Goal: Information Seeking & Learning: Learn about a topic

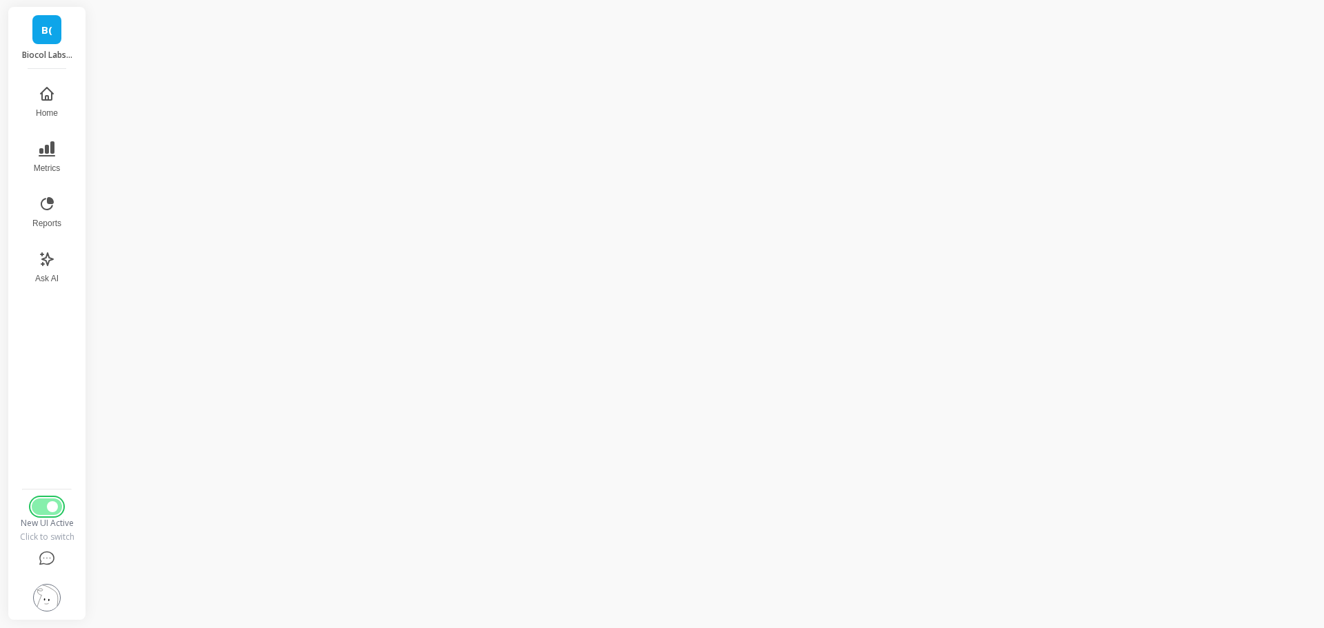
click at [53, 514] on button "Switch to Legacy UI" at bounding box center [47, 507] width 30 height 17
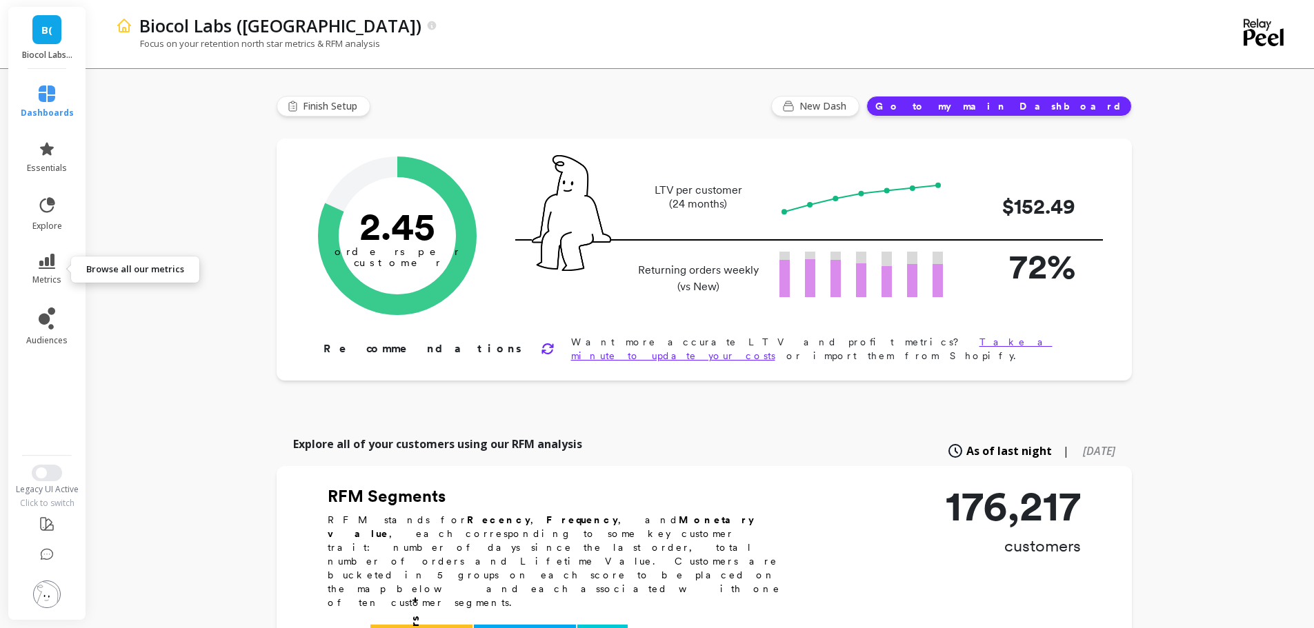
click at [46, 265] on icon at bounding box center [47, 261] width 17 height 15
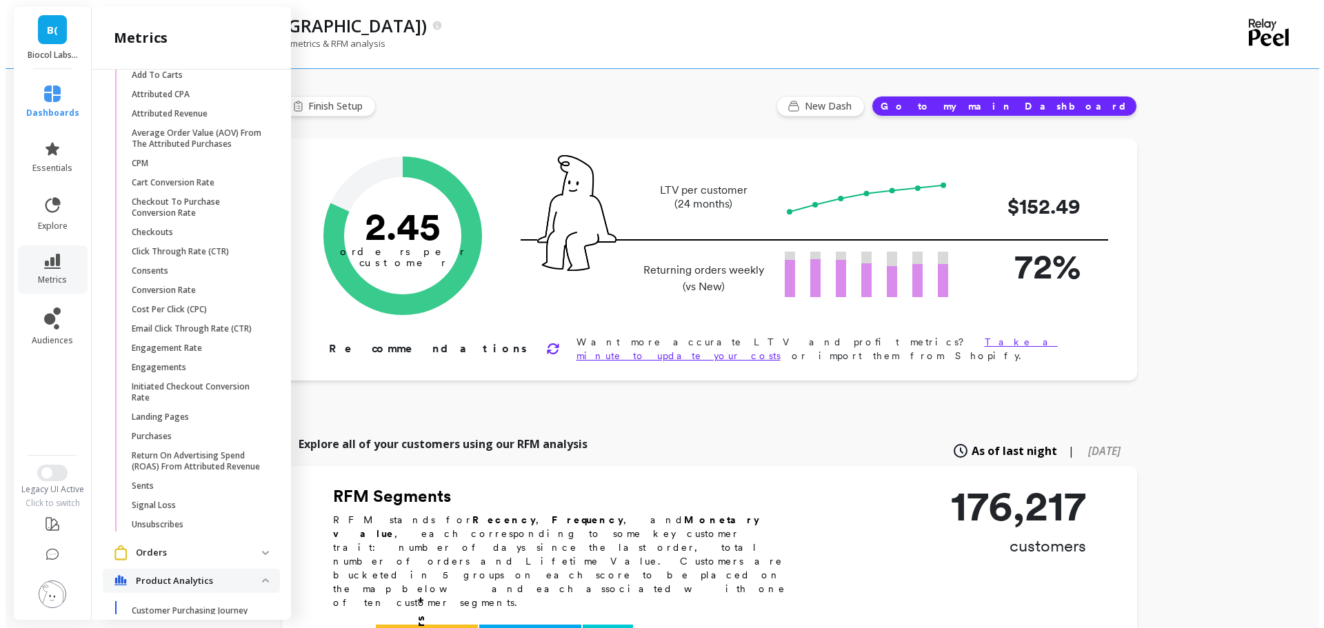
scroll to position [1783, 0]
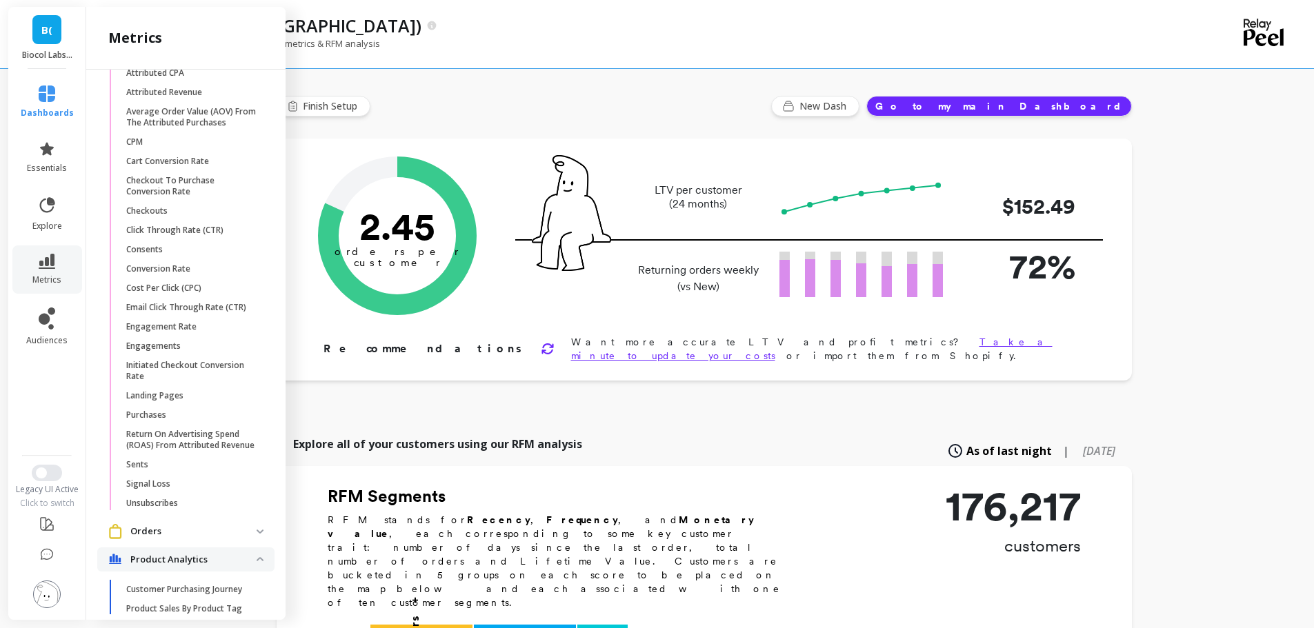
click at [166, 474] on link "Sents" at bounding box center [196, 464] width 155 height 19
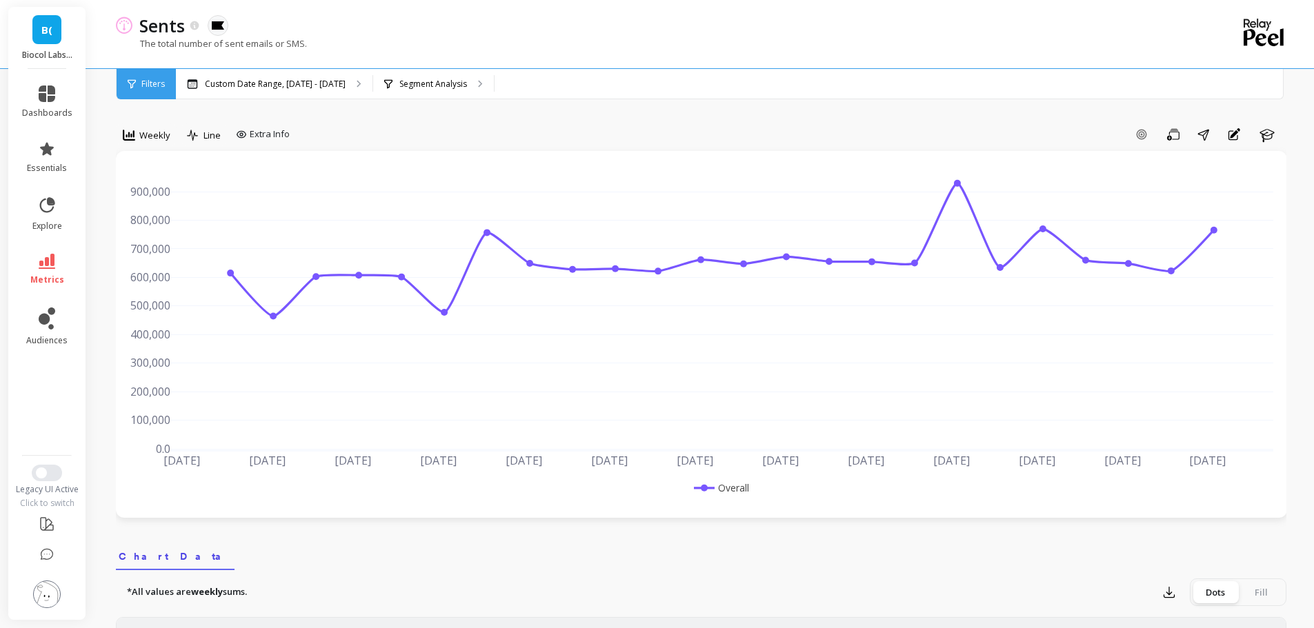
click at [271, 75] on div "Custom Date Range, May 1 - Oct 12" at bounding box center [274, 84] width 197 height 30
click at [140, 127] on div "Weekly" at bounding box center [147, 135] width 48 height 17
click at [168, 193] on div "Daily" at bounding box center [167, 192] width 79 height 13
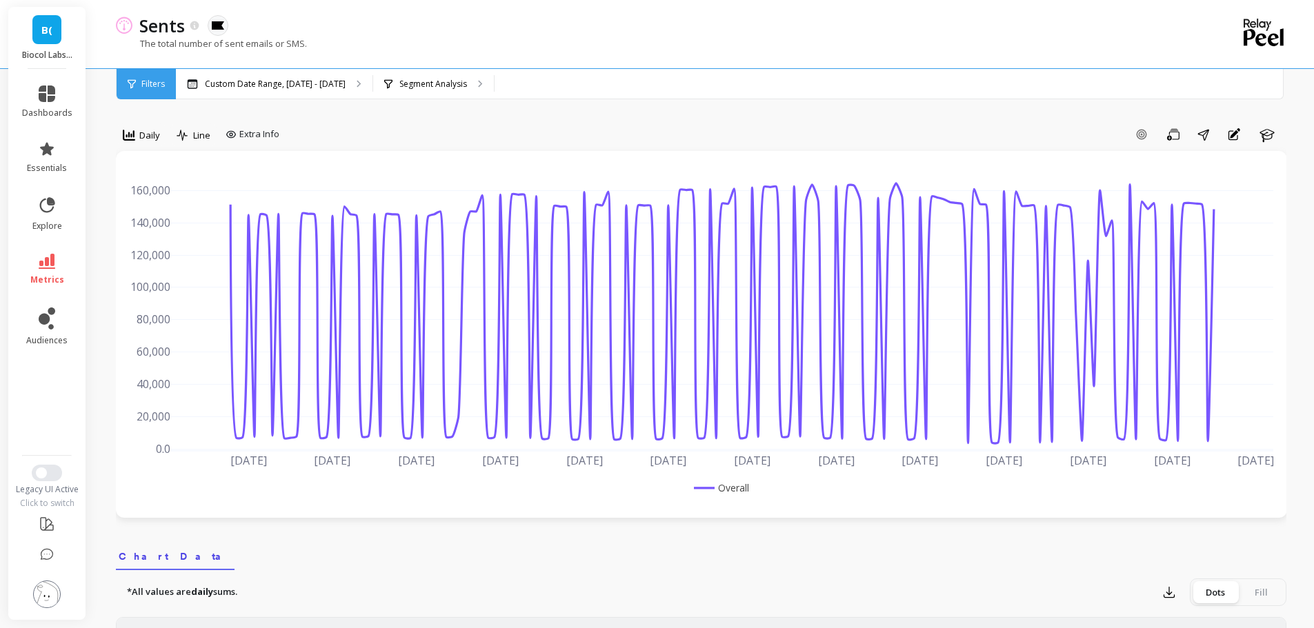
click at [323, 86] on p "Custom Date Range, May 1 - Oct 12" at bounding box center [275, 84] width 141 height 11
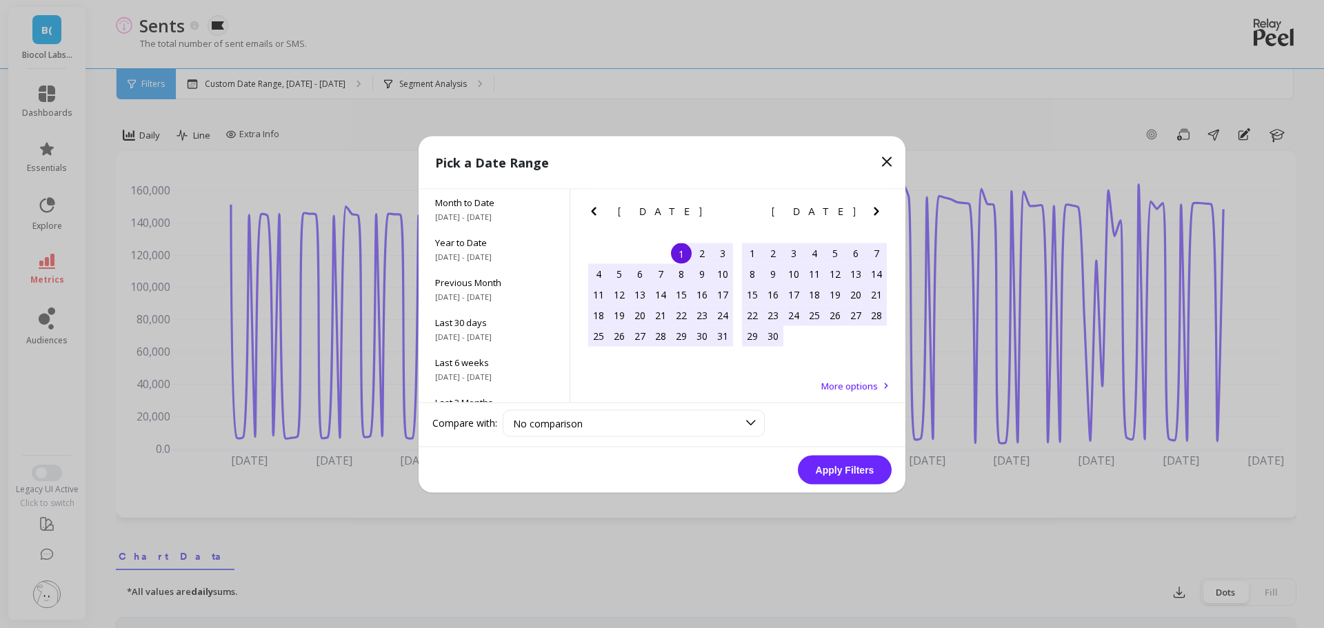
click at [504, 219] on span "10/1/2025 - 10/13/2025" at bounding box center [494, 216] width 118 height 11
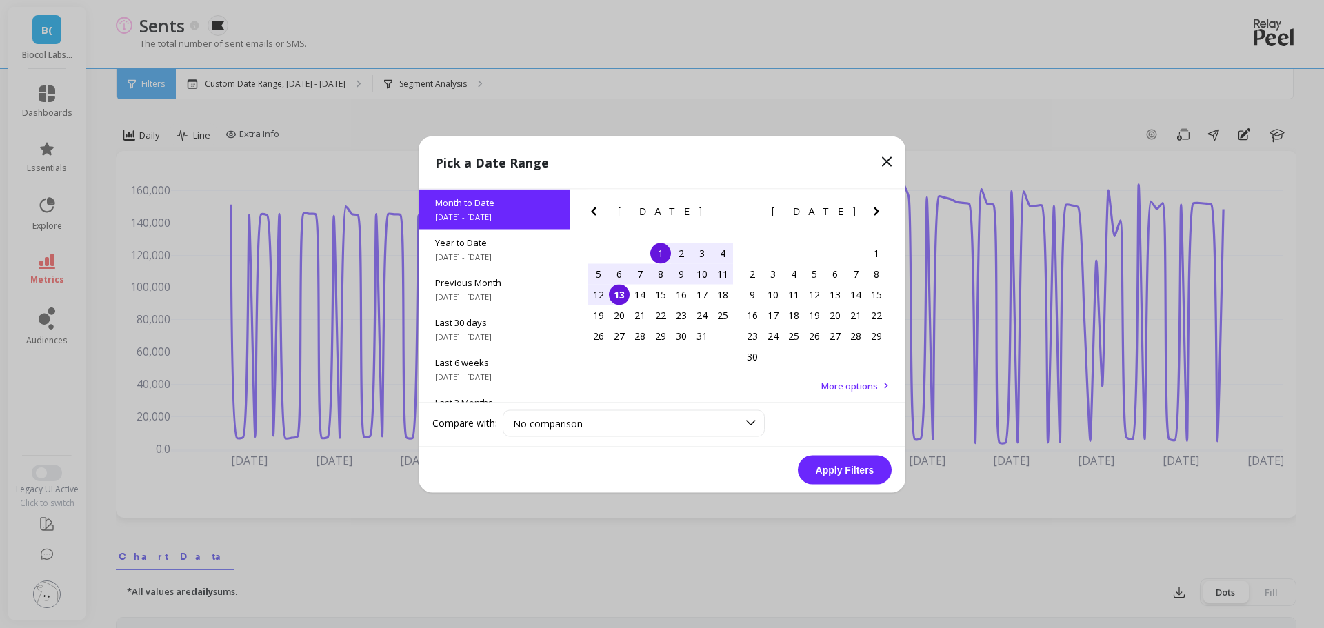
click at [834, 468] on button "Apply Filters" at bounding box center [845, 469] width 94 height 29
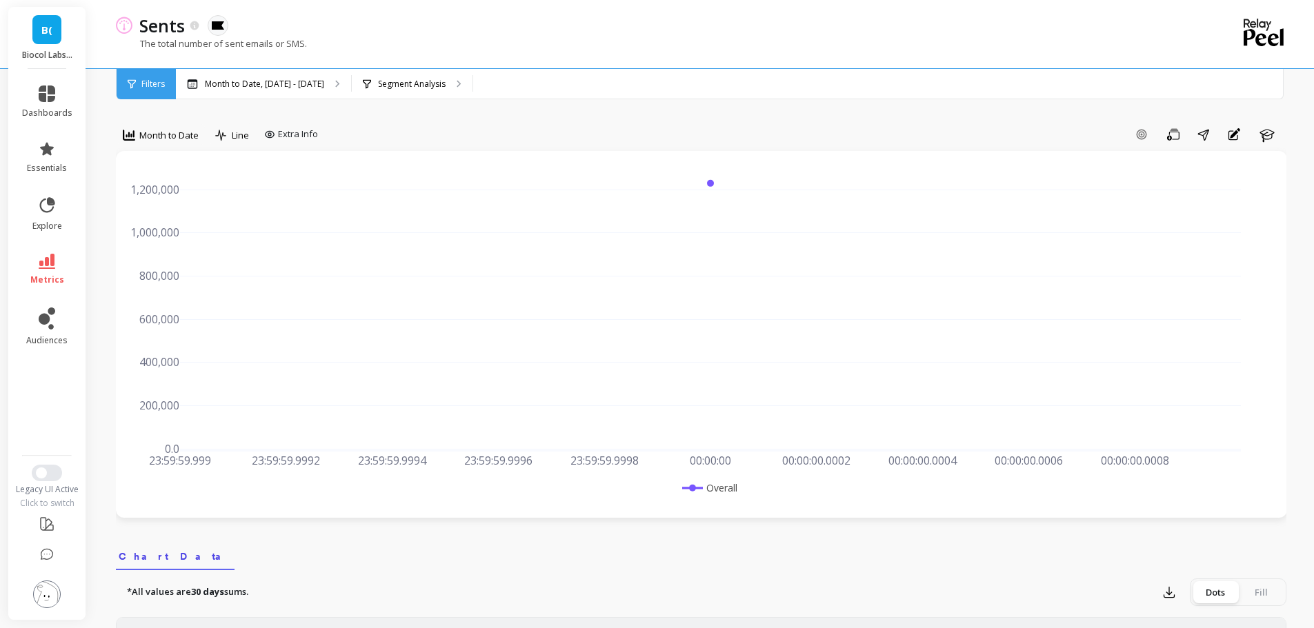
click at [853, 128] on div "Add Goal Save Share Annotations Learn" at bounding box center [804, 134] width 963 height 22
click at [164, 139] on span "Month to Date" at bounding box center [168, 135] width 59 height 13
click at [165, 201] on div "Daily" at bounding box center [166, 193] width 95 height 24
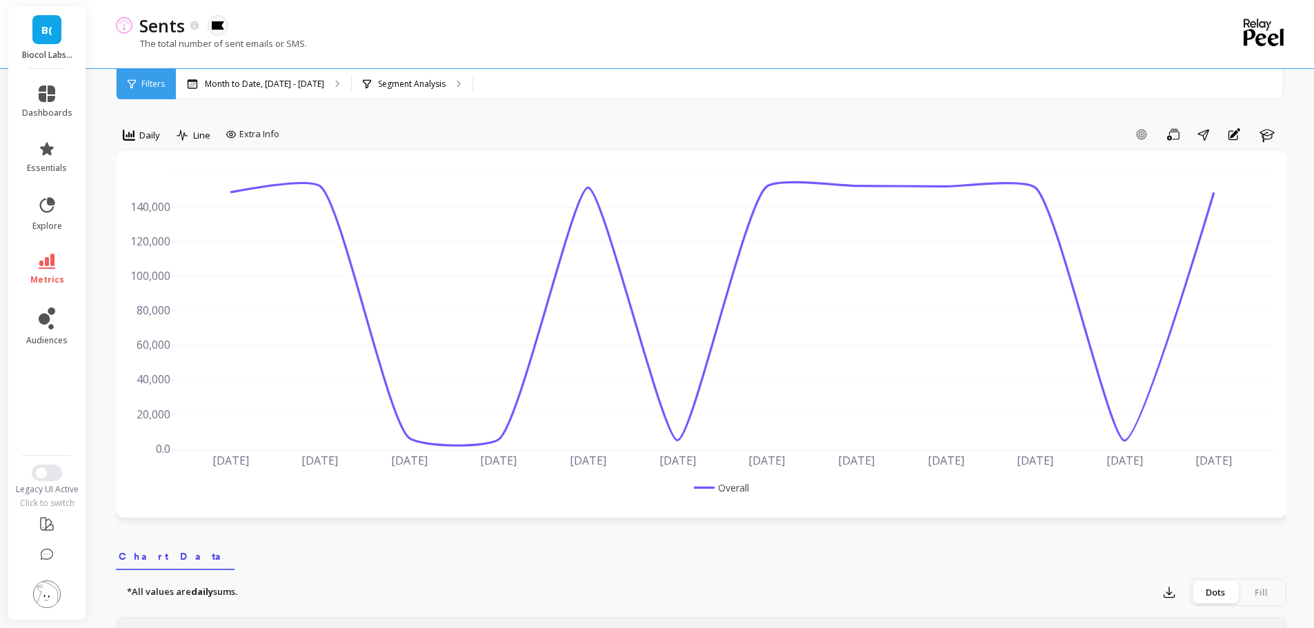
click at [401, 68] on div "Sents The data you are viewing comes from: Klaviyo The total number of sent ema…" at bounding box center [644, 34] width 1057 height 68
click at [408, 81] on p "Segment Analysis" at bounding box center [412, 84] width 68 height 11
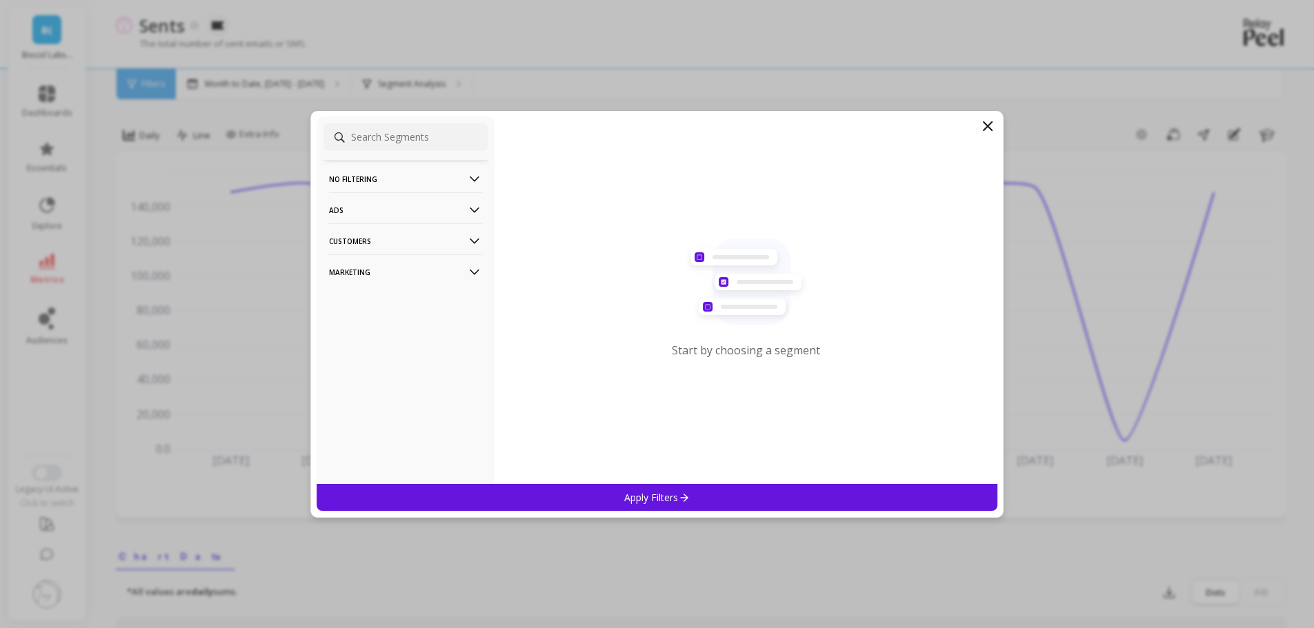
click at [373, 241] on p "Customers" at bounding box center [405, 240] width 153 height 35
drag, startPoint x: 368, startPoint y: 290, endPoint x: 371, endPoint y: 277, distance: 12.7
click at [369, 288] on div "No filtering Overall Ads Campaigns Customers Data Source Marketing Ads Accounts…" at bounding box center [406, 301] width 178 height 368
click at [371, 277] on p "Marketing" at bounding box center [405, 271] width 153 height 35
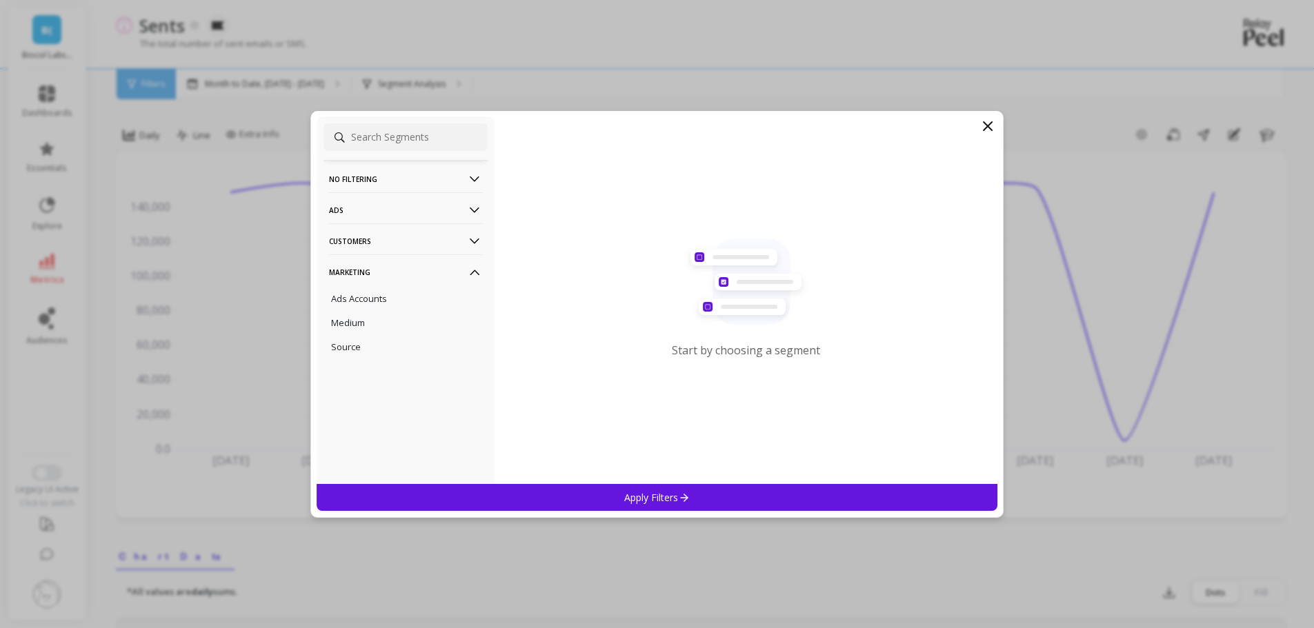
click at [385, 296] on p "Ads Accounts" at bounding box center [359, 298] width 56 height 12
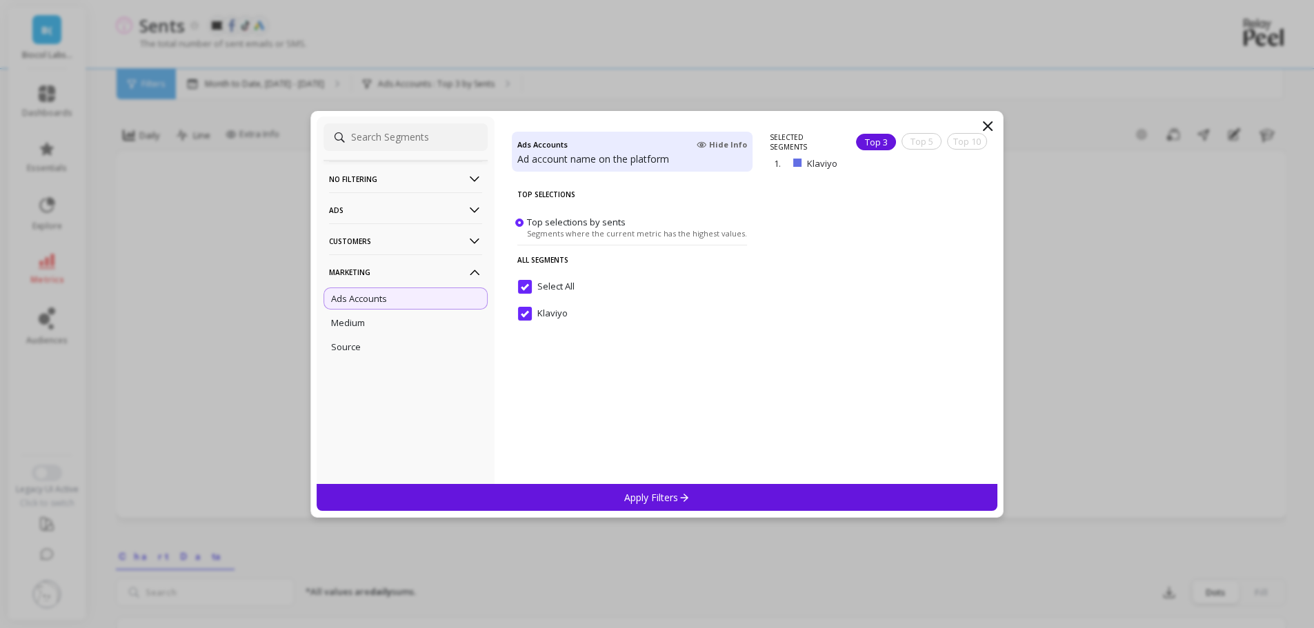
click at [380, 327] on div "Medium" at bounding box center [405, 323] width 164 height 22
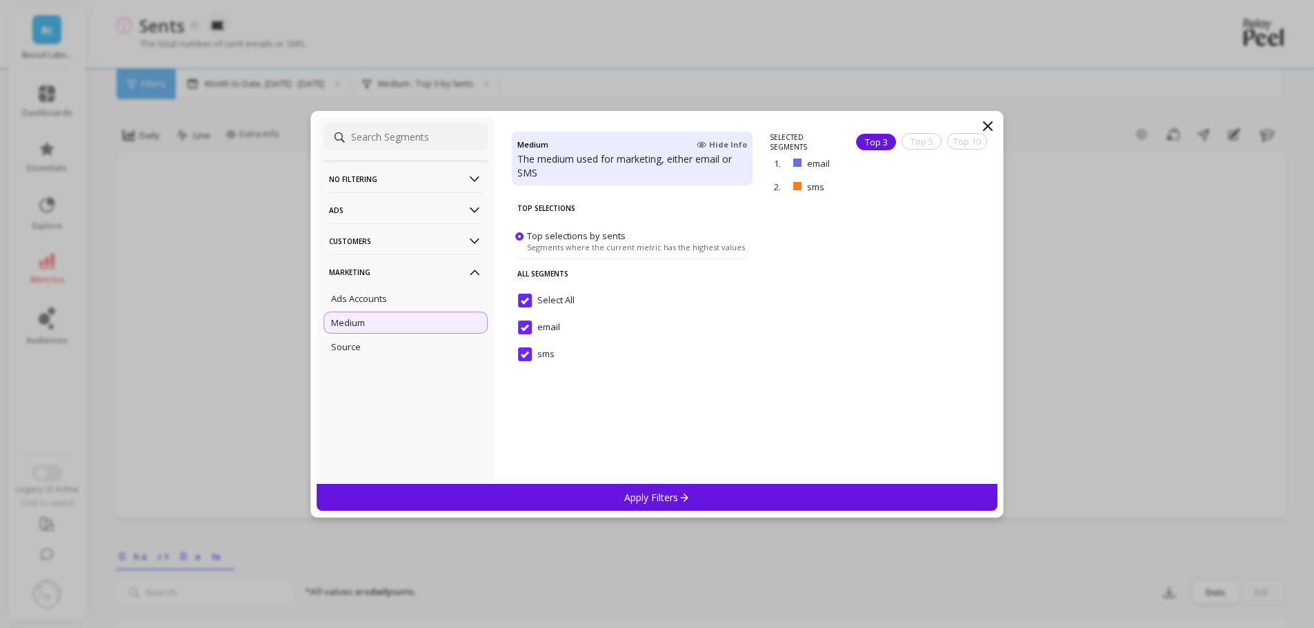
click at [396, 343] on div "Source" at bounding box center [405, 347] width 164 height 22
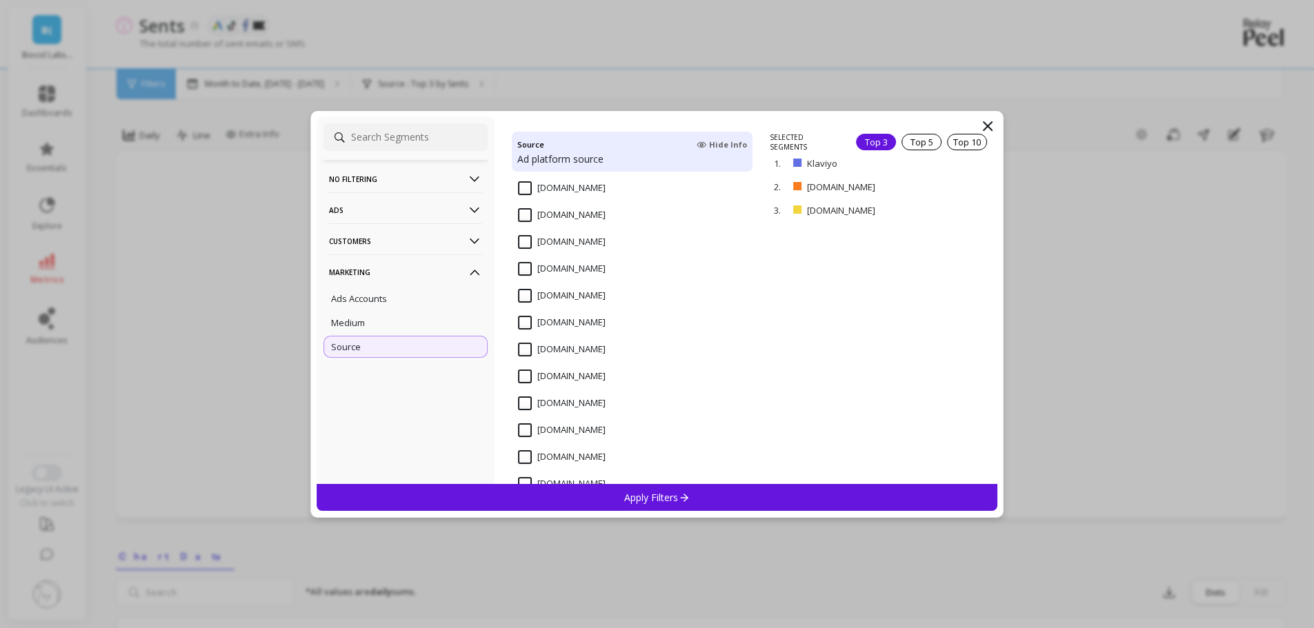
scroll to position [1230, 0]
click at [361, 201] on p "Ads" at bounding box center [405, 209] width 153 height 35
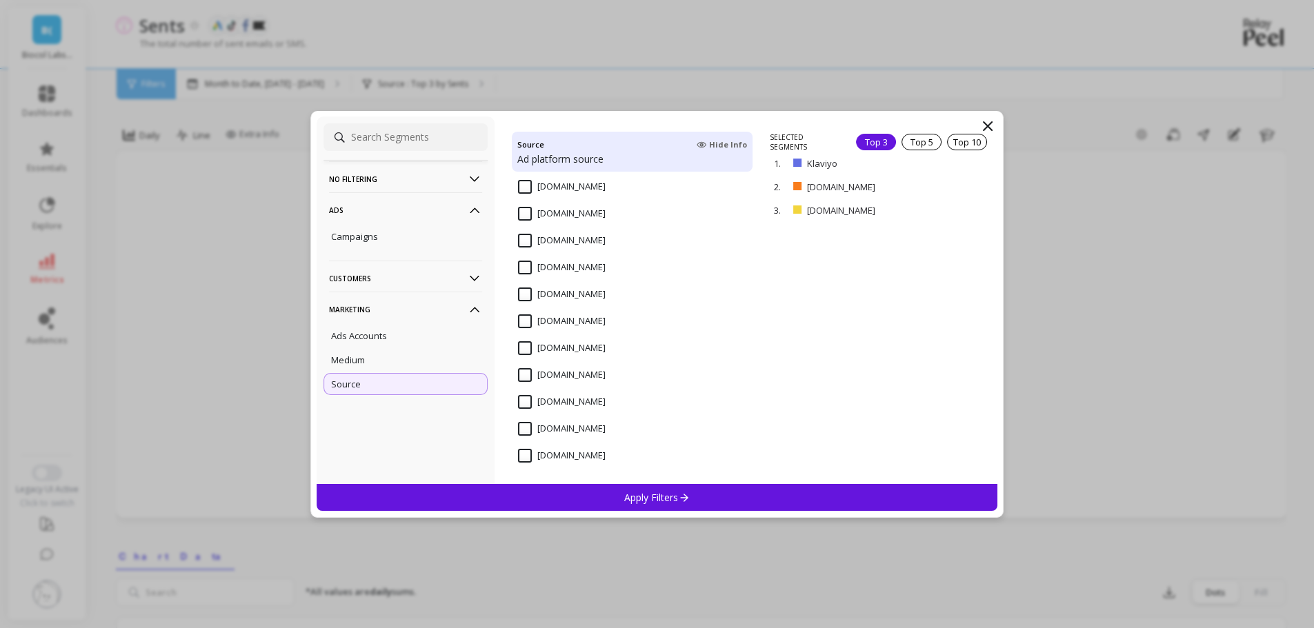
click at [365, 236] on p "Campaigns" at bounding box center [354, 236] width 47 height 12
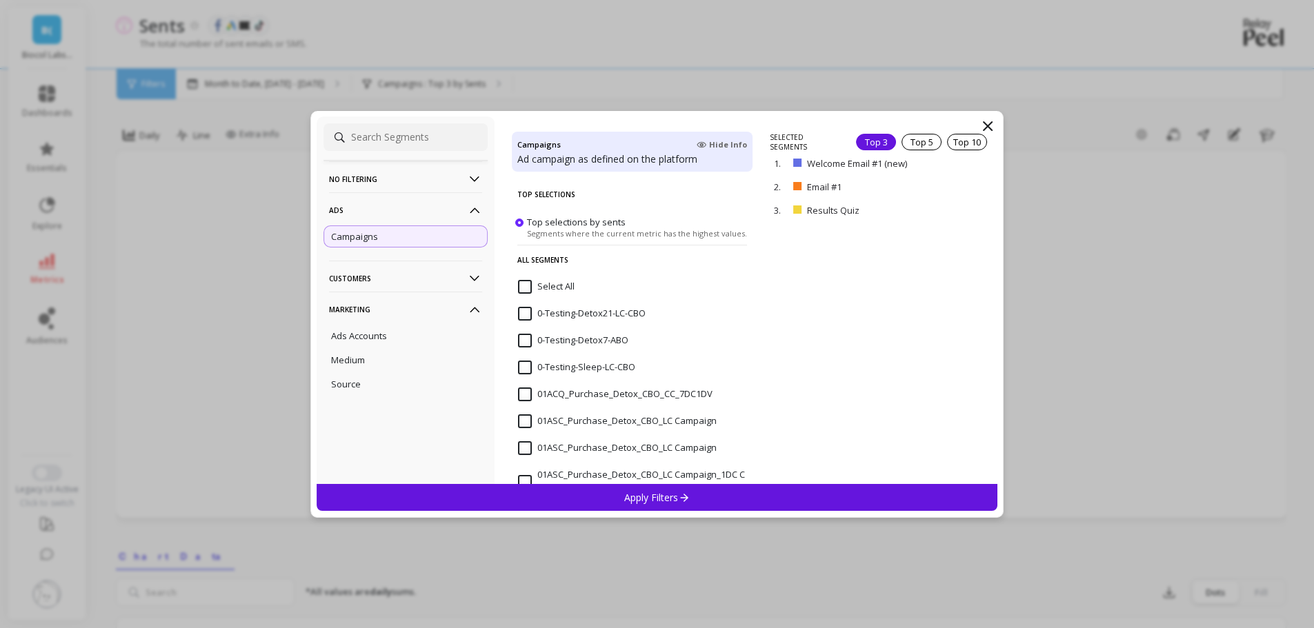
click at [392, 141] on input at bounding box center [405, 137] width 164 height 28
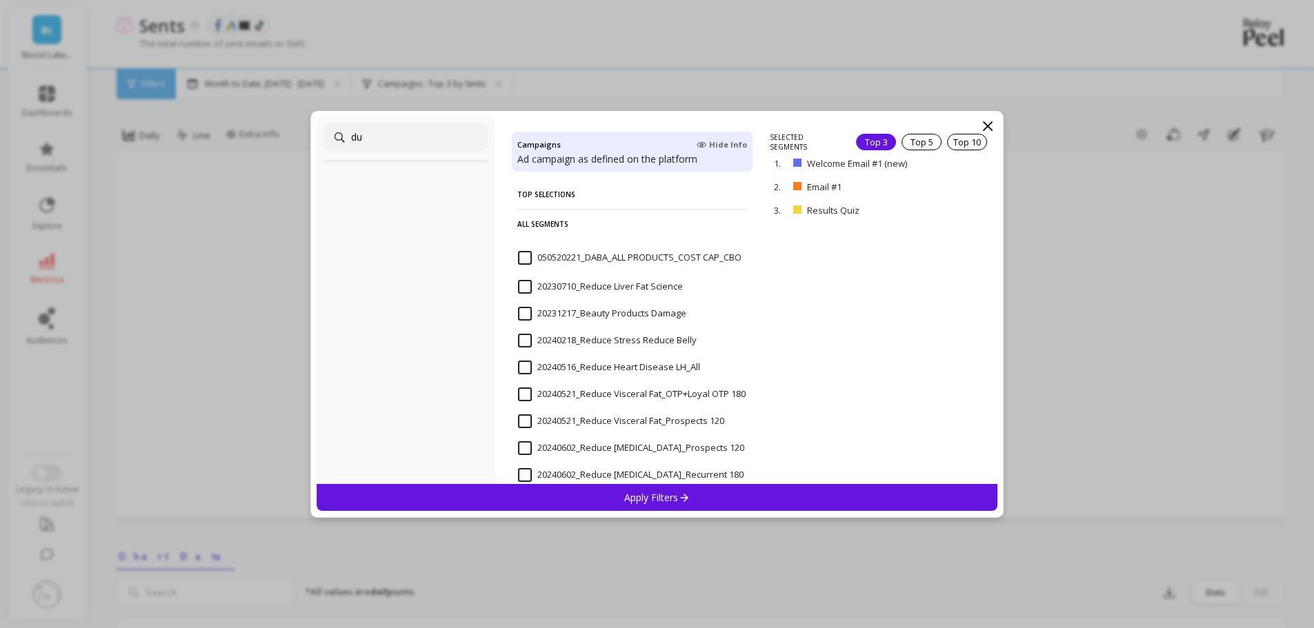
type input "d"
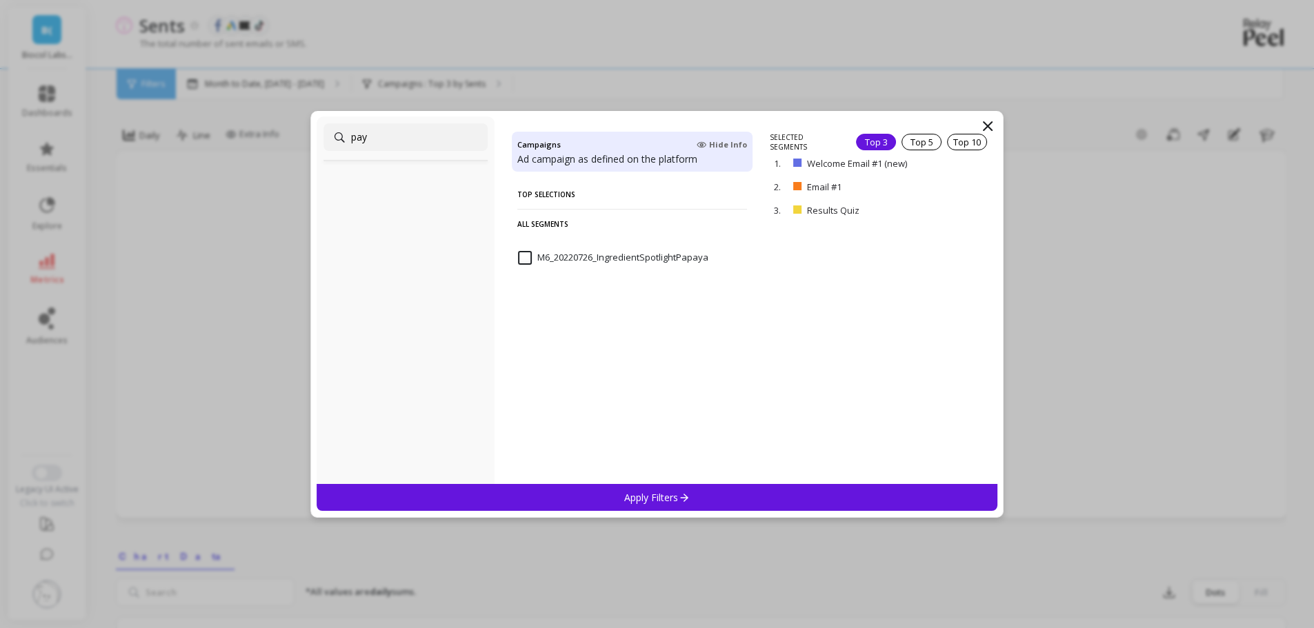
type input "pay"
click at [983, 118] on icon at bounding box center [987, 126] width 17 height 17
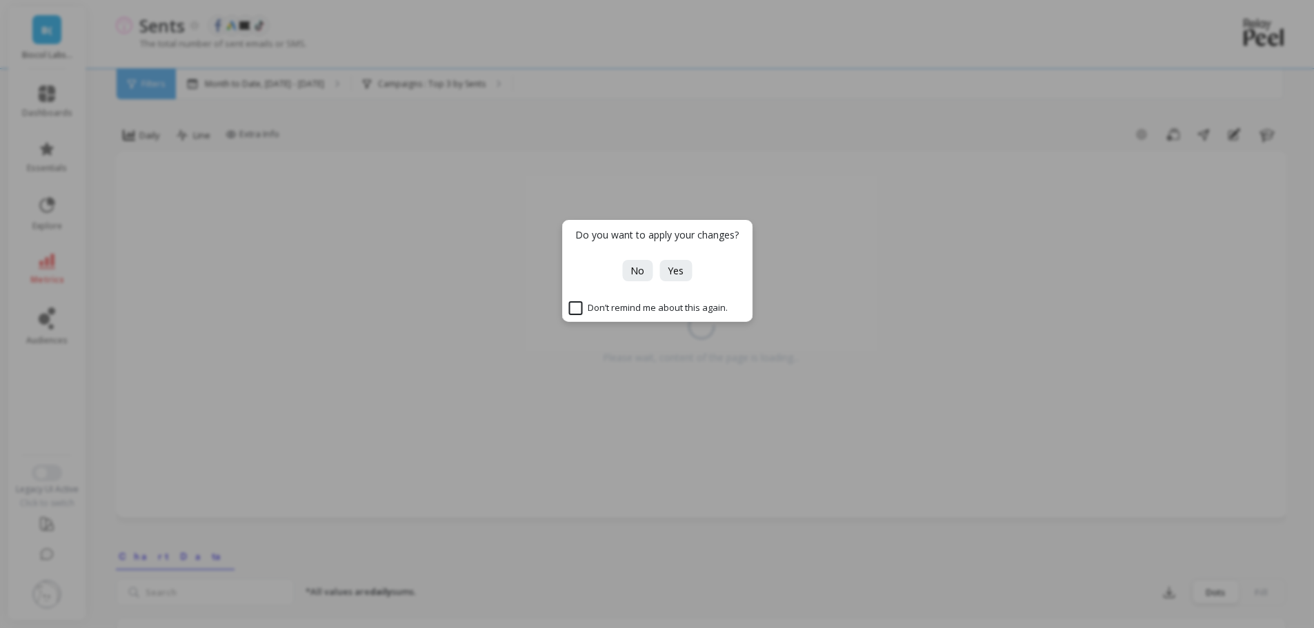
click at [628, 270] on button "No" at bounding box center [637, 270] width 30 height 21
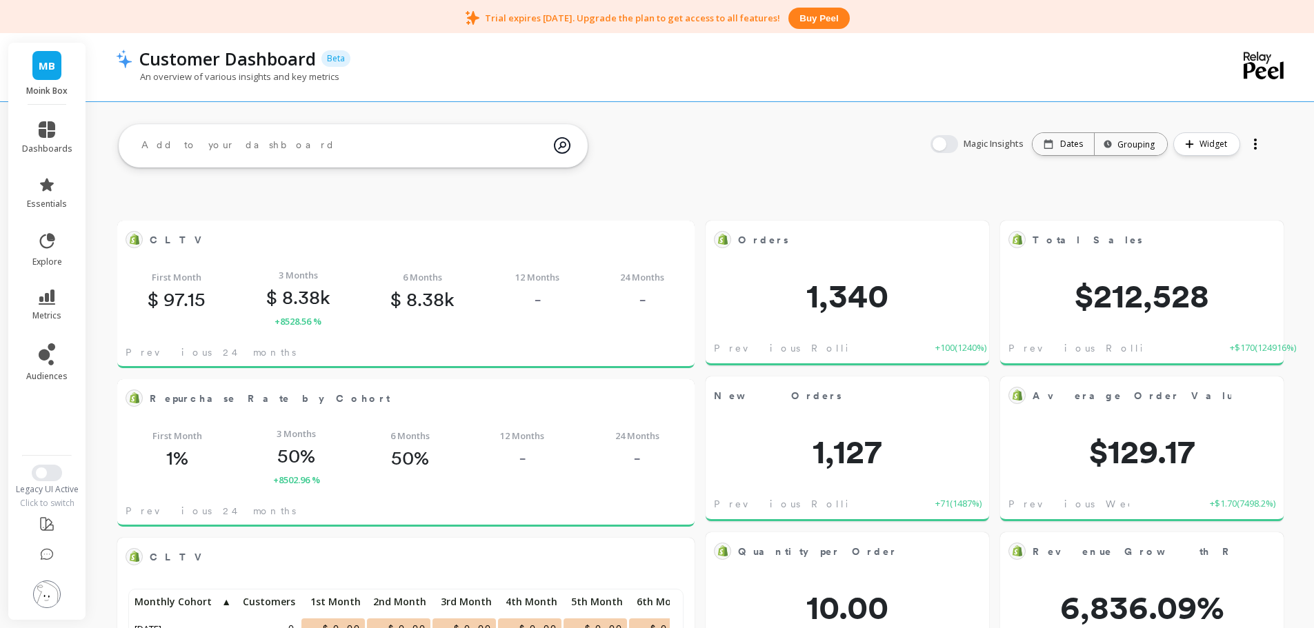
scroll to position [369, 528]
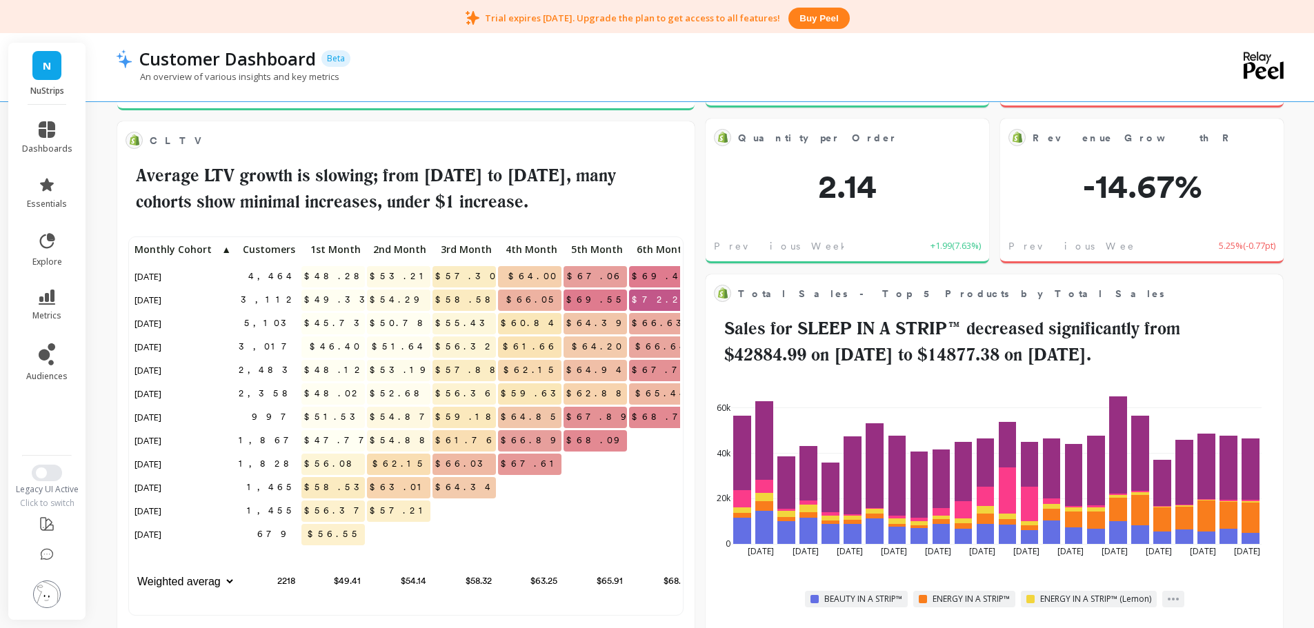
scroll to position [369, 528]
click at [52, 601] on img at bounding box center [47, 595] width 28 height 28
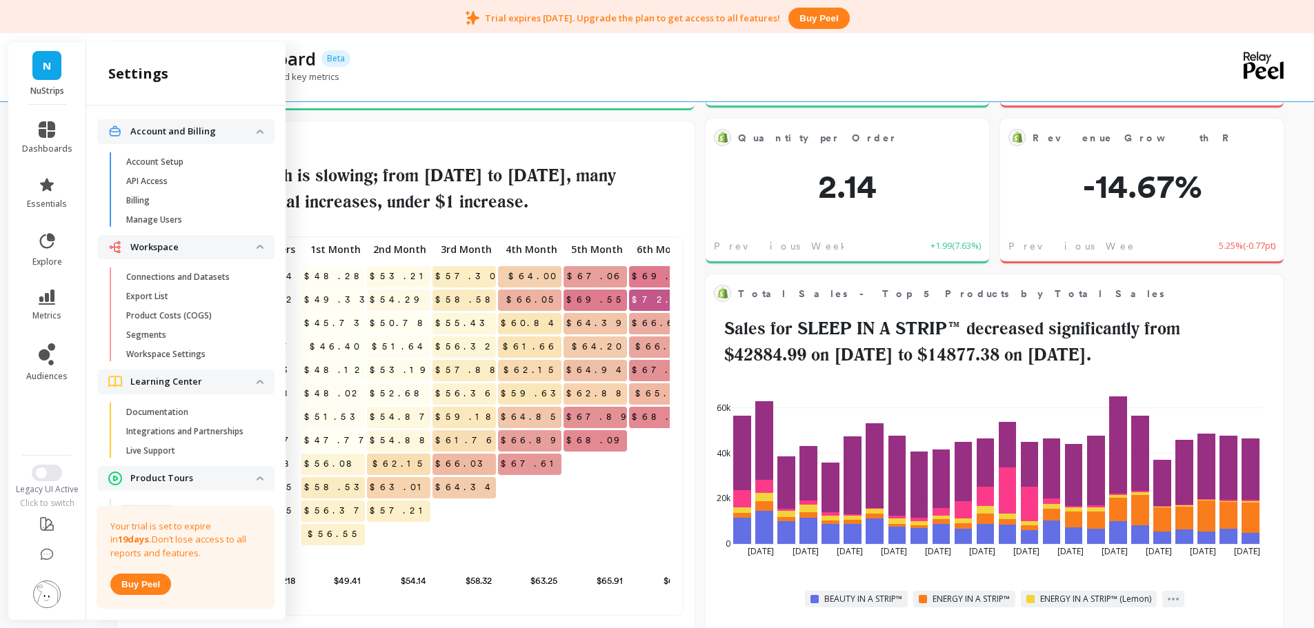
click at [165, 203] on span "Billing" at bounding box center [192, 200] width 132 height 11
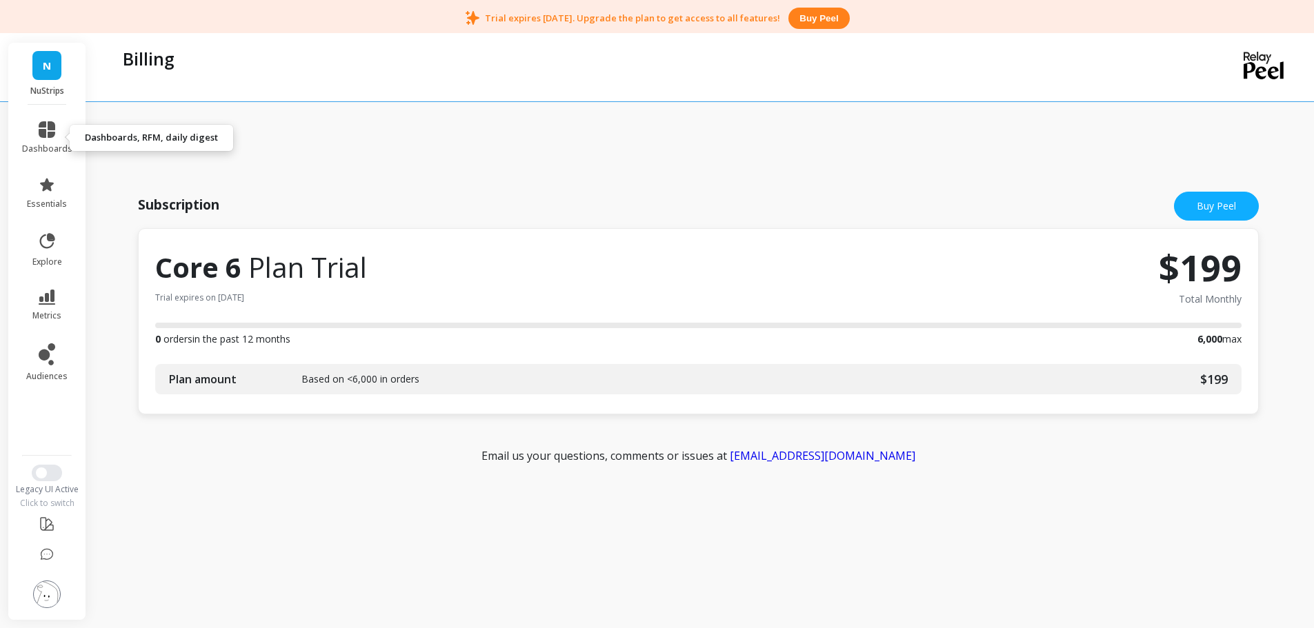
click at [54, 129] on icon at bounding box center [47, 129] width 17 height 17
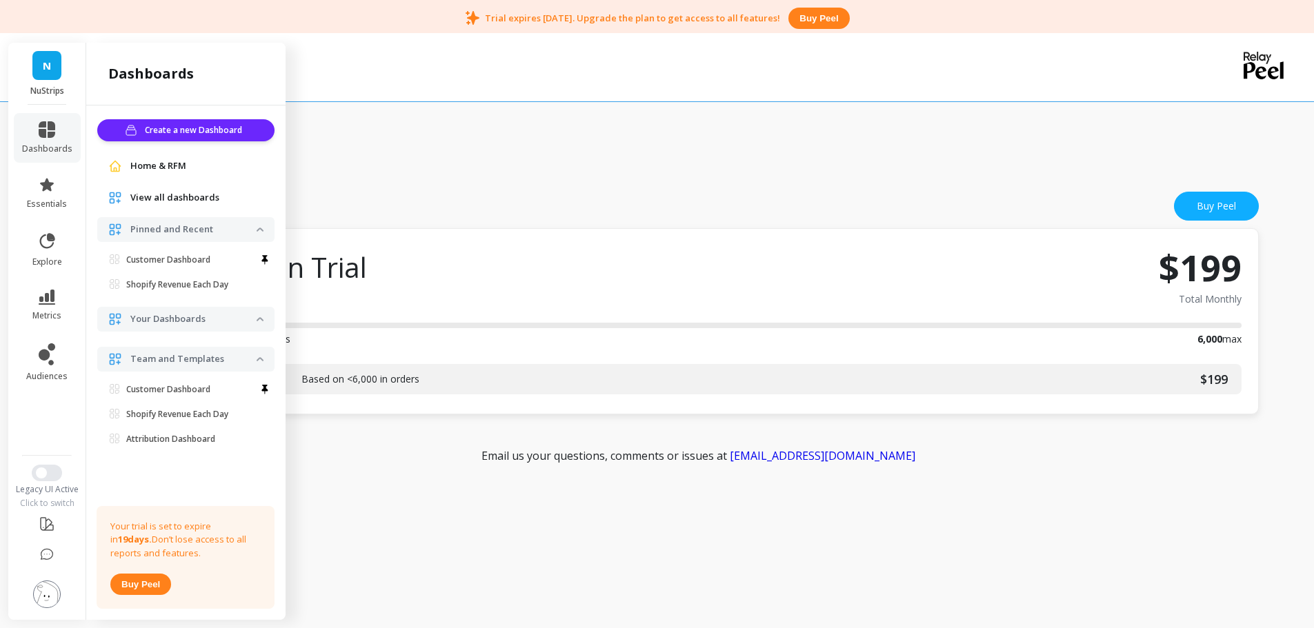
click at [41, 66] on link "N" at bounding box center [46, 65] width 29 height 29
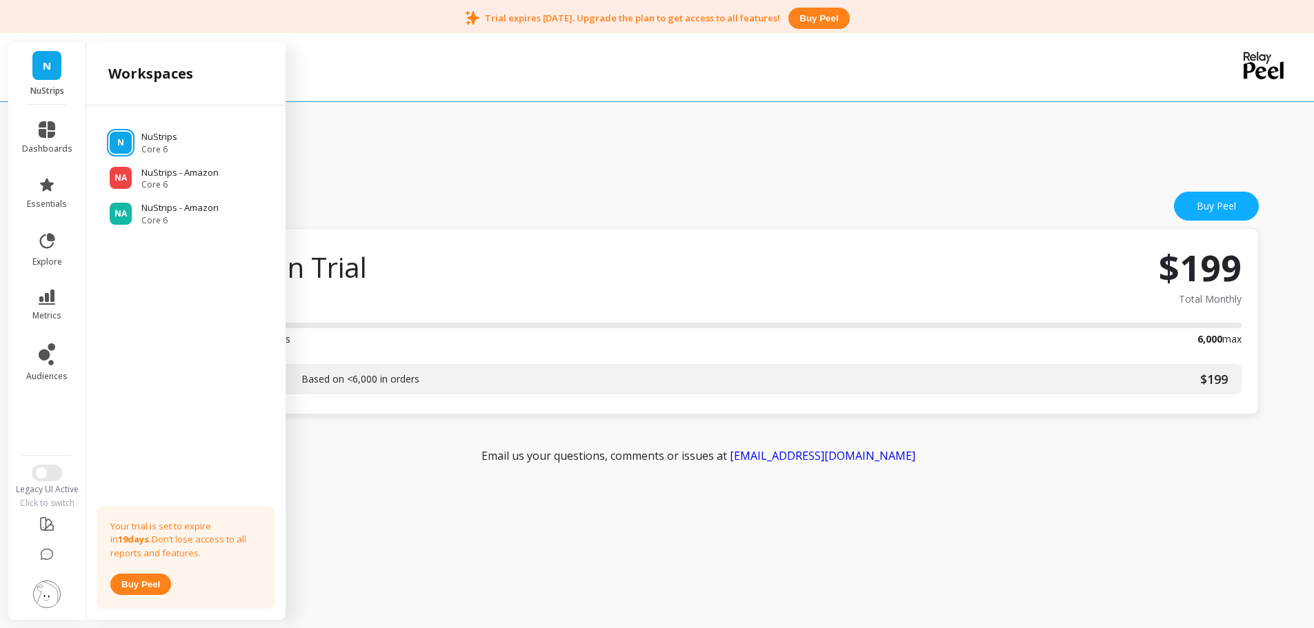
click at [215, 167] on p "NuStrips - Amazon" at bounding box center [179, 173] width 77 height 14
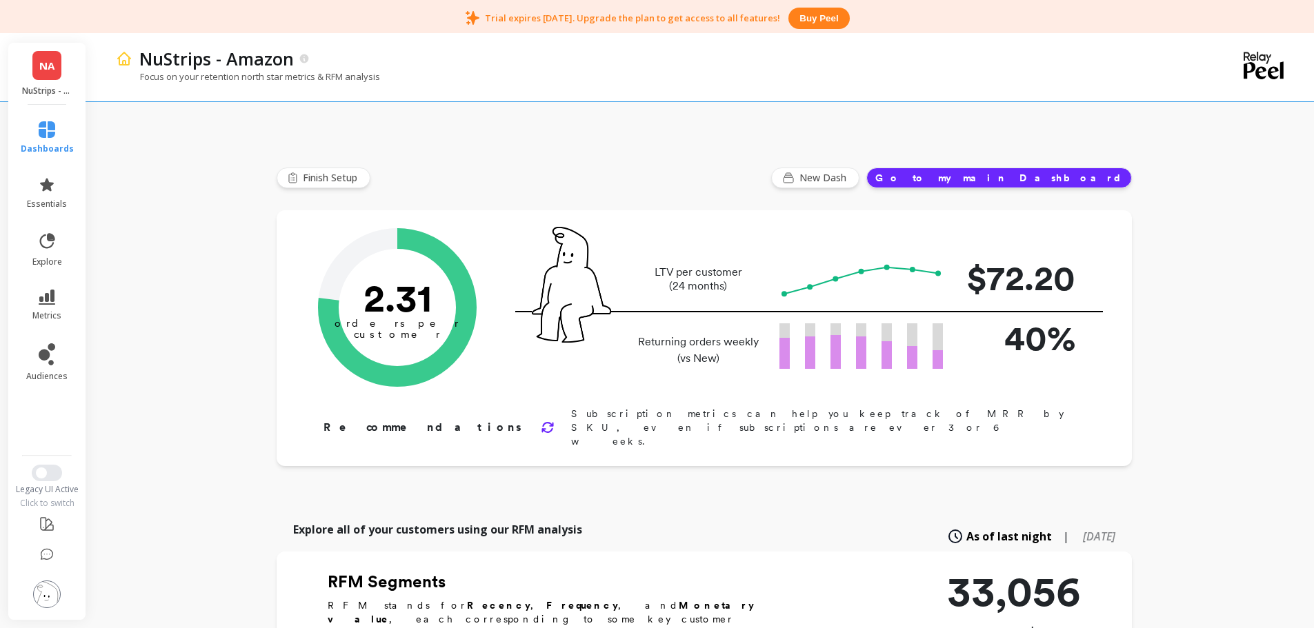
click at [46, 59] on span "NA" at bounding box center [46, 66] width 15 height 16
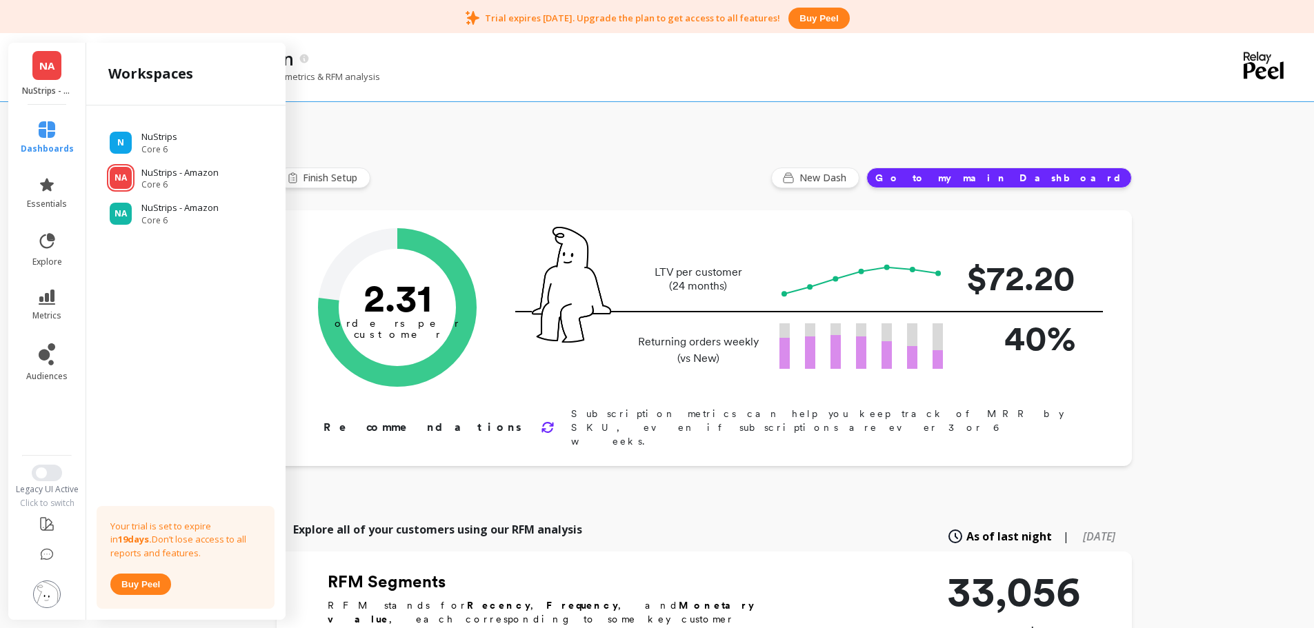
click at [223, 215] on div "NA NuStrips - Amazon Core 6" at bounding box center [185, 213] width 177 height 25
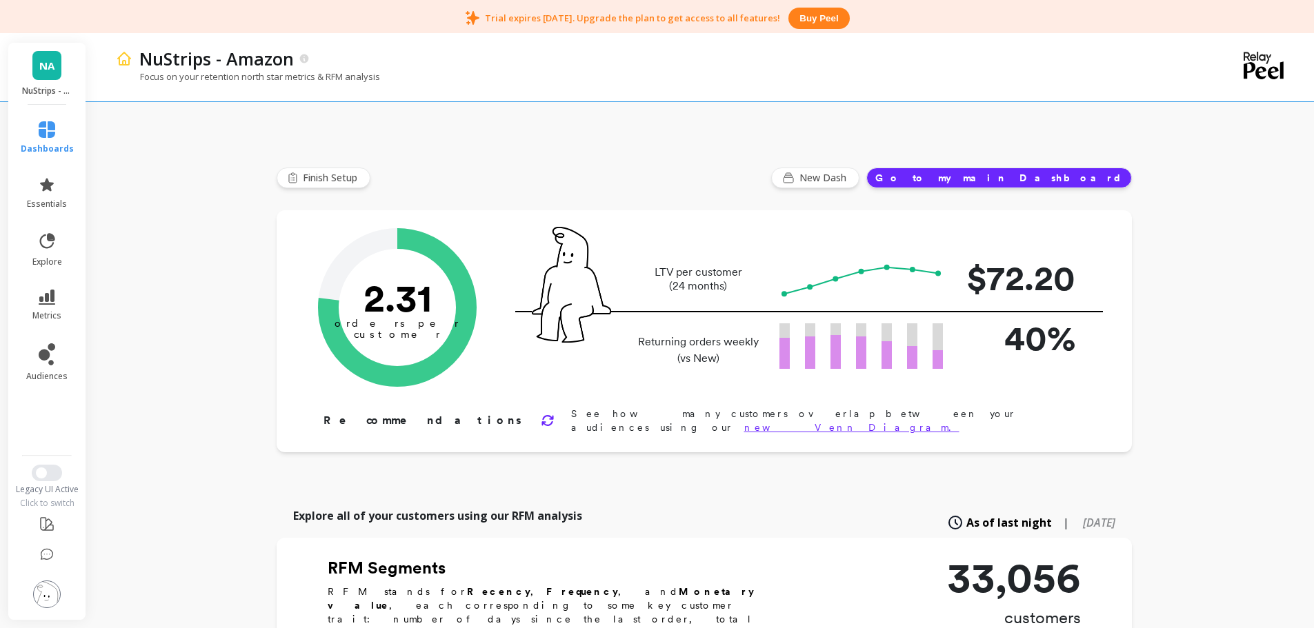
click at [46, 601] on img at bounding box center [47, 595] width 28 height 28
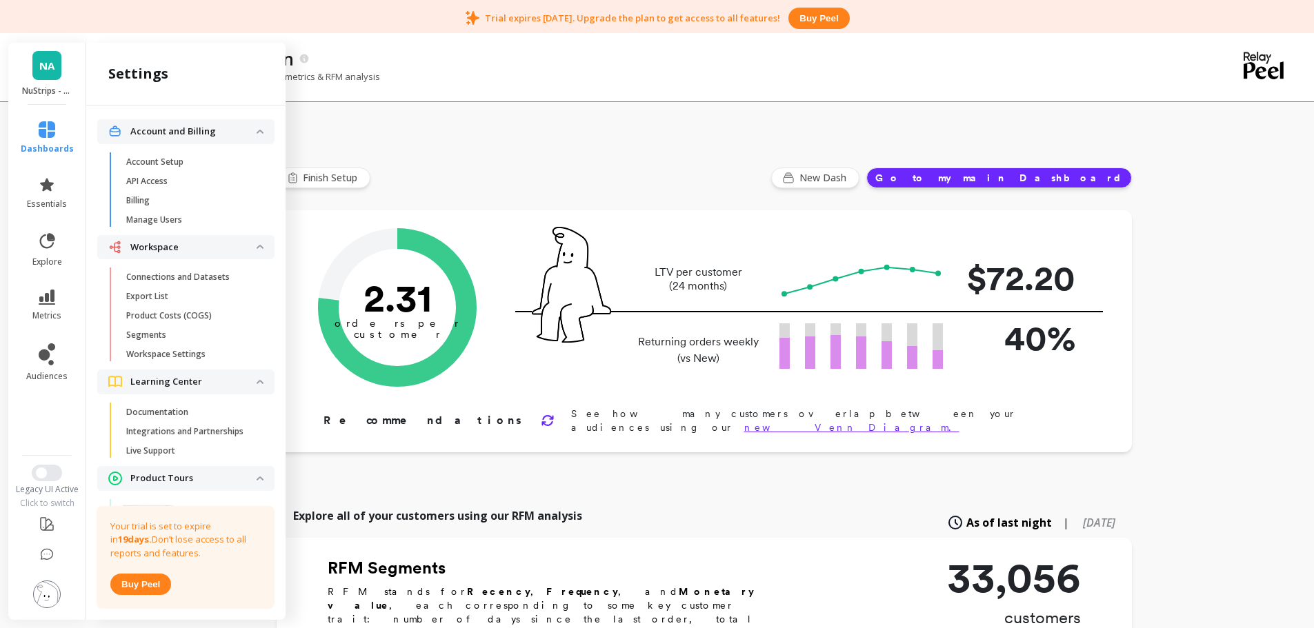
click at [174, 274] on p "Connections and Datasets" at bounding box center [177, 277] width 103 height 11
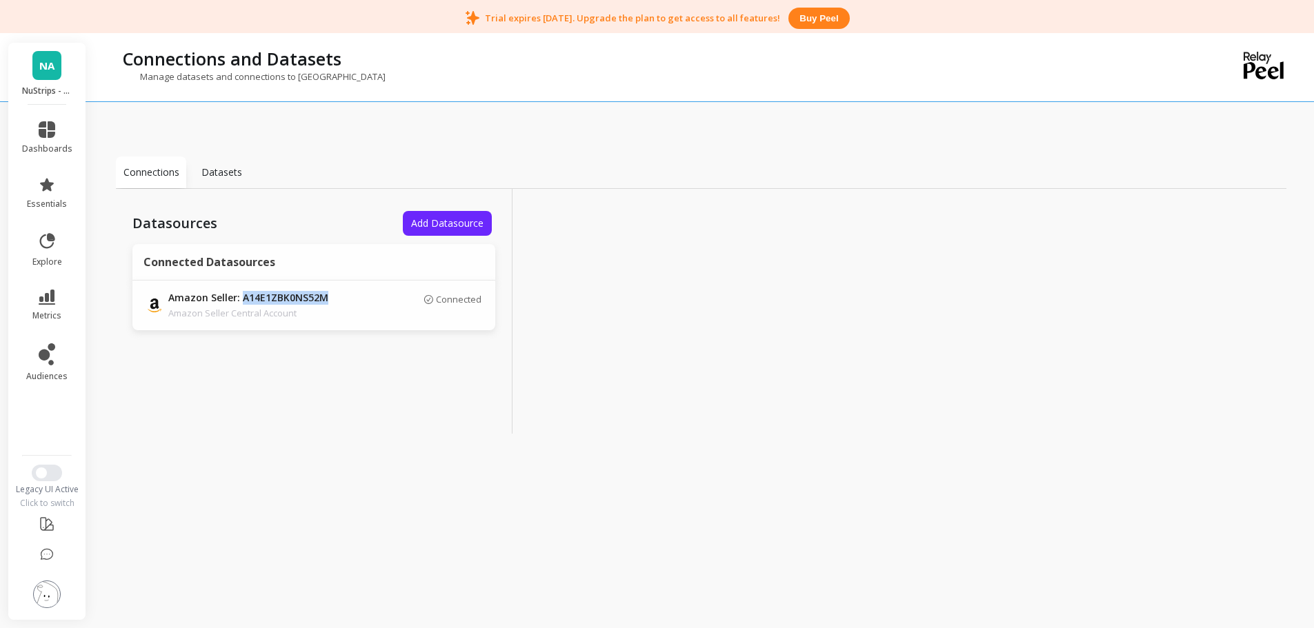
drag, startPoint x: 331, startPoint y: 298, endPoint x: 241, endPoint y: 297, distance: 89.6
click at [241, 297] on p "Amazon Seller: A14E1ZBK0NS52M" at bounding box center [264, 298] width 193 height 15
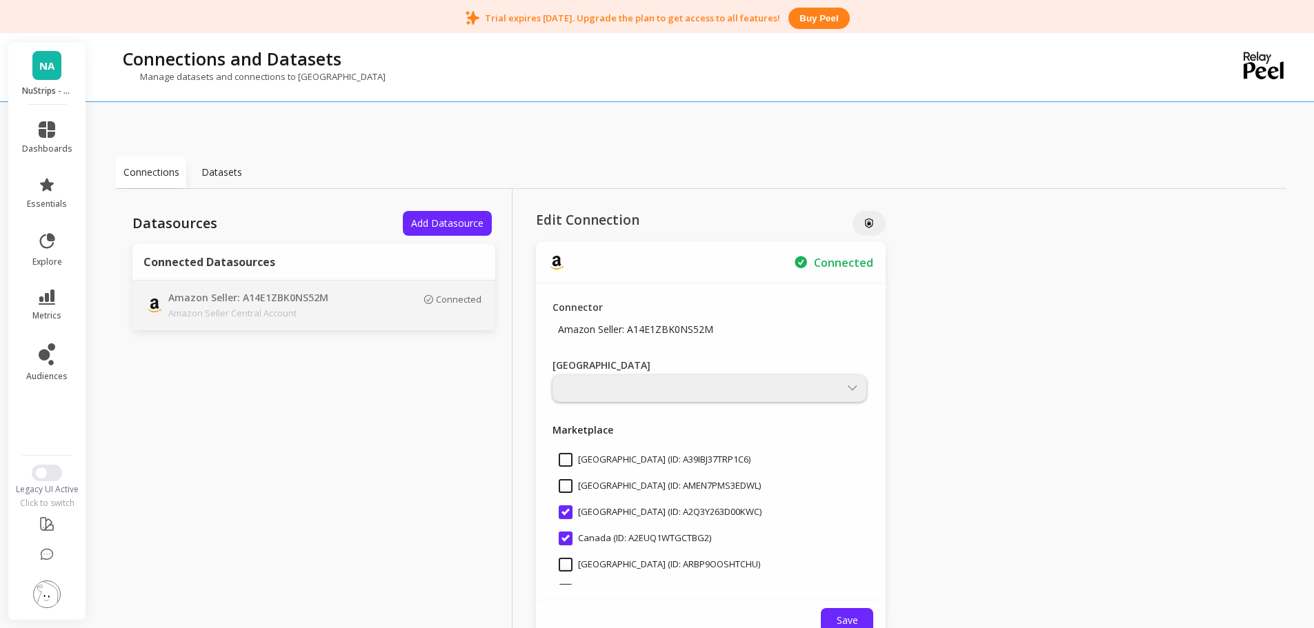
click at [51, 70] on span "NA" at bounding box center [46, 66] width 15 height 16
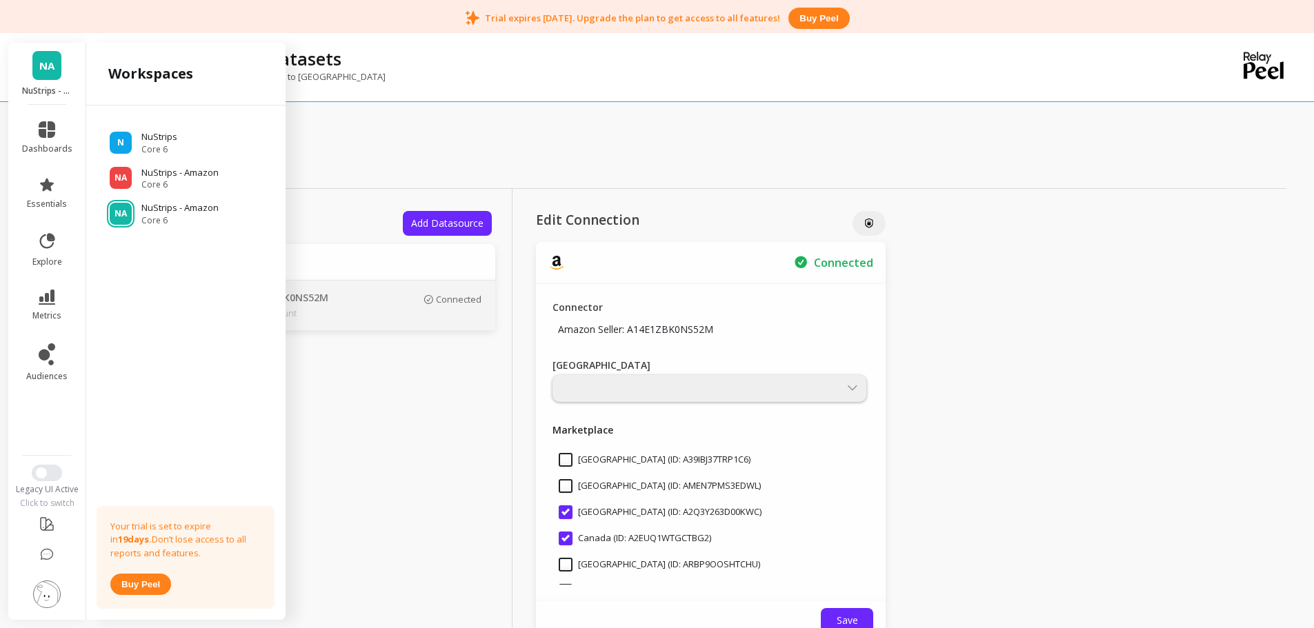
click at [193, 179] on span "Core 6" at bounding box center [179, 184] width 77 height 11
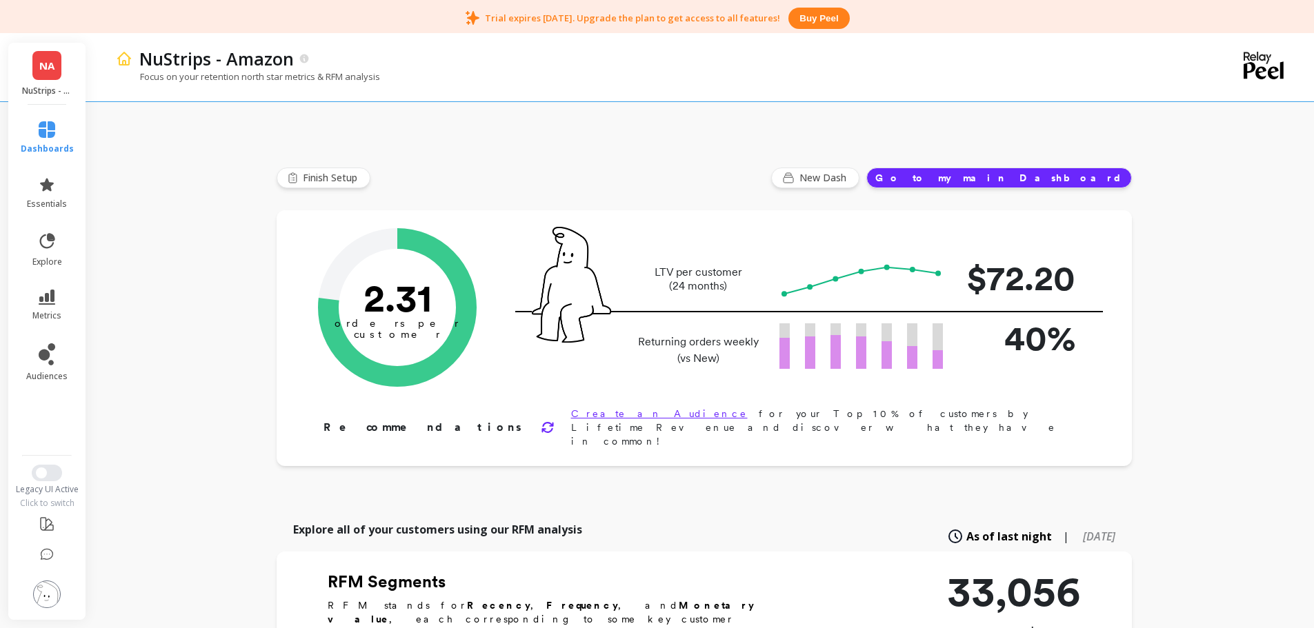
click at [46, 592] on img at bounding box center [47, 595] width 28 height 28
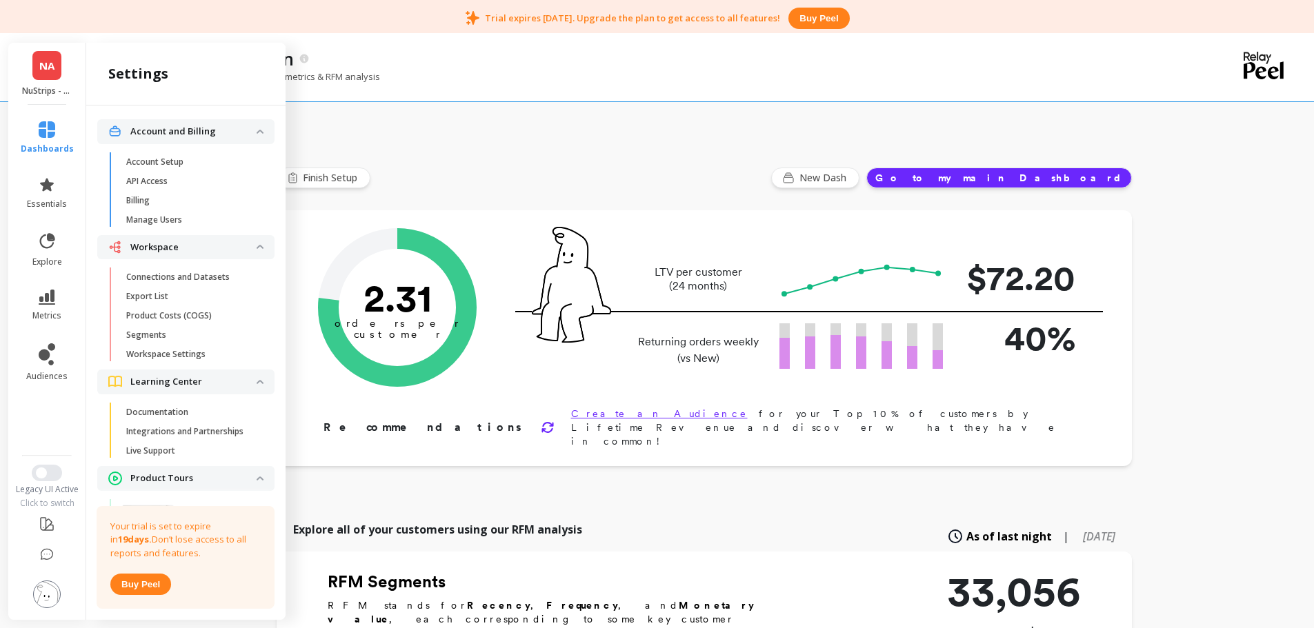
click at [190, 278] on p "Connections and Datasets" at bounding box center [177, 277] width 103 height 11
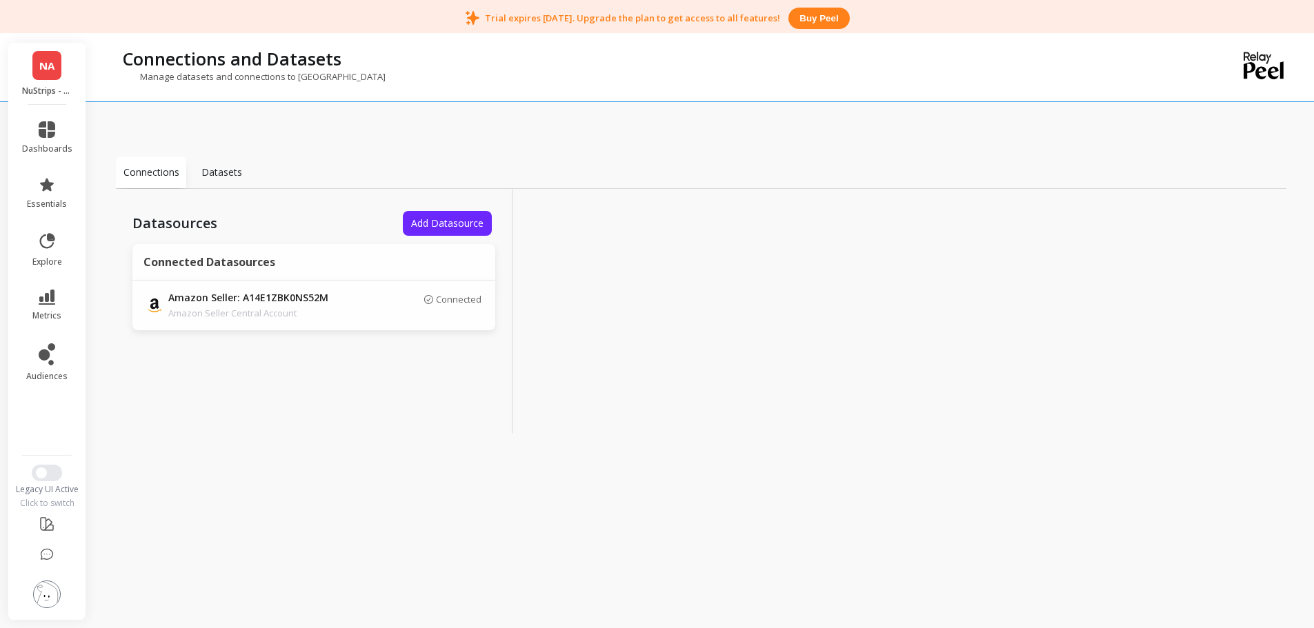
click at [326, 314] on p "Amazon Seller Central Account" at bounding box center [264, 313] width 193 height 14
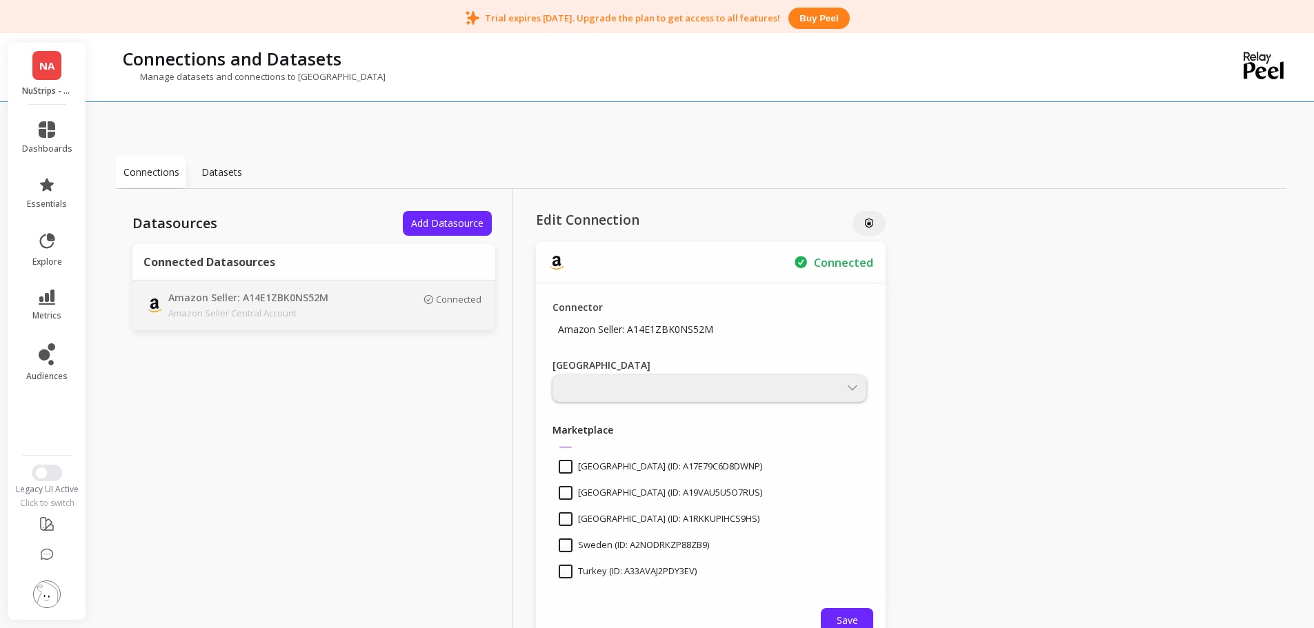
scroll to position [274, 0]
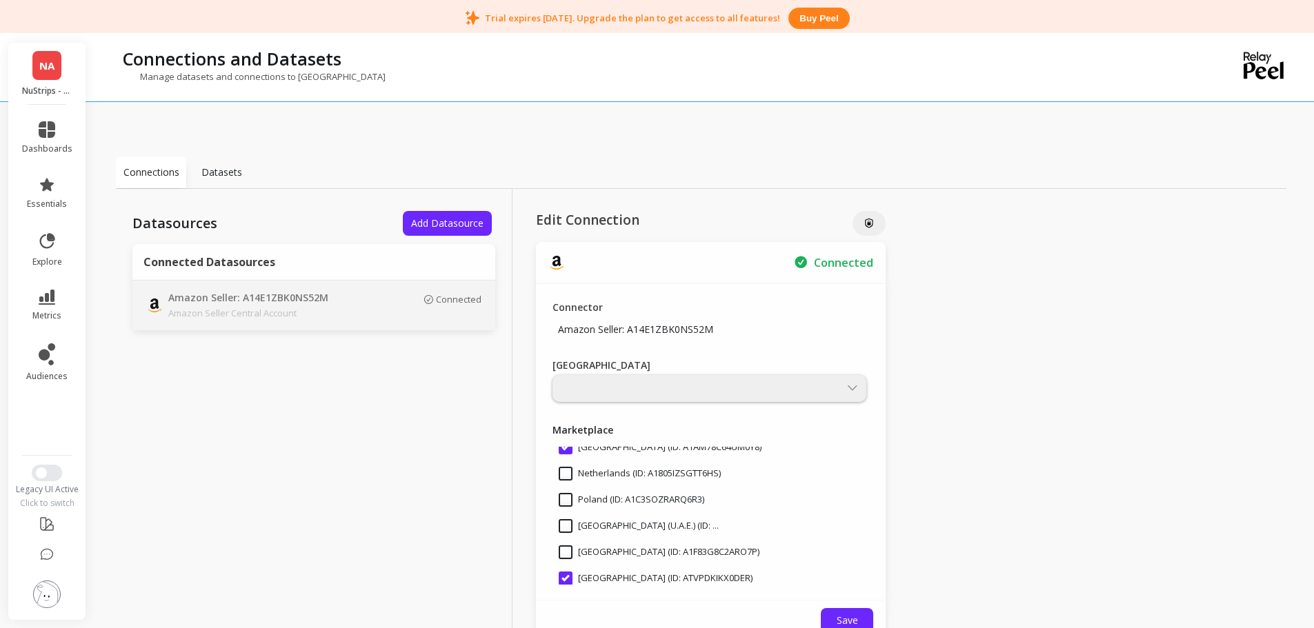
click at [31, 64] on div "NA NuStrips - Amazon" at bounding box center [46, 74] width 77 height 62
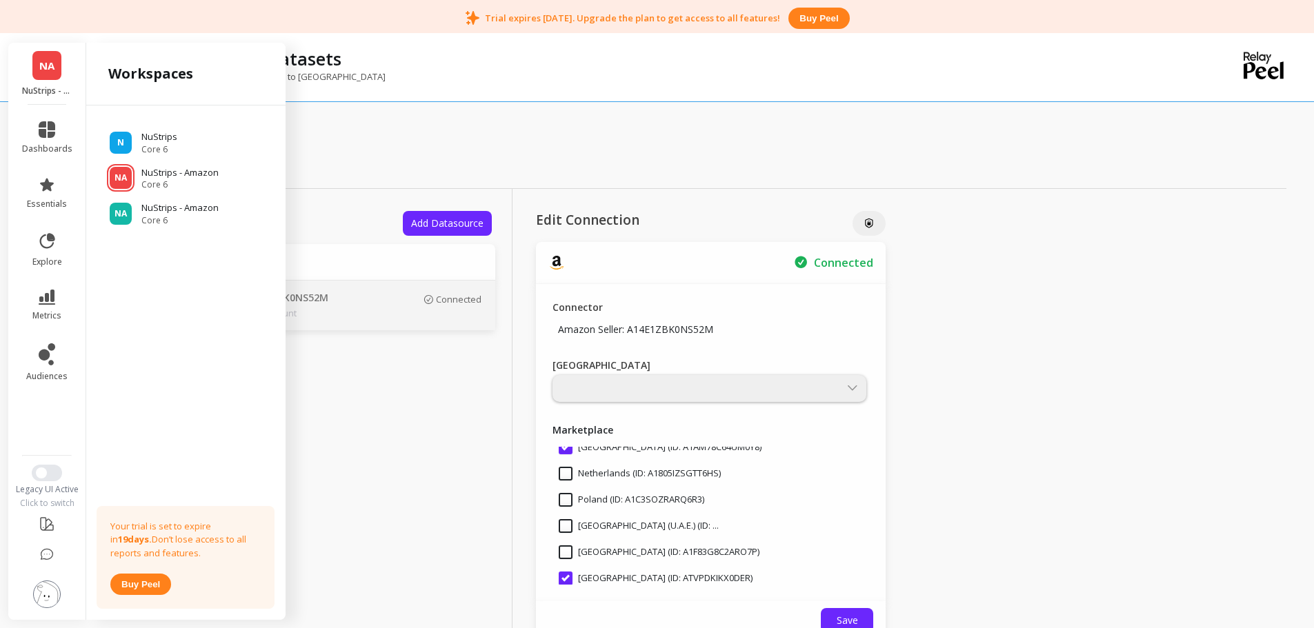
click at [165, 140] on p "NuStrips" at bounding box center [159, 137] width 36 height 14
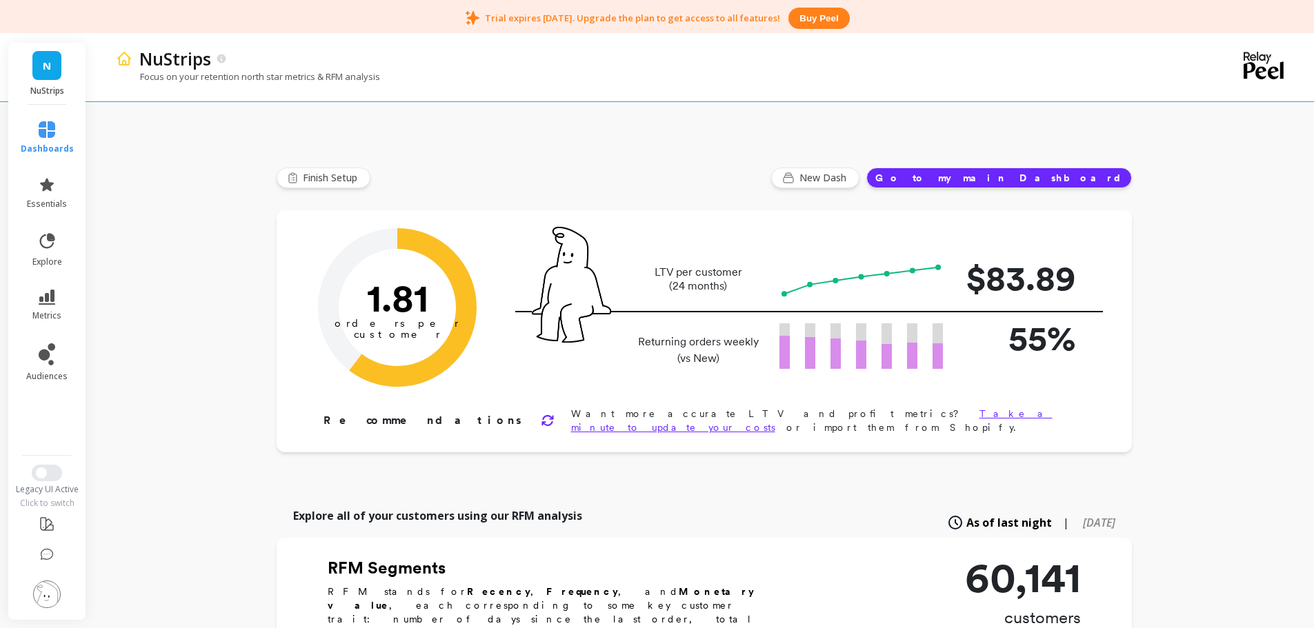
click at [48, 592] on img at bounding box center [47, 595] width 28 height 28
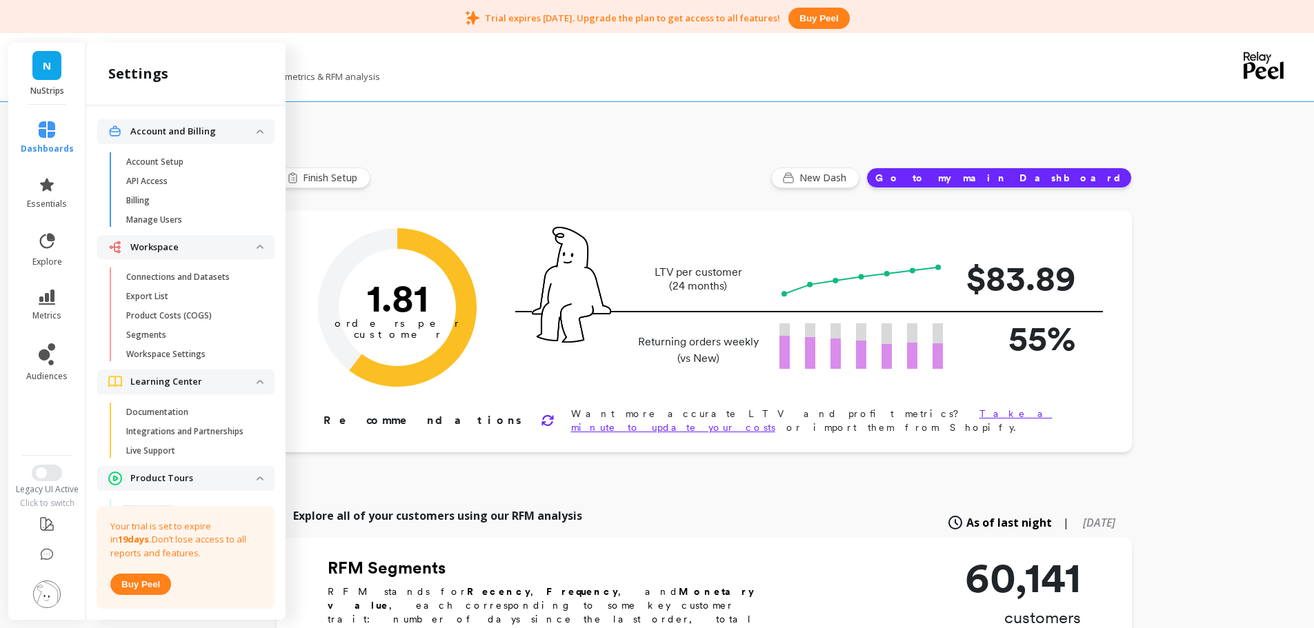
click at [177, 274] on p "Connections and Datasets" at bounding box center [177, 277] width 103 height 11
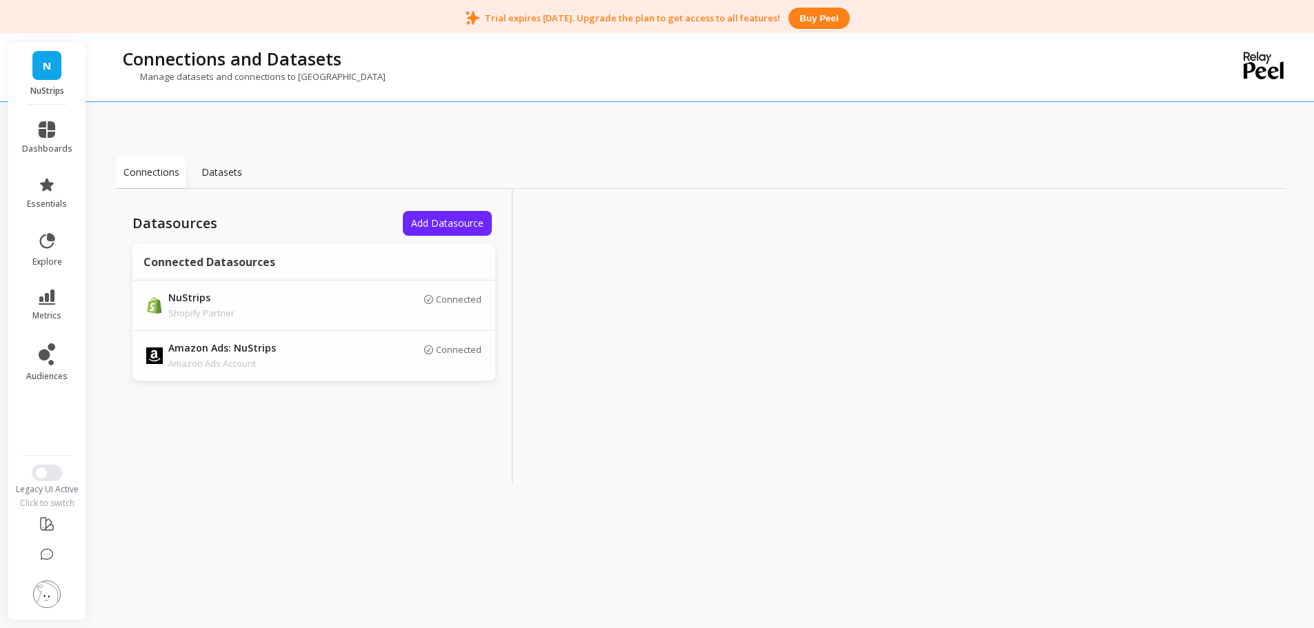
click at [46, 596] on img at bounding box center [47, 595] width 28 height 28
click at [339, 448] on div "Datasources Add Datasource Connected Datasources NuStrips Shopify Partner Conne…" at bounding box center [314, 336] width 397 height 295
click at [36, 141] on link "dashboards" at bounding box center [47, 137] width 50 height 33
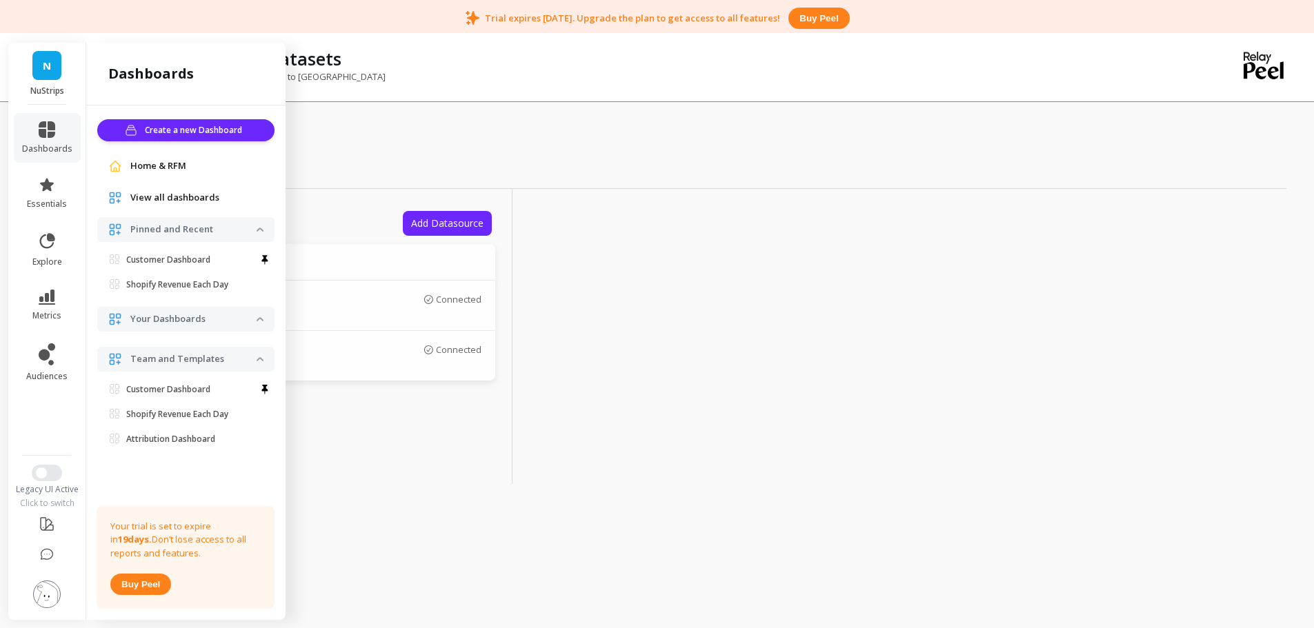
drag, startPoint x: 352, startPoint y: 165, endPoint x: 343, endPoint y: 181, distance: 18.8
click at [352, 165] on div "Connections Datasets" at bounding box center [701, 173] width 1170 height 32
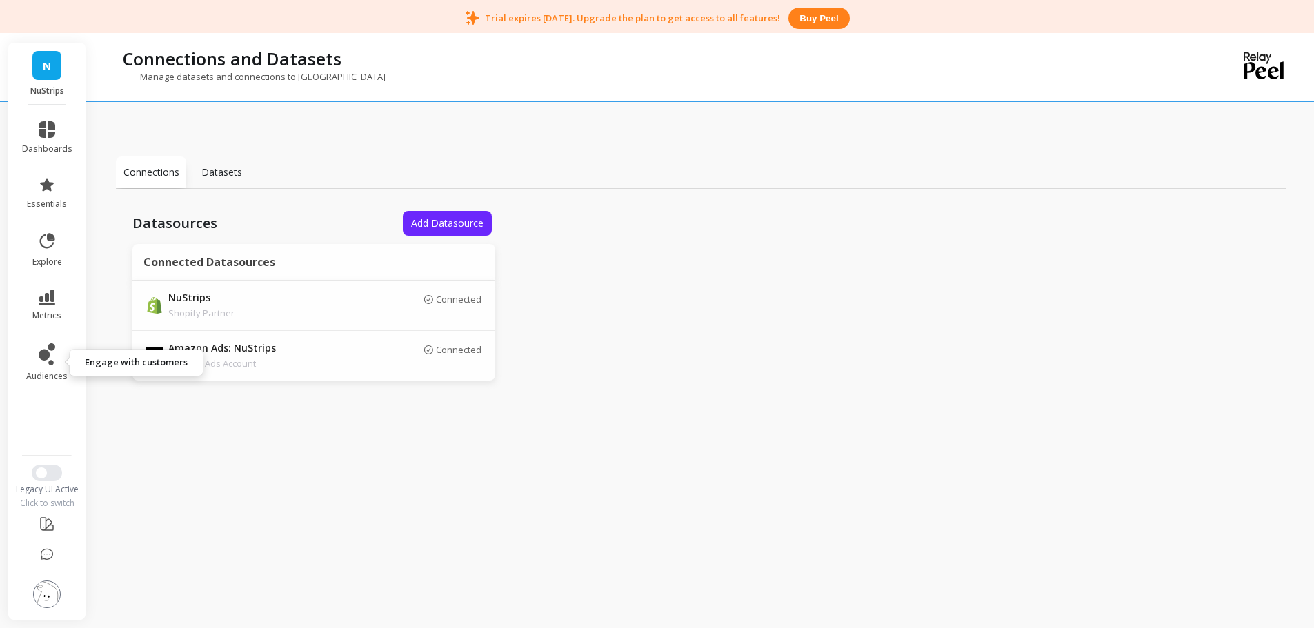
click at [39, 355] on icon at bounding box center [44, 355] width 11 height 11
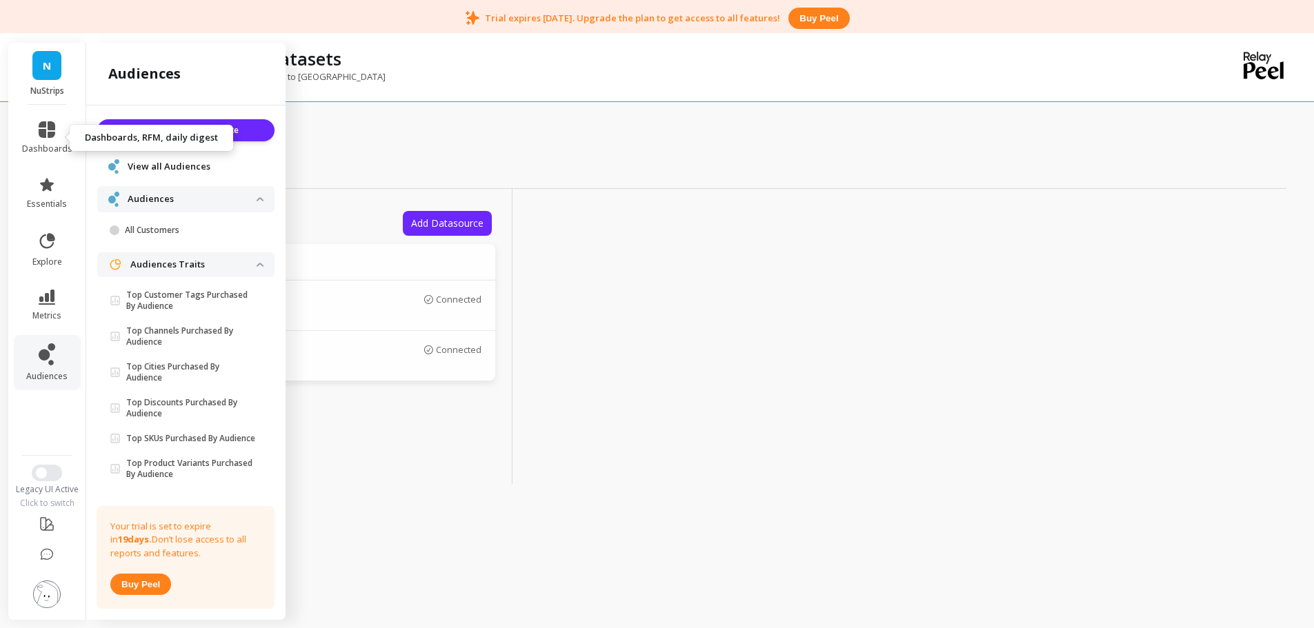
click at [46, 135] on icon at bounding box center [47, 129] width 17 height 17
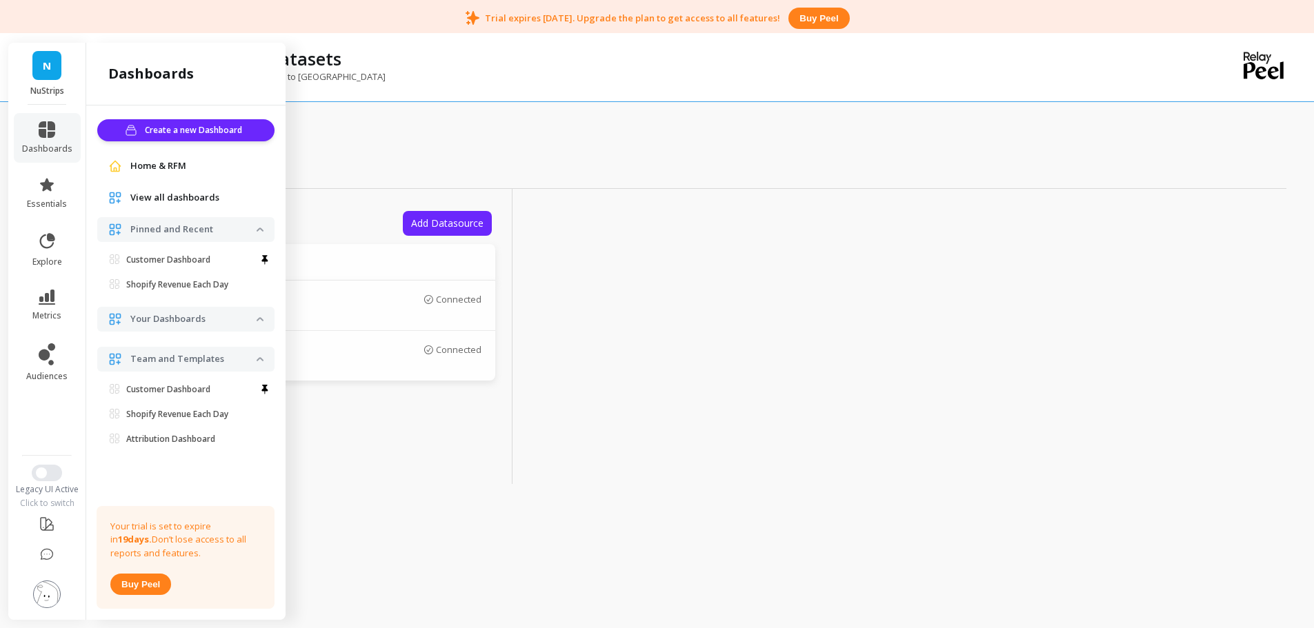
click at [479, 522] on div "Connections Datasets Datasources Add Datasource Connected Datasources NuStrips …" at bounding box center [701, 345] width 1170 height 597
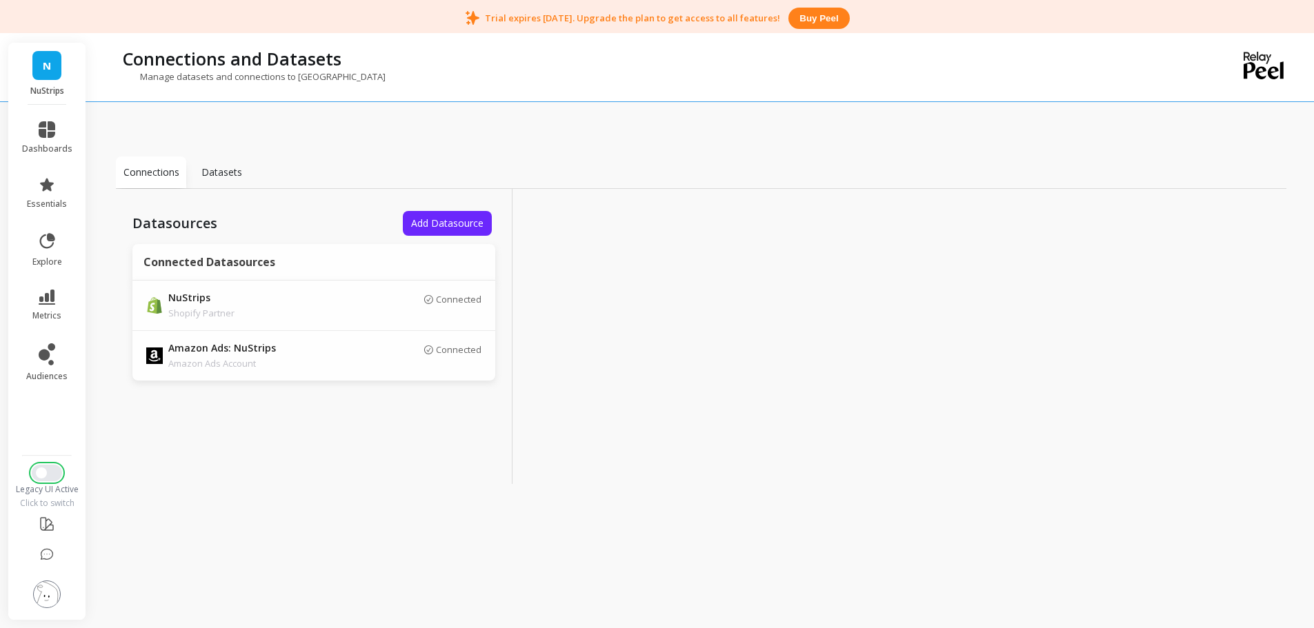
click at [48, 474] on button "Switch to New UI" at bounding box center [47, 473] width 30 height 17
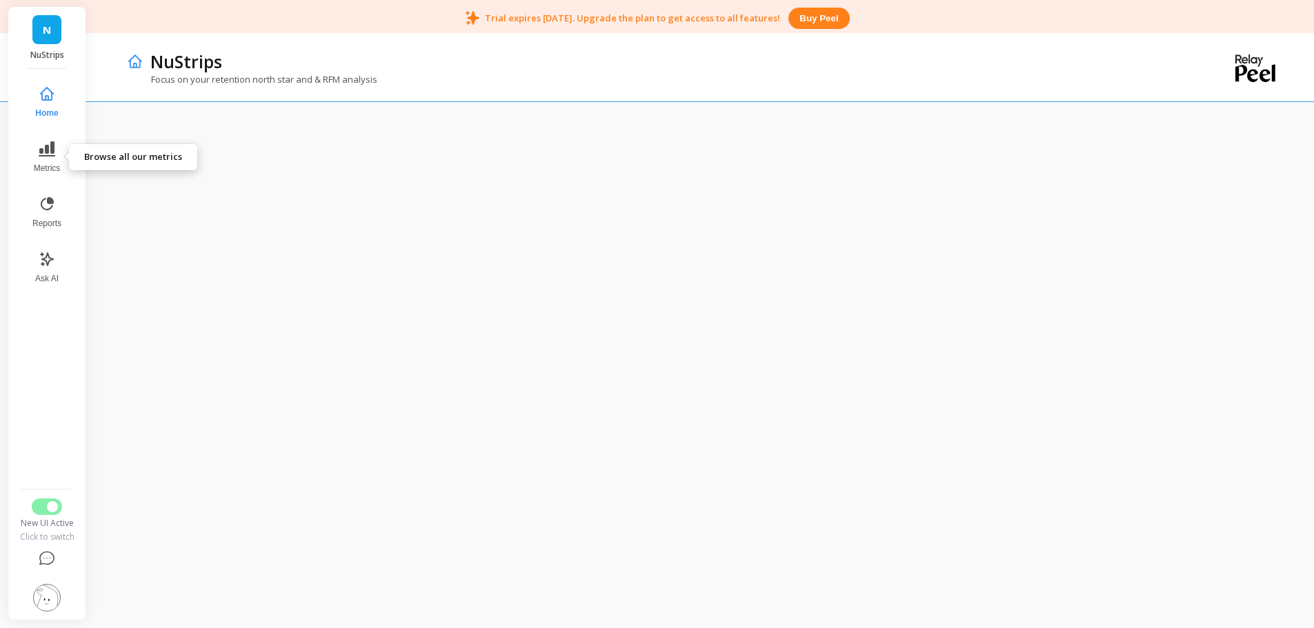
click at [51, 157] on icon at bounding box center [47, 148] width 17 height 15
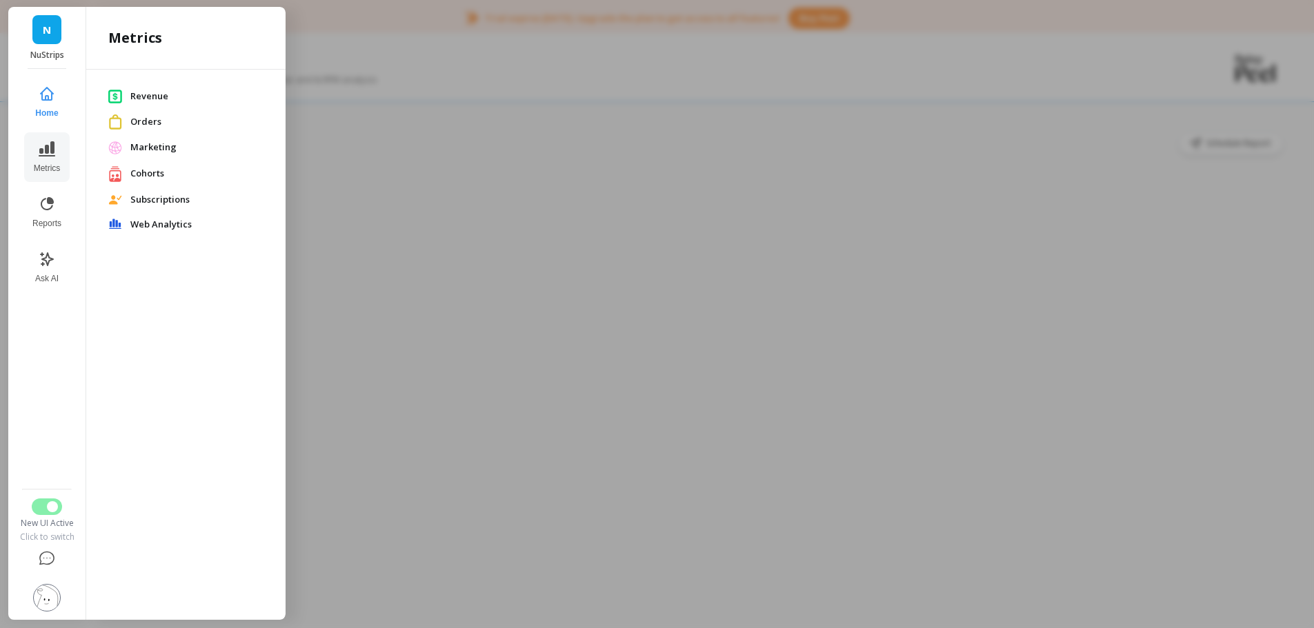
click at [126, 303] on div "Revenue Orders Marketing Cohorts Subscriptions Web Analytics" at bounding box center [185, 342] width 199 height 545
click at [148, 97] on span "Revenue" at bounding box center [196, 97] width 133 height 14
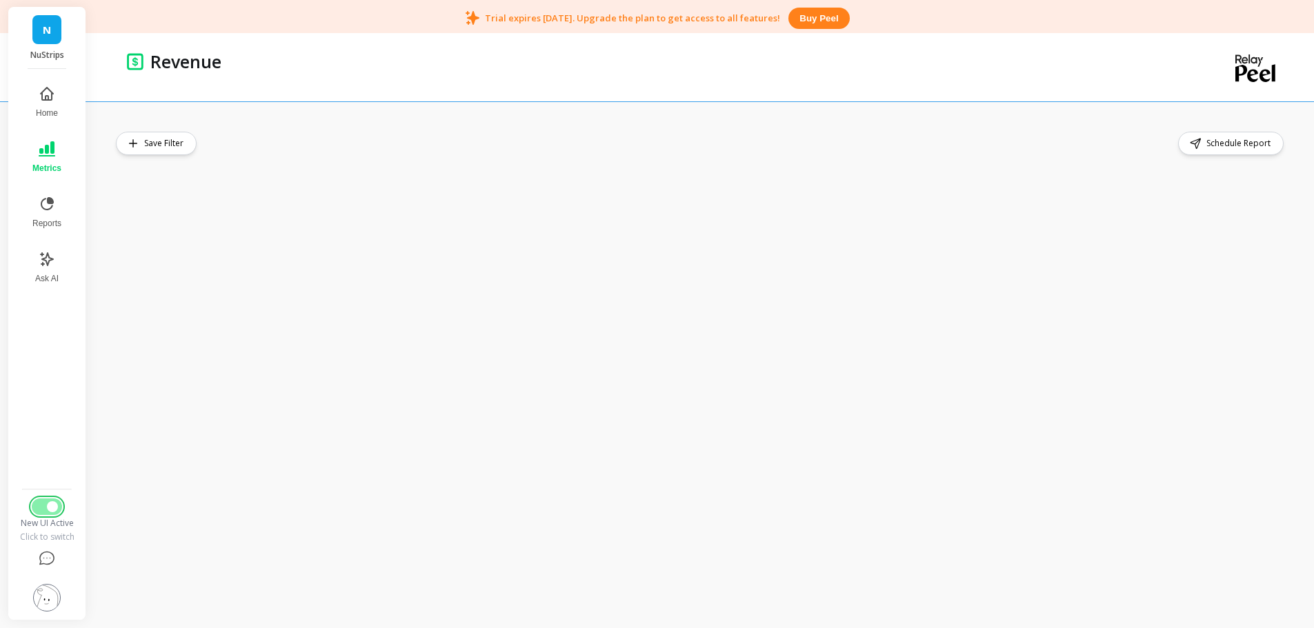
click at [56, 505] on span "Switch to Legacy UI" at bounding box center [52, 506] width 11 height 11
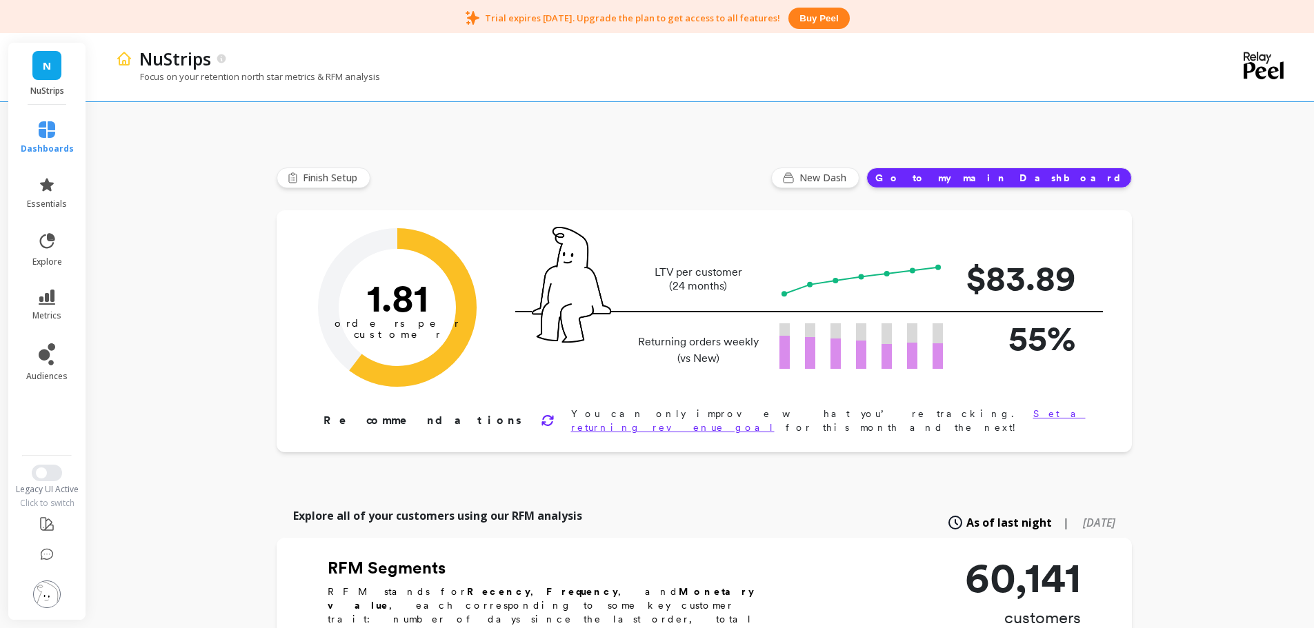
click at [54, 285] on li "metrics" at bounding box center [47, 305] width 70 height 48
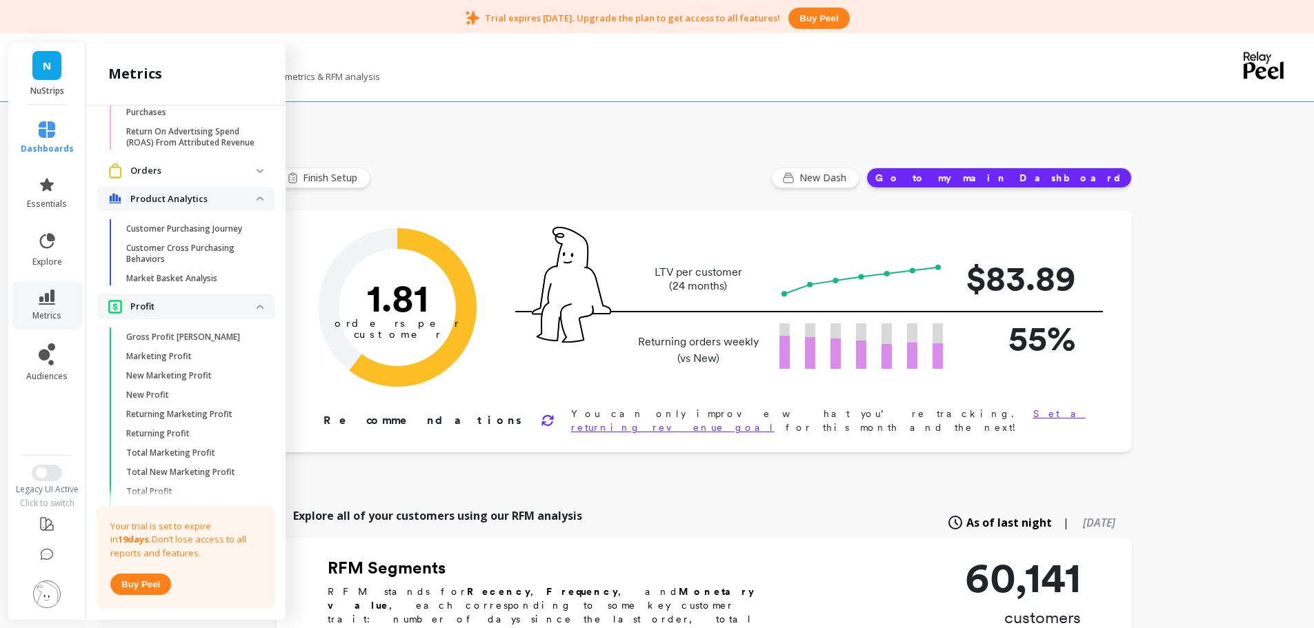
scroll to position [1852, 0]
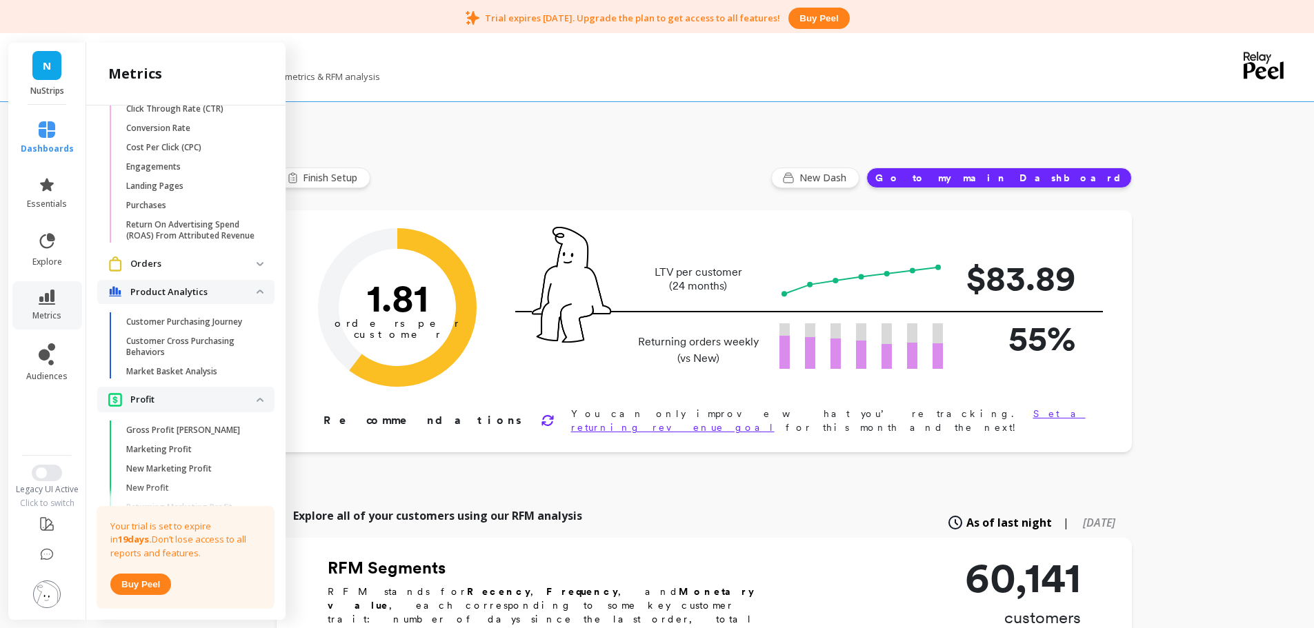
click at [204, 328] on p "Customer Purchasing Journey" at bounding box center [184, 322] width 116 height 11
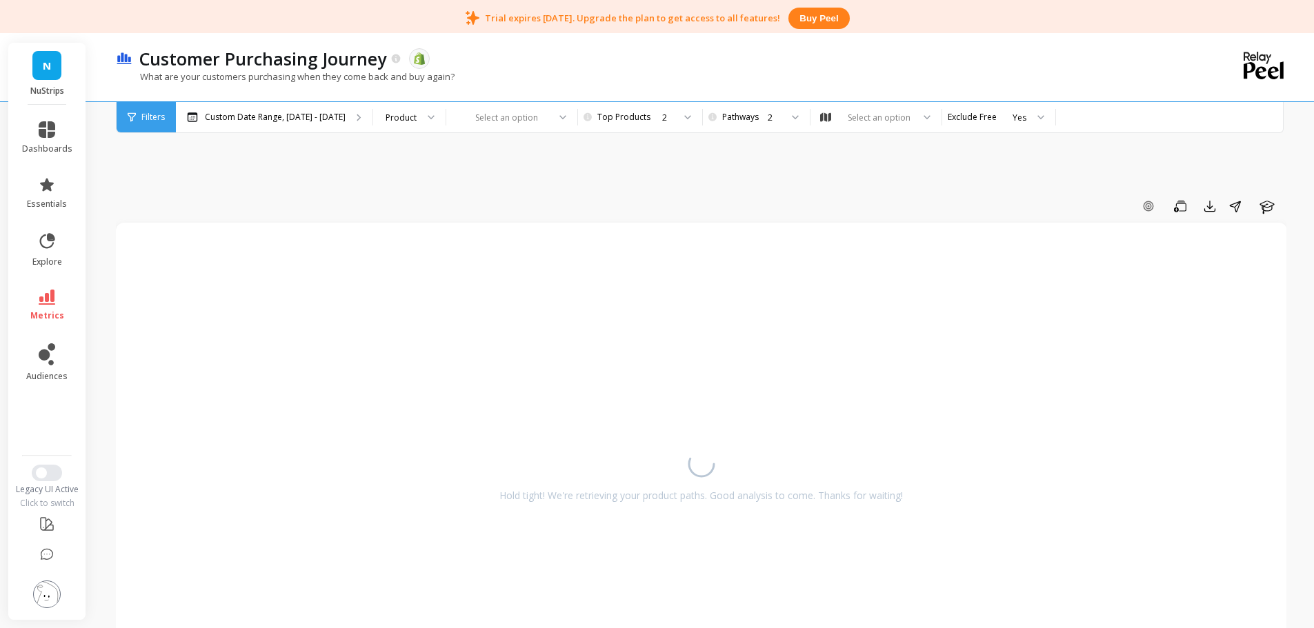
click at [481, 119] on div at bounding box center [504, 117] width 90 height 13
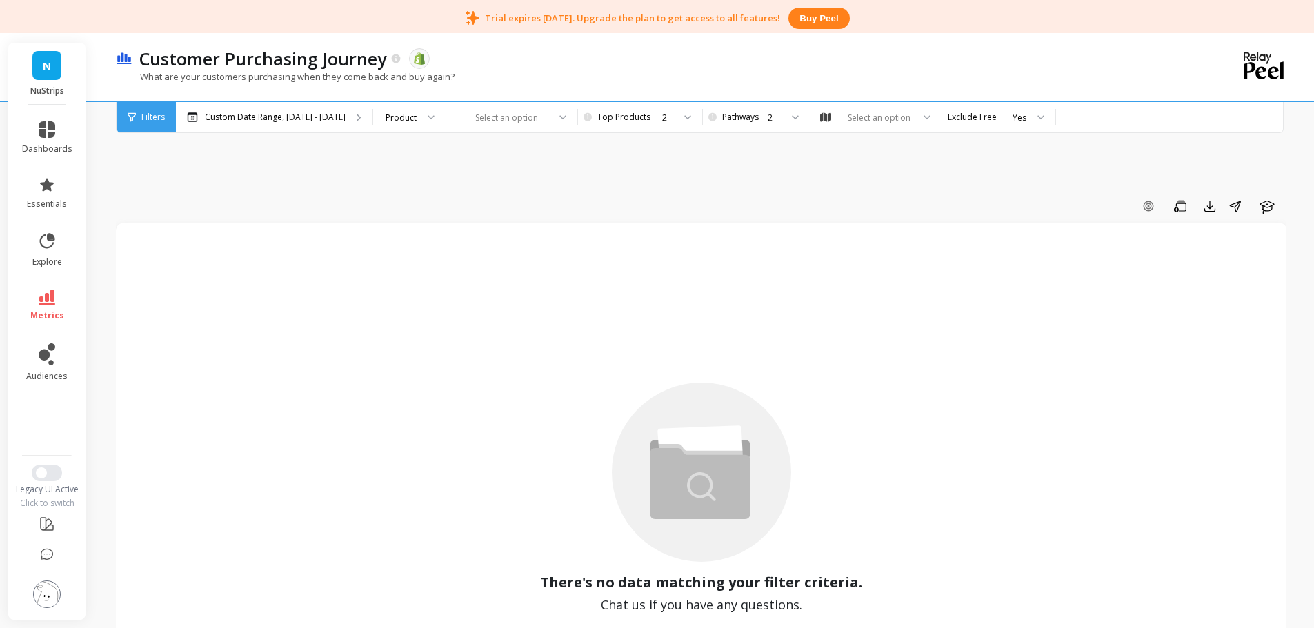
click at [411, 121] on div "Product" at bounding box center [401, 117] width 34 height 13
click at [50, 306] on link "metrics" at bounding box center [47, 306] width 50 height 32
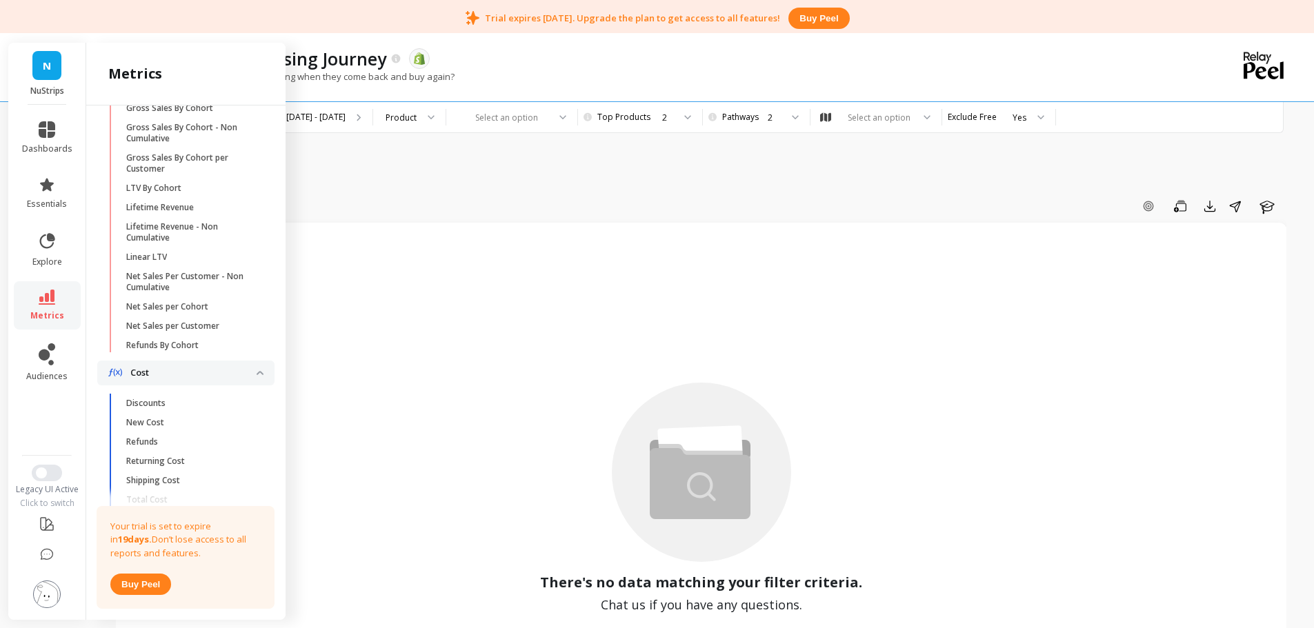
scroll to position [335, 0]
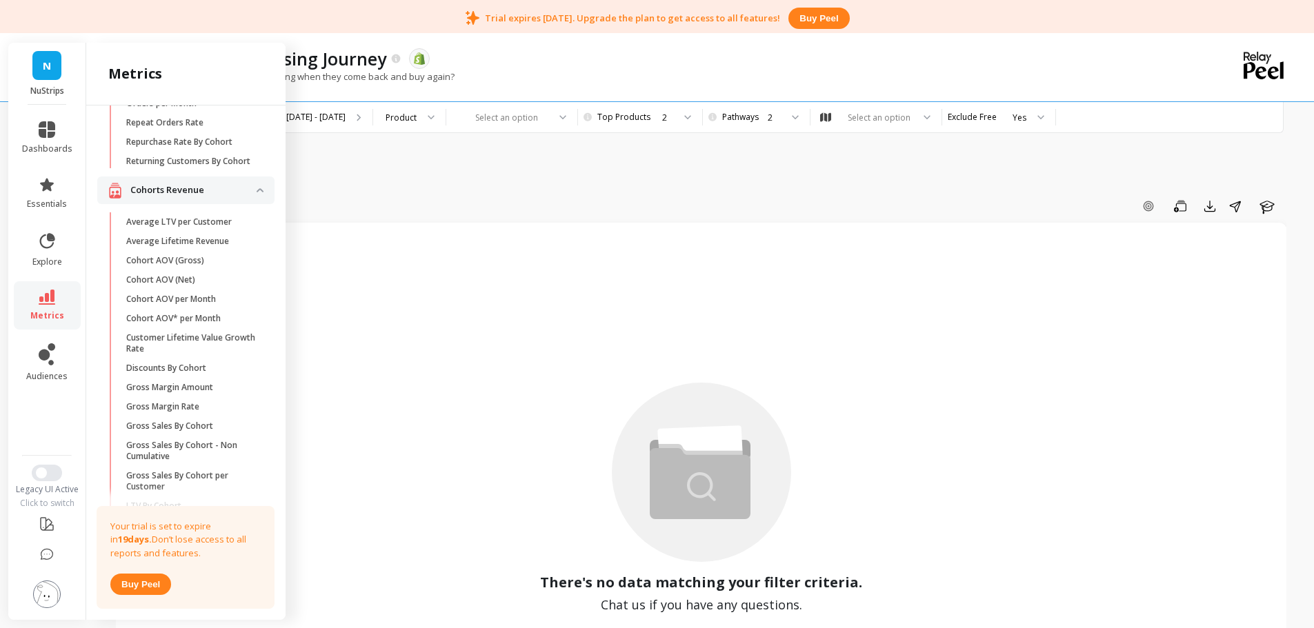
click at [208, 232] on link "Average LTV per Customer" at bounding box center [196, 221] width 155 height 19
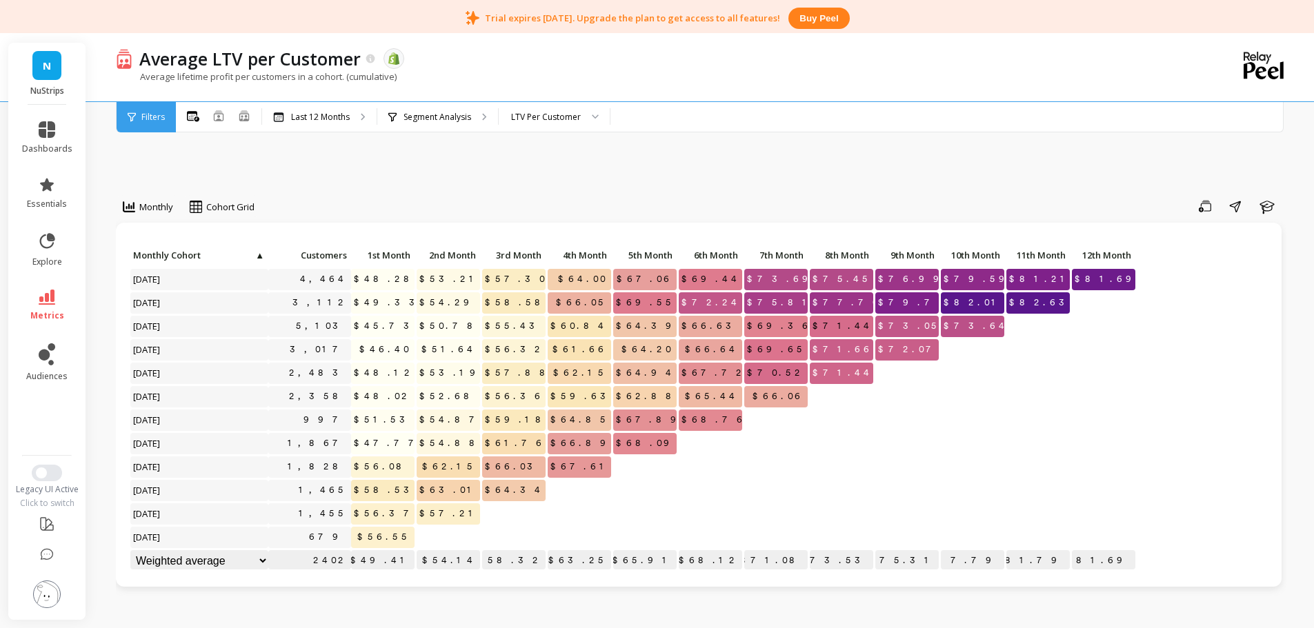
click at [438, 119] on p "Segment Analysis" at bounding box center [437, 117] width 68 height 11
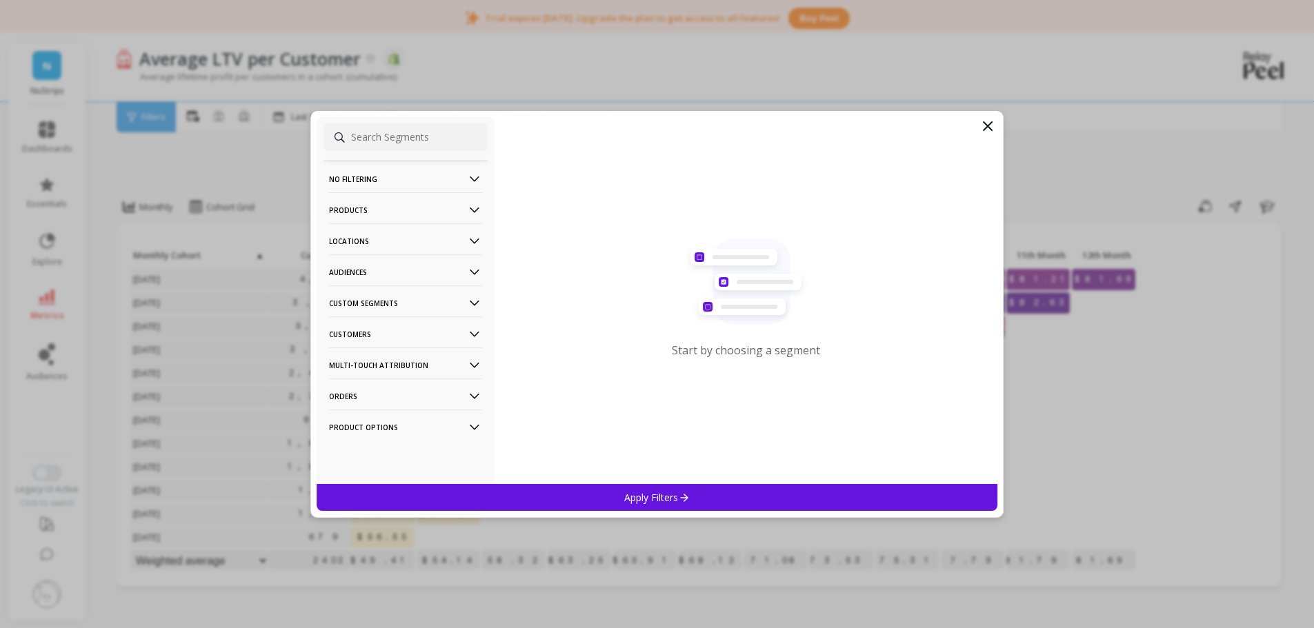
click at [358, 272] on p "Audiences" at bounding box center [405, 271] width 153 height 35
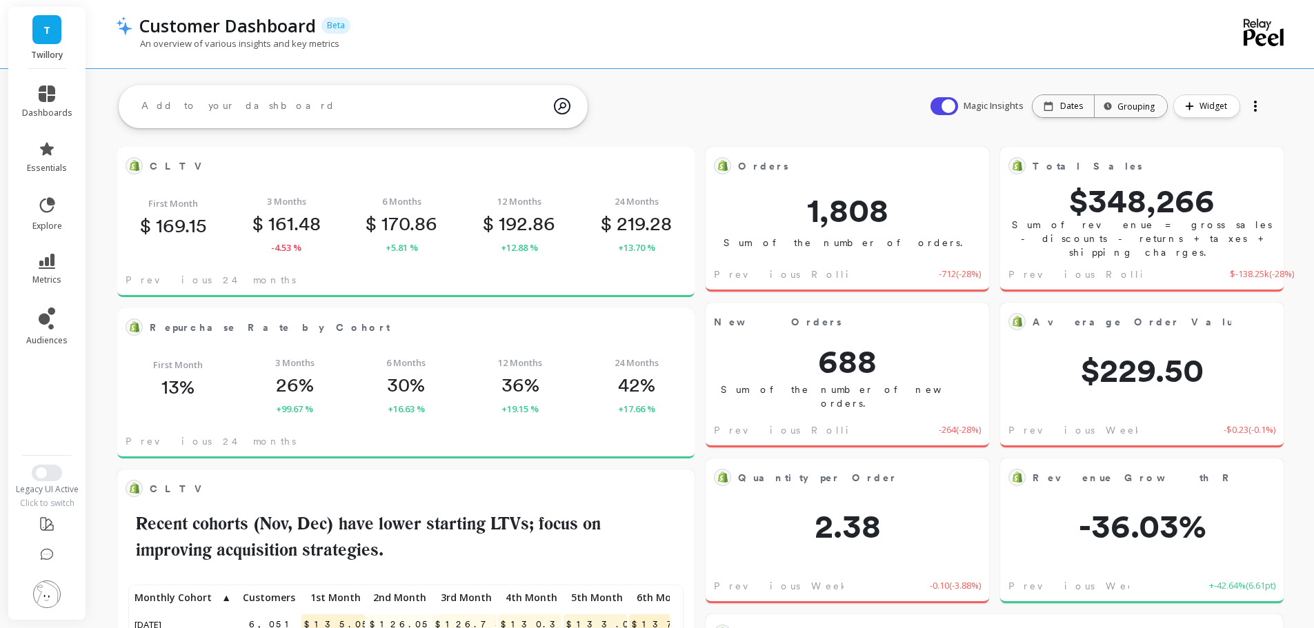
click at [1196, 182] on div "Total Sales Edit Widget & Insights" at bounding box center [1141, 165] width 283 height 37
click at [1273, 165] on button at bounding box center [1266, 165] width 17 height 19
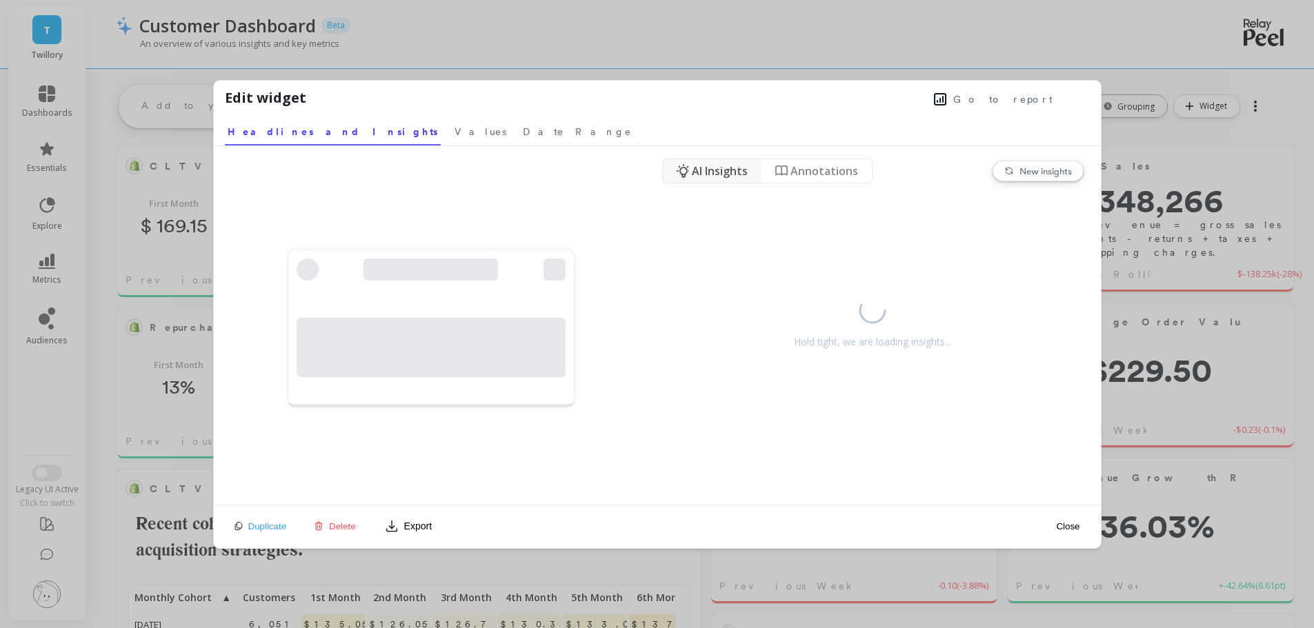
scroll to position [369, 533]
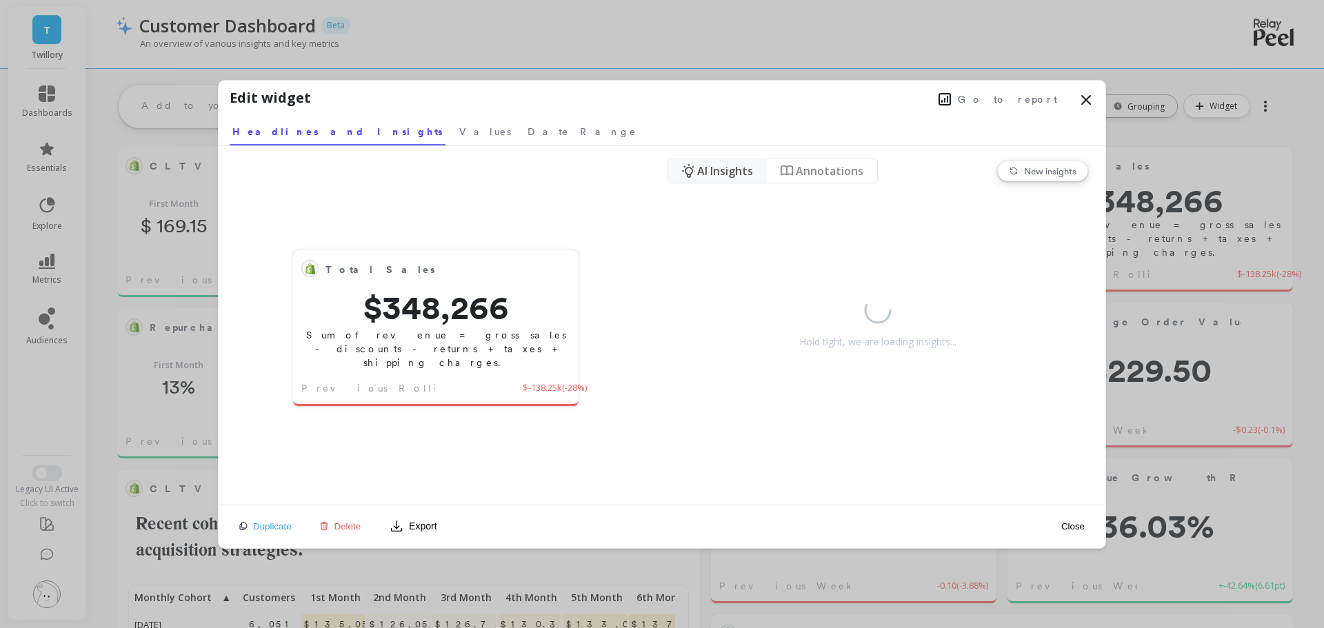
click at [456, 143] on link "Values" at bounding box center [484, 130] width 57 height 32
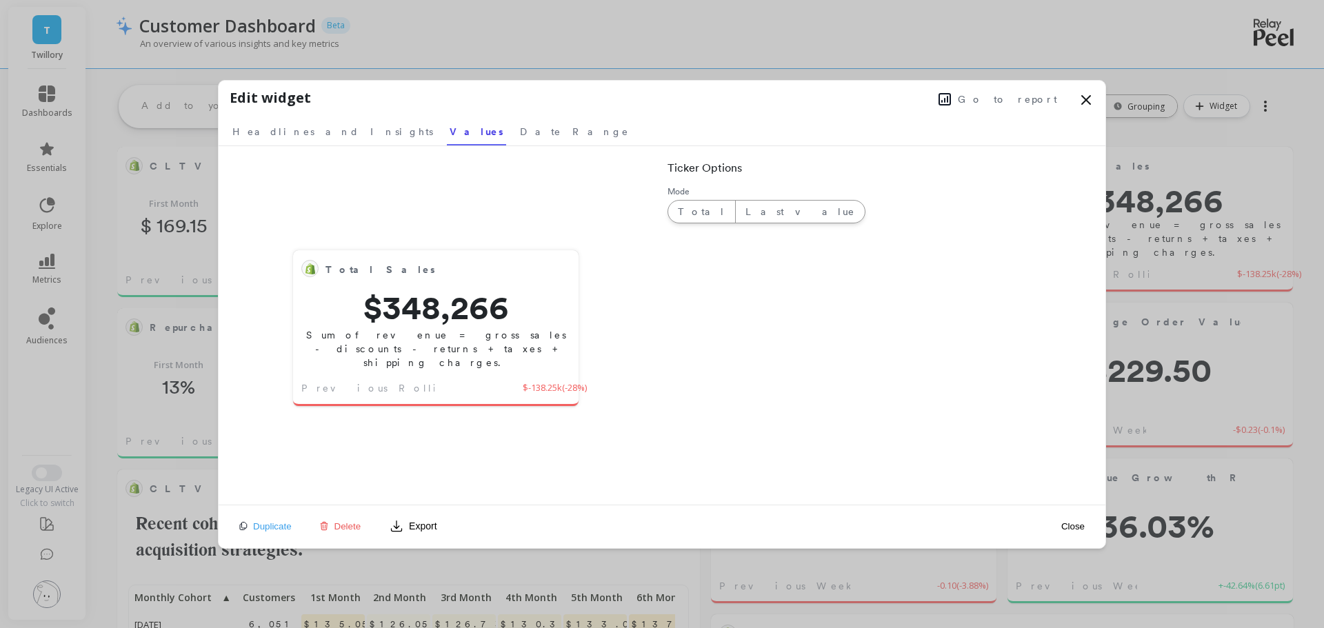
click at [520, 134] on span "Date Range" at bounding box center [574, 132] width 109 height 14
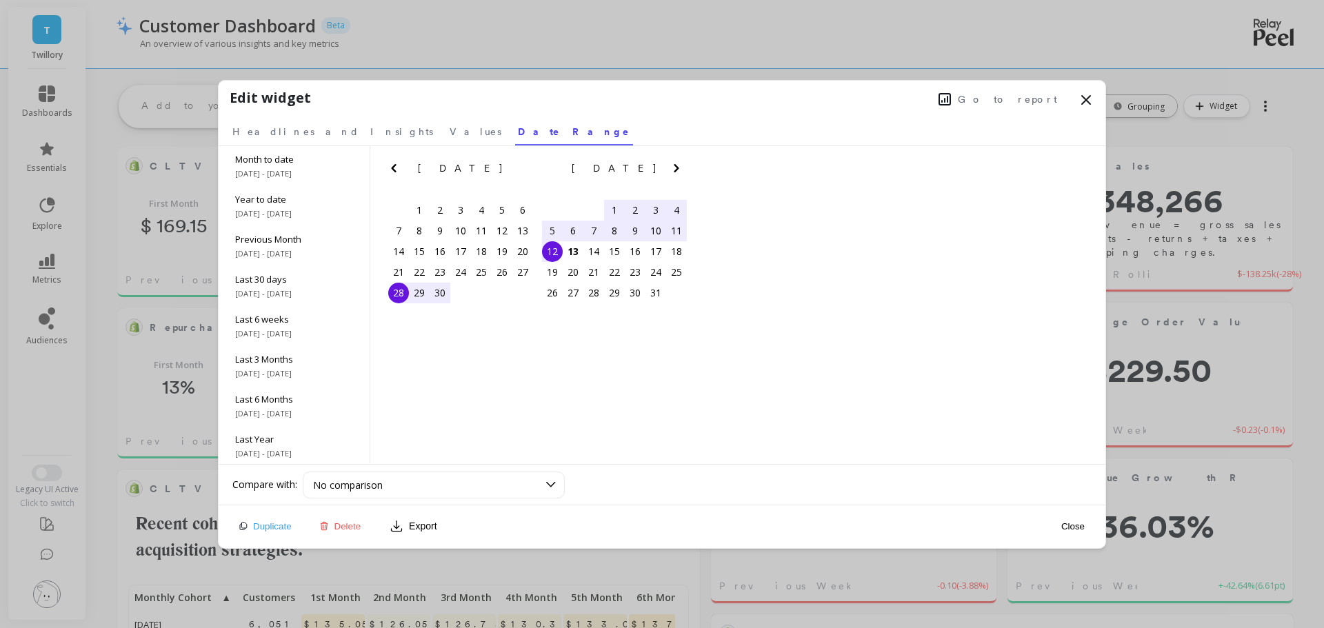
click at [303, 128] on span "Headlines and Insights" at bounding box center [332, 132] width 201 height 14
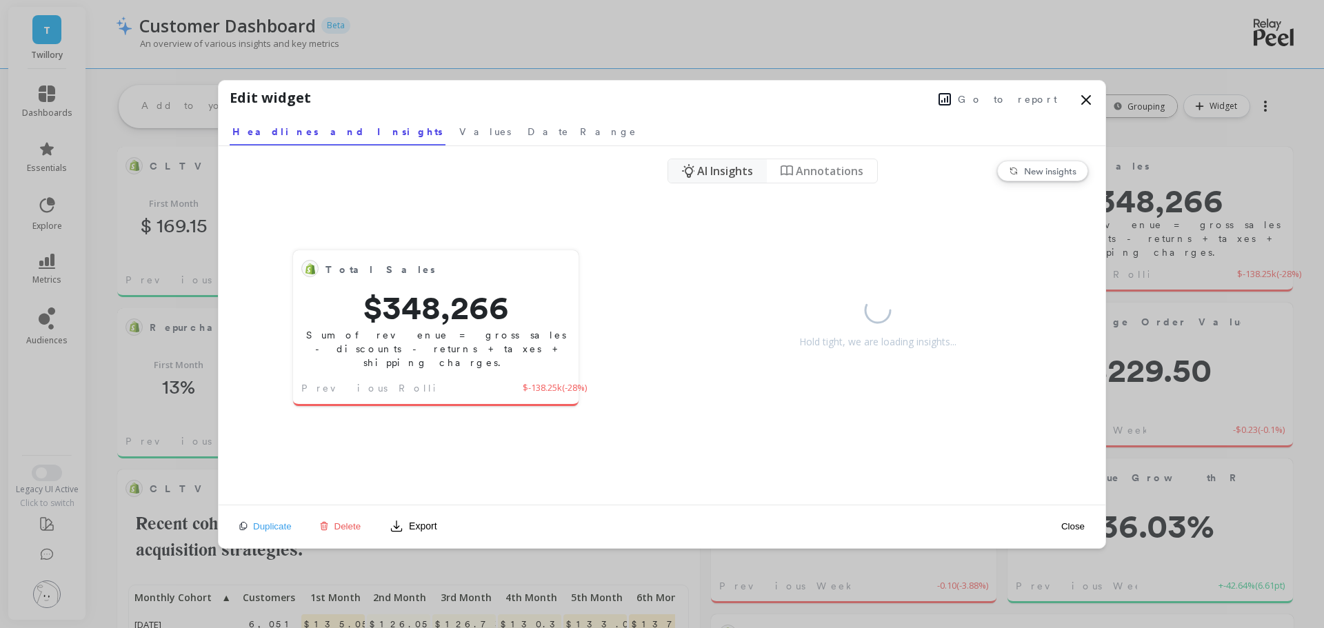
click at [1088, 96] on icon at bounding box center [1086, 100] width 17 height 17
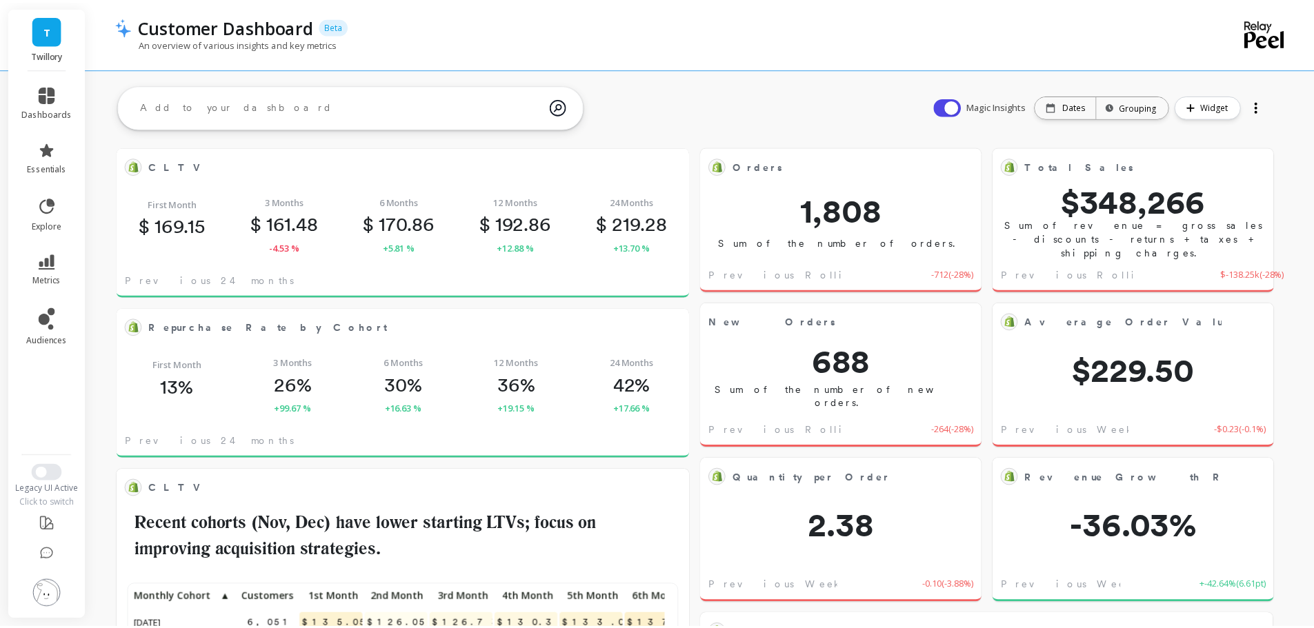
scroll to position [369, 528]
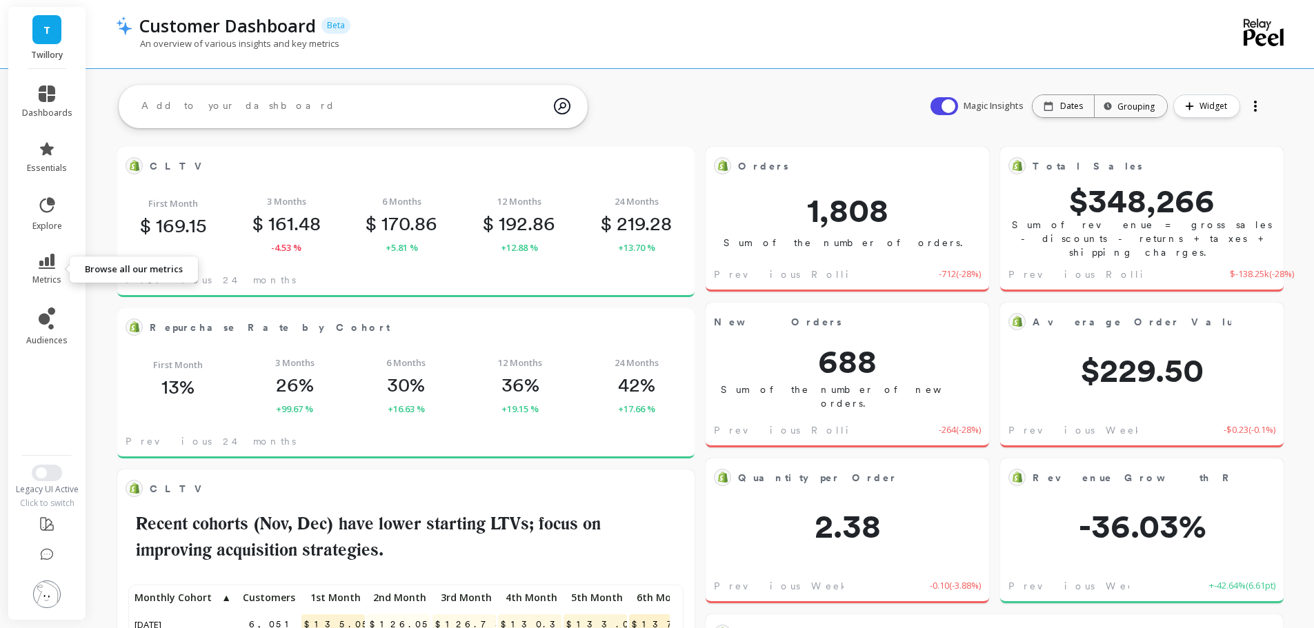
click at [48, 268] on icon at bounding box center [47, 261] width 17 height 15
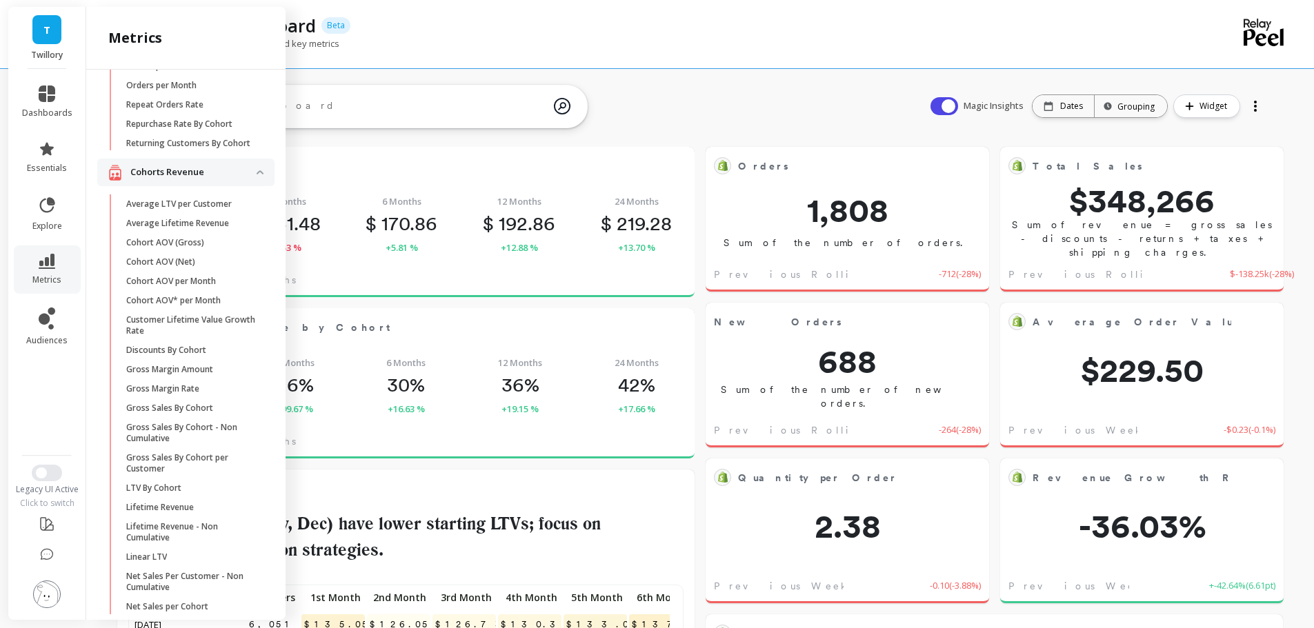
scroll to position [351, 0]
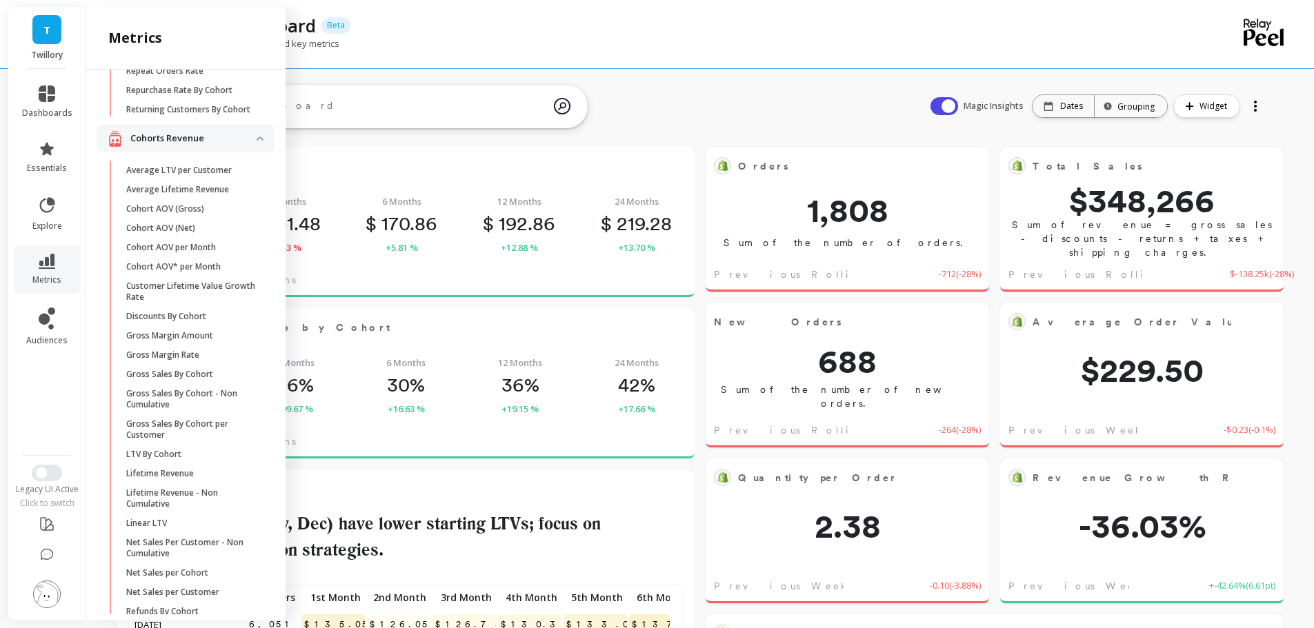
click at [182, 234] on p "Cohort AOV (Net)" at bounding box center [160, 228] width 69 height 11
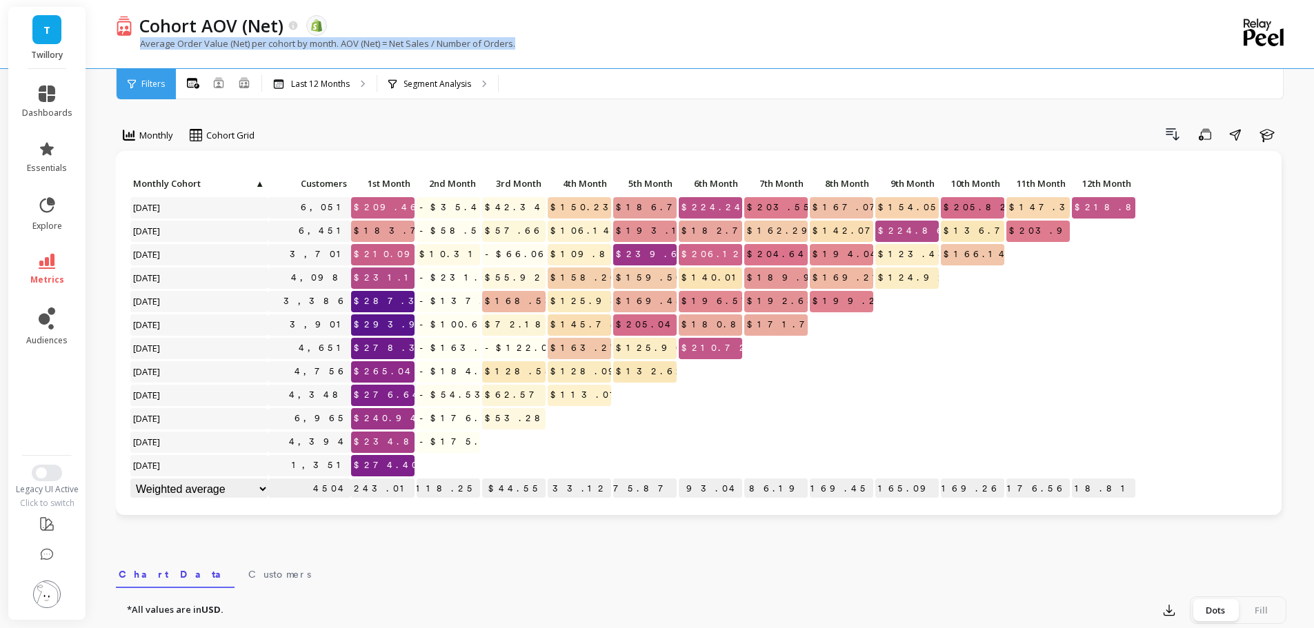
copy p "Average Order Value (Net) per cohort by month. AOV (Net) = Net Sales / Number o…"
drag, startPoint x: 520, startPoint y: 42, endPoint x: 142, endPoint y: 48, distance: 377.9
click at [142, 48] on div "Average Order Value (Net) per cohort by month. AOV (Net) = Net Sales / Number o…" at bounding box center [644, 50] width 1057 height 26
click at [374, 123] on div "Monthly Cohort Grid Drill Down Save Share Learn Click to create an audience 6,0…" at bounding box center [701, 581] width 1170 height 1053
click at [220, 83] on icon at bounding box center [218, 82] width 11 height 11
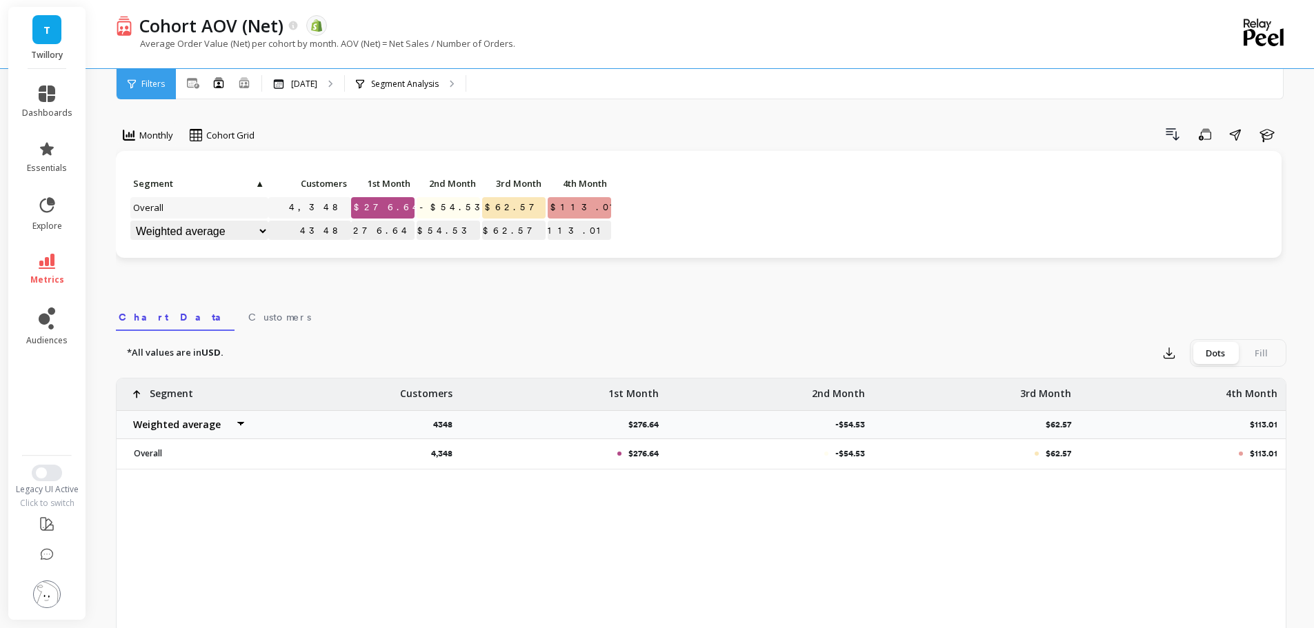
click at [441, 118] on div "Monthly Cohort Grid Drill Down Save Share Learn Click to create an audience 4,3…" at bounding box center [701, 452] width 1170 height 794
click at [251, 82] on div "All Months Single Cohort Combined Cohorts" at bounding box center [219, 84] width 86 height 18
click at [243, 86] on icon at bounding box center [244, 83] width 12 height 12
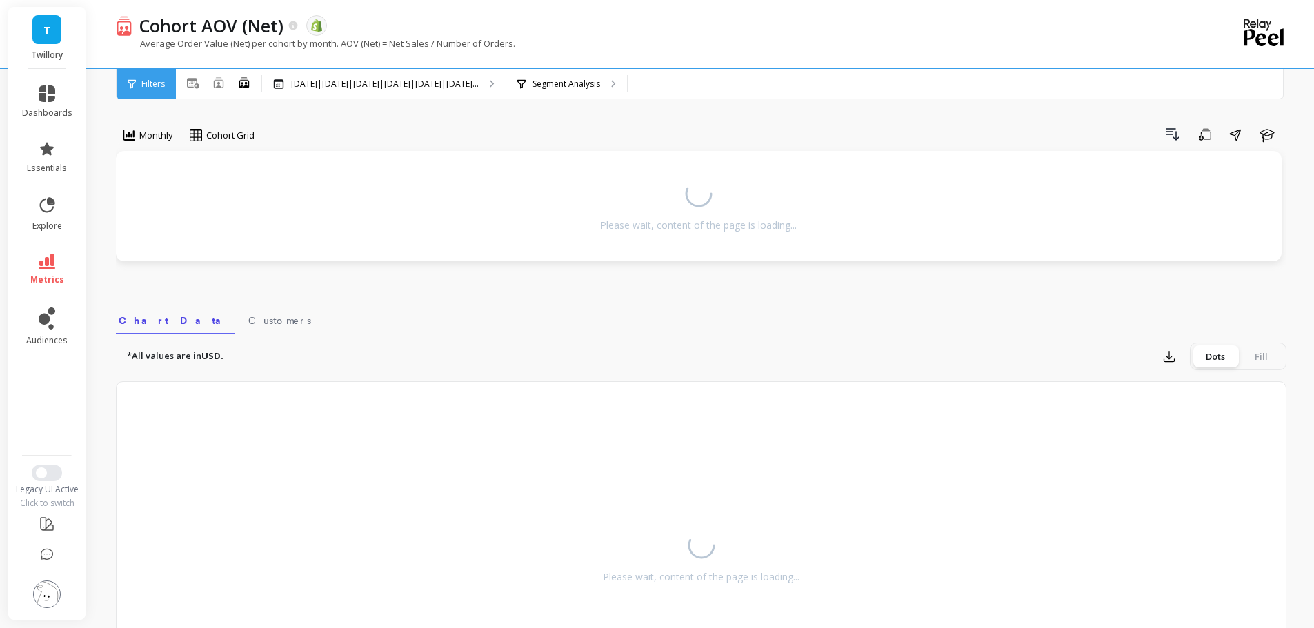
click at [356, 123] on div "Monthly Cohort Grid Drill Down Save Share Learn Please wait, content of the pag…" at bounding box center [701, 409] width 1170 height 708
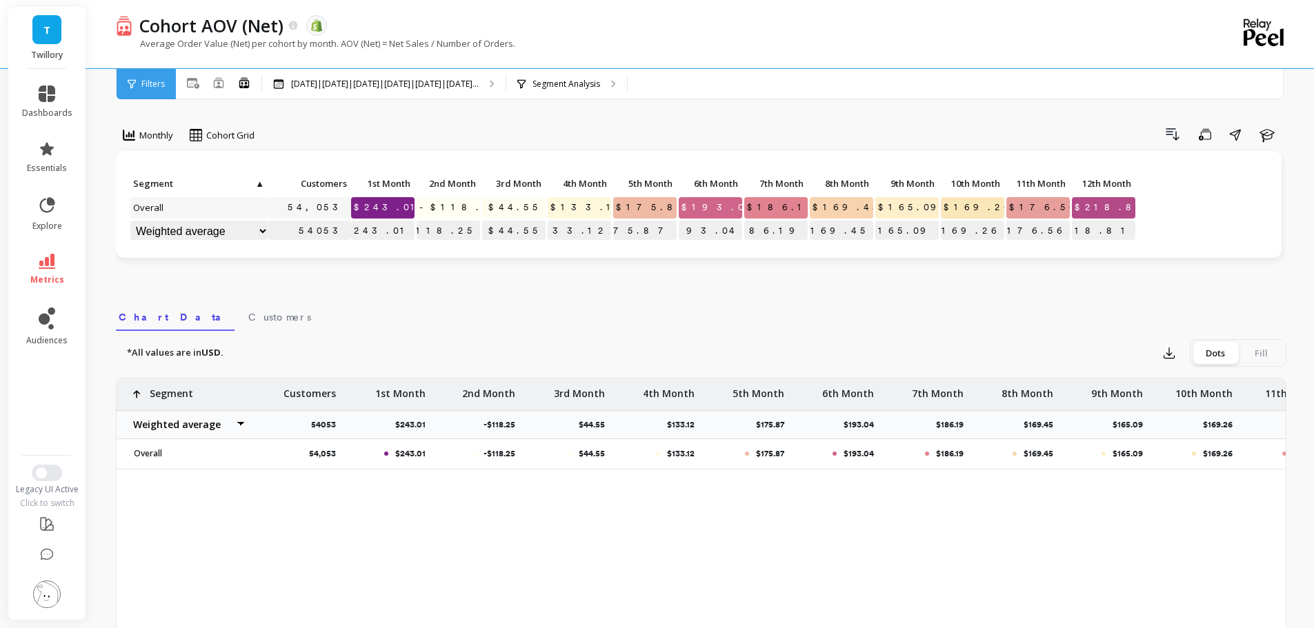
click at [44, 273] on link "metrics" at bounding box center [47, 270] width 50 height 32
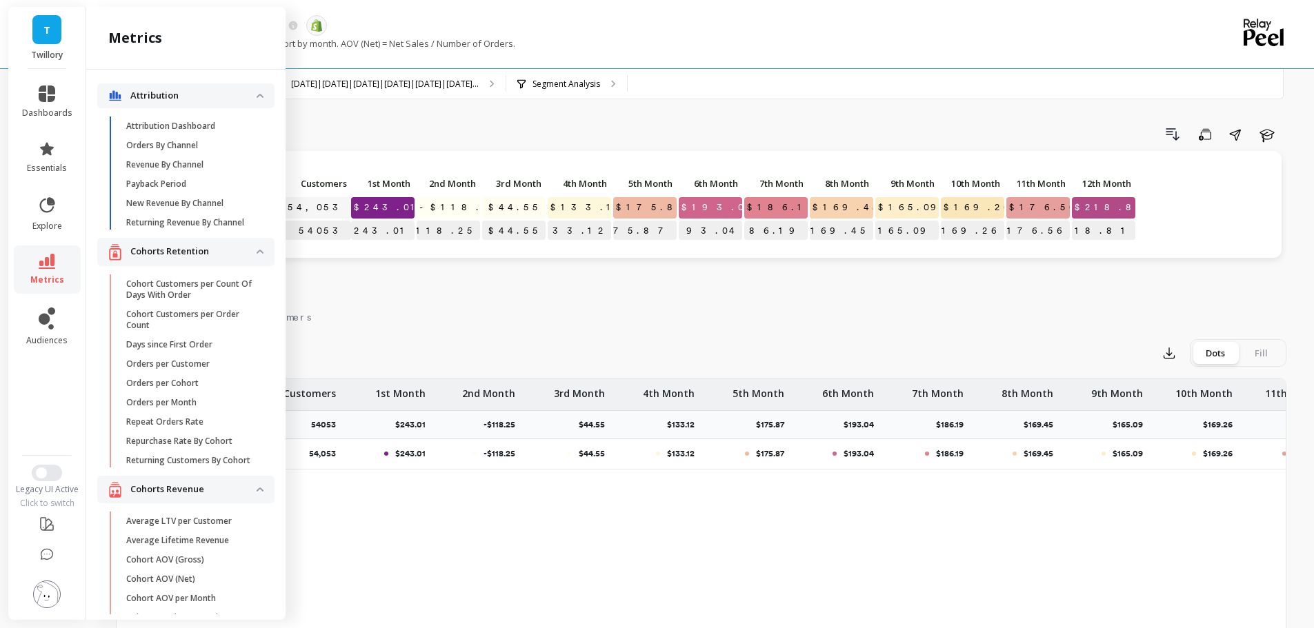
scroll to position [351, 0]
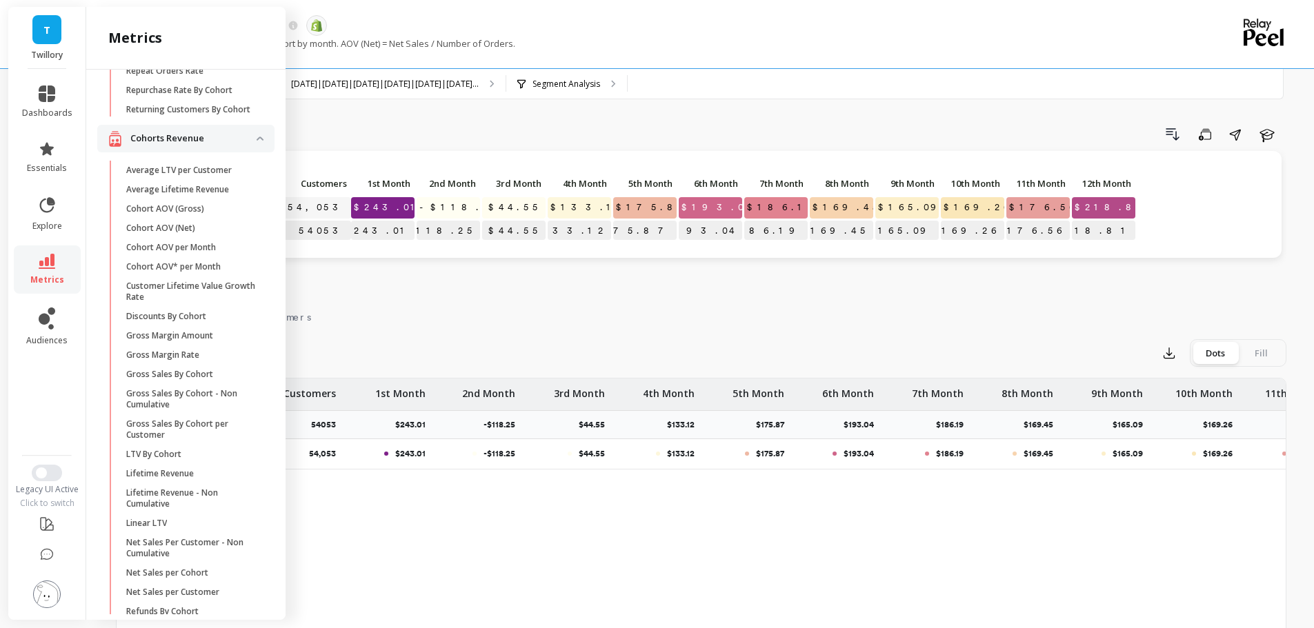
click at [199, 253] on p "Cohort AOV per Month" at bounding box center [171, 247] width 90 height 11
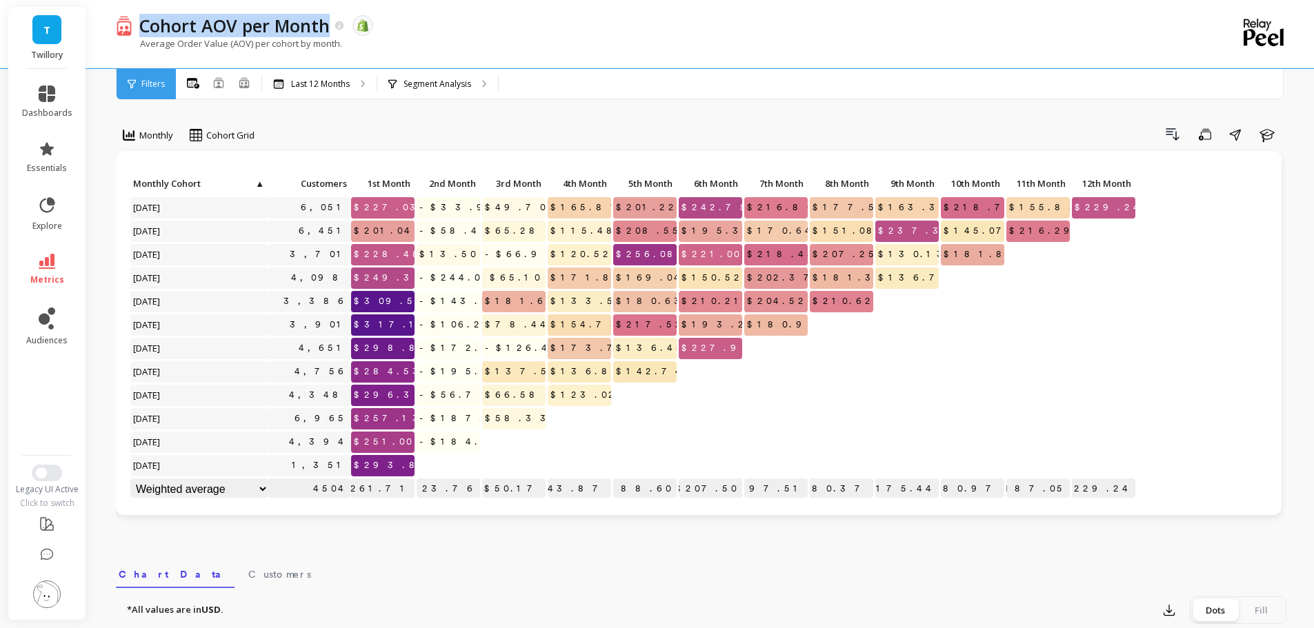
drag, startPoint x: 356, startPoint y: 25, endPoint x: 274, endPoint y: 1, distance: 84.7
click at [322, 31] on p "Cohort AOV per Month" at bounding box center [234, 25] width 190 height 23
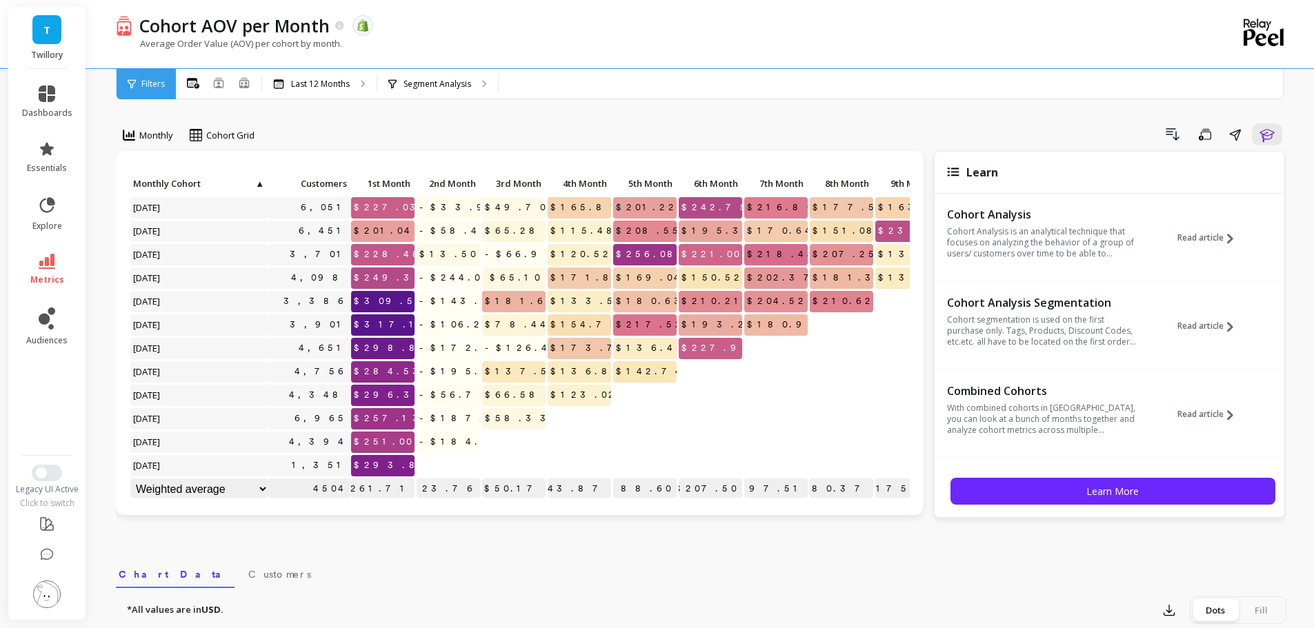
click at [378, 54] on div "Average Order Value (AOV) per cohort by month." at bounding box center [644, 50] width 1057 height 26
copy p "Average Order Value (AOV) per cohort by month."
drag, startPoint x: 253, startPoint y: 44, endPoint x: 444, endPoint y: 37, distance: 191.1
click at [443, 37] on div "Average Order Value (AOV) per cohort by month." at bounding box center [644, 50] width 1057 height 26
click at [47, 274] on span "metrics" at bounding box center [47, 279] width 34 height 11
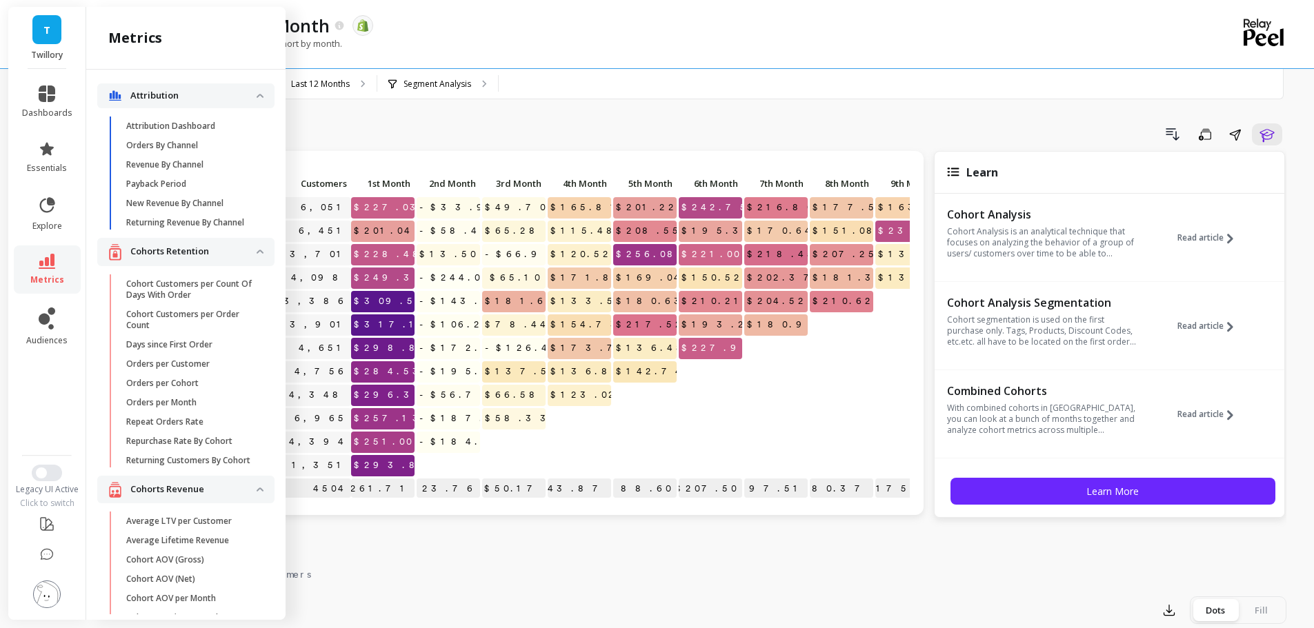
scroll to position [351, 0]
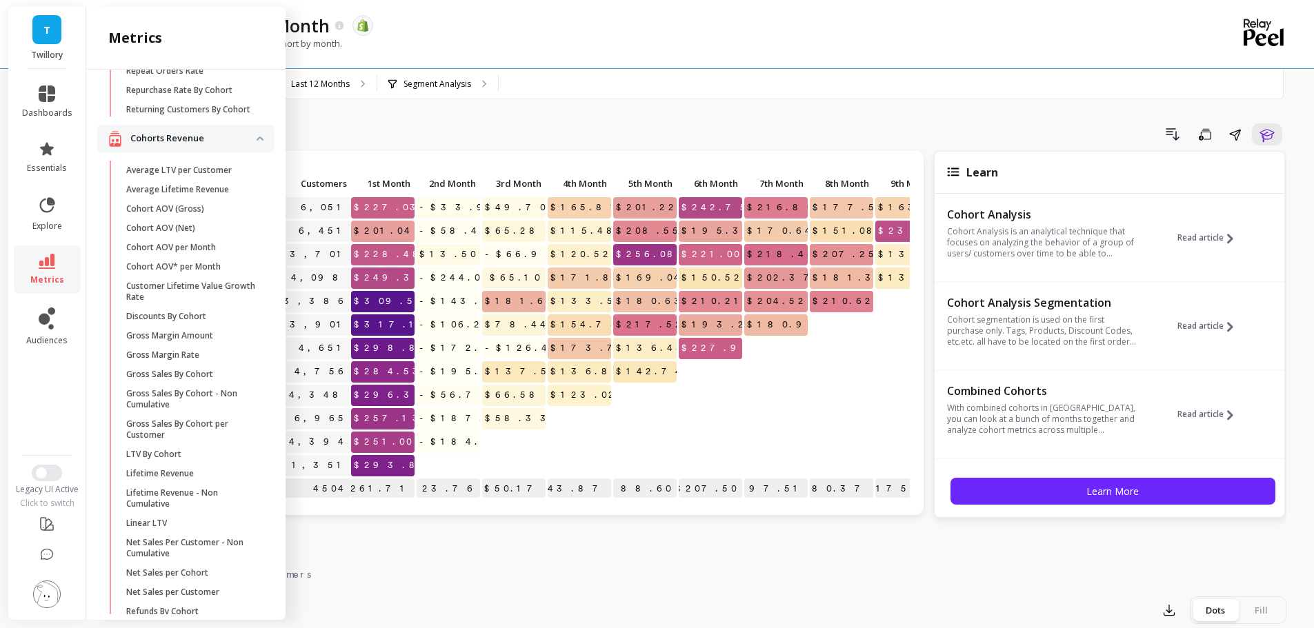
drag, startPoint x: 545, startPoint y: 30, endPoint x: 500, endPoint y: 31, distance: 45.5
click at [544, 30] on div "Cohort AOV per Month The data you are viewing comes from: Shopify" at bounding box center [652, 25] width 1041 height 23
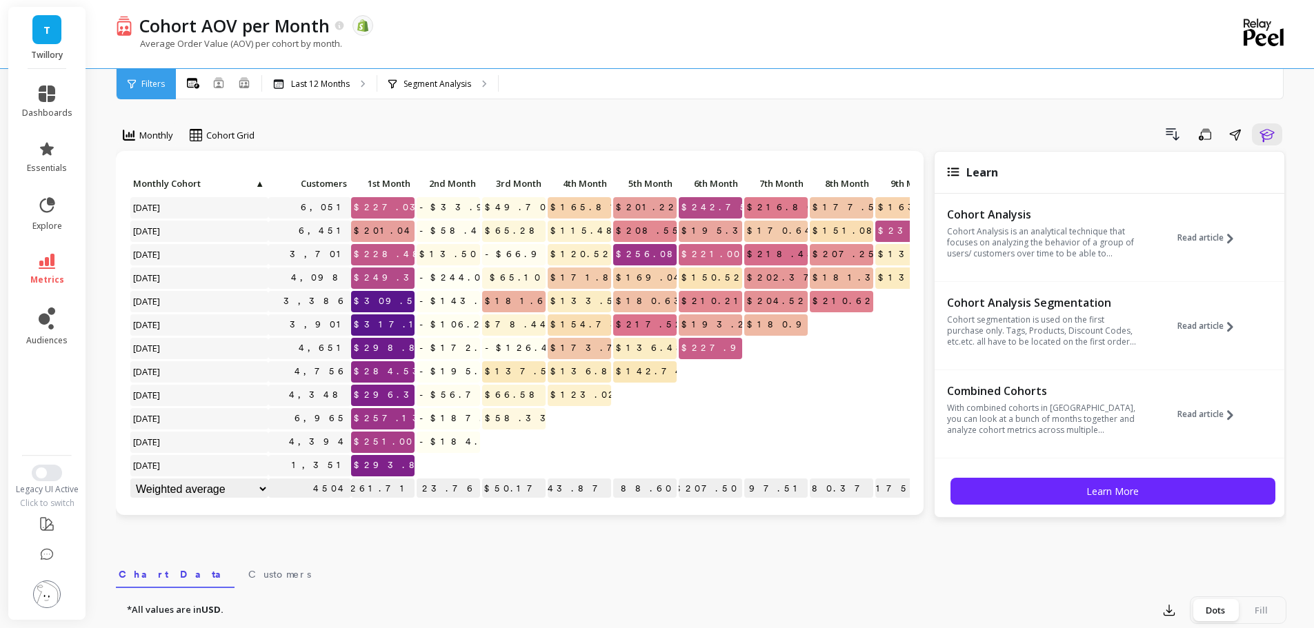
click at [478, 130] on div "Drill Down Save Share Learn" at bounding box center [775, 134] width 1022 height 22
click at [1268, 134] on icon "button" at bounding box center [1266, 134] width 17 height 17
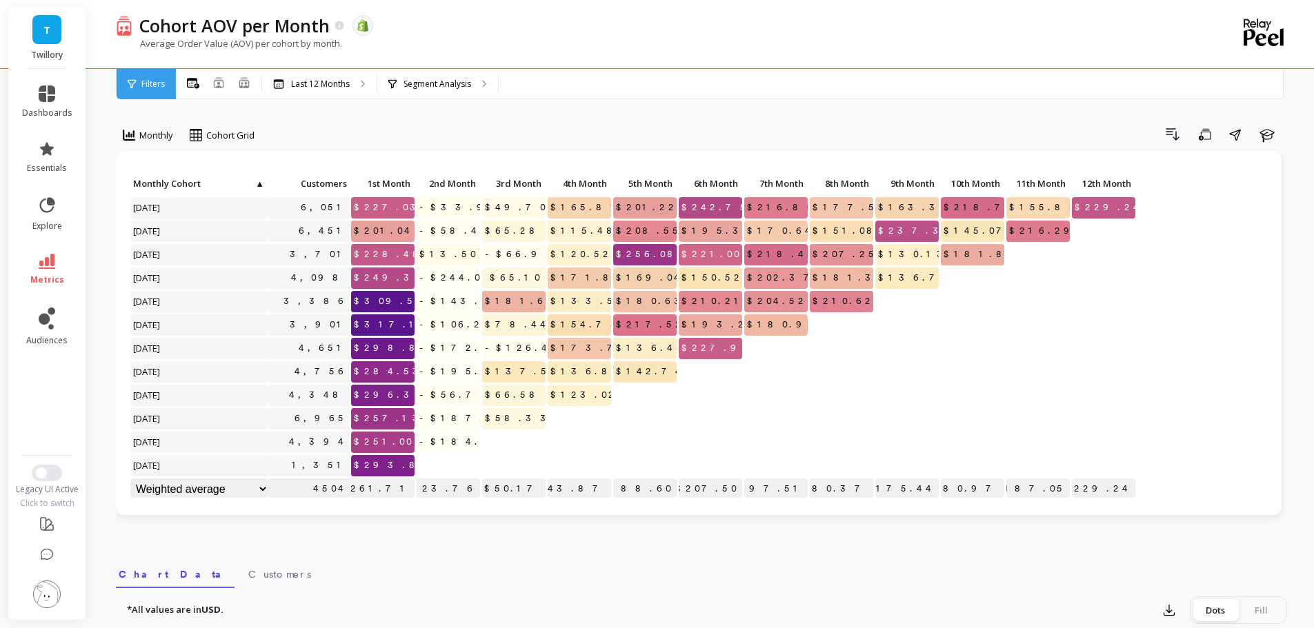
click at [534, 121] on div "Monthly Cohort Grid Drill Down Save Share Learn Click to create an audience 6,0…" at bounding box center [701, 581] width 1170 height 1053
drag, startPoint x: 328, startPoint y: 30, endPoint x: 445, endPoint y: 39, distance: 116.9
click at [445, 40] on div "Cohort AOV per Month The data you are viewing comes from: Shopify Average Order…" at bounding box center [644, 34] width 1057 height 68
click at [447, 28] on div "Cohort AOV per Month The data you are viewing comes from: Shopify" at bounding box center [652, 25] width 1041 height 23
click at [220, 83] on icon at bounding box center [218, 82] width 11 height 11
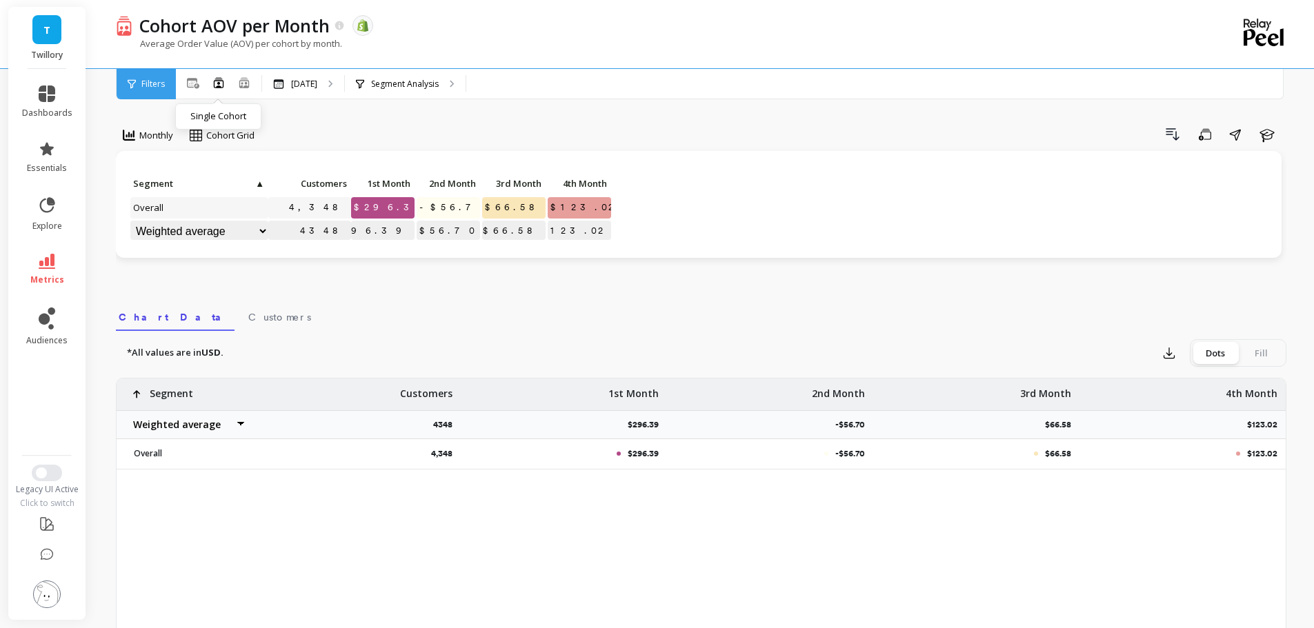
click at [390, 125] on div "Drill Down Save Share Learn" at bounding box center [775, 134] width 1022 height 22
click at [244, 81] on icon at bounding box center [244, 82] width 10 height 10
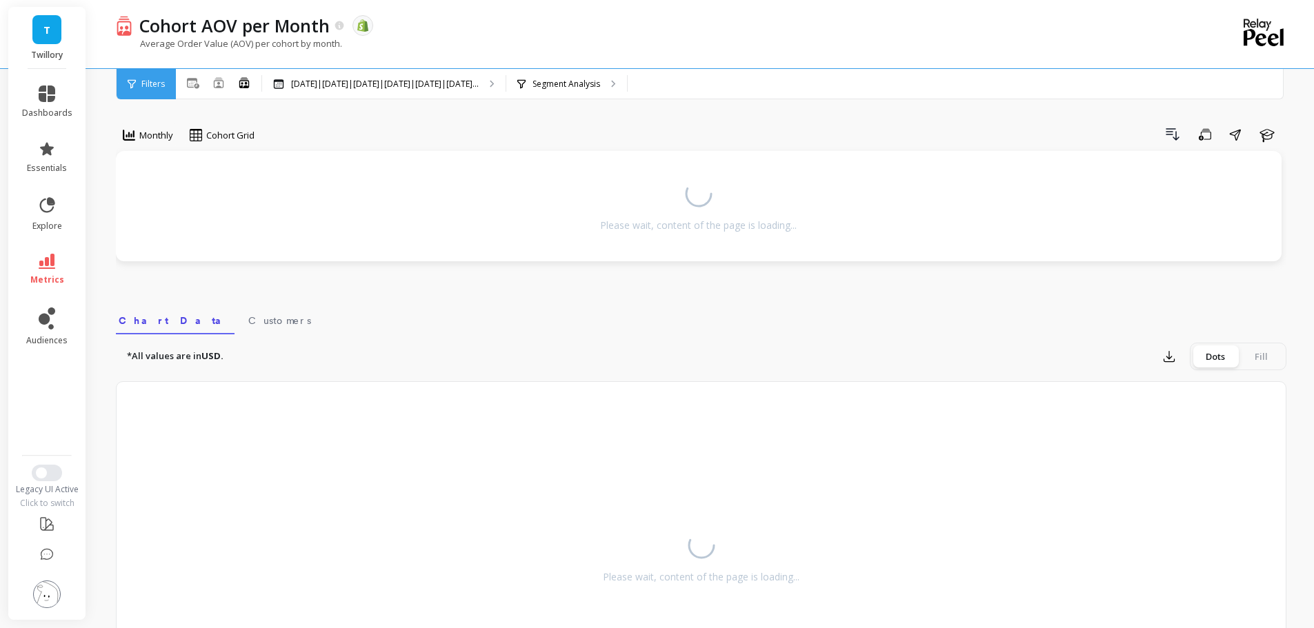
click at [523, 31] on div "Cohort AOV per Month The data you are viewing comes from: Shopify" at bounding box center [652, 25] width 1041 height 23
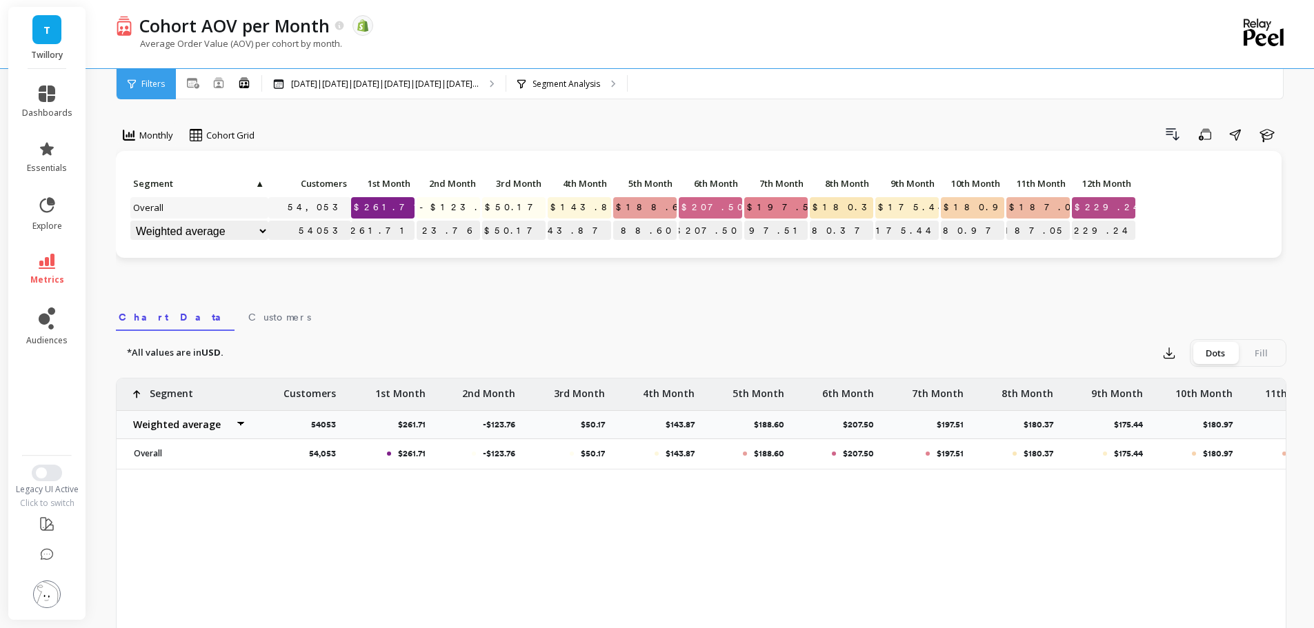
click at [52, 266] on icon at bounding box center [47, 261] width 17 height 15
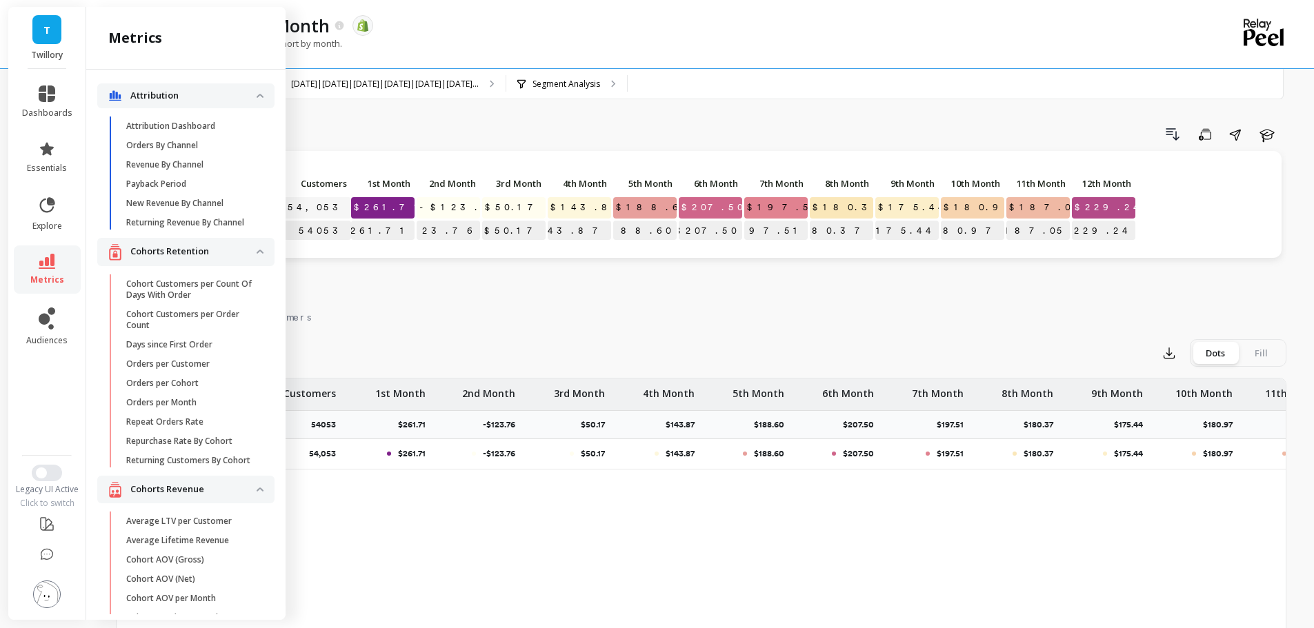
scroll to position [351, 0]
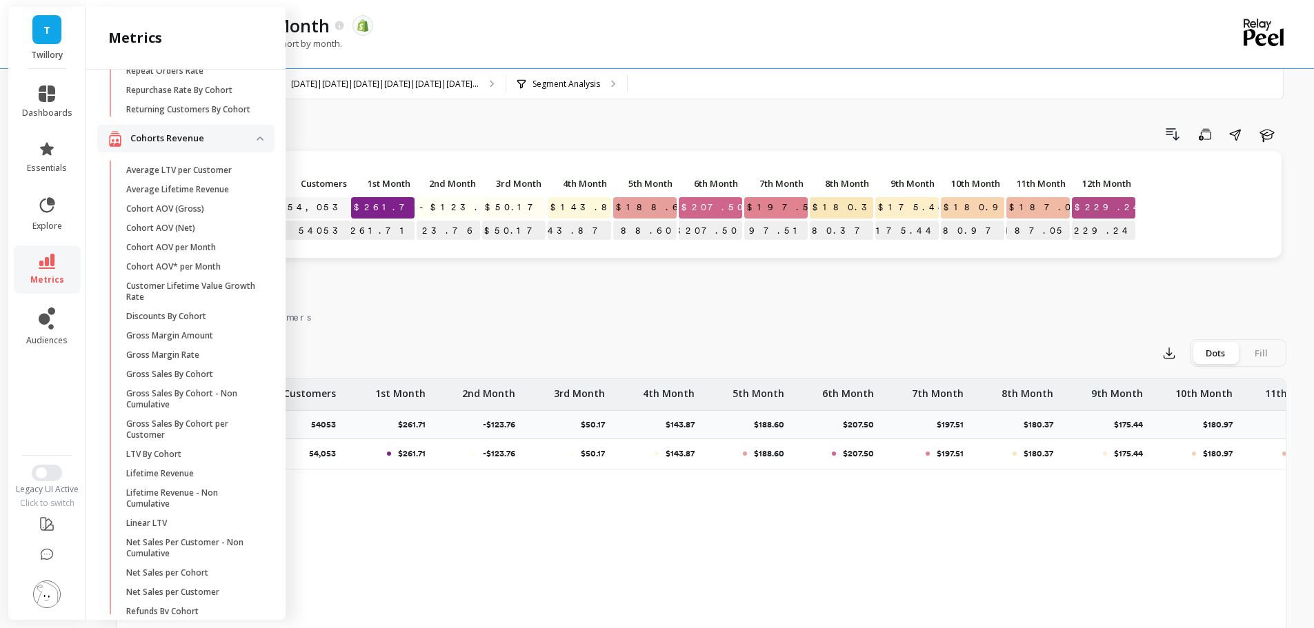
click at [209, 272] on p "Cohort AOV* per Month" at bounding box center [173, 266] width 94 height 11
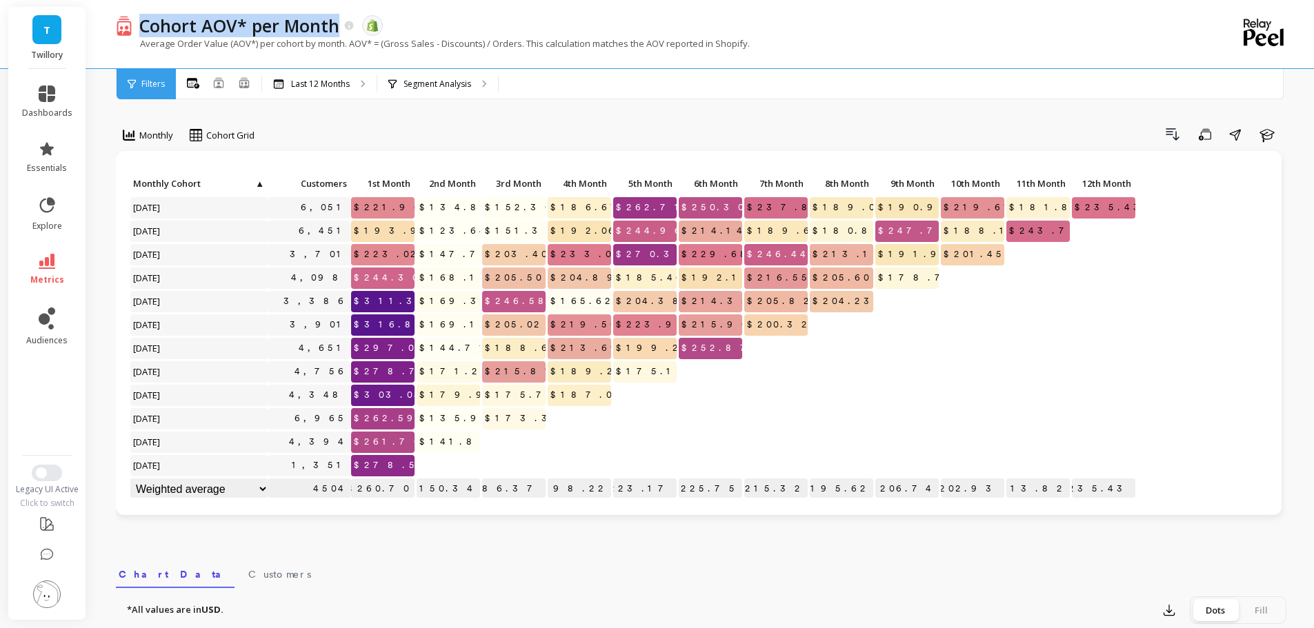
copy p "Cohort AOV* per Month"
drag, startPoint x: 140, startPoint y: 28, endPoint x: 337, endPoint y: 32, distance: 196.6
click at [337, 32] on p "Cohort AOV* per Month" at bounding box center [239, 25] width 200 height 23
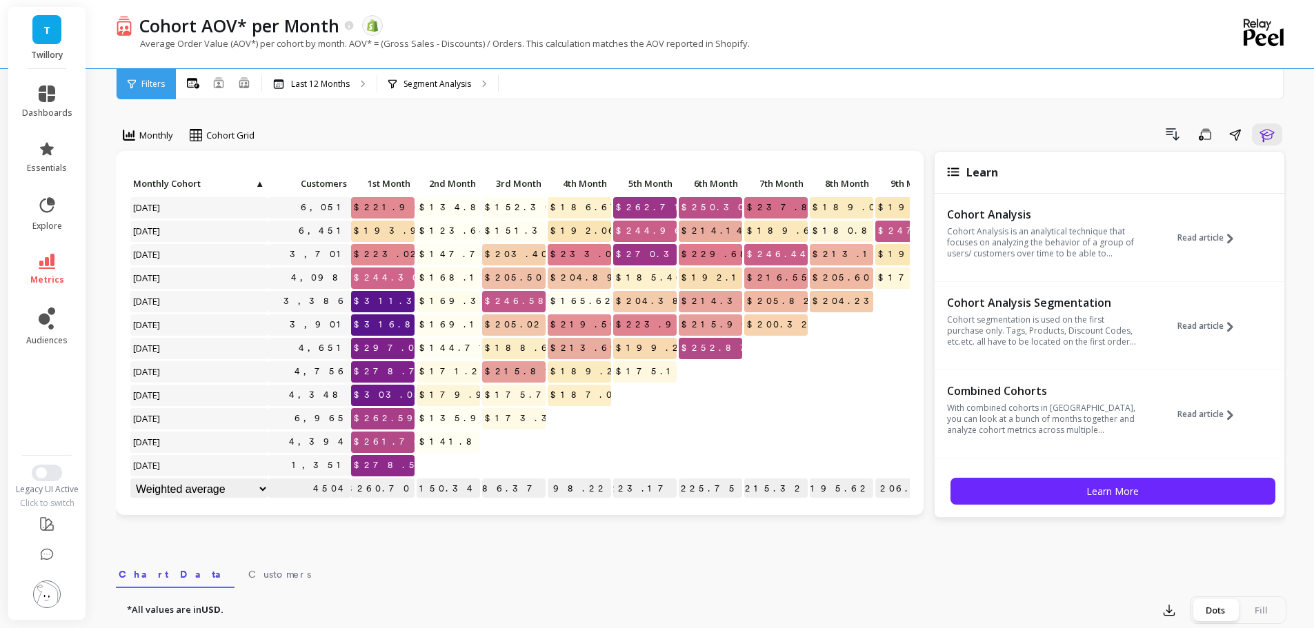
click at [223, 46] on p "Average Order Value (AOV*) per cohort by month. AOV* = (Gross Sales - Discounts…" at bounding box center [433, 43] width 634 height 12
copy p "Cohort AOV* per Month"
drag, startPoint x: 141, startPoint y: 32, endPoint x: 334, endPoint y: 34, distance: 193.1
click at [334, 34] on p "Cohort AOV* per Month" at bounding box center [239, 25] width 200 height 23
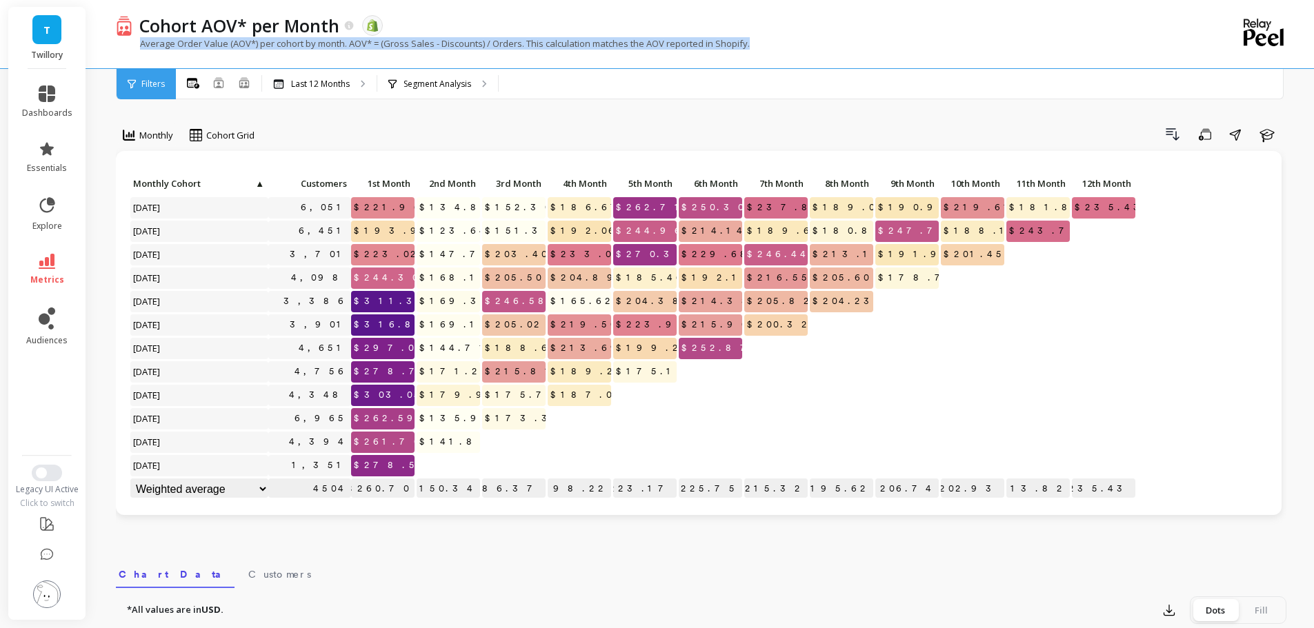
copy p "Average Order Value (AOV*) per cohort by month. AOV* = (Gross Sales - Discounts…"
drag, startPoint x: 699, startPoint y: 40, endPoint x: 136, endPoint y: 43, distance: 562.7
click at [136, 43] on div "Average Order Value (AOV*) per cohort by month. AOV* = (Gross Sales - Discounts…" at bounding box center [644, 50] width 1057 height 26
copy p "Average Order Value (AOV*) per cohort by month. AOV* = (Gross Sales - Discounts…"
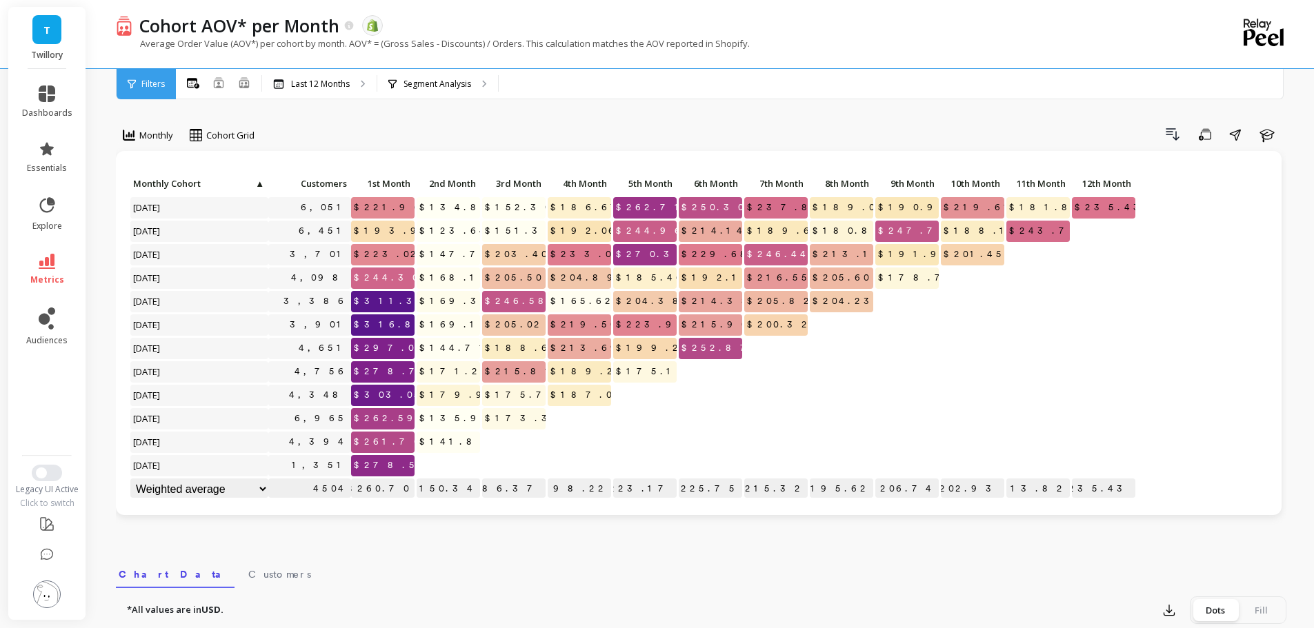
click at [361, 125] on div "Drill Down Save Share Learn" at bounding box center [775, 134] width 1022 height 22
click at [222, 88] on button at bounding box center [218, 83] width 11 height 13
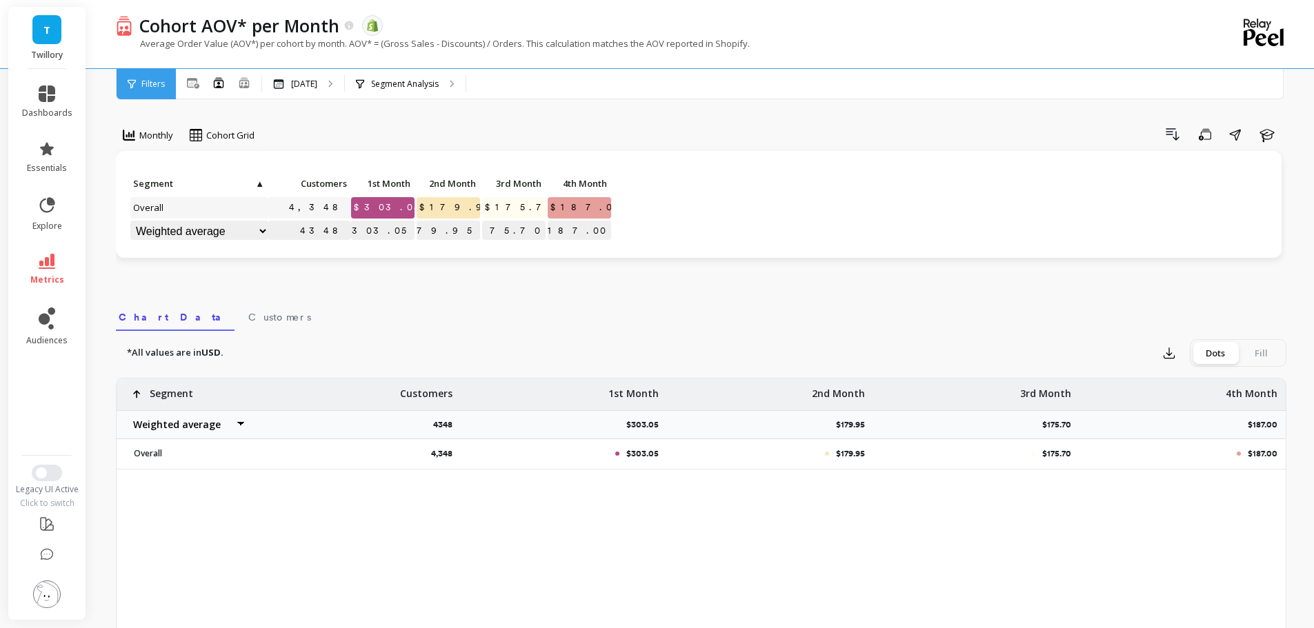
click at [552, 127] on div "Drill Down Save Share Learn" at bounding box center [775, 134] width 1022 height 22
click at [243, 81] on icon at bounding box center [244, 82] width 10 height 10
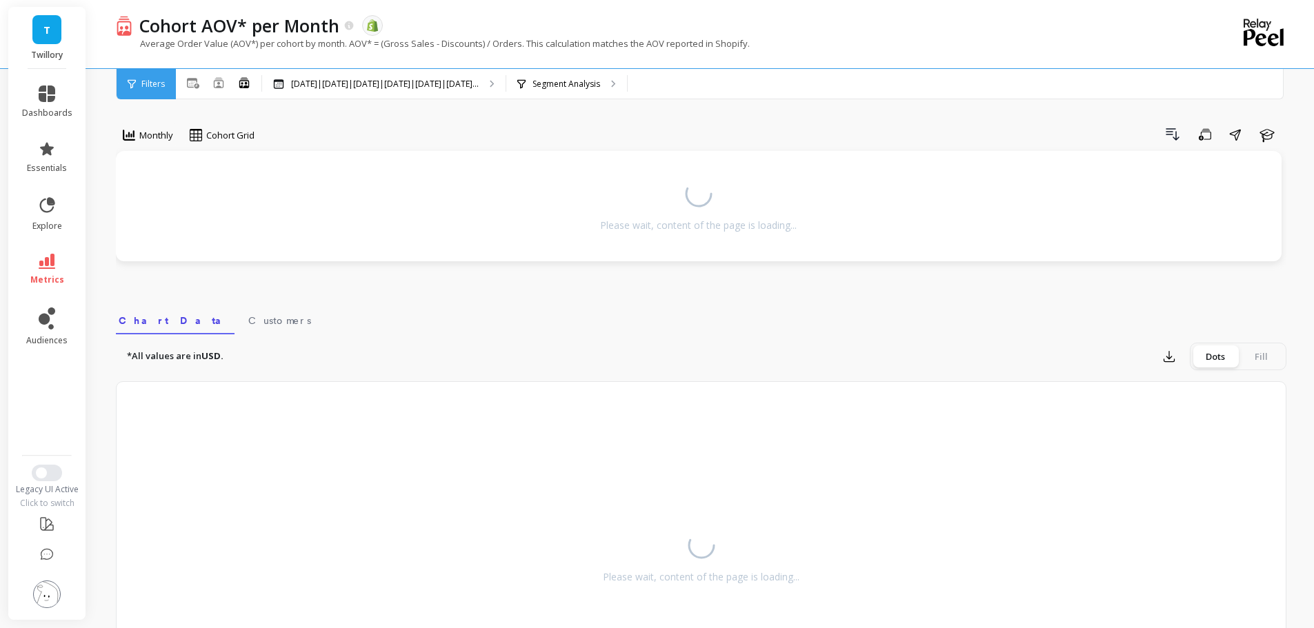
click at [332, 126] on div "Drill Down Save Share Learn" at bounding box center [775, 134] width 1022 height 22
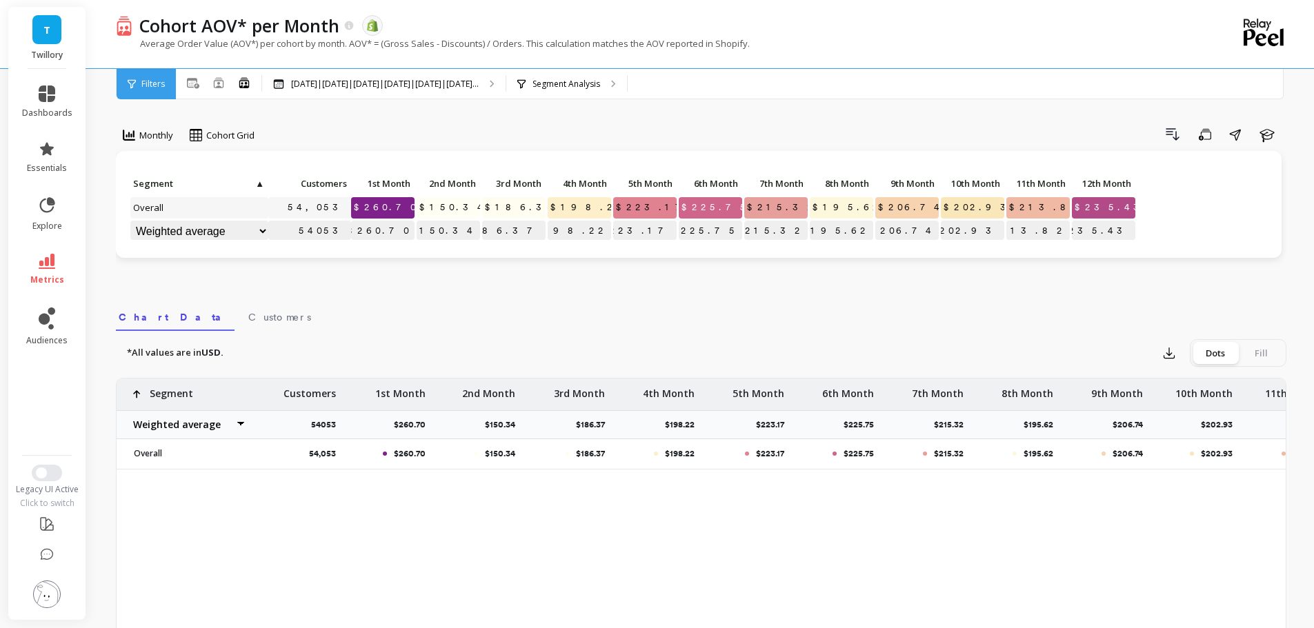
click at [52, 273] on link "metrics" at bounding box center [47, 270] width 50 height 32
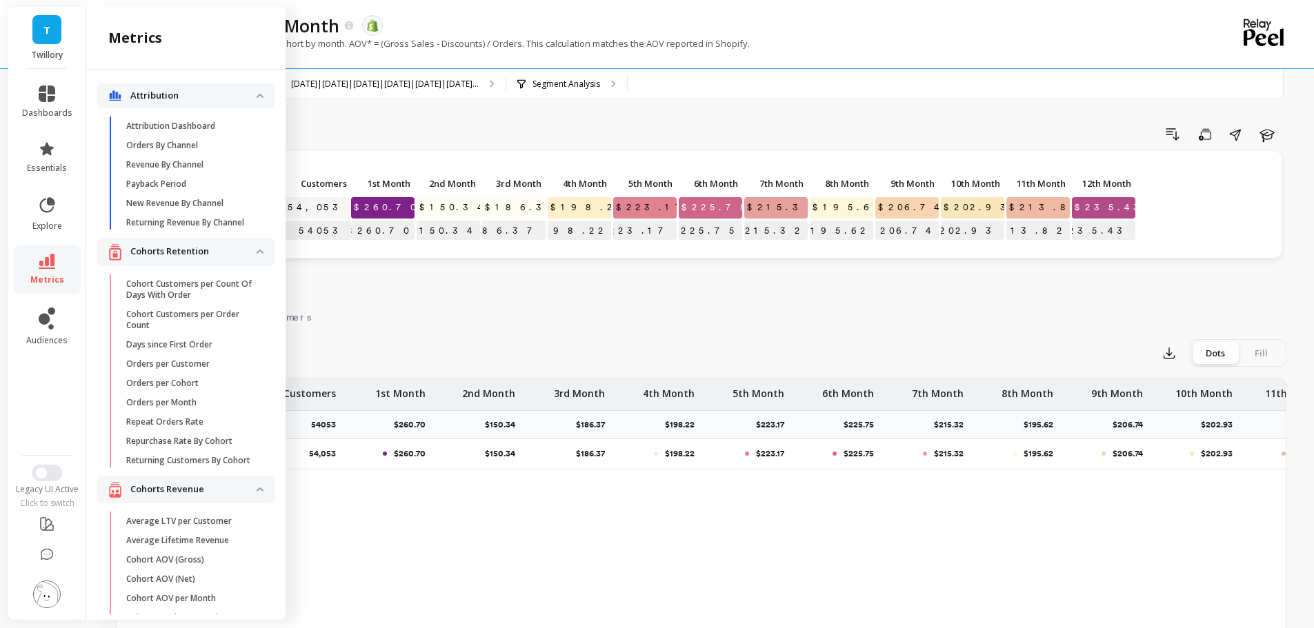
scroll to position [351, 0]
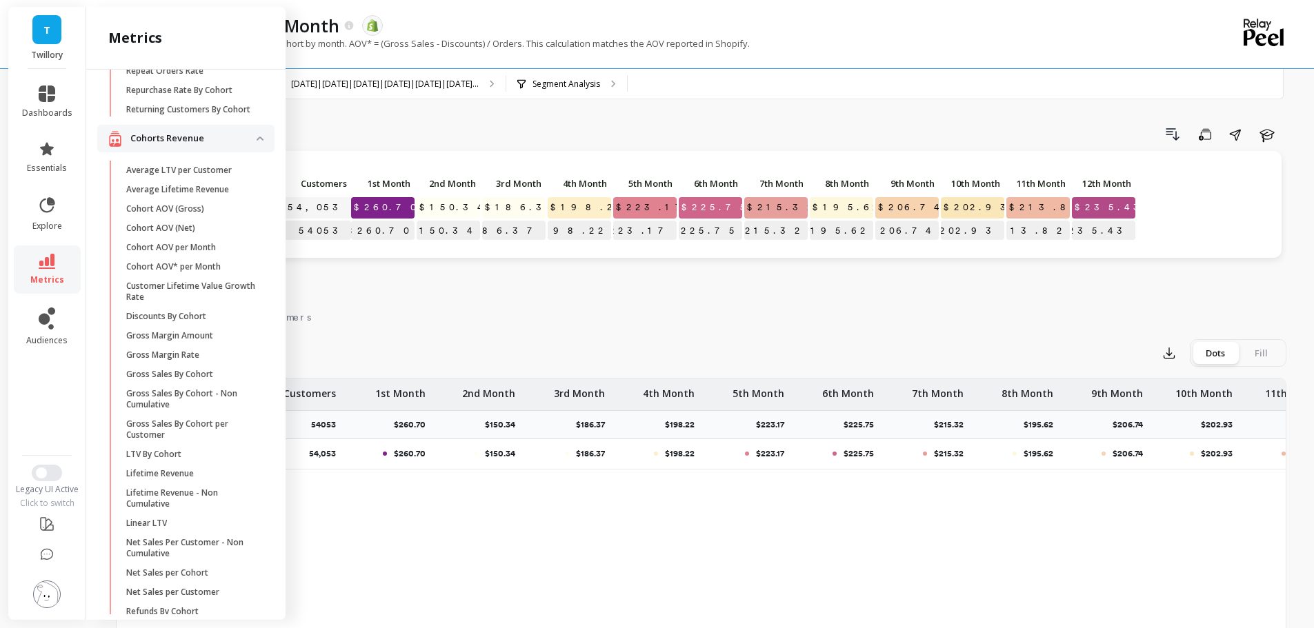
click at [212, 303] on p "Customer Lifetime Value Growth Rate" at bounding box center [192, 292] width 132 height 22
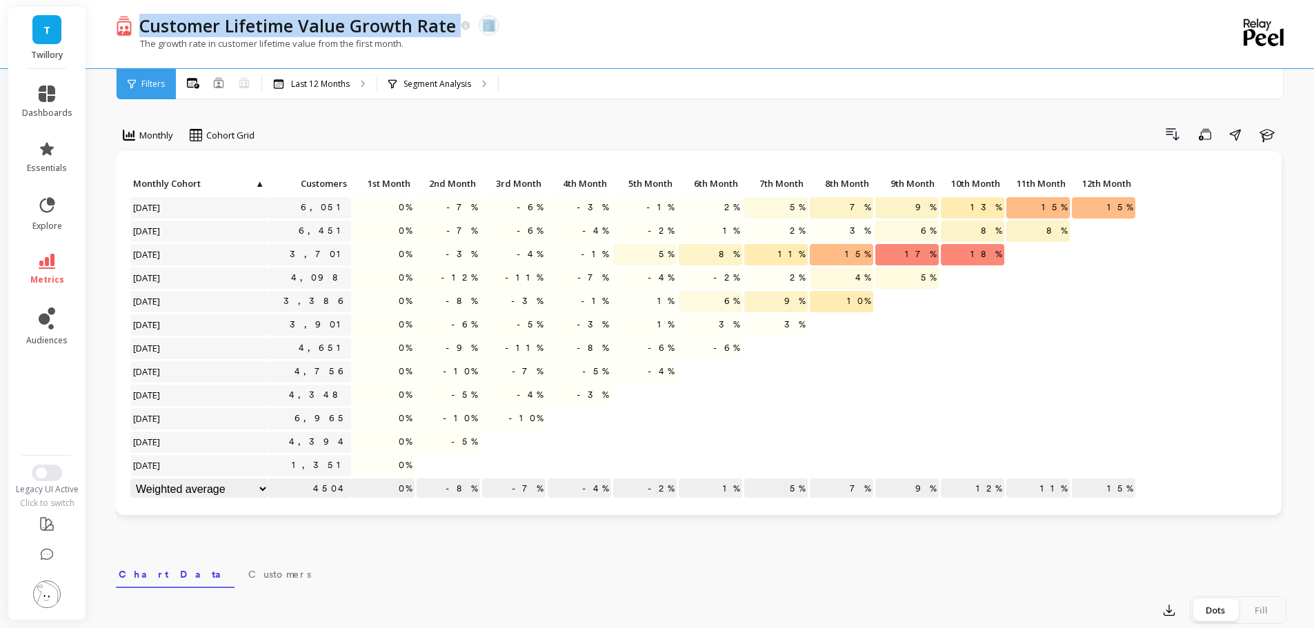
drag, startPoint x: 170, startPoint y: 30, endPoint x: 559, endPoint y: 30, distance: 389.6
click at [559, 30] on div "Customer Lifetime Value Growth Rate The data you are viewing comes from: Shopify" at bounding box center [652, 25] width 1041 height 23
click at [561, 30] on div "Customer Lifetime Value Growth Rate The data you are viewing comes from: Shopify" at bounding box center [652, 25] width 1041 height 23
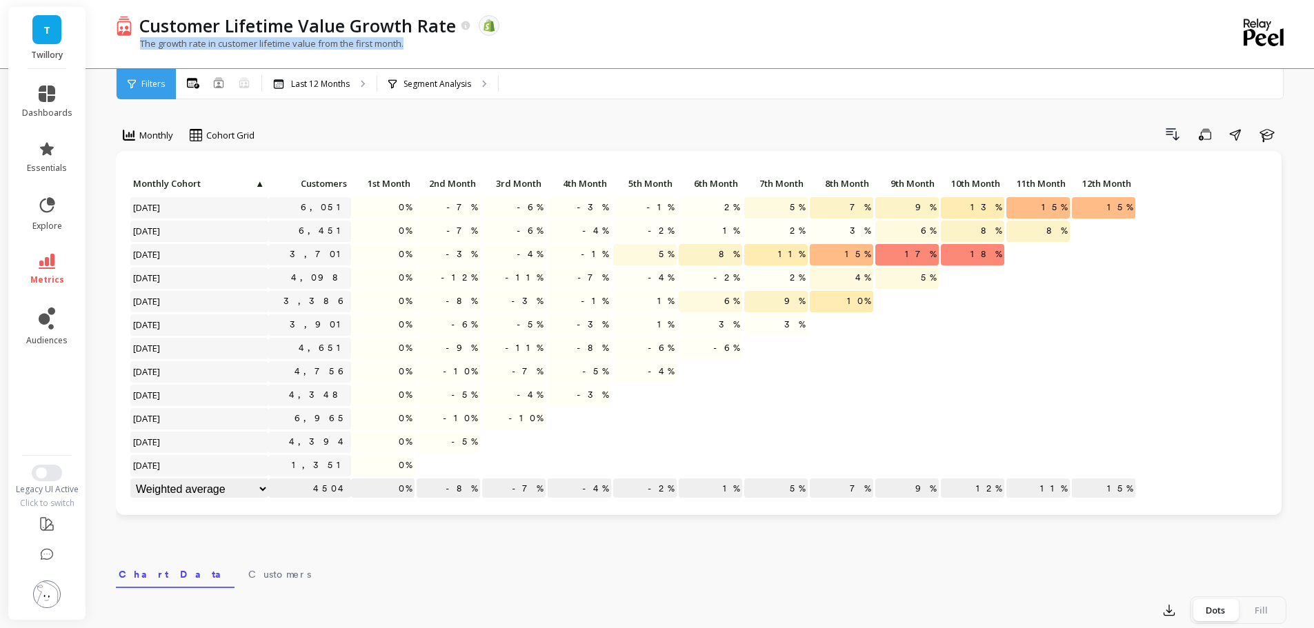
copy p "The growth rate in customer lifetime value from the first month."
drag, startPoint x: 419, startPoint y: 45, endPoint x: 205, endPoint y: 53, distance: 214.6
click at [205, 53] on div "The growth rate in customer lifetime value from the first month." at bounding box center [644, 50] width 1057 height 26
click at [531, 139] on div "Drill Down Save Share Learn" at bounding box center [775, 134] width 1022 height 22
click at [456, 123] on div "Monthly Cohort Grid Drill Down Save Share Learn Click to create an audience 6,0…" at bounding box center [701, 581] width 1170 height 1053
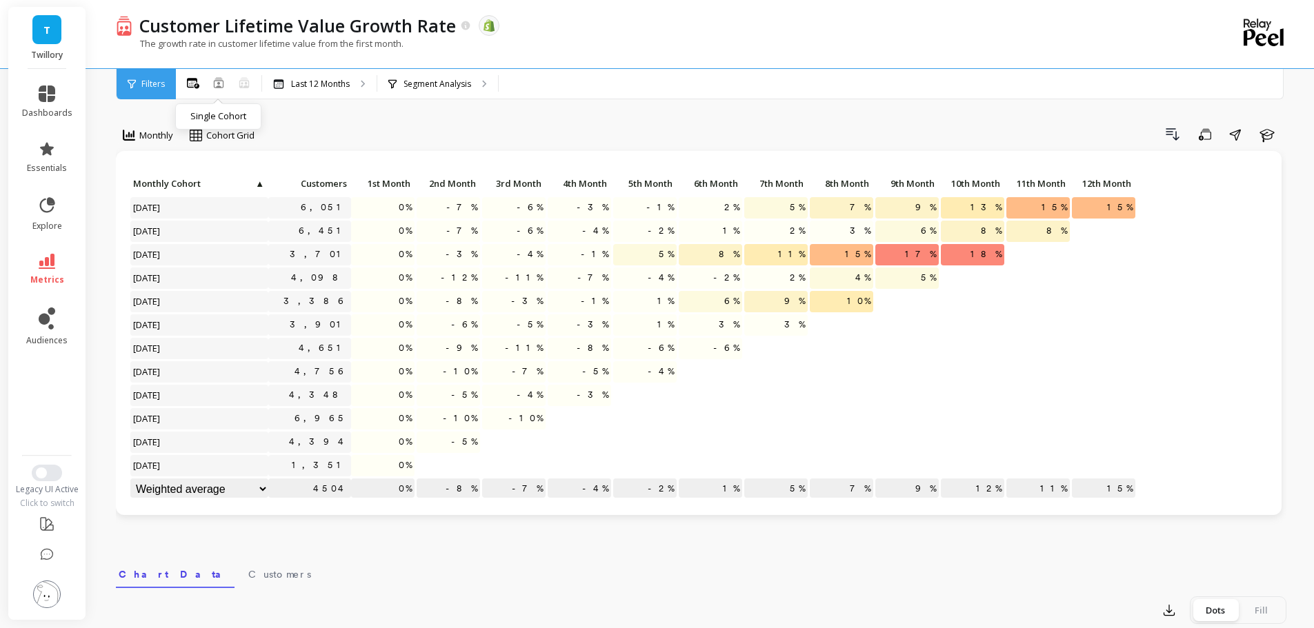
click at [217, 83] on icon at bounding box center [218, 82] width 11 height 11
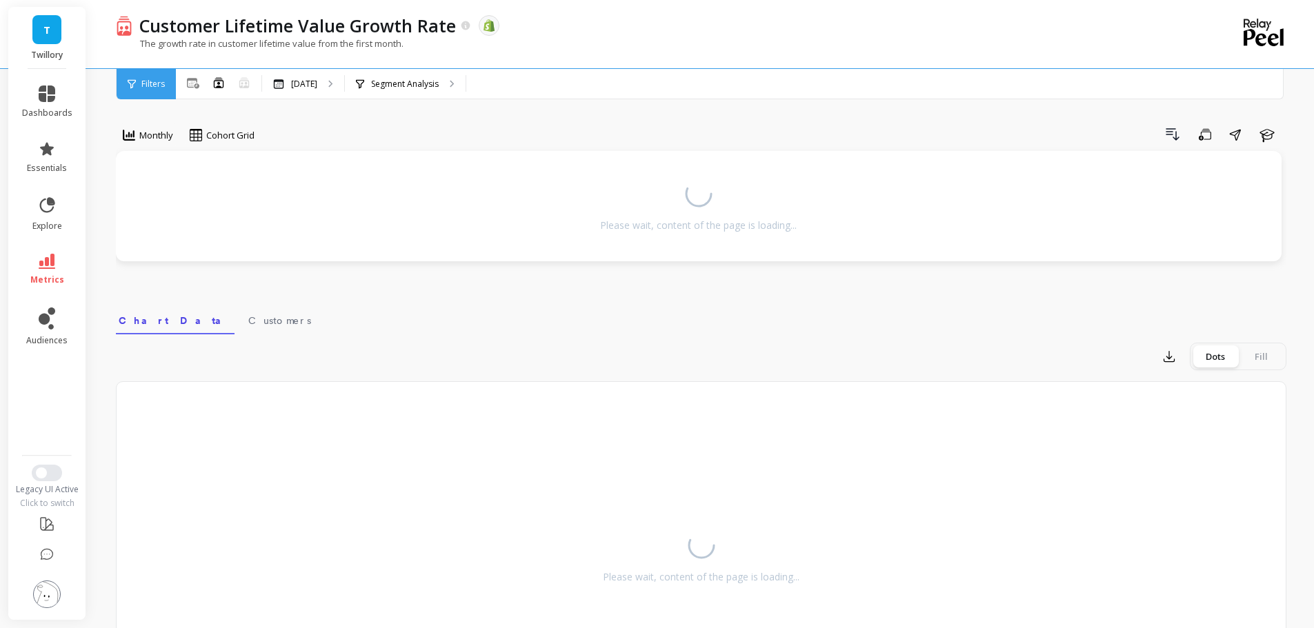
click at [374, 132] on div "Drill Down Save Share Learn" at bounding box center [775, 134] width 1022 height 22
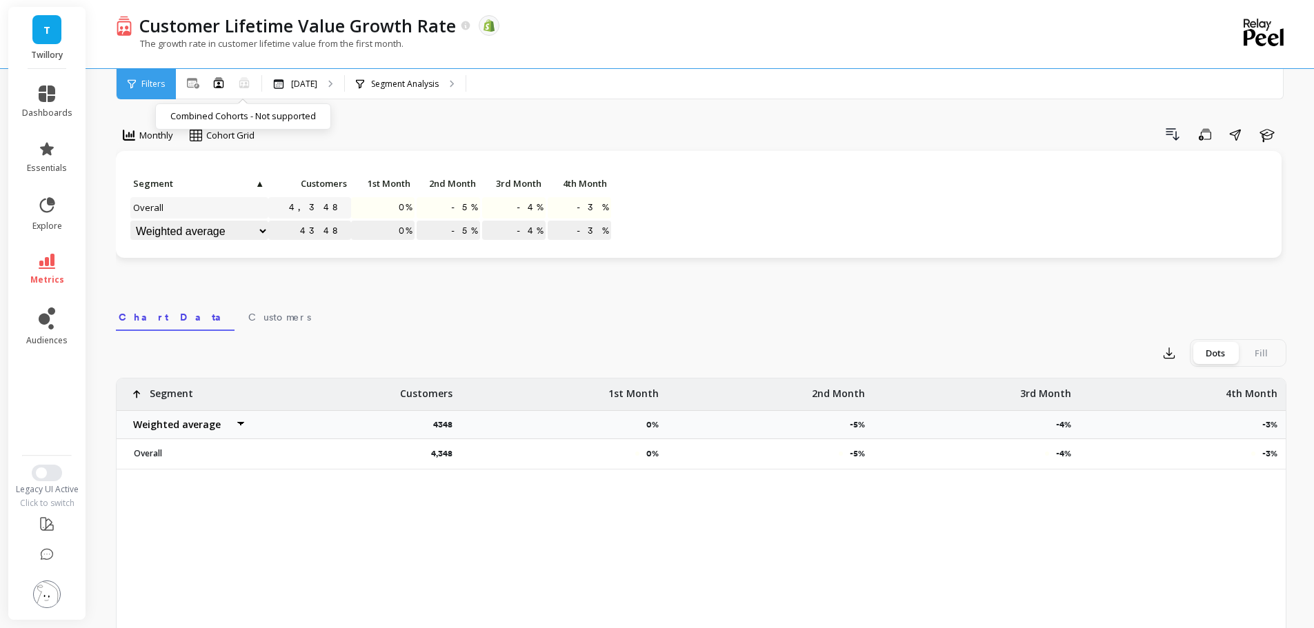
click at [243, 80] on icon at bounding box center [244, 82] width 10 height 10
drag, startPoint x: 311, startPoint y: 121, endPoint x: 219, endPoint y: 8, distance: 145.5
click at [310, 120] on div "Monthly Cohort Grid Drill Down Save Share Learn Click to create an audience 4,3…" at bounding box center [701, 453] width 1170 height 796
click at [53, 263] on icon at bounding box center [47, 261] width 17 height 15
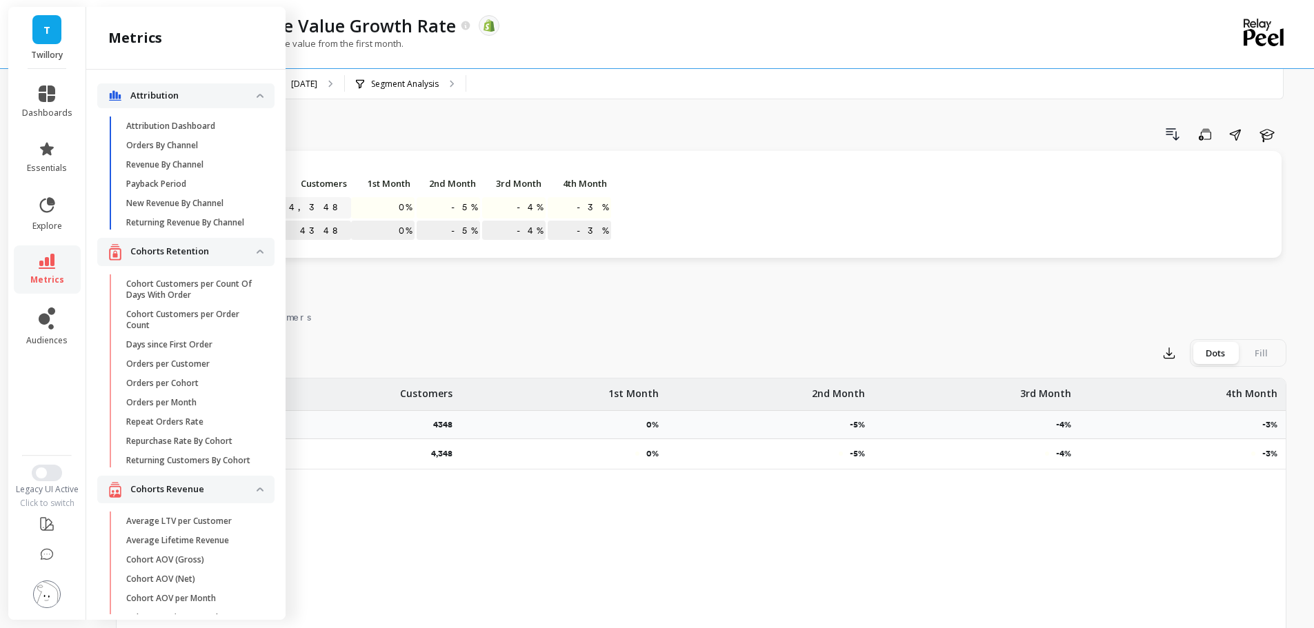
scroll to position [351, 0]
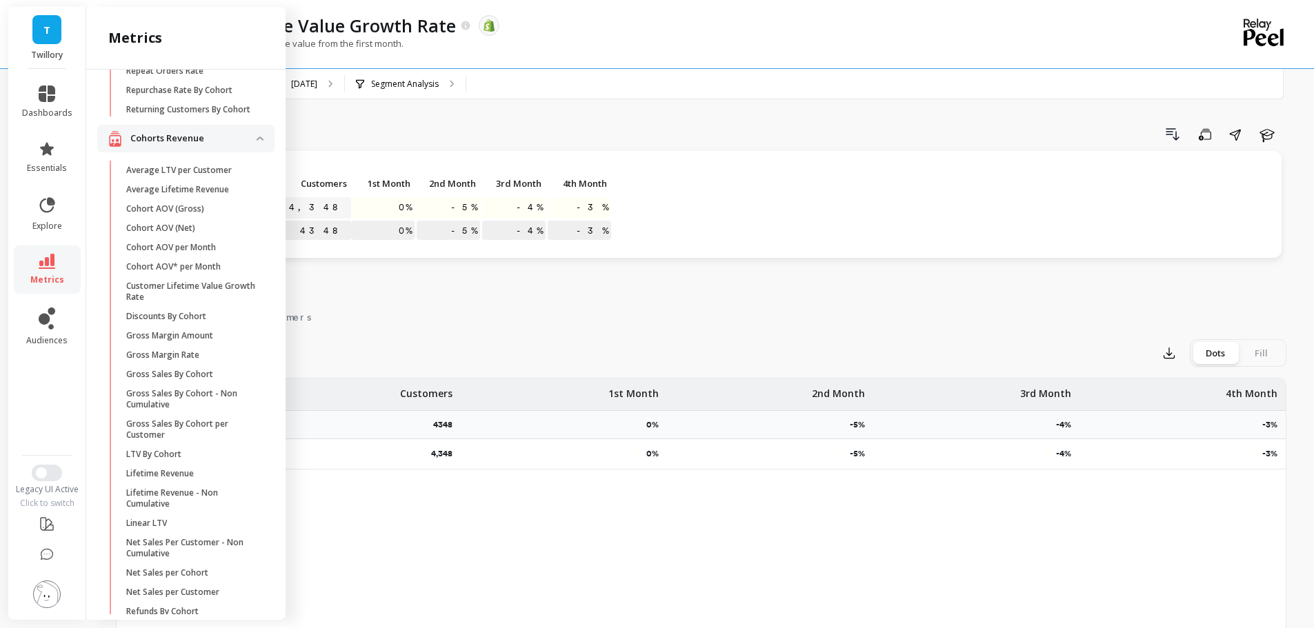
click at [190, 322] on p "Discounts By Cohort" at bounding box center [166, 316] width 80 height 11
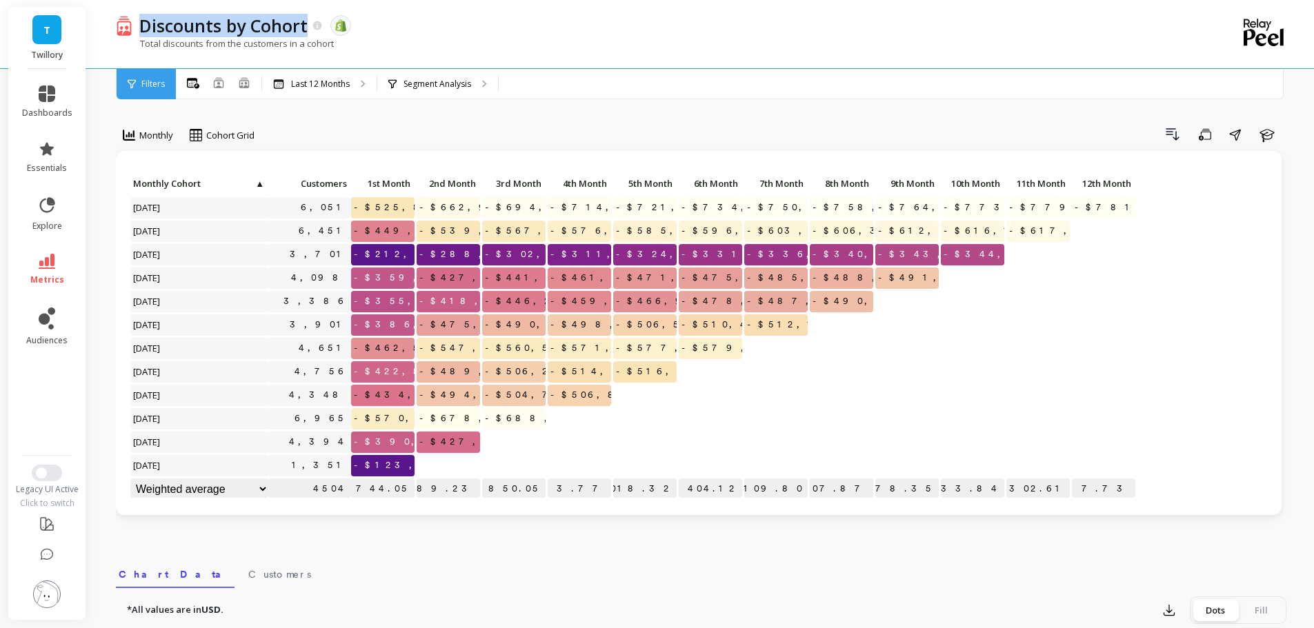
copy p "Discounts by Cohort"
drag, startPoint x: 141, startPoint y: 26, endPoint x: 394, endPoint y: 32, distance: 253.2
click at [393, 32] on div "Discounts by Cohort The data you are viewing comes from: Shopify" at bounding box center [652, 25] width 1041 height 23
click at [394, 32] on div "Discounts by Cohort The data you are viewing comes from: Shopify" at bounding box center [652, 25] width 1041 height 23
click at [358, 128] on div "Drill Down Save Share Learn" at bounding box center [775, 134] width 1022 height 22
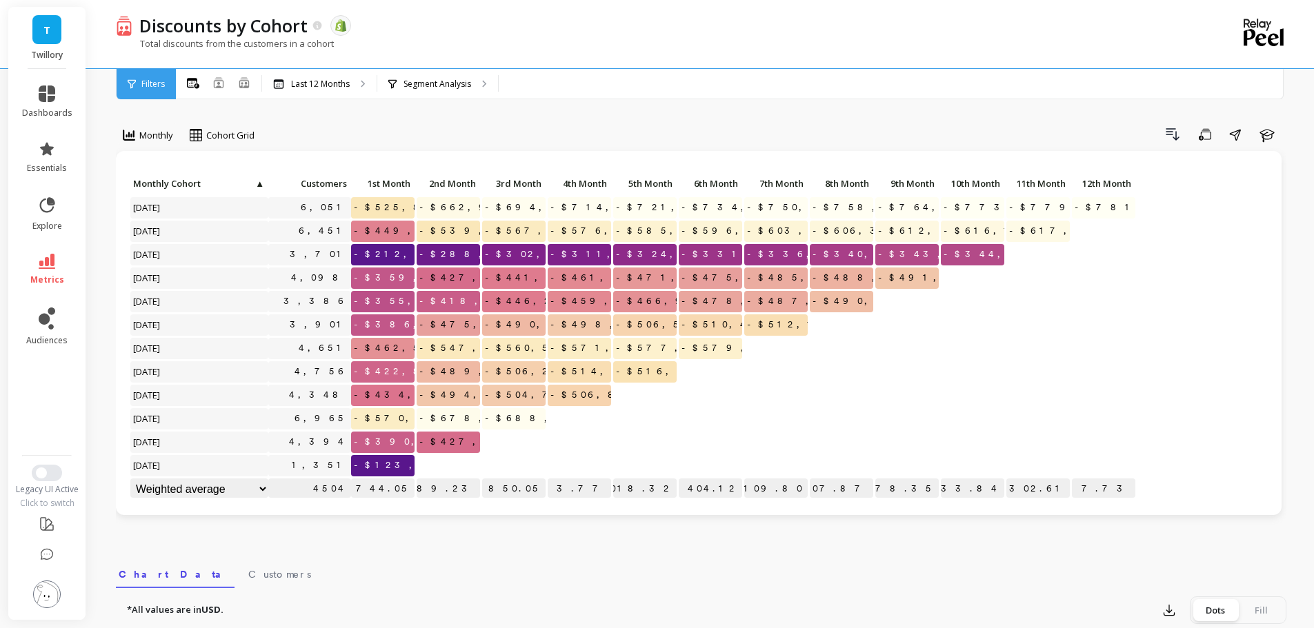
click at [213, 83] on icon at bounding box center [218, 82] width 11 height 11
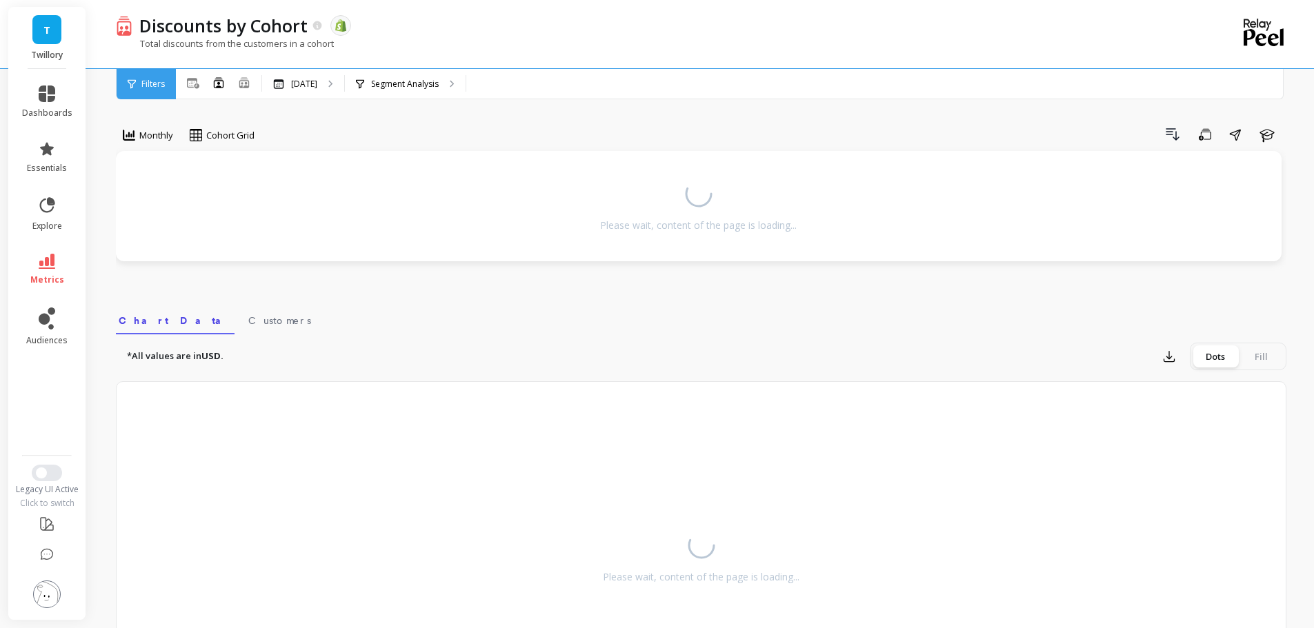
click at [399, 41] on div "Total discounts from the customers in a cohort" at bounding box center [644, 50] width 1057 height 26
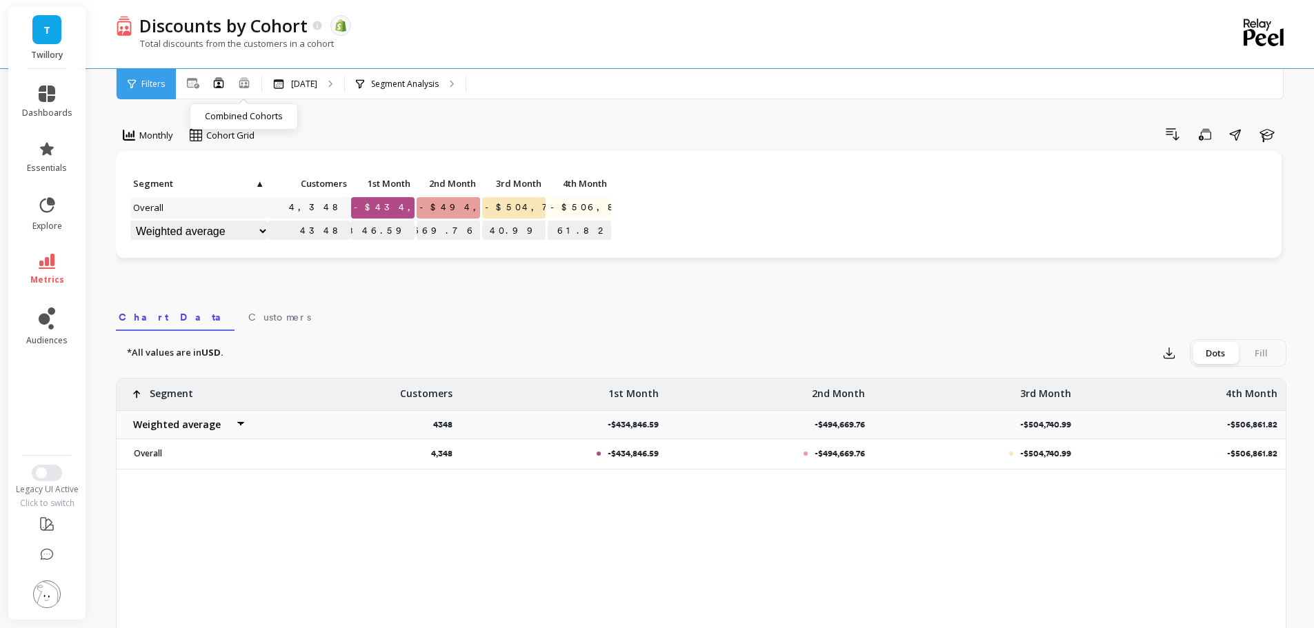
click at [244, 81] on icon at bounding box center [244, 82] width 10 height 10
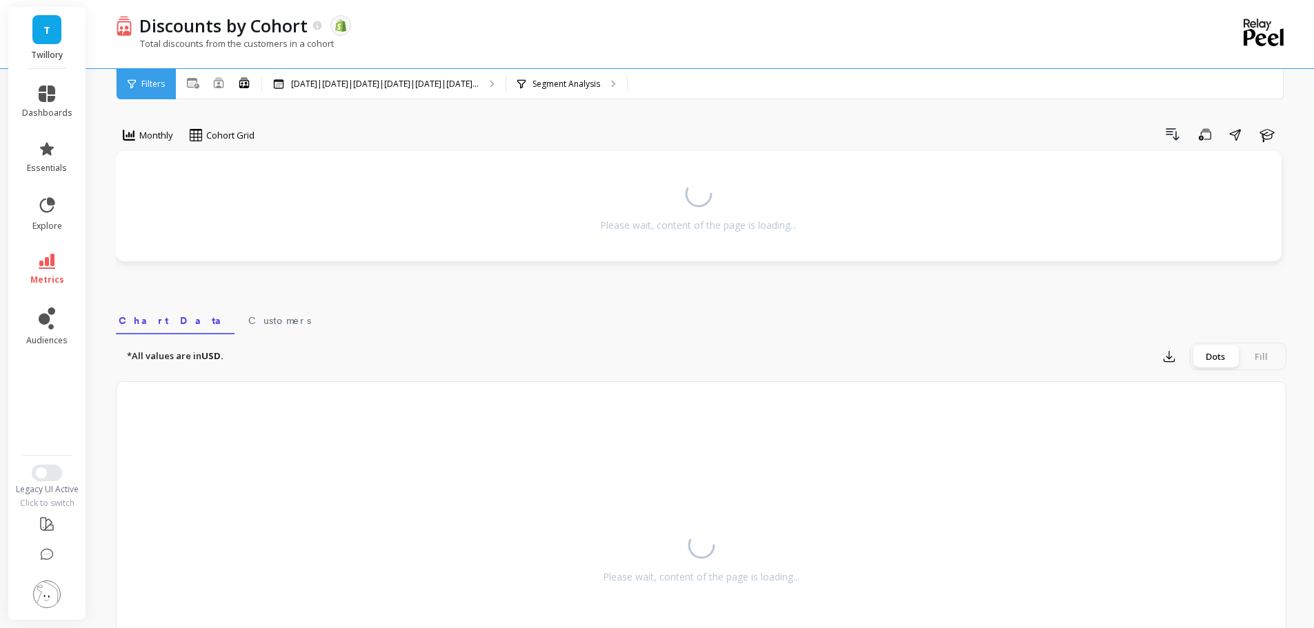
click at [399, 134] on div "Drill Down Save Share Learn" at bounding box center [775, 134] width 1022 height 22
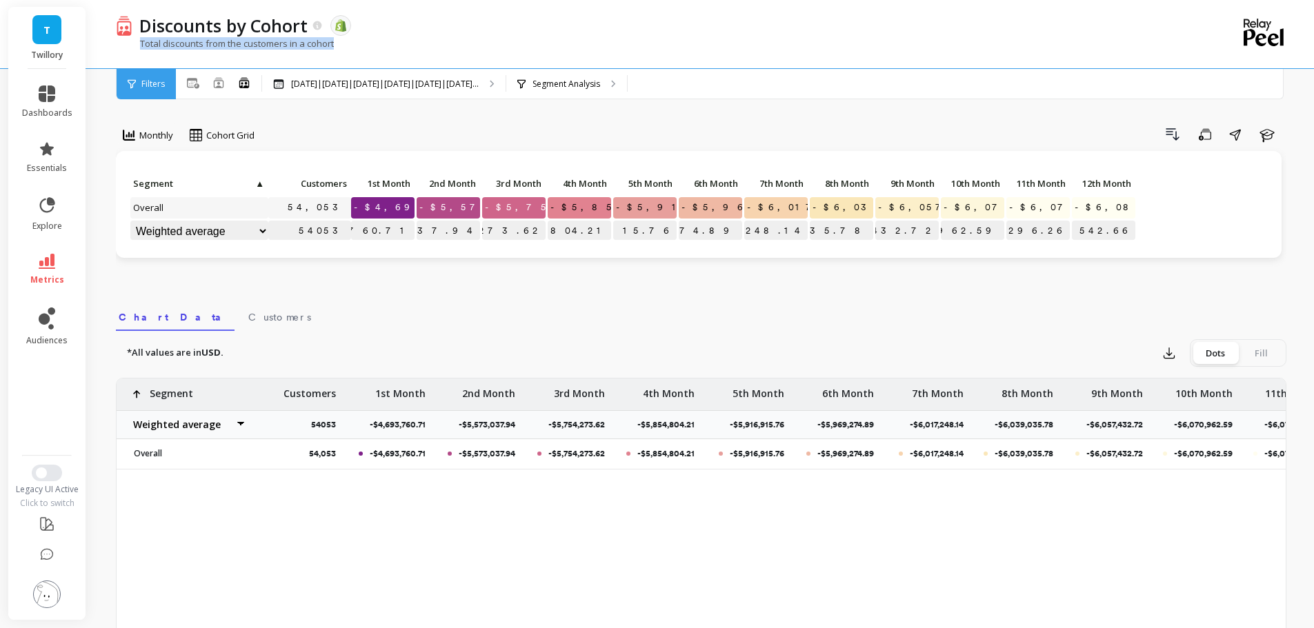
drag, startPoint x: 272, startPoint y: 46, endPoint x: 137, endPoint y: 46, distance: 135.2
click at [137, 46] on div "Total discounts from the customers in a cohort" at bounding box center [644, 50] width 1057 height 26
click at [50, 267] on icon at bounding box center [47, 261] width 17 height 15
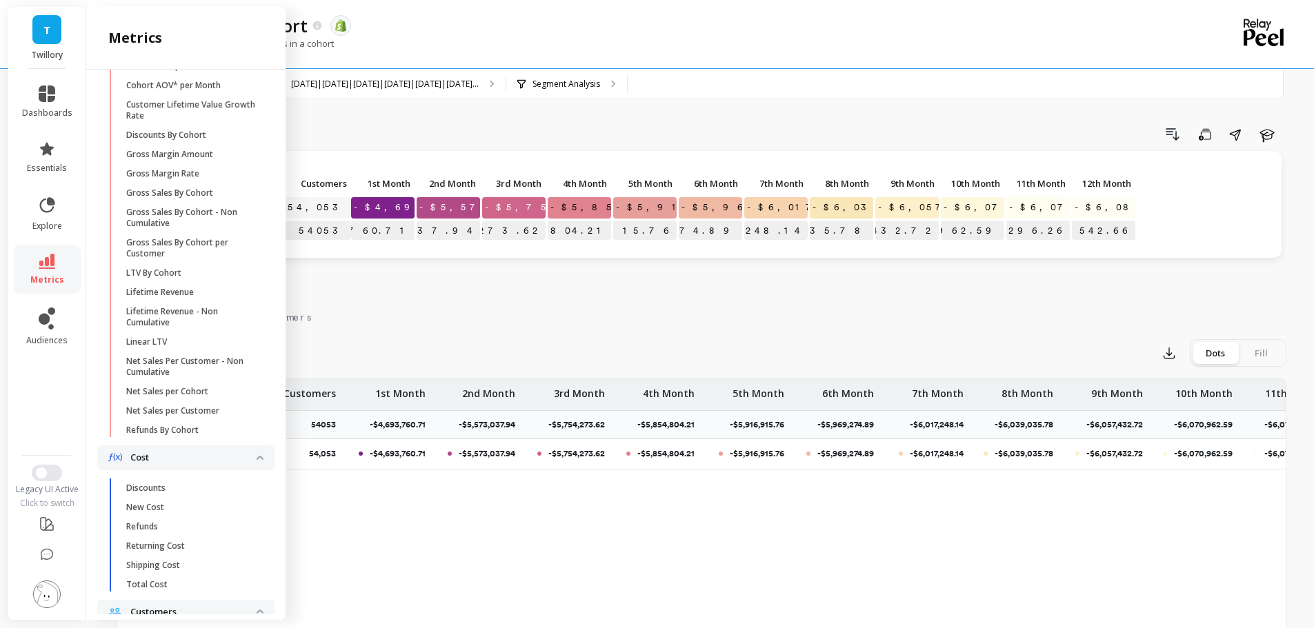
scroll to position [558, 0]
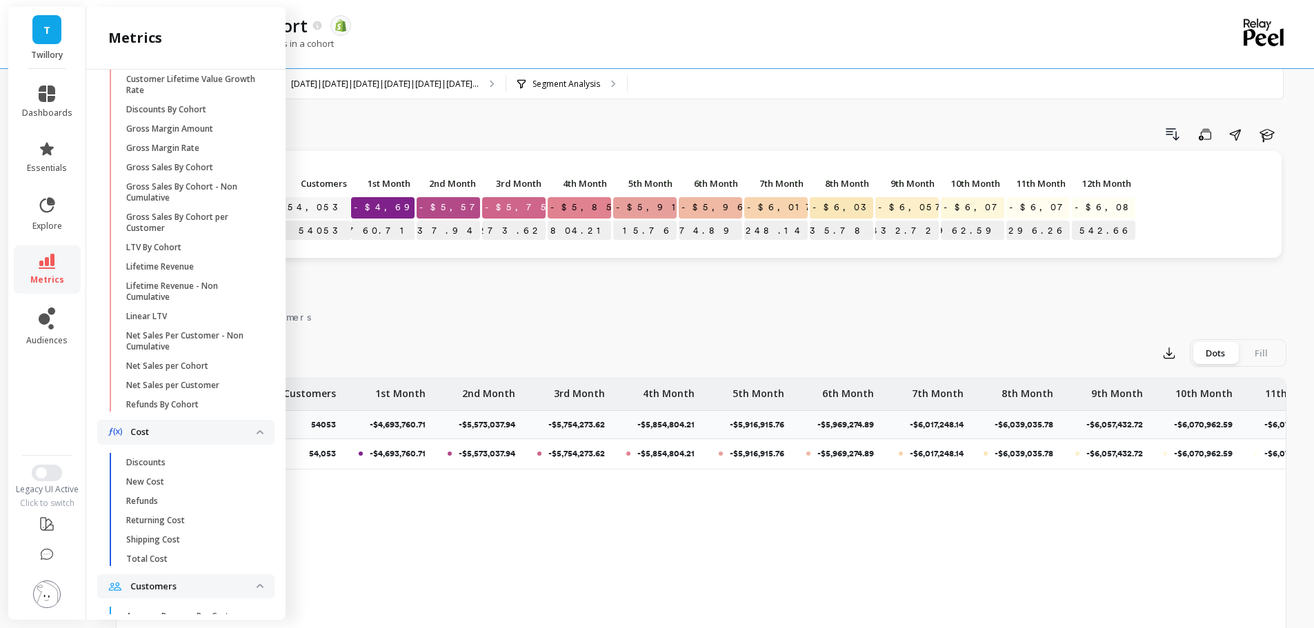
click at [194, 134] on p "Gross Margin Amount" at bounding box center [169, 128] width 87 height 11
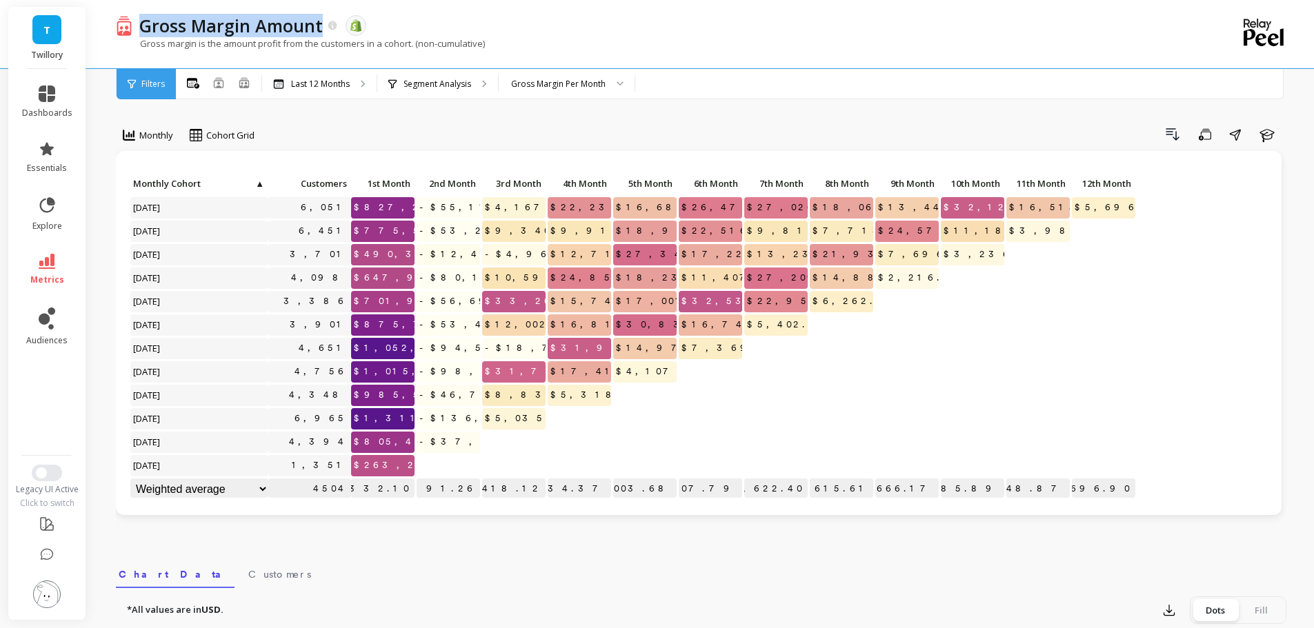
drag, startPoint x: 313, startPoint y: 30, endPoint x: 137, endPoint y: 3, distance: 177.9
click at [141, 19] on p "Gross Margin Amount" at bounding box center [230, 25] width 183 height 23
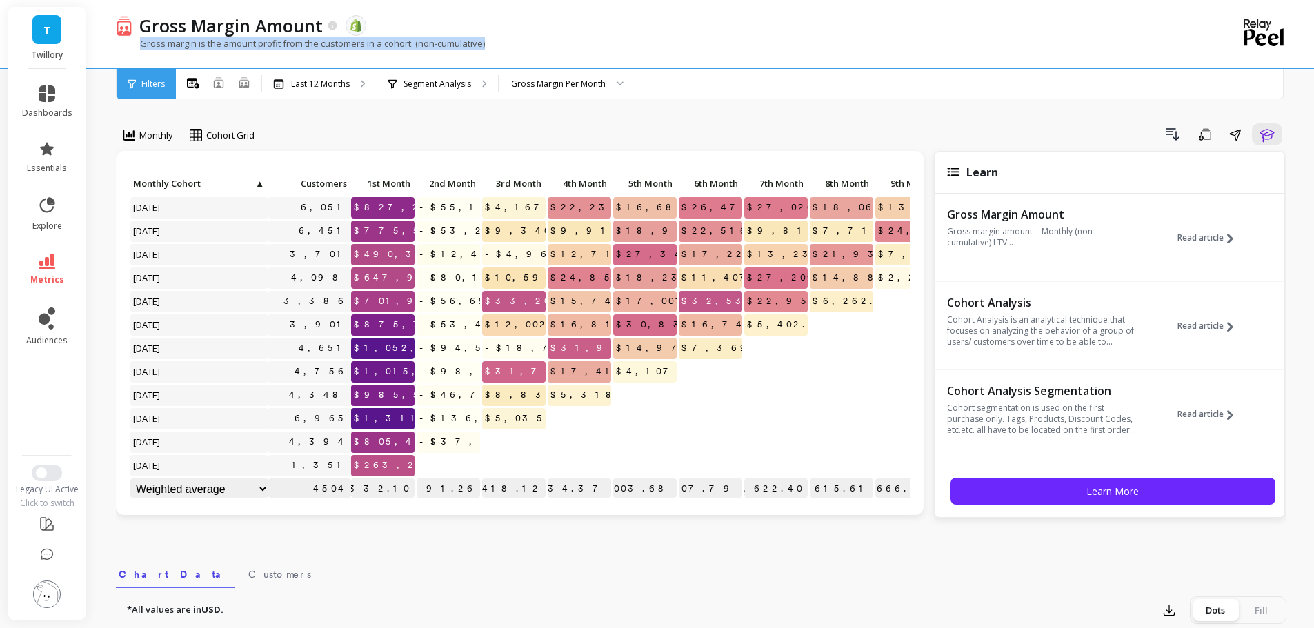
drag, startPoint x: 490, startPoint y: 44, endPoint x: 140, endPoint y: 42, distance: 350.3
click at [140, 42] on div "Gross margin is the amount profit from the customers in a cohort. (non-cumulati…" at bounding box center [644, 50] width 1057 height 26
click at [1265, 136] on icon "button" at bounding box center [1266, 134] width 17 height 17
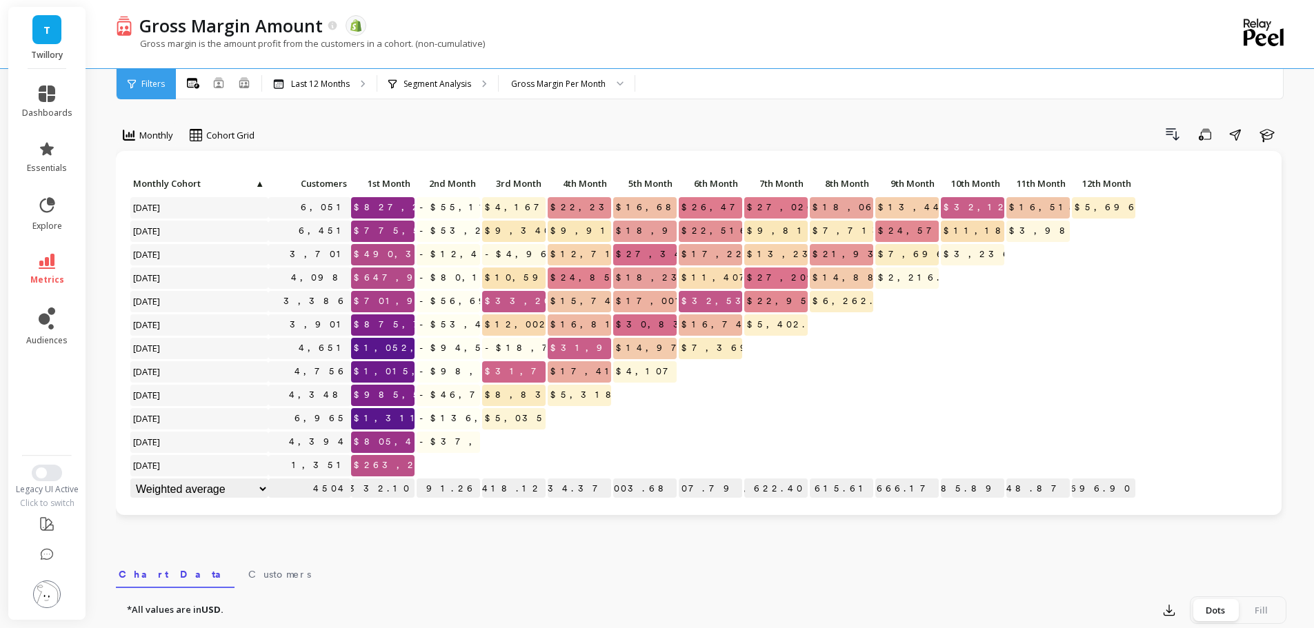
click at [793, 122] on div "Monthly Cohort Grid Drill Down Save Share Learn Click to create an audience 6,0…" at bounding box center [701, 581] width 1170 height 1053
click at [220, 81] on icon at bounding box center [218, 82] width 11 height 11
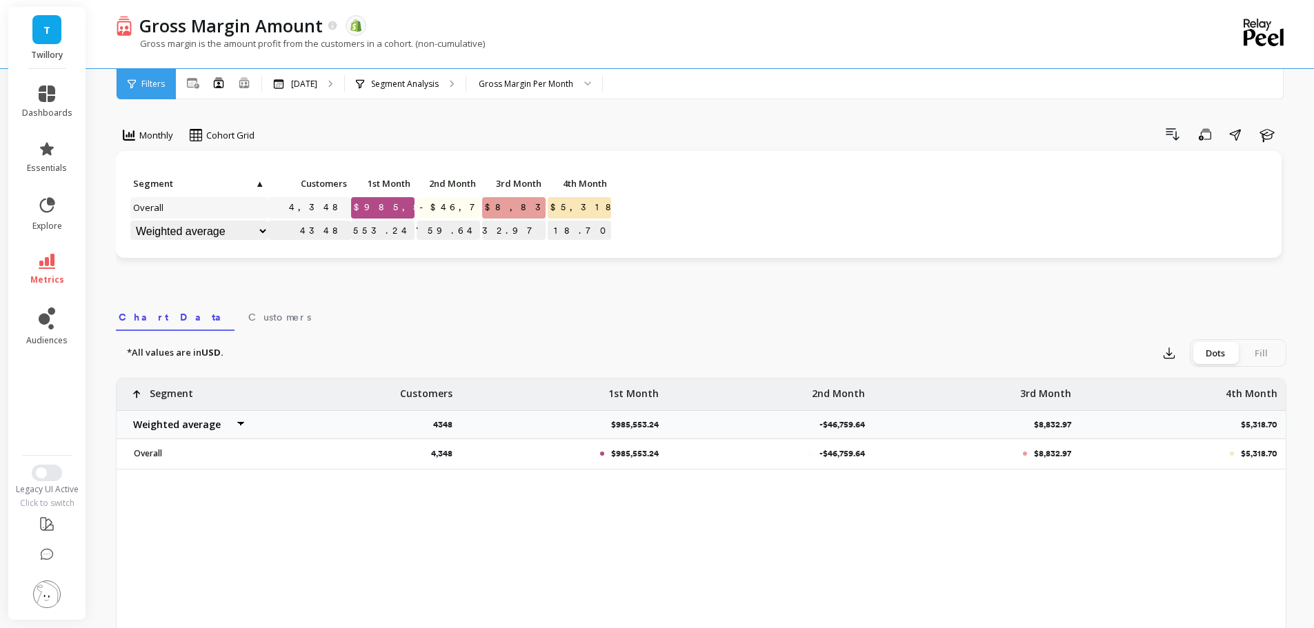
click at [431, 131] on div "Drill Down Save Share Learn" at bounding box center [775, 134] width 1022 height 22
click at [244, 80] on icon at bounding box center [244, 82] width 10 height 10
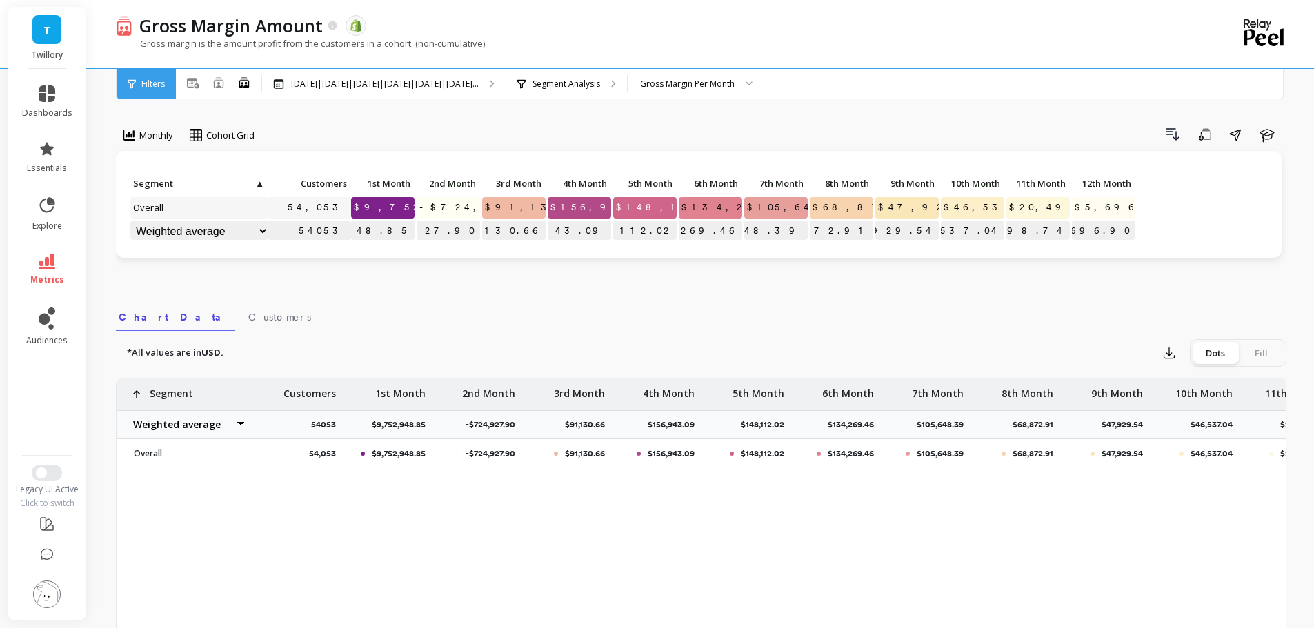
click at [583, 34] on div "Gross Margin Amount The data you are viewing comes from: Shopify" at bounding box center [652, 25] width 1041 height 23
click at [37, 265] on link "metrics" at bounding box center [47, 270] width 50 height 32
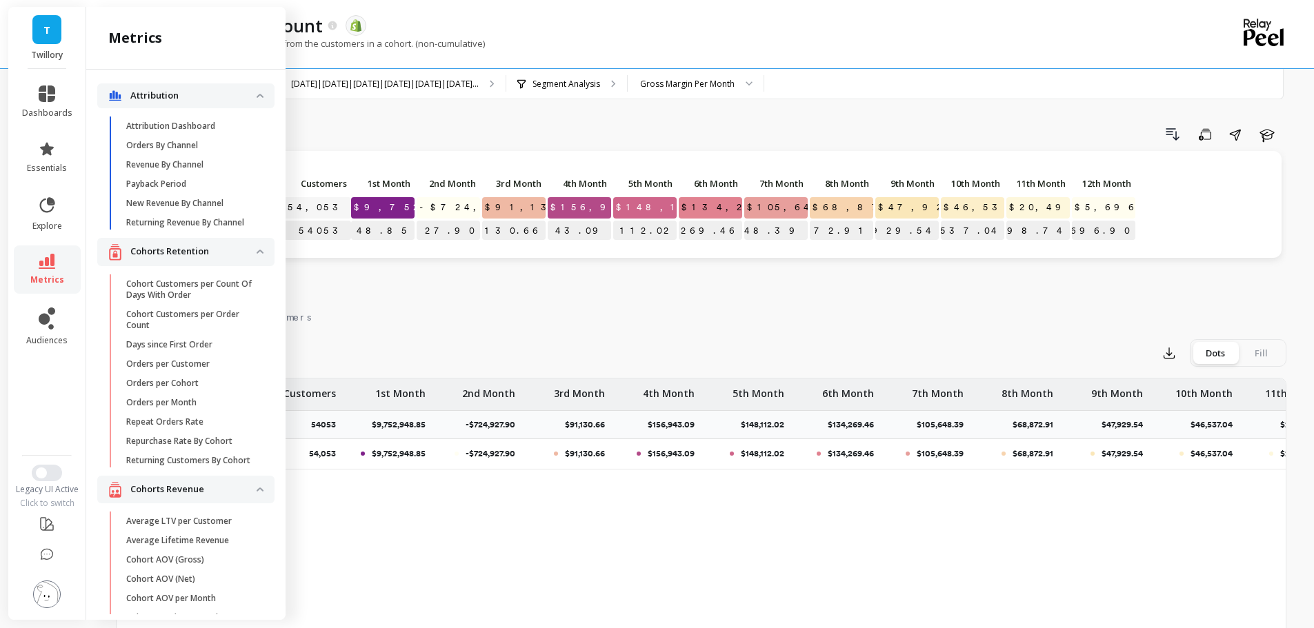
scroll to position [558, 0]
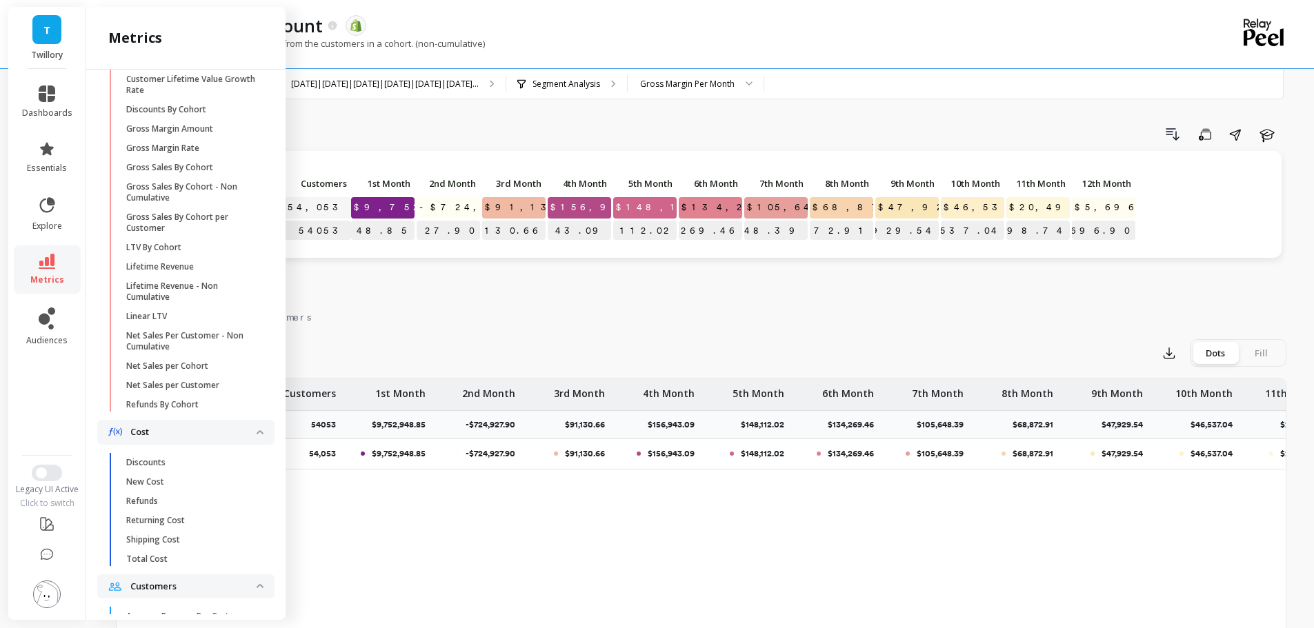
click at [195, 154] on p "Gross Margin Rate" at bounding box center [162, 148] width 73 height 11
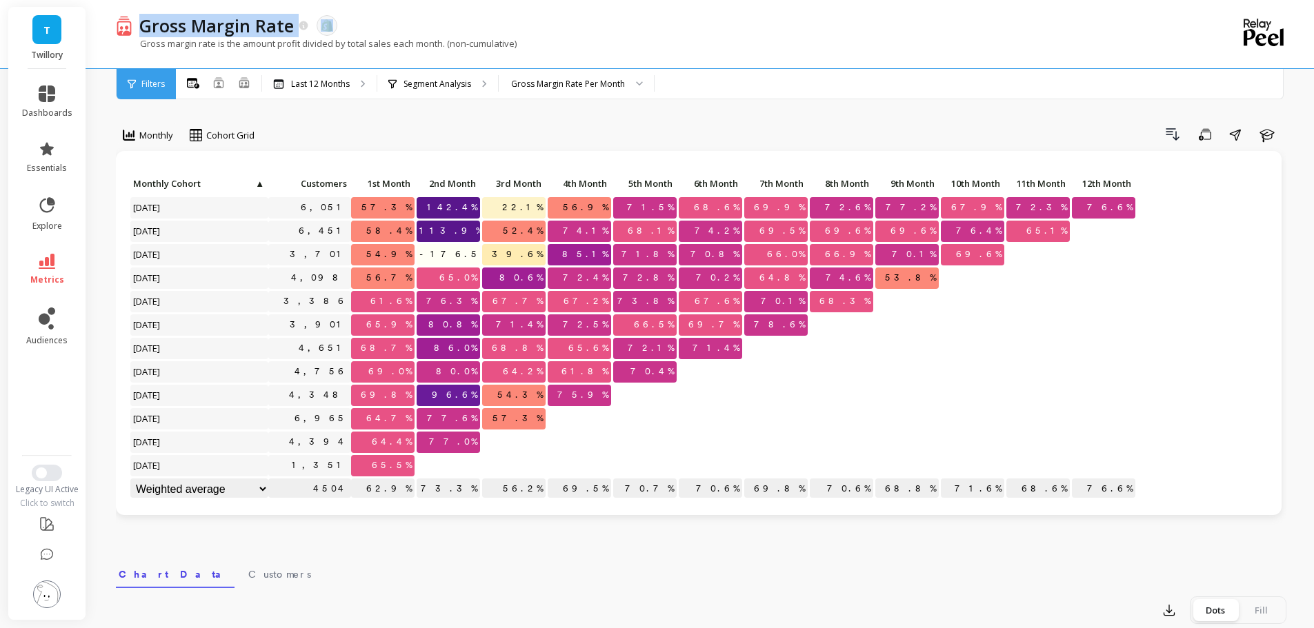
drag, startPoint x: 209, startPoint y: 30, endPoint x: 491, endPoint y: 10, distance: 282.7
click at [491, 10] on div "Gross Margin Rate The data you are viewing comes from: Shopify Gross margin rat…" at bounding box center [644, 34] width 1057 height 68
click at [491, 24] on div "Gross Margin Rate The data you are viewing comes from: Shopify" at bounding box center [652, 25] width 1041 height 23
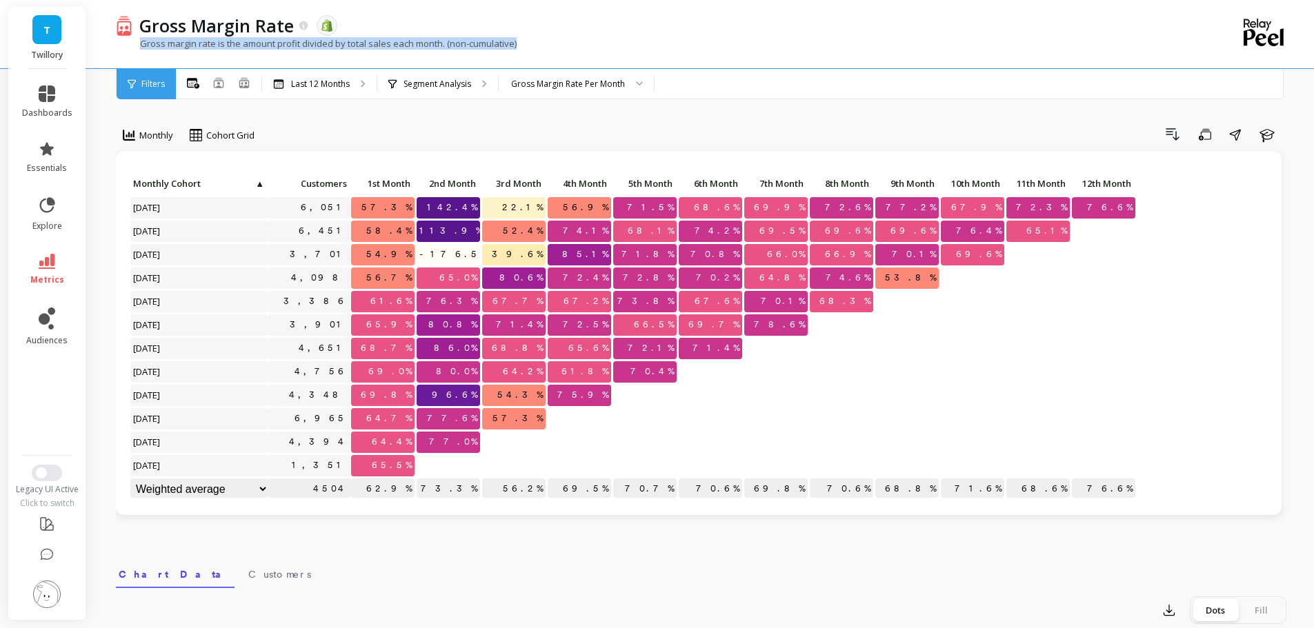
copy p "Gross margin rate is the amount profit divided by total sales each month. (non-…"
drag, startPoint x: 535, startPoint y: 46, endPoint x: 136, endPoint y: 51, distance: 399.3
click at [136, 51] on div "Gross margin rate is the amount profit divided by total sales each month. (non-…" at bounding box center [644, 50] width 1057 height 26
click at [381, 46] on p "Gross margin rate is the amount profit divided by total sales each month. (non-…" at bounding box center [316, 43] width 401 height 12
click at [348, 127] on div "Drill Down Save Share Learn" at bounding box center [775, 134] width 1022 height 22
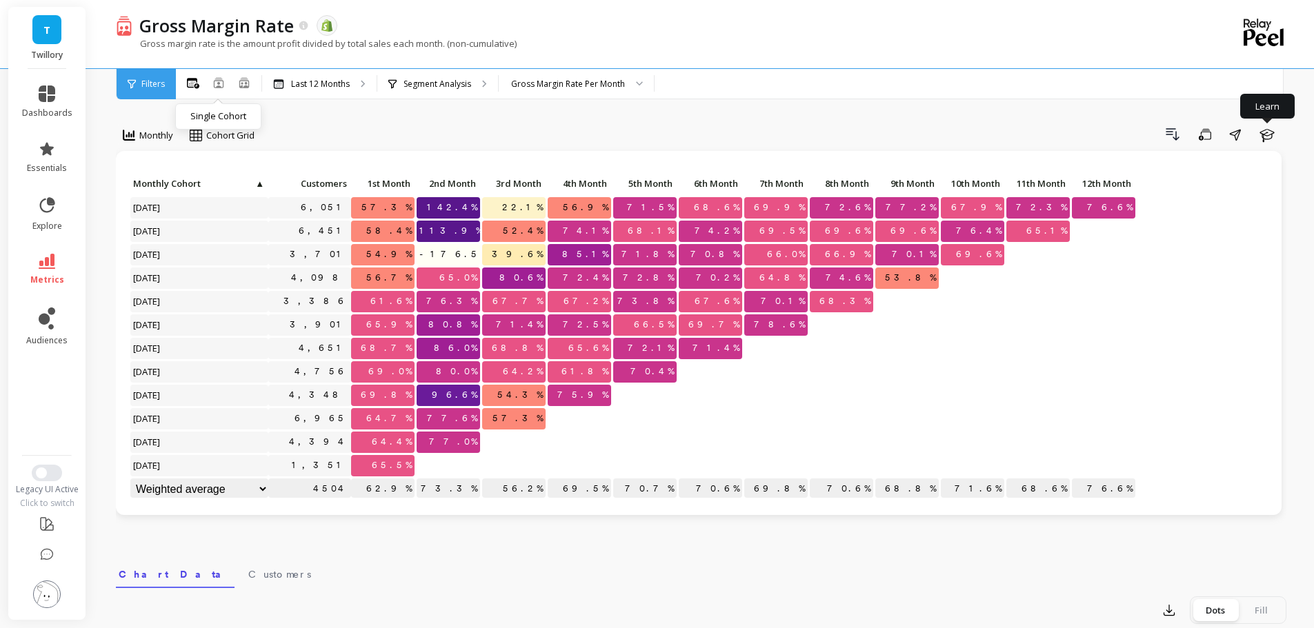
click at [217, 83] on icon at bounding box center [218, 82] width 11 height 11
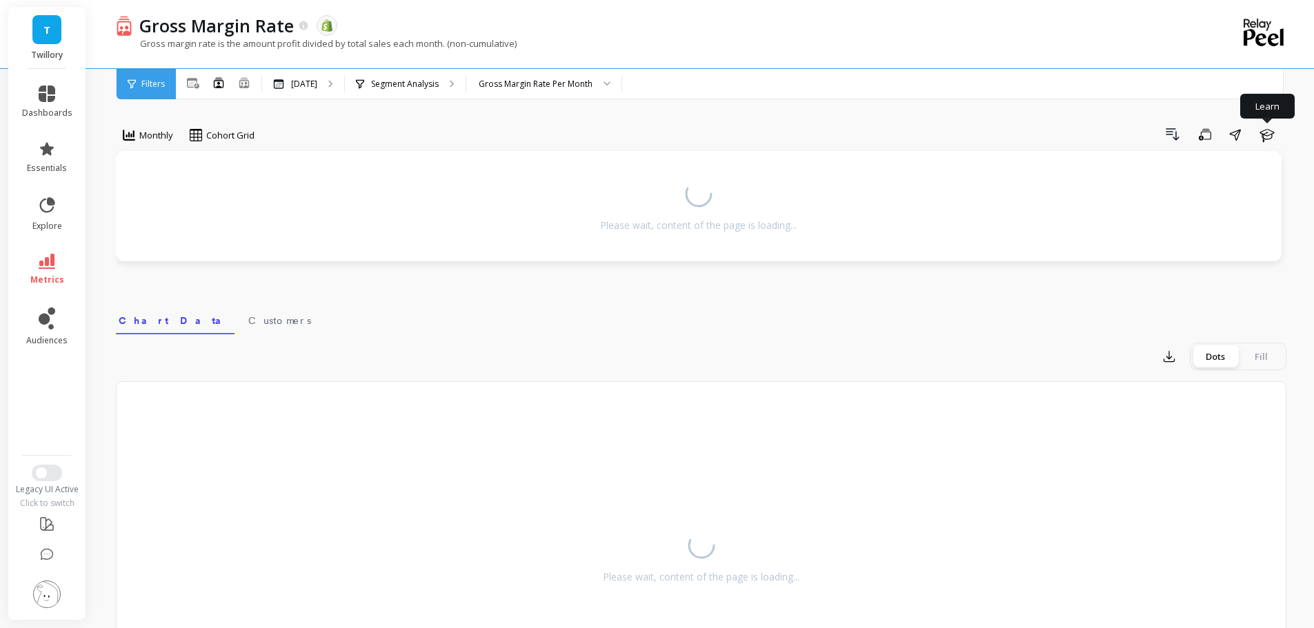
click at [357, 123] on div "Monthly Cohort Grid Drill Down Save Share Learn Please wait, content of the pag…" at bounding box center [701, 409] width 1170 height 708
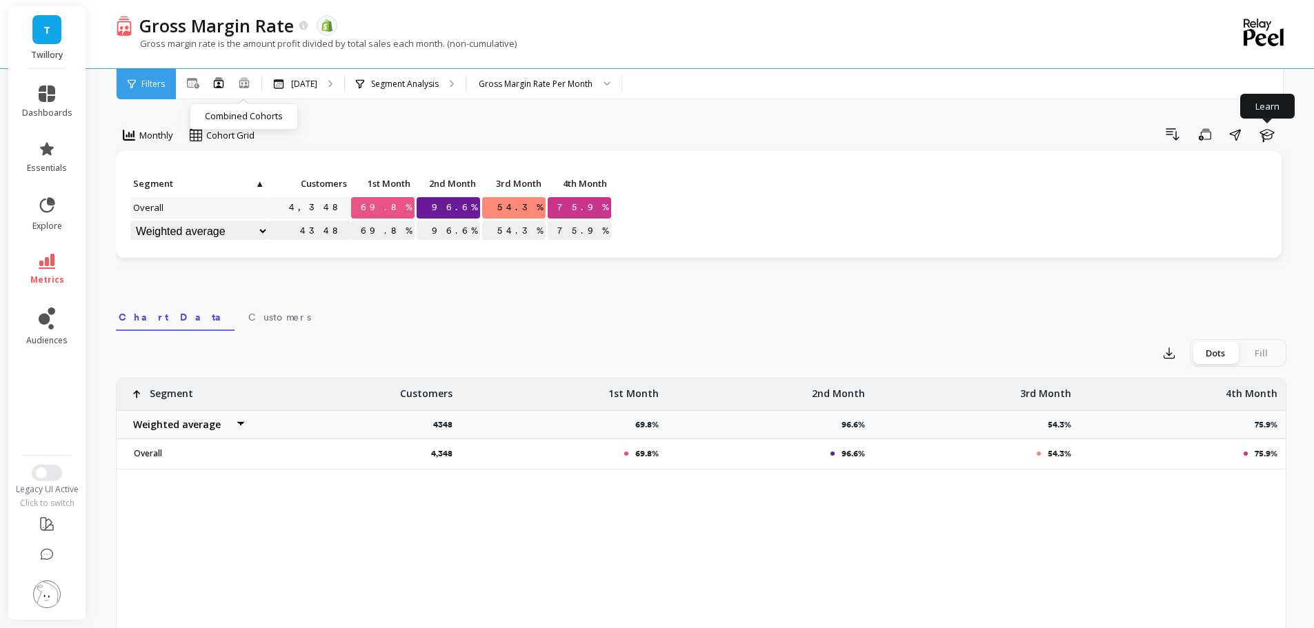
click at [245, 87] on icon at bounding box center [244, 86] width 8 height 3
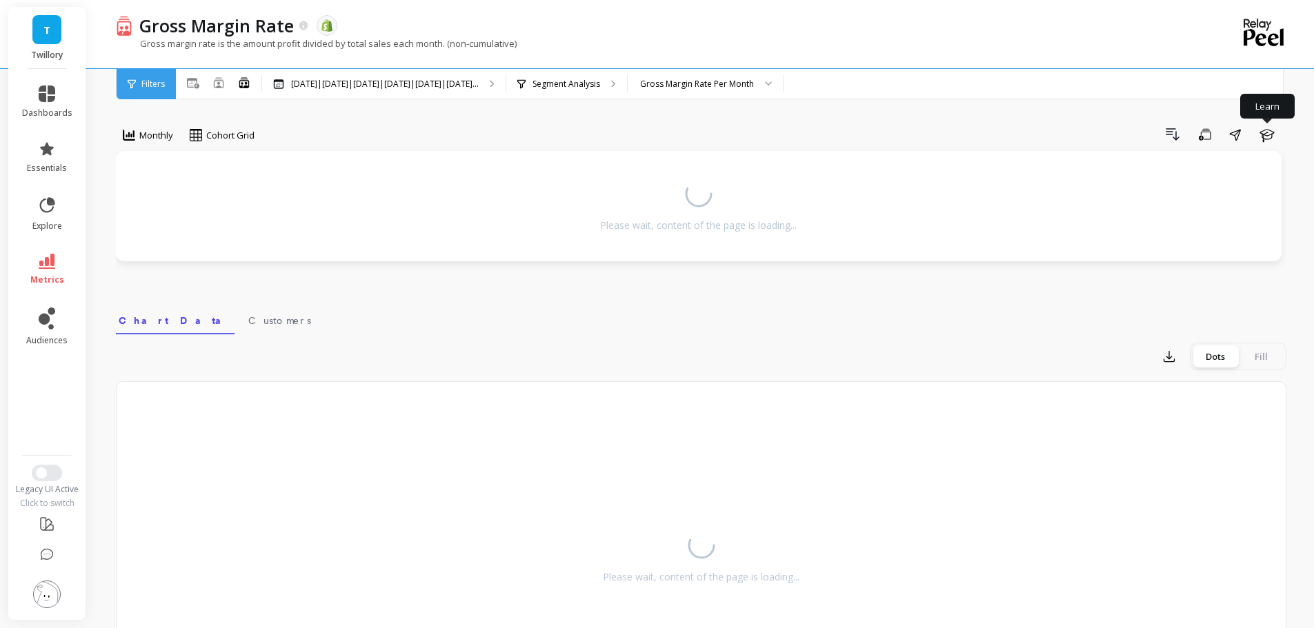
click at [370, 114] on div "Monthly Cohort Grid Drill Down Save Share Learn Please wait, content of the pag…" at bounding box center [701, 409] width 1170 height 708
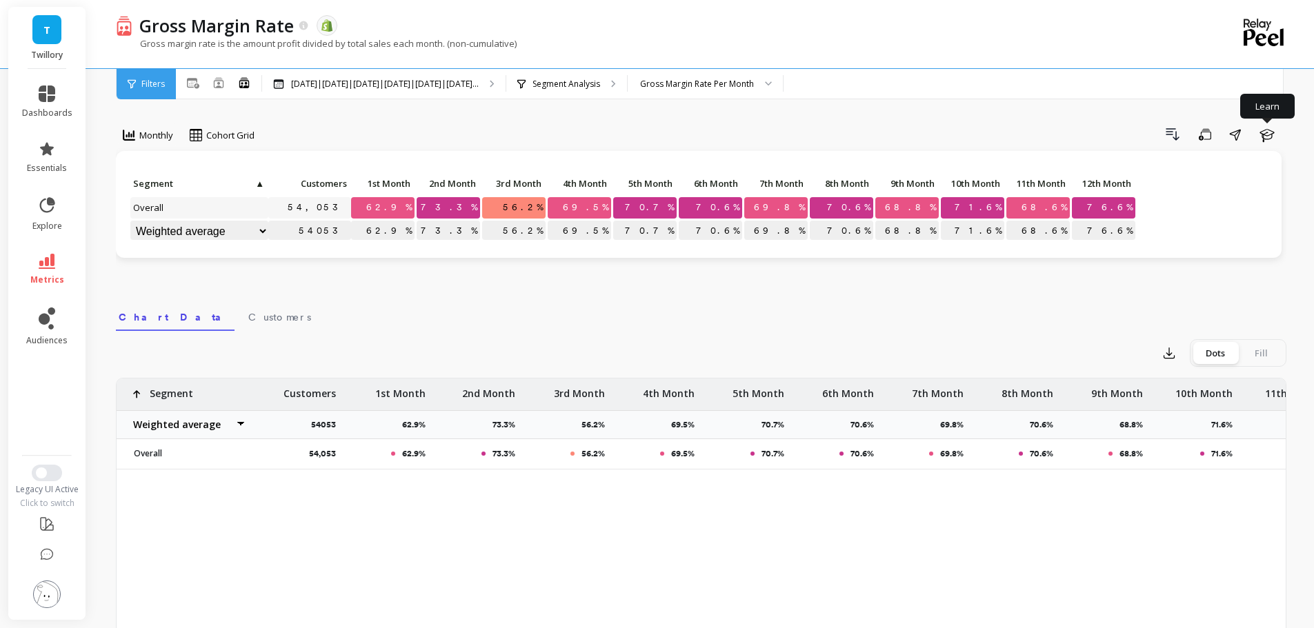
click at [54, 253] on li "metrics" at bounding box center [47, 269] width 67 height 48
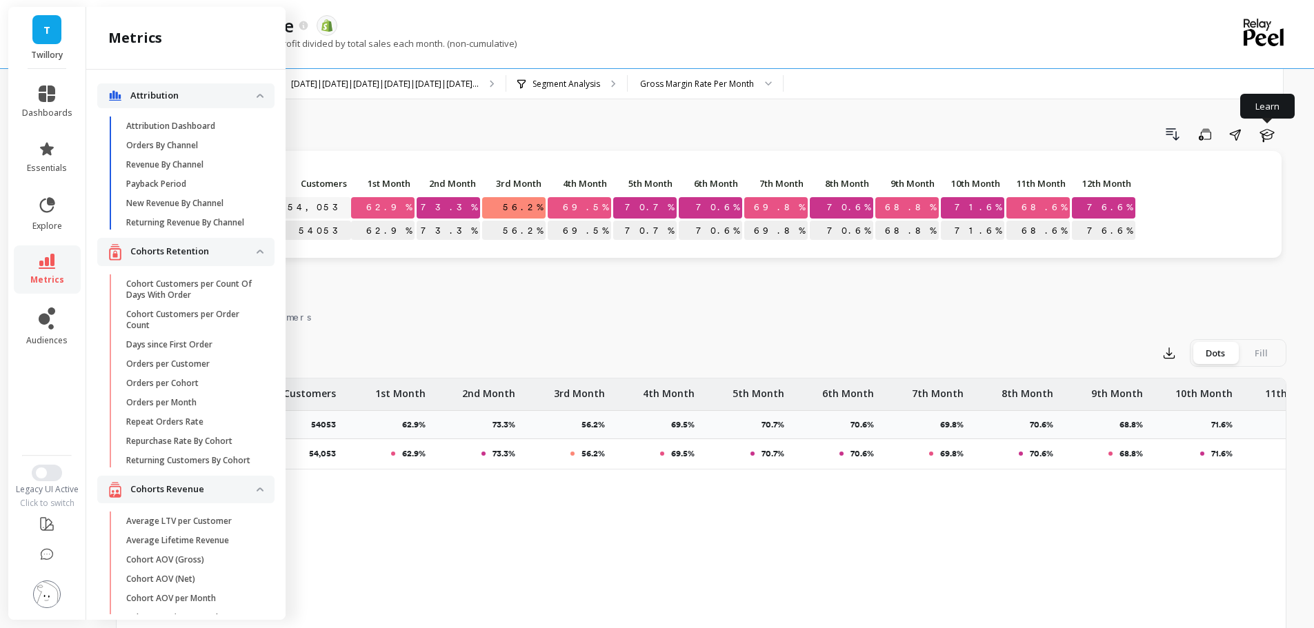
scroll to position [558, 0]
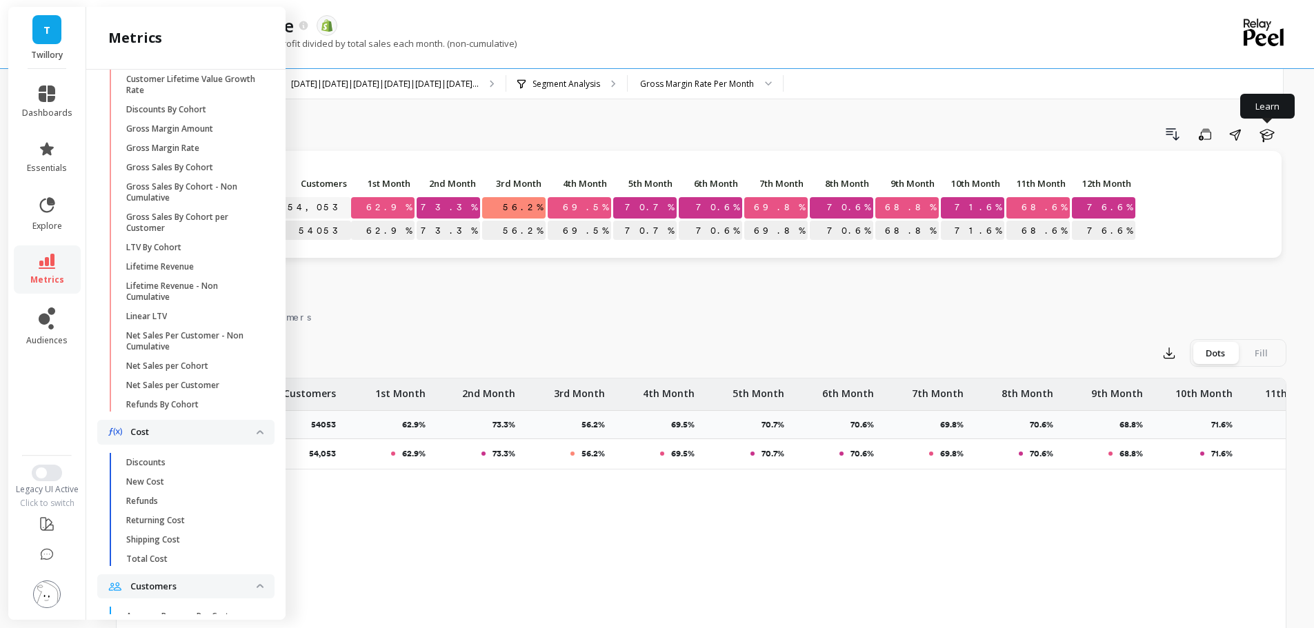
click at [183, 173] on p "Gross Sales By Cohort" at bounding box center [169, 167] width 87 height 11
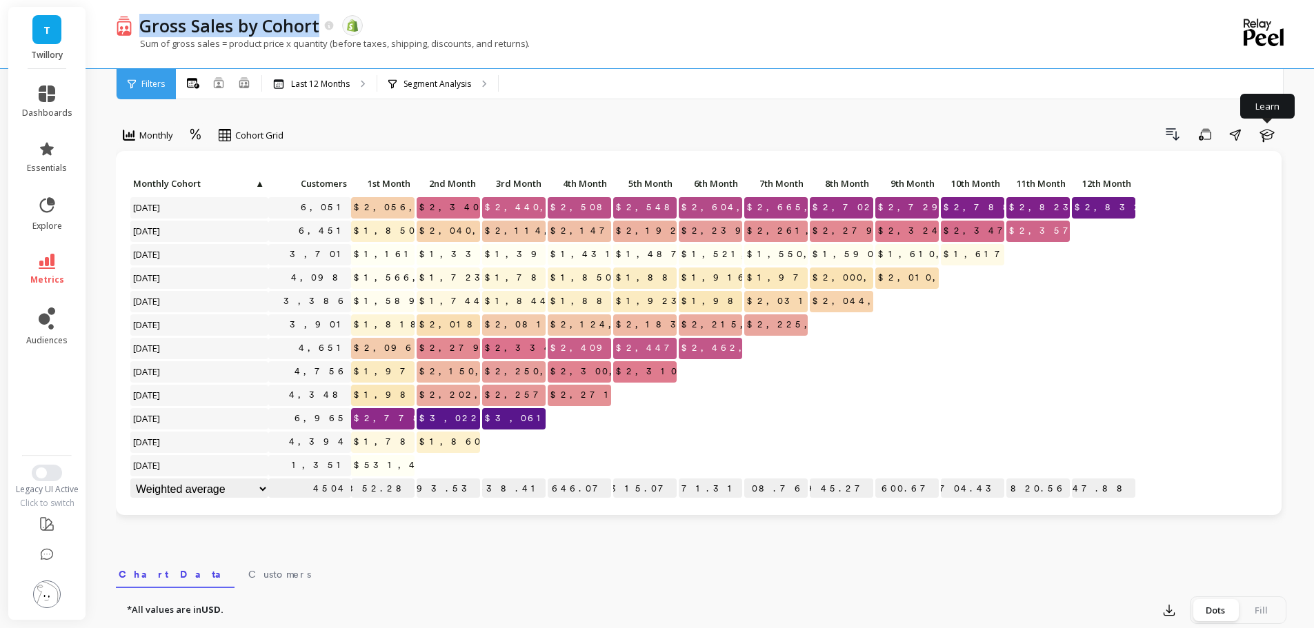
copy p "Gross Sales by Cohort"
drag, startPoint x: 141, startPoint y: 33, endPoint x: 543, endPoint y: 41, distance: 402.1
click at [474, 41] on div "Gross Sales by Cohort The data you are viewing comes from: Shopify Sum of gross…" at bounding box center [644, 34] width 1057 height 68
click at [544, 41] on div "Sum of gross sales = product price x quantity (before taxes, shipping, discount…" at bounding box center [644, 50] width 1057 height 26
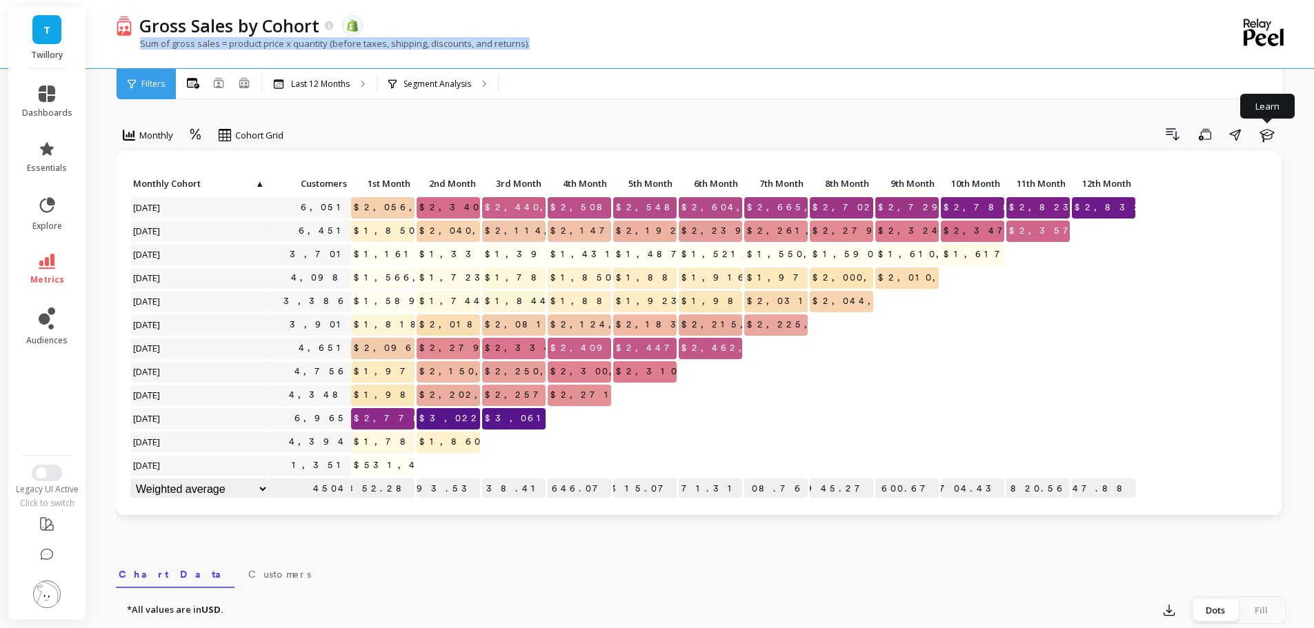
copy p "Sum of gross sales = product price x quantity (before taxes, shipping, discount…"
drag, startPoint x: 532, startPoint y: 46, endPoint x: 150, endPoint y: 2, distance: 384.5
click at [136, 43] on div "Sum of gross sales = product price x quantity (before taxes, shipping, discount…" at bounding box center [644, 50] width 1057 height 26
click at [579, 124] on div "Drill Down Save Share Learn" at bounding box center [789, 134] width 993 height 22
click at [220, 86] on icon at bounding box center [219, 82] width 10 height 10
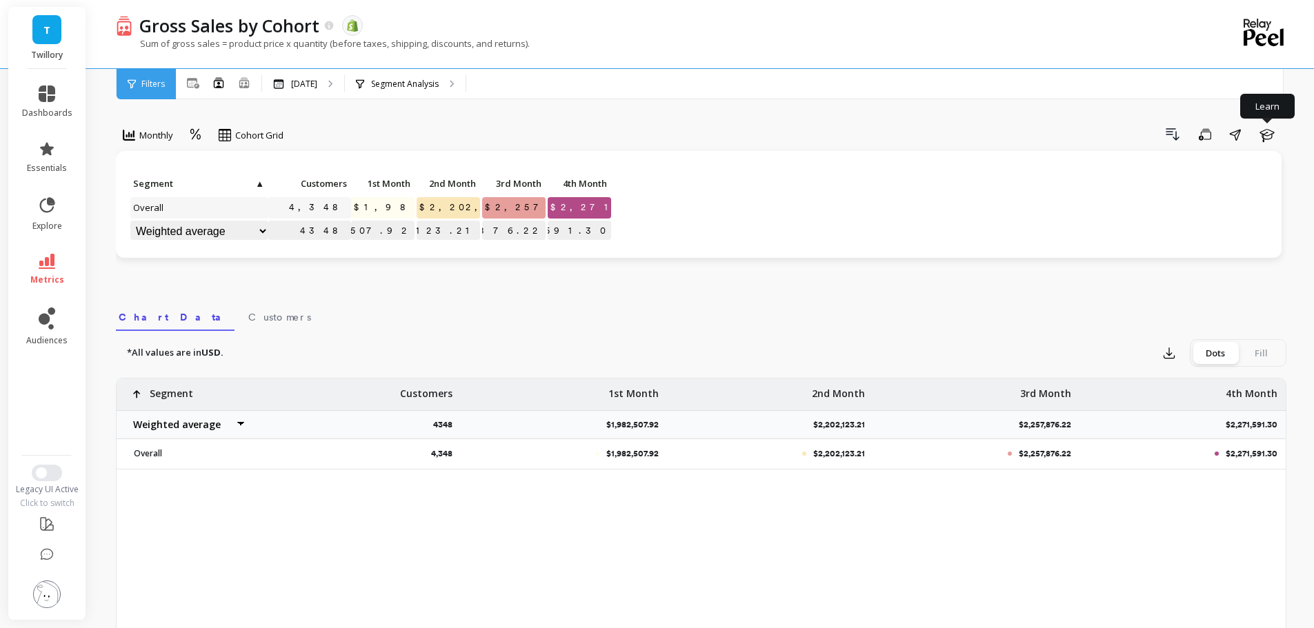
click at [383, 128] on div "Drill Down Save Share Learn" at bounding box center [789, 134] width 993 height 22
click at [244, 79] on icon at bounding box center [244, 82] width 10 height 10
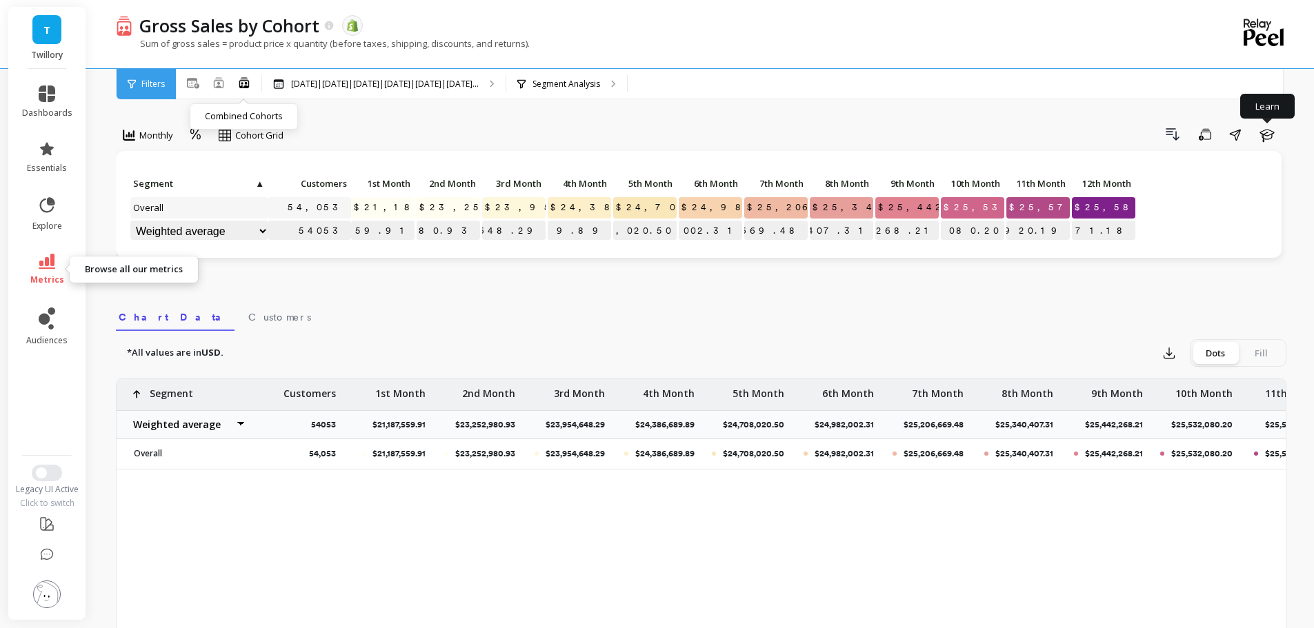
click at [50, 269] on link "metrics" at bounding box center [47, 270] width 50 height 32
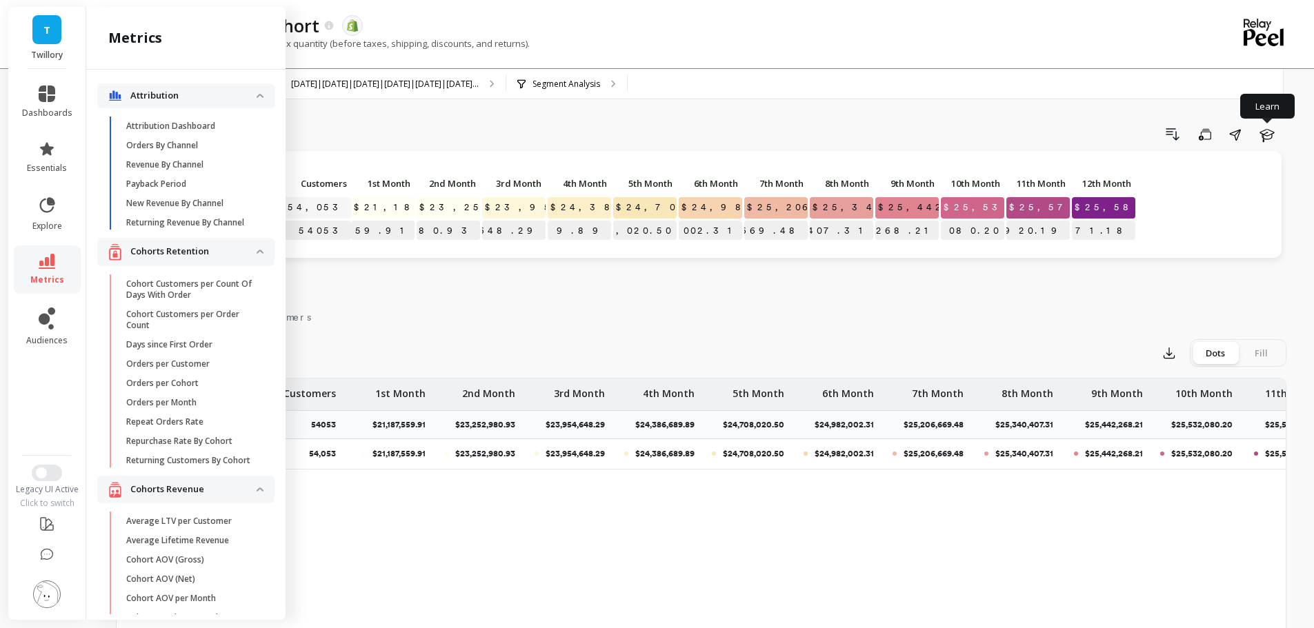
scroll to position [558, 0]
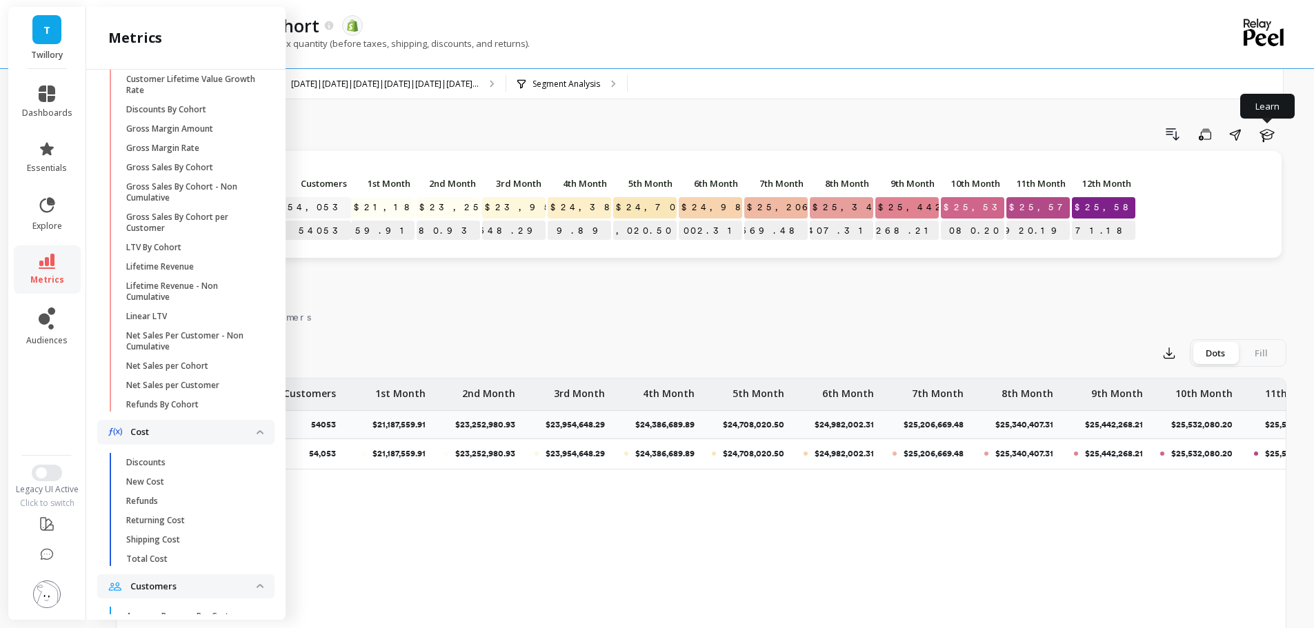
click at [194, 203] on p "Gross Sales By Cohort - Non Cumulative" at bounding box center [192, 192] width 132 height 22
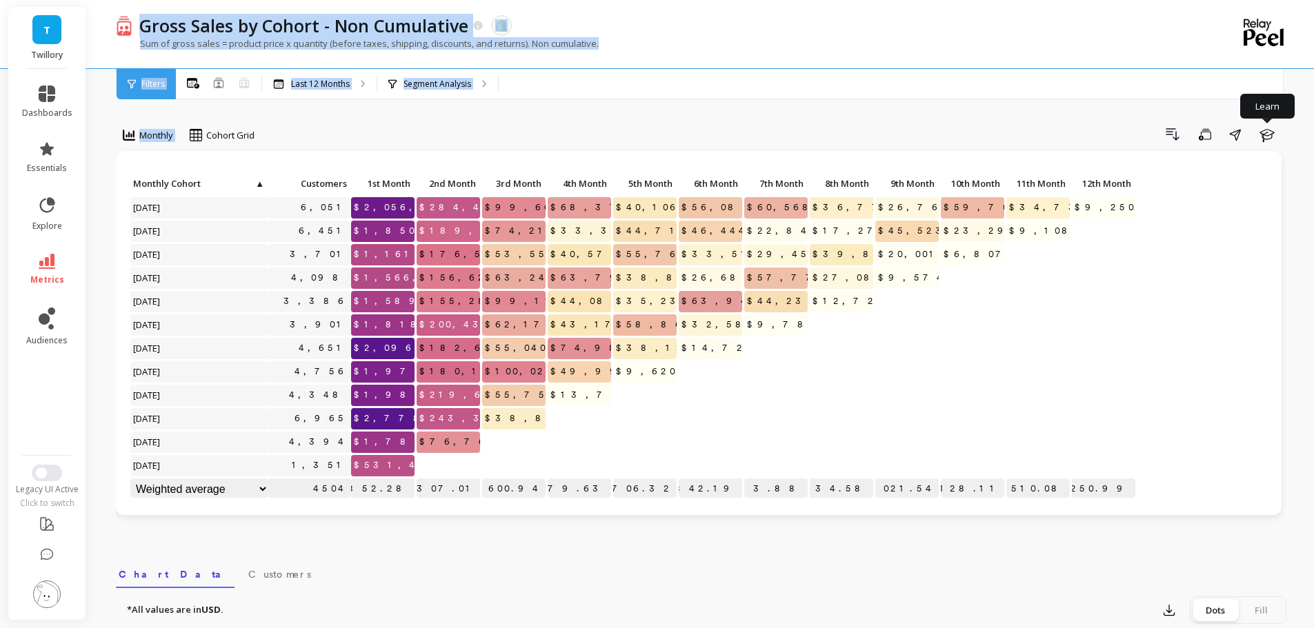
drag, startPoint x: 196, startPoint y: 29, endPoint x: 174, endPoint y: -83, distance: 114.4
click at [174, 0] on html "T Twillory dashboards essentials explore metrics audiences Legacy UI Active Cli…" at bounding box center [657, 562] width 1314 height 1125
drag, startPoint x: 543, startPoint y: 58, endPoint x: 613, endPoint y: 53, distance: 69.8
click at [545, 58] on div "Sum of gross sales = product price x quantity (before taxes, shipping, discount…" at bounding box center [644, 50] width 1057 height 26
click at [576, 47] on p "Sum of gross sales = product price x quantity (before taxes, shipping, discount…" at bounding box center [357, 43] width 483 height 12
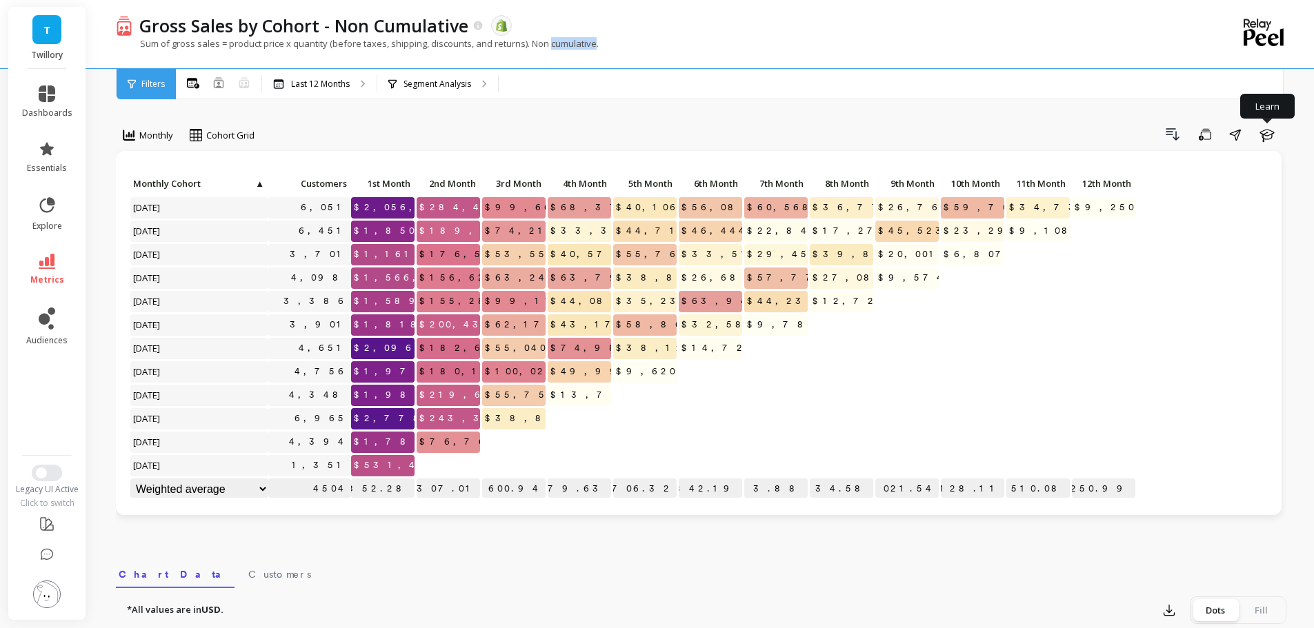
click at [576, 47] on p "Sum of gross sales = product price x quantity (before taxes, shipping, discount…" at bounding box center [357, 43] width 483 height 12
click at [441, 136] on div "Drill Down Save Share Learn" at bounding box center [775, 134] width 1022 height 22
click at [221, 89] on button at bounding box center [218, 83] width 11 height 13
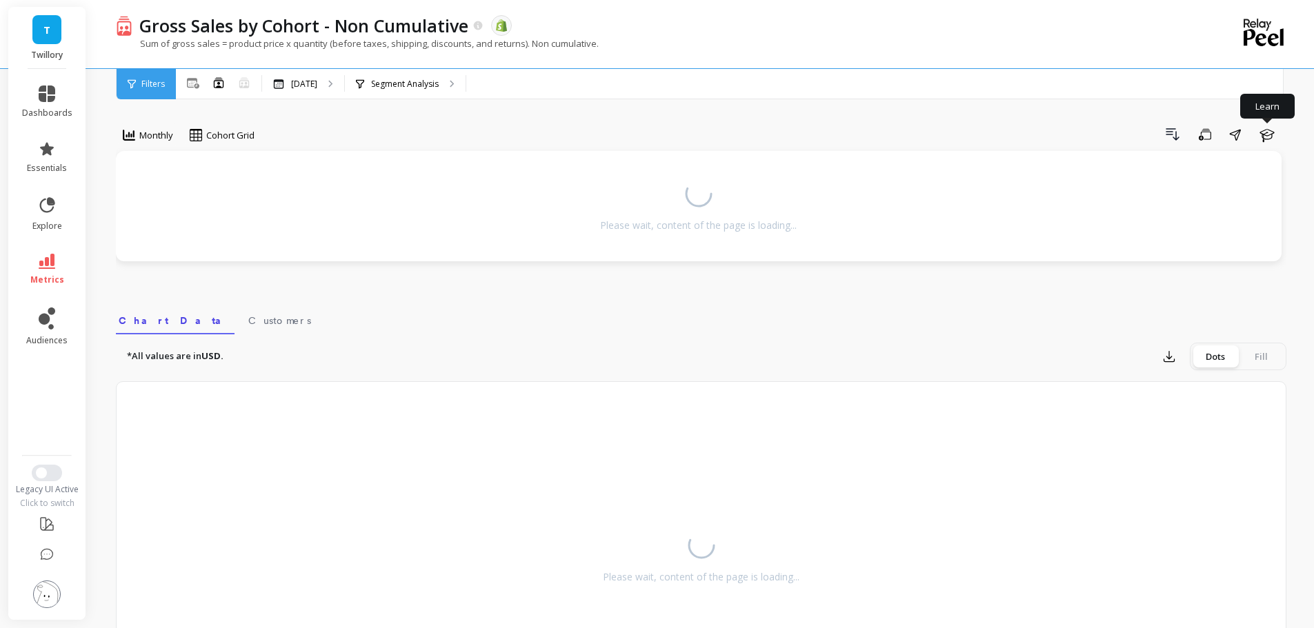
click at [341, 110] on div "Monthly Cohort Grid Drill Down Save Share Learn Please wait, content of the pag…" at bounding box center [701, 409] width 1170 height 708
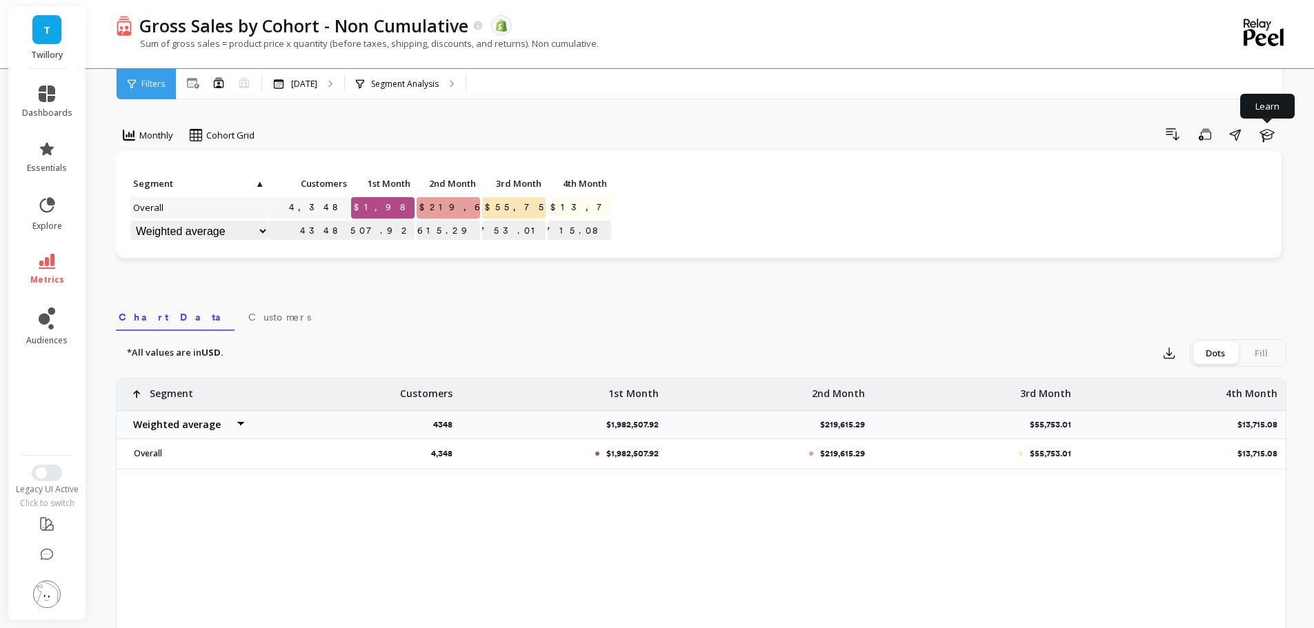
click at [350, 116] on div "Monthly Cohort Grid Drill Down Save Share Learn Click to create an audience 4,3…" at bounding box center [701, 452] width 1170 height 794
click at [246, 86] on icon at bounding box center [244, 86] width 8 height 3
click at [362, 132] on div "Drill Down Save Share Learn" at bounding box center [775, 134] width 1022 height 22
click at [56, 270] on link "metrics" at bounding box center [47, 270] width 50 height 32
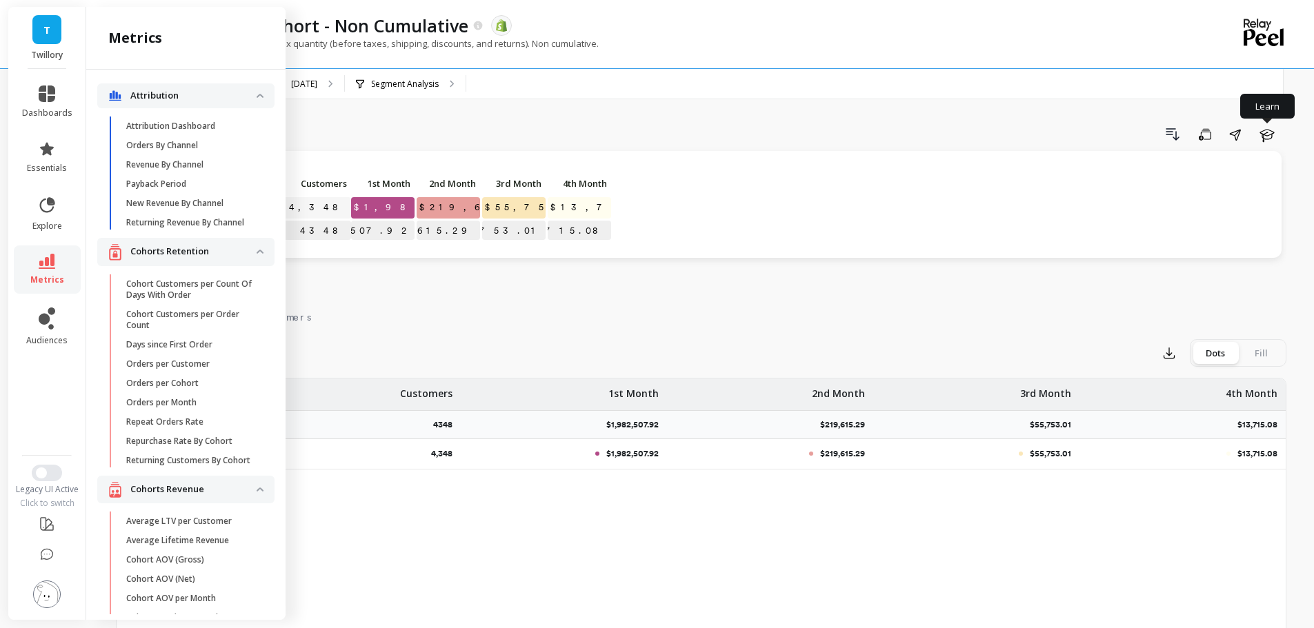
scroll to position [558, 0]
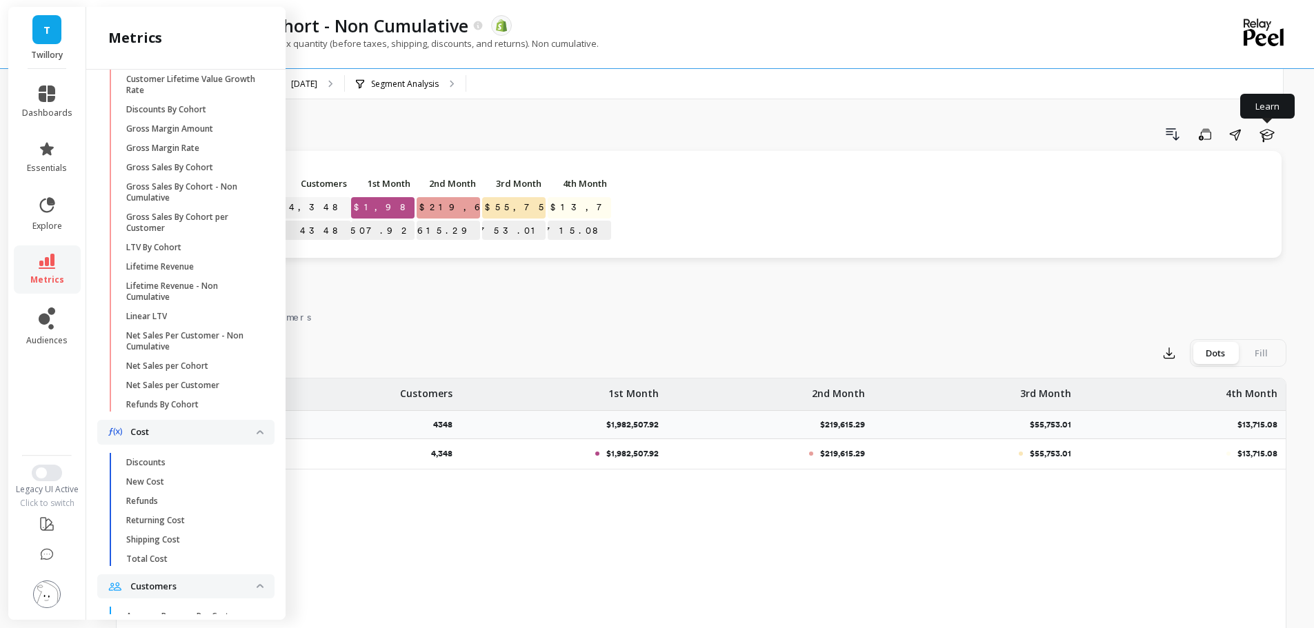
click at [201, 234] on p "Gross Sales By Cohort per Customer" at bounding box center [192, 223] width 132 height 22
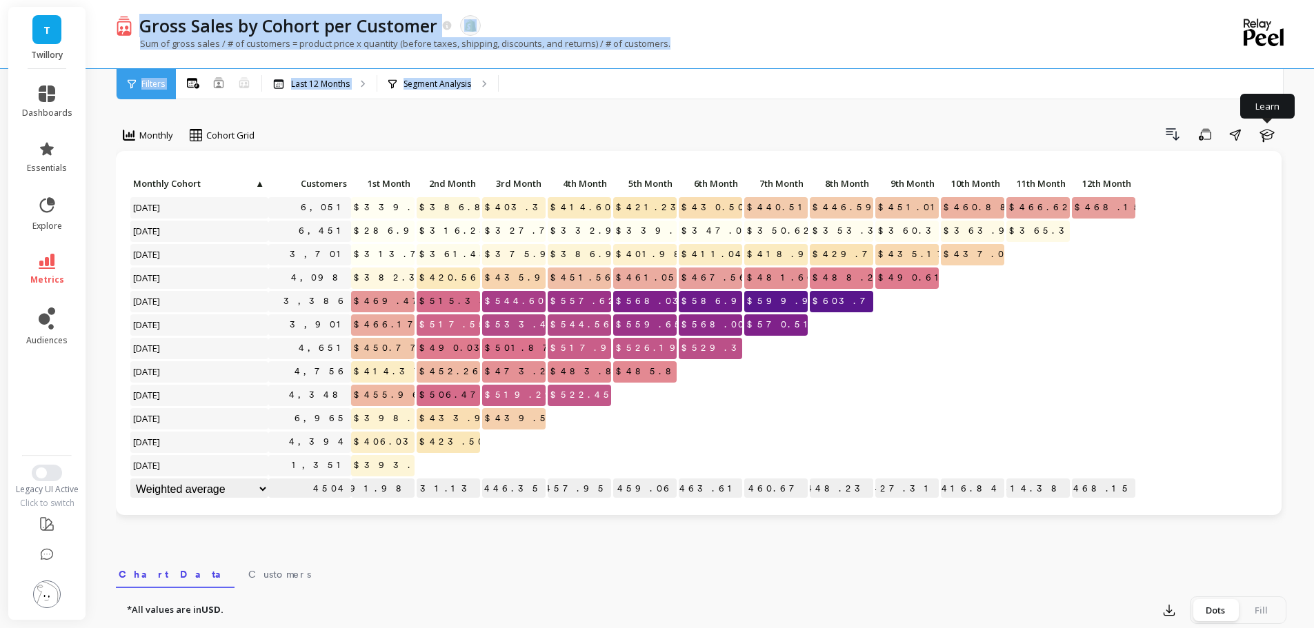
drag, startPoint x: 402, startPoint y: 30, endPoint x: 602, endPoint y: 69, distance: 203.7
click at [602, 69] on div "Gross Sales by Cohort per Customer The data you are viewing comes from: Shopify…" at bounding box center [702, 49] width 1217 height 99
click at [599, 59] on div "Sum of gross sales / # of customers = product price x quantity (before taxes, s…" at bounding box center [644, 50] width 1057 height 26
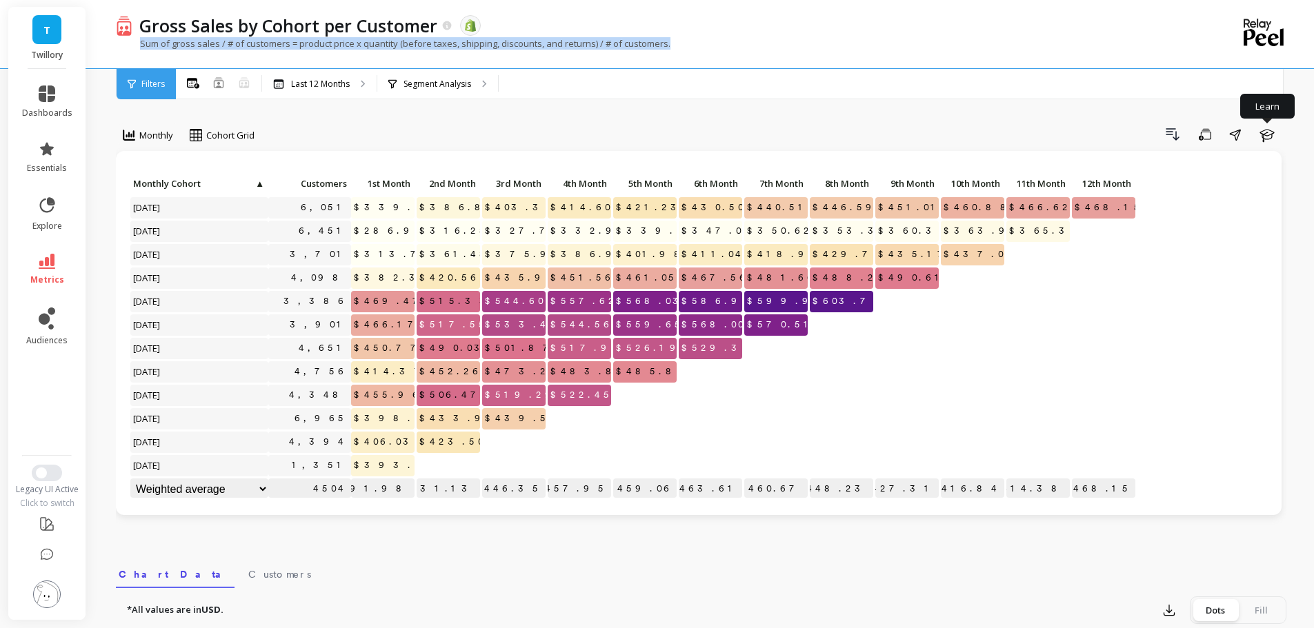
copy p "Sum of gross sales / # of customers = product price x quantity (before taxes, s…"
drag, startPoint x: 680, startPoint y: 46, endPoint x: 135, endPoint y: 48, distance: 544.8
click at [135, 48] on div "Sum of gross sales / # of customers = product price x quantity (before taxes, s…" at bounding box center [644, 50] width 1057 height 26
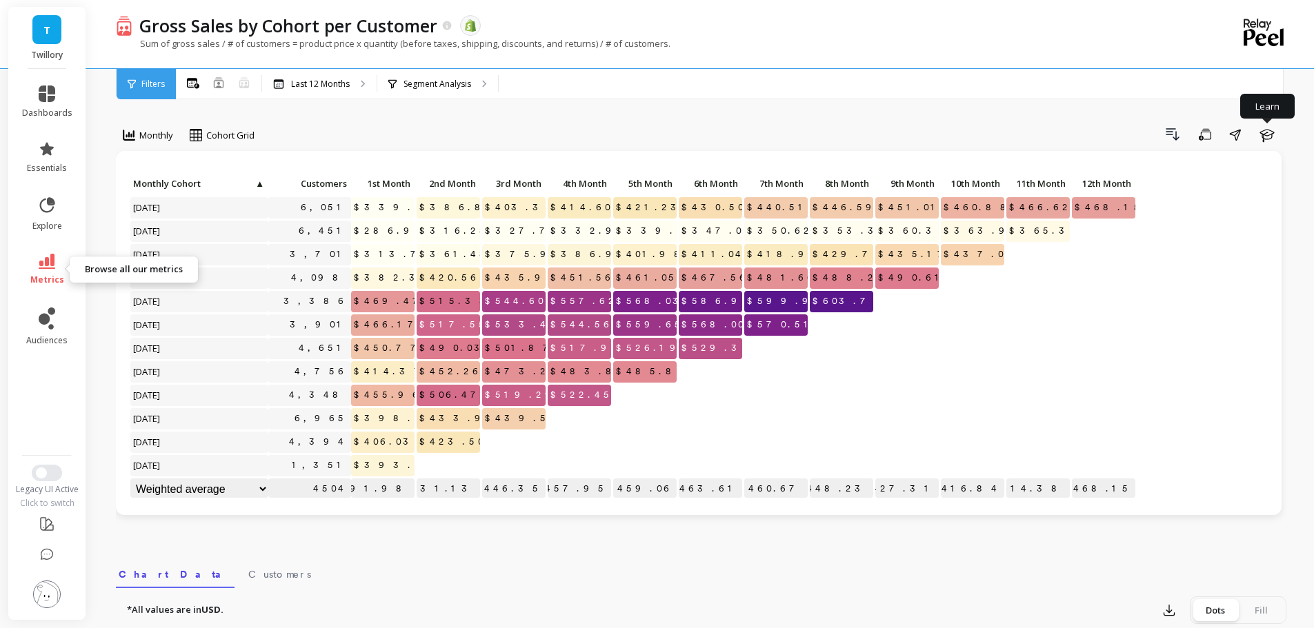
click at [52, 261] on icon at bounding box center [47, 261] width 17 height 15
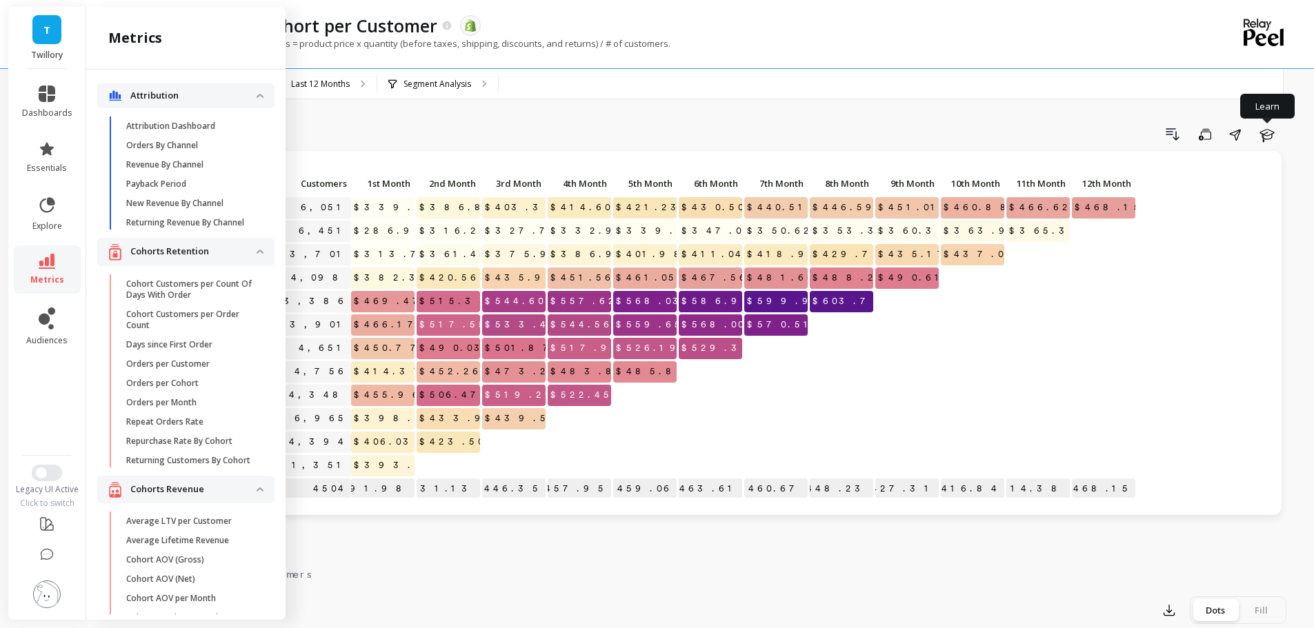
scroll to position [558, 0]
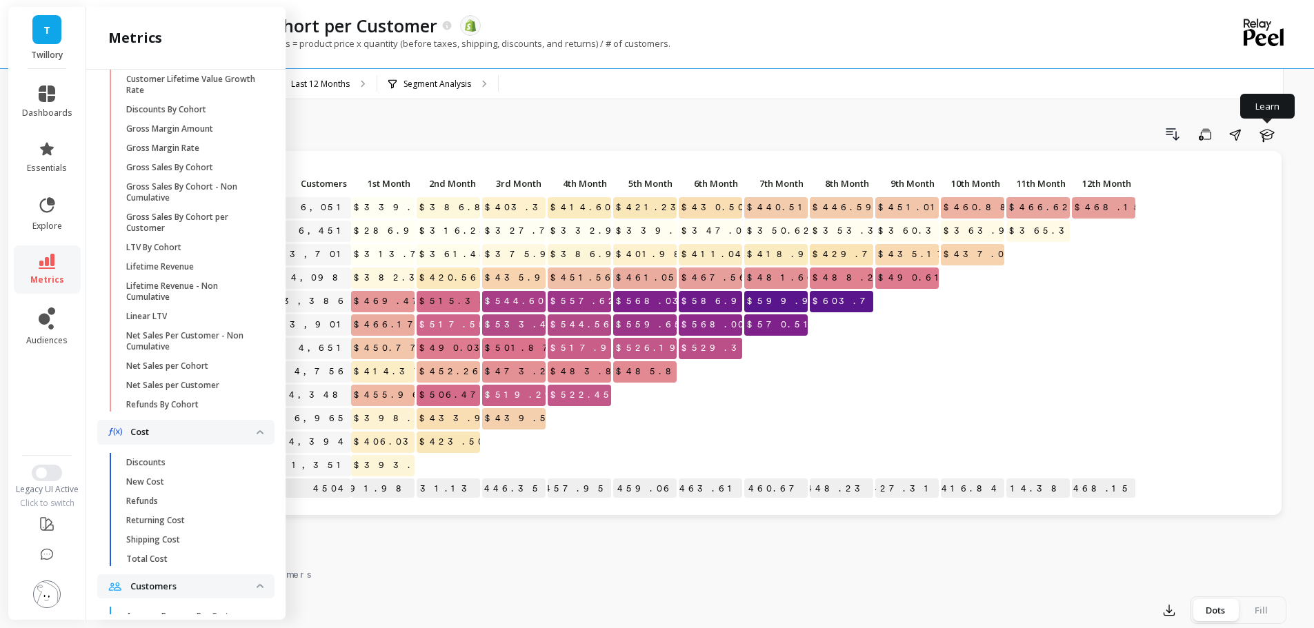
click at [431, 134] on div "Drill Down Save Share Learn" at bounding box center [775, 134] width 1022 height 22
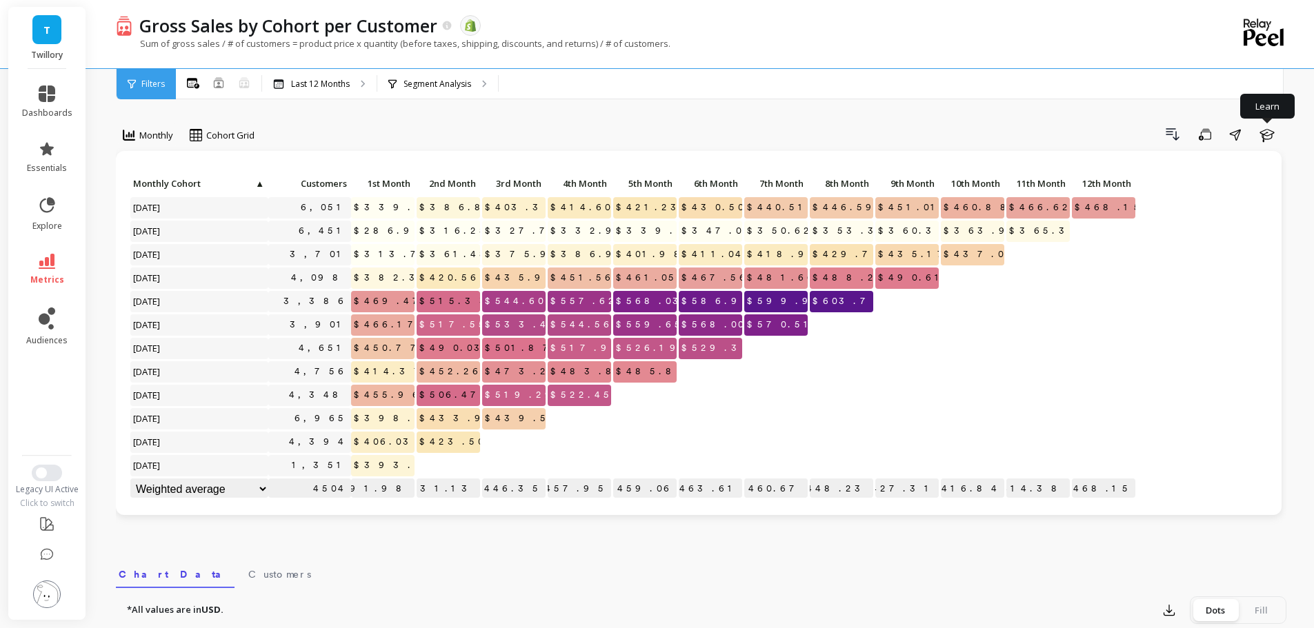
click at [399, 124] on div "Drill Down Save Share Learn" at bounding box center [775, 134] width 1022 height 22
click at [220, 86] on icon at bounding box center [219, 82] width 10 height 10
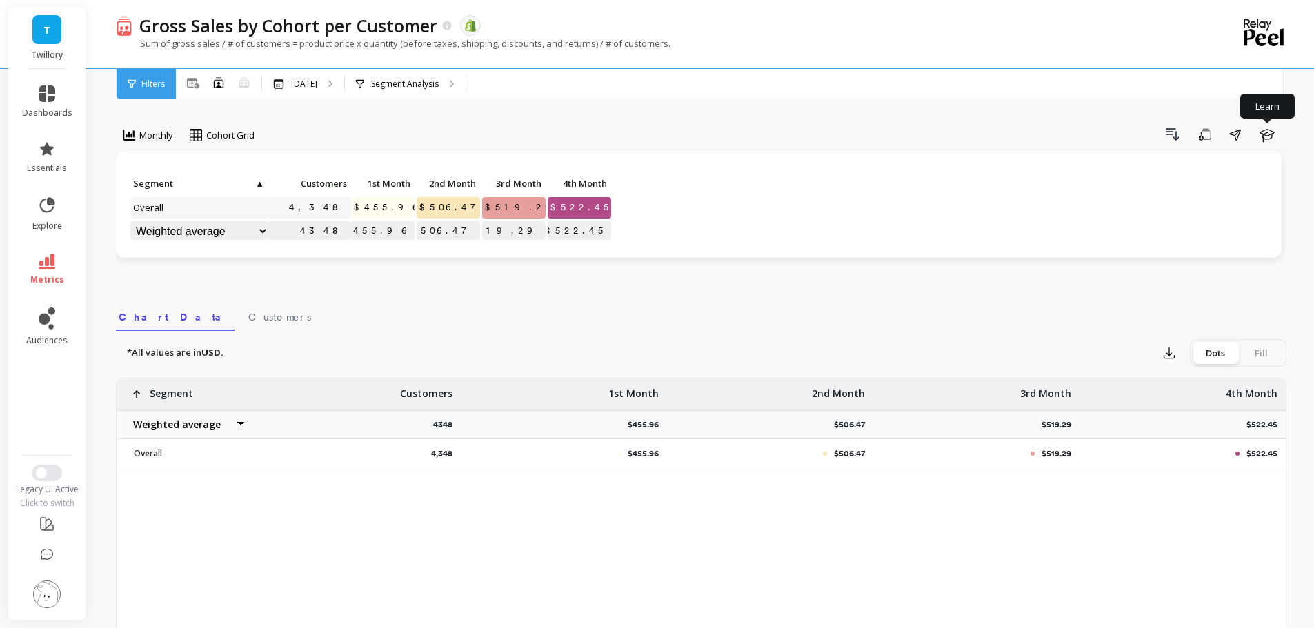
click at [361, 121] on div "Monthly Cohort Grid Drill Down Save Share Learn Click to create an audience 4,3…" at bounding box center [701, 452] width 1170 height 794
click at [46, 266] on icon at bounding box center [47, 261] width 17 height 15
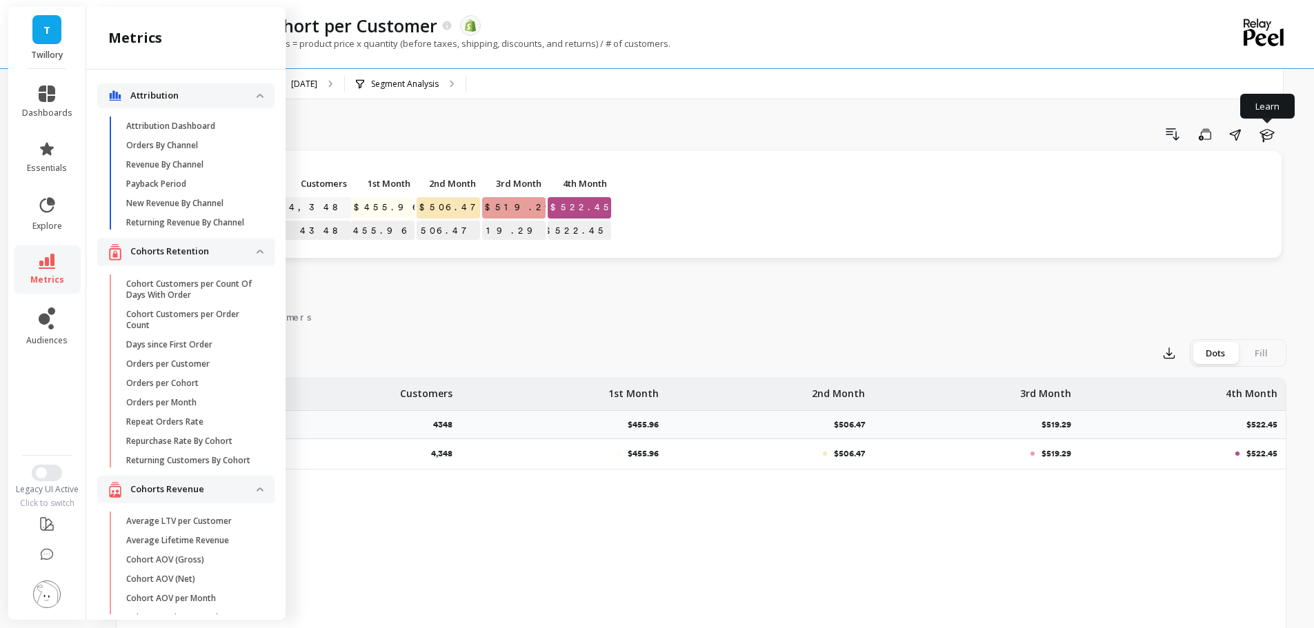
scroll to position [558, 0]
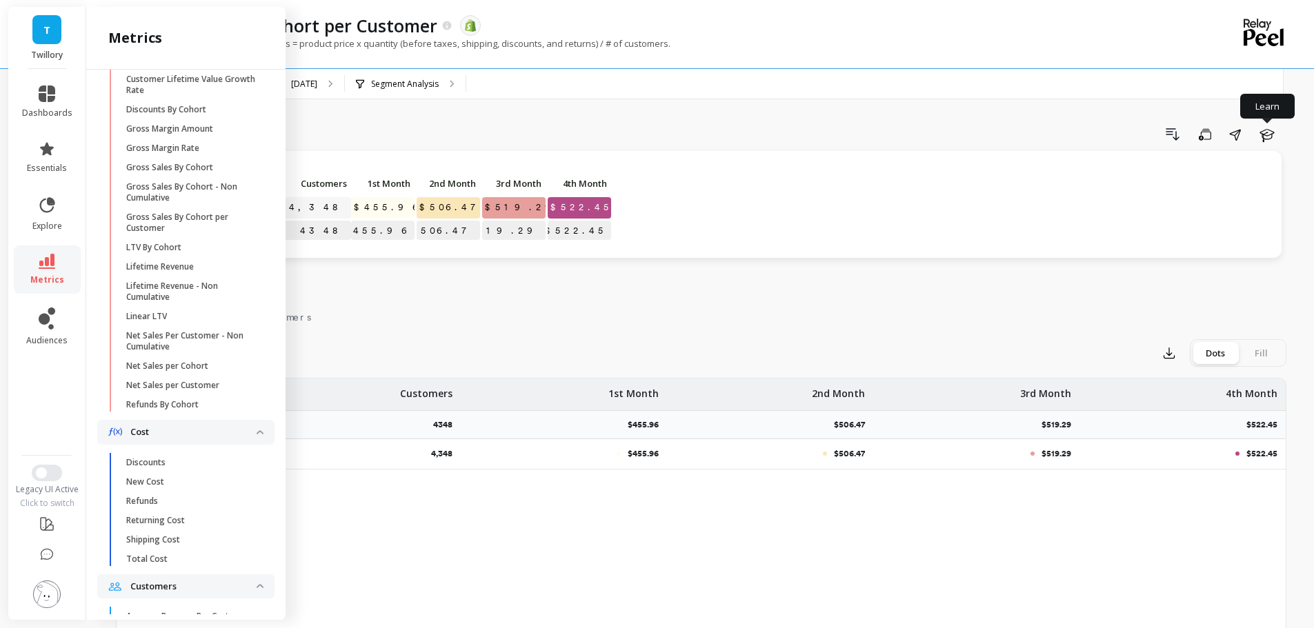
click at [174, 253] on p "LTV By Cohort" at bounding box center [153, 247] width 55 height 11
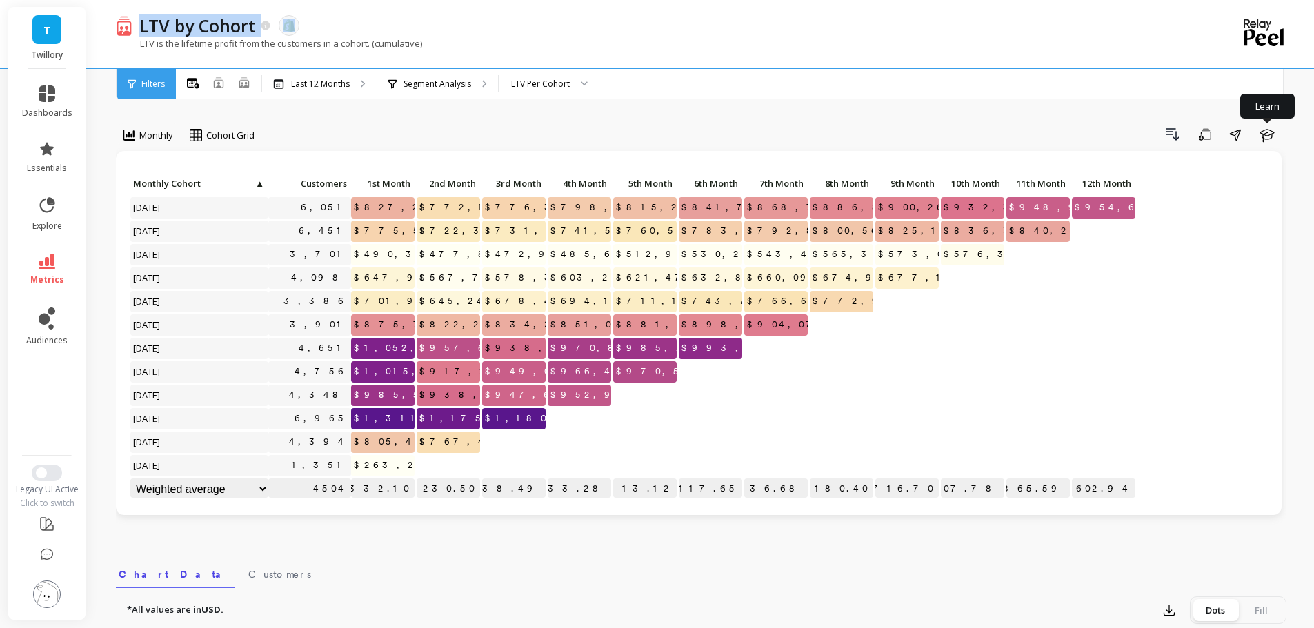
drag, startPoint x: 173, startPoint y: 28, endPoint x: 423, endPoint y: 26, distance: 250.3
click at [420, 26] on div "LTV by Cohort The data you are viewing comes from: Shopify" at bounding box center [652, 25] width 1041 height 23
drag, startPoint x: 424, startPoint y: 26, endPoint x: 360, endPoint y: 6, distance: 67.2
click at [425, 26] on div "LTV by Cohort The data you are viewing comes from: Shopify" at bounding box center [652, 25] width 1041 height 23
click at [57, 264] on link "metrics" at bounding box center [47, 270] width 50 height 32
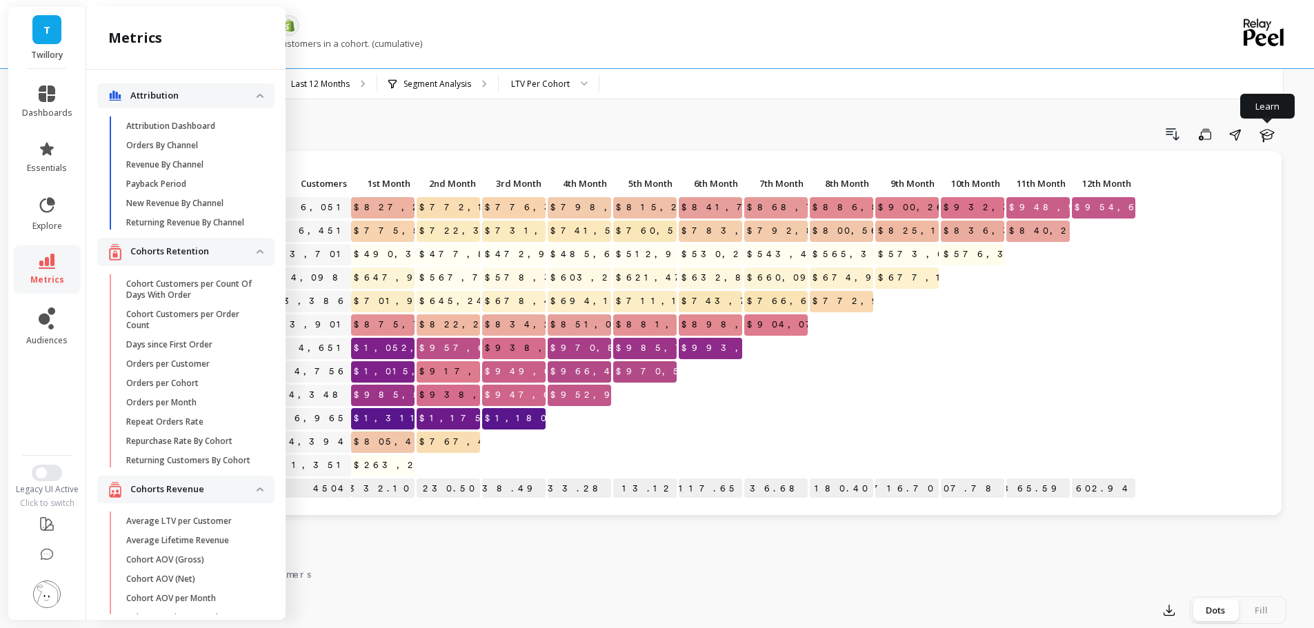
scroll to position [558, 0]
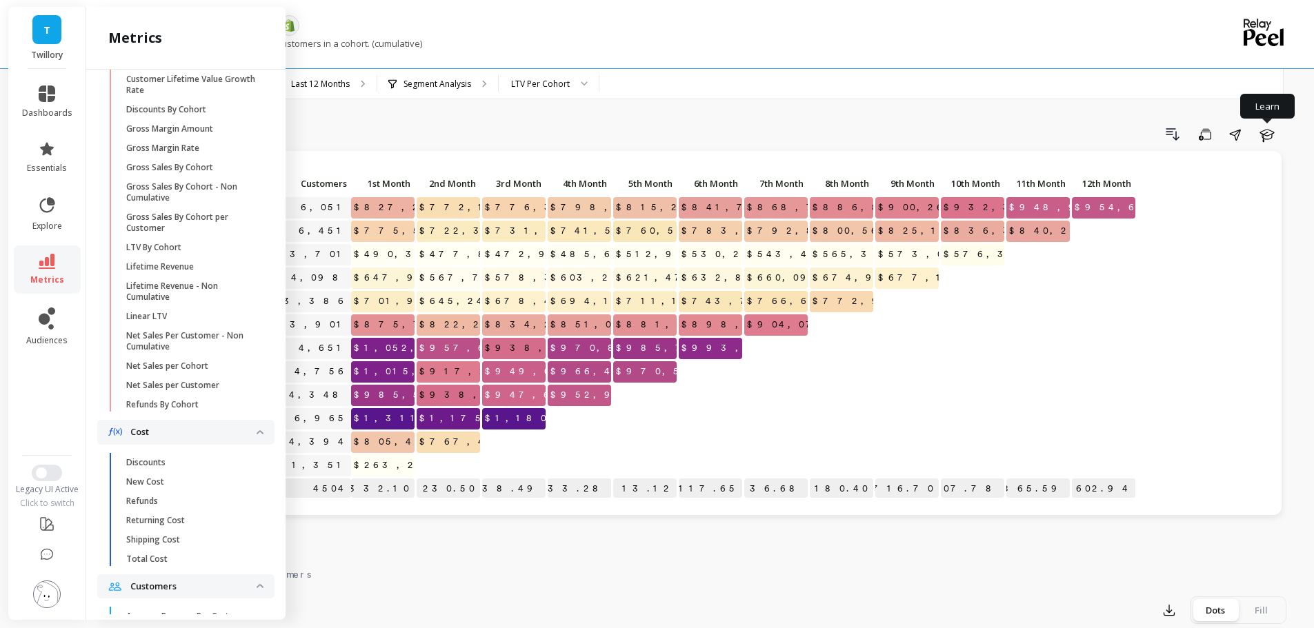
click at [327, 126] on div "Drill Down Save Share Learn" at bounding box center [775, 134] width 1022 height 22
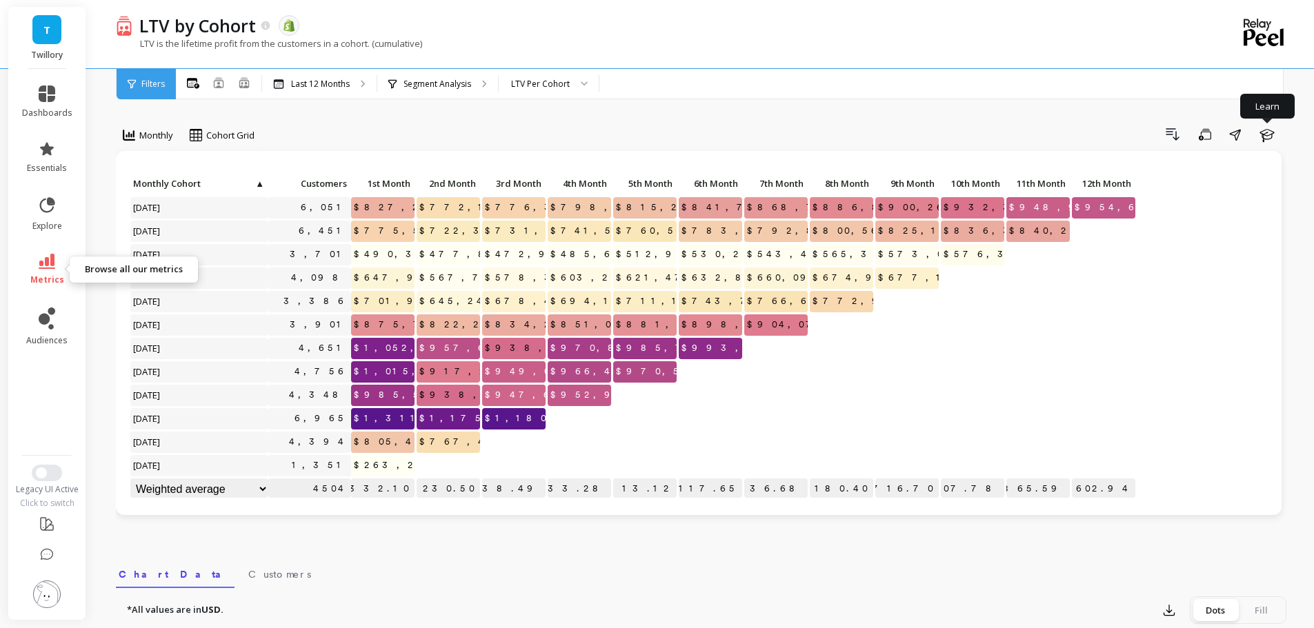
click at [48, 268] on icon at bounding box center [47, 261] width 17 height 15
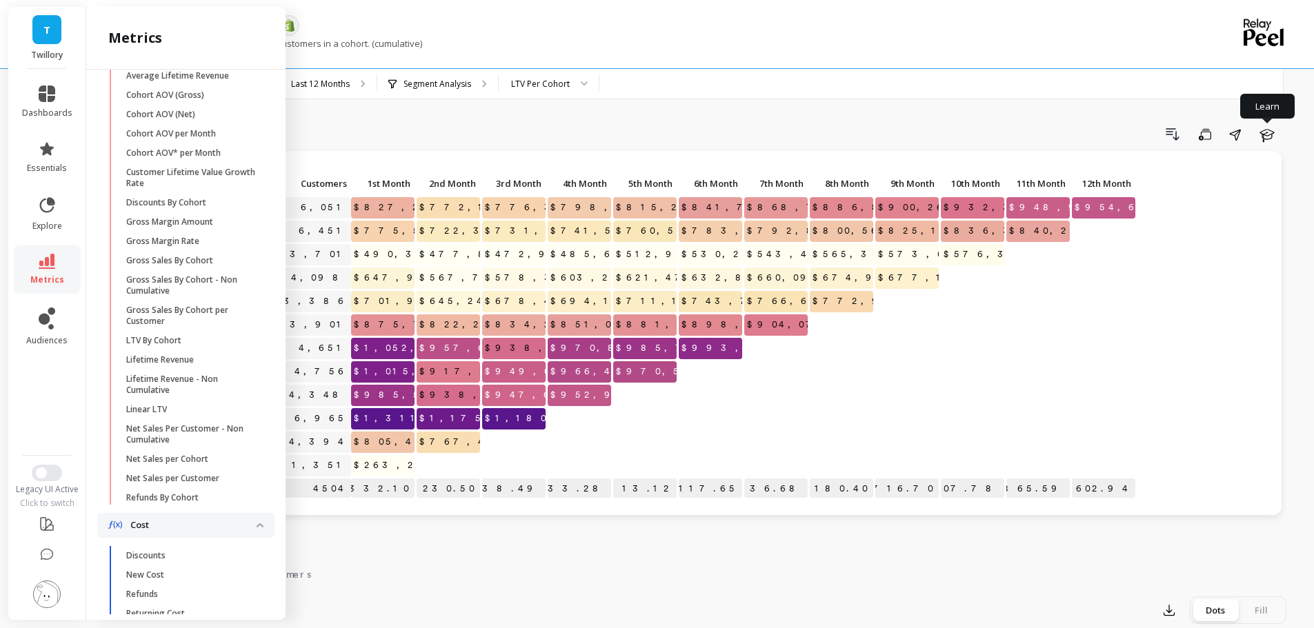
scroll to position [461, 0]
click at [392, 134] on div "Drill Down Save Share Learn" at bounding box center [775, 134] width 1022 height 22
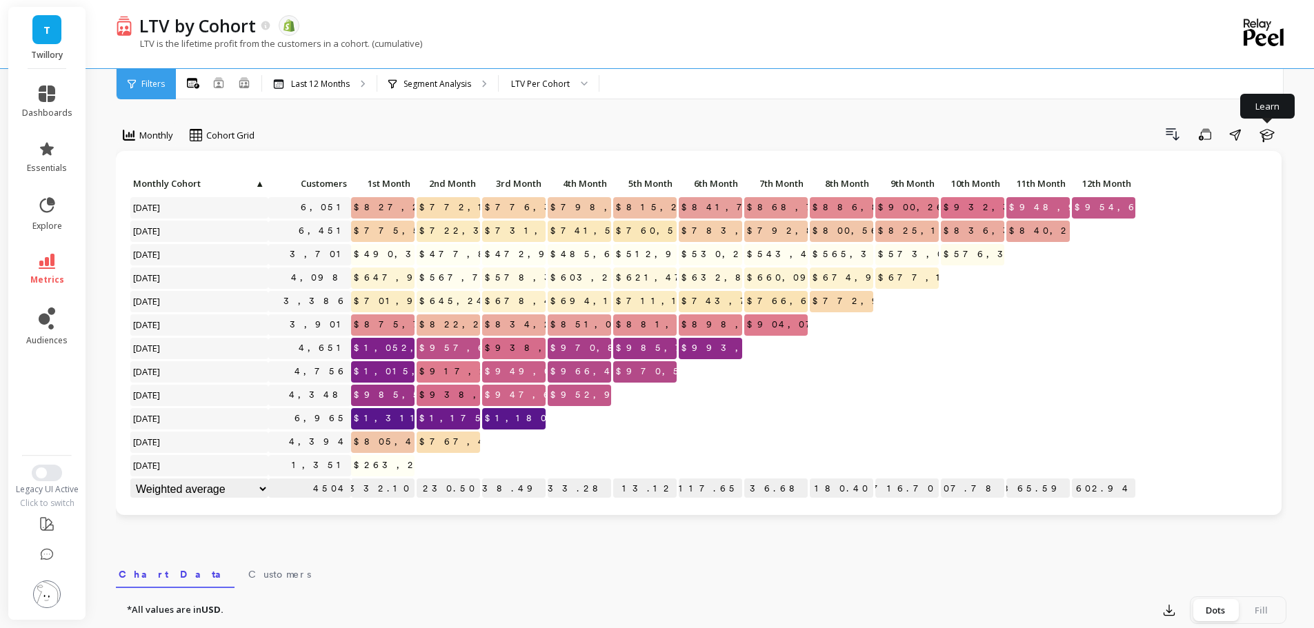
scroll to position [0, 0]
copy div "LTV by Cohort"
drag, startPoint x: 141, startPoint y: 29, endPoint x: 257, endPoint y: 29, distance: 116.5
click at [257, 29] on div "LTV by Cohort" at bounding box center [201, 25] width 139 height 23
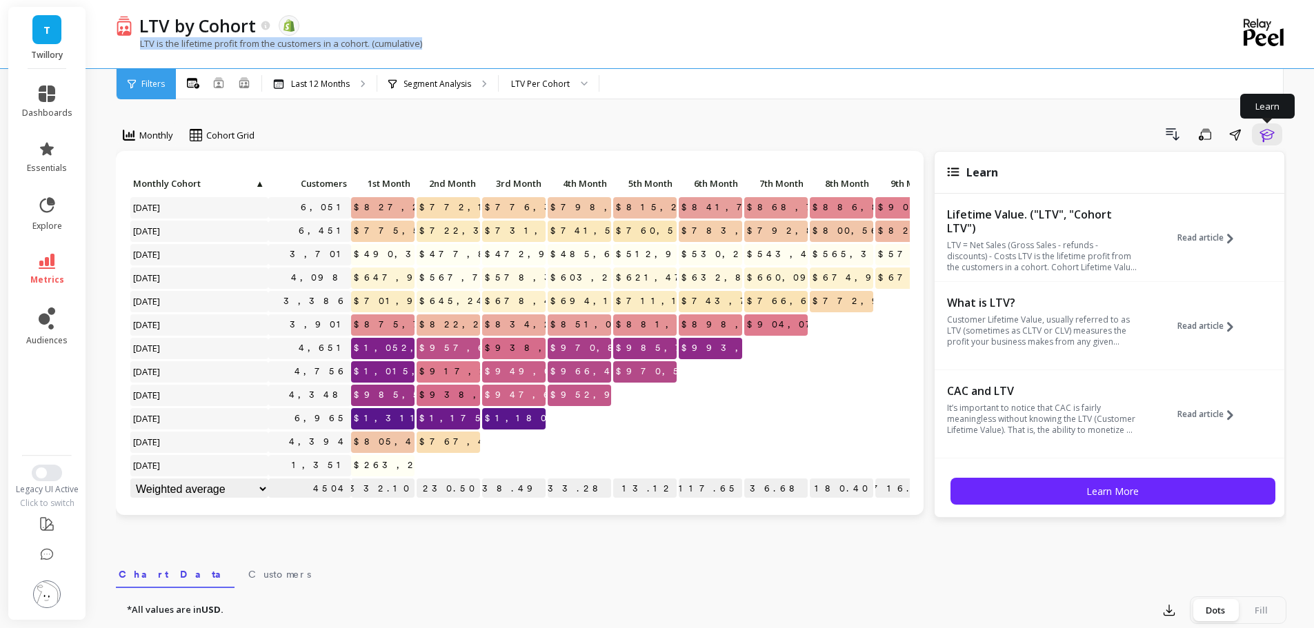
copy p "LTV is the lifetime profit from the customers in a cohort. (cumulative)"
drag, startPoint x: 434, startPoint y: 44, endPoint x: 139, endPoint y: 43, distance: 295.8
click at [139, 43] on div "LTV is the lifetime profit from the customers in a cohort. (cumulative)" at bounding box center [644, 50] width 1057 height 26
copy p "LTV by Cohort"
drag, startPoint x: 140, startPoint y: 29, endPoint x: 449, endPoint y: 21, distance: 309.0
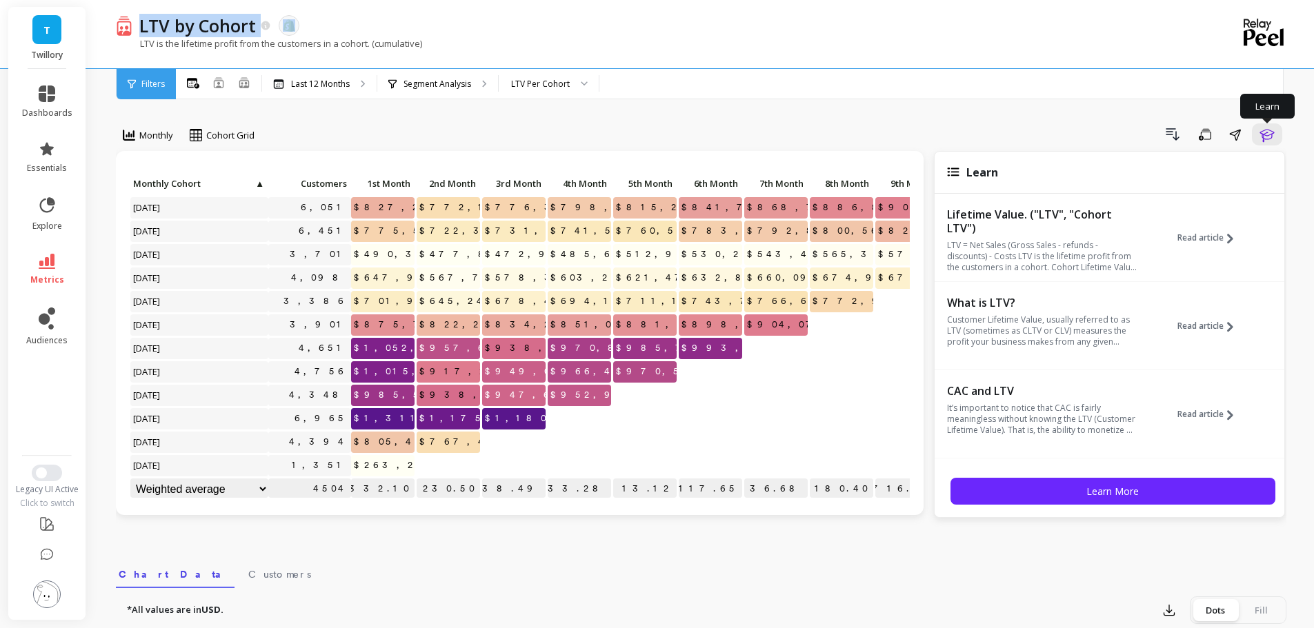
click at [449, 21] on div "LTV by Cohort The data you are viewing comes from: Shopify" at bounding box center [652, 25] width 1041 height 23
click at [455, 21] on div "LTV by Cohort The data you are viewing comes from: Shopify" at bounding box center [652, 25] width 1041 height 23
click at [46, 259] on icon at bounding box center [47, 261] width 17 height 15
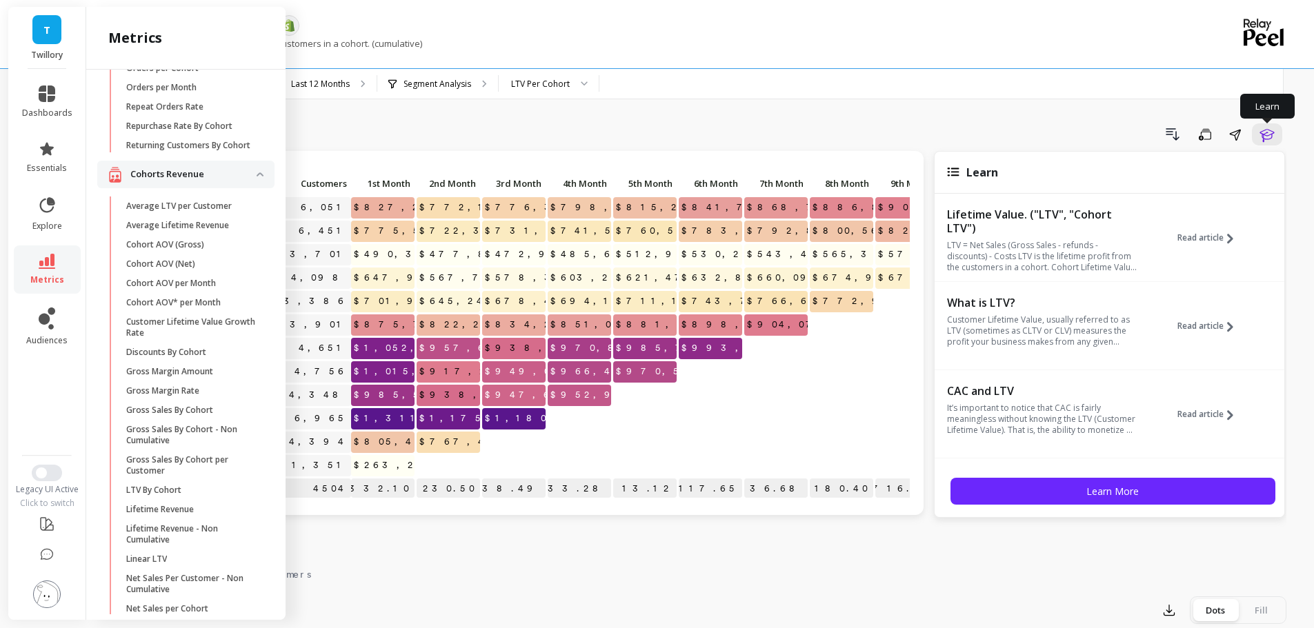
scroll to position [185, 0]
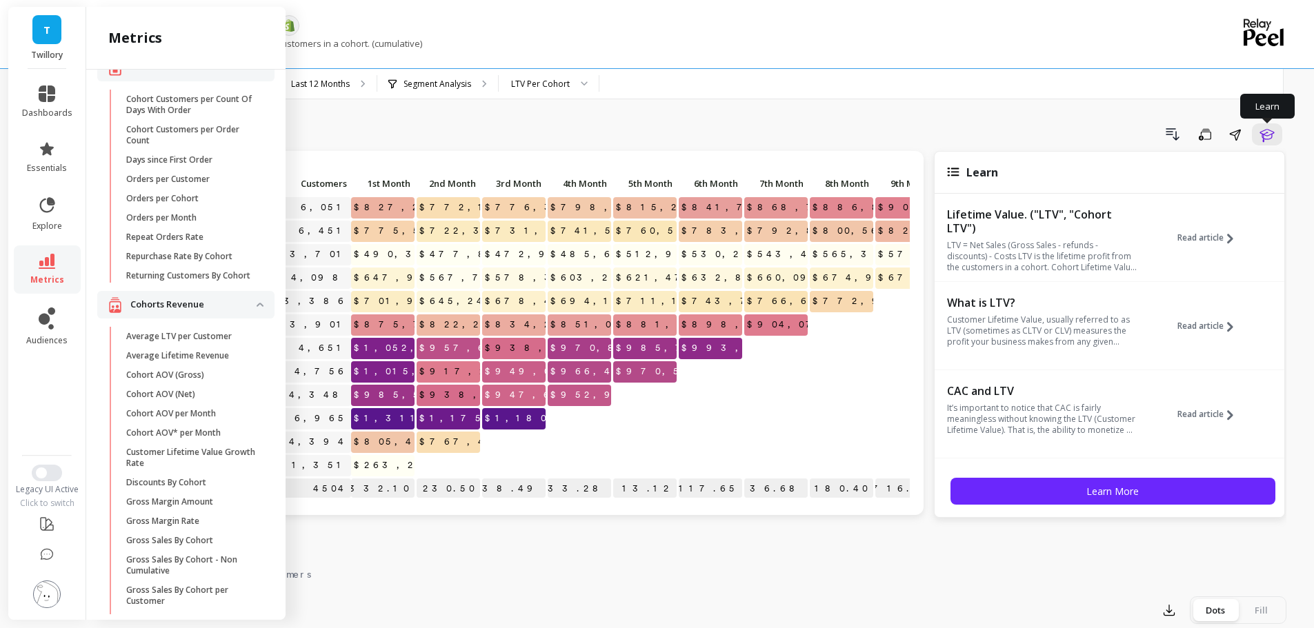
click at [212, 262] on p "Repurchase Rate By Cohort" at bounding box center [179, 256] width 106 height 11
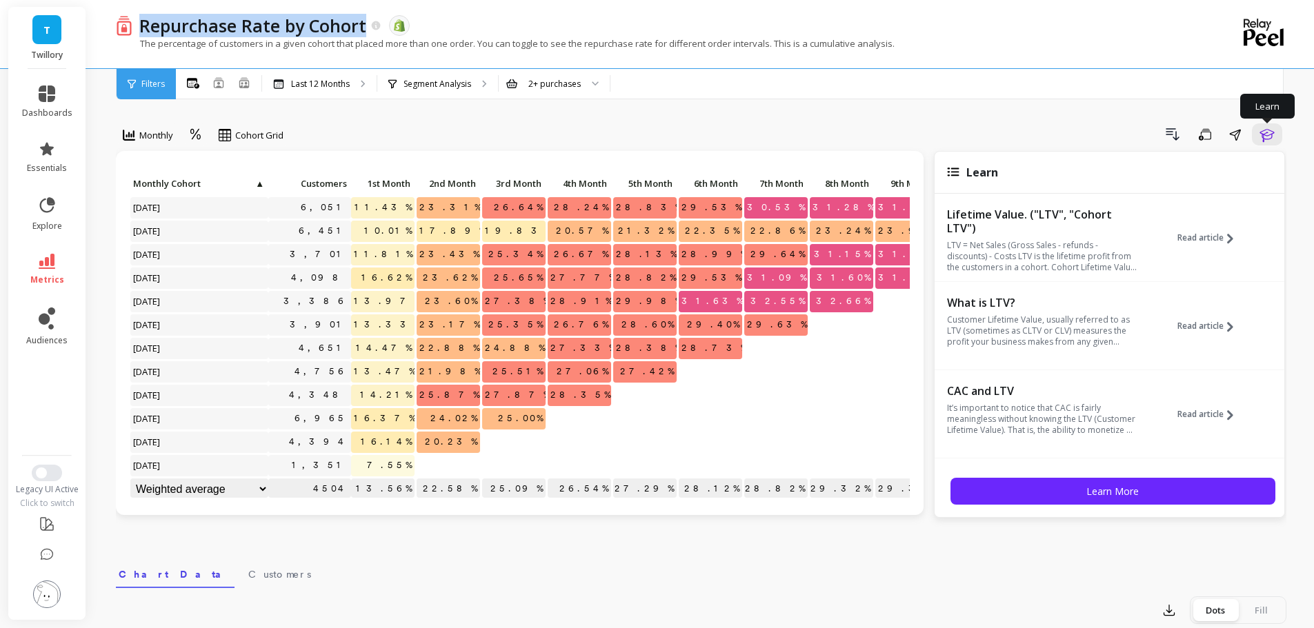
copy p "Repurchase Rate by Cohort"
drag, startPoint x: 141, startPoint y: 27, endPoint x: 368, endPoint y: 32, distance: 226.2
click at [368, 32] on div "Repurchase Rate by Cohort" at bounding box center [257, 25] width 250 height 23
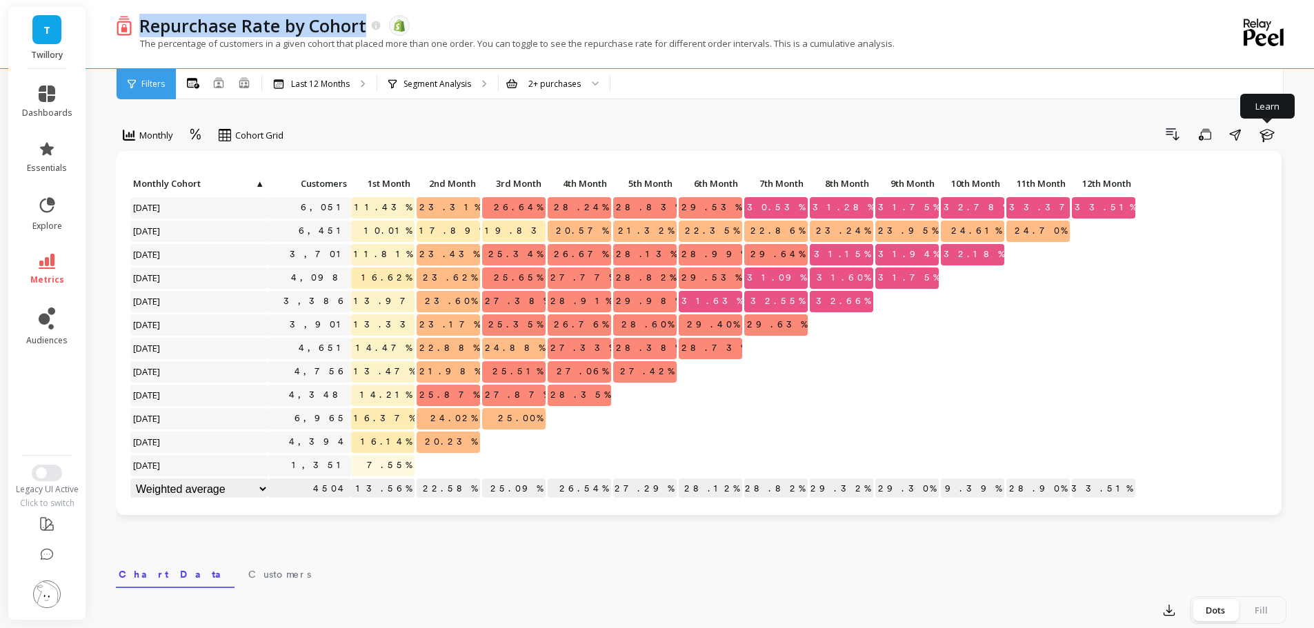
drag, startPoint x: 1265, startPoint y: 128, endPoint x: 650, endPoint y: 20, distance: 624.4
click at [1265, 127] on icon "button" at bounding box center [1266, 134] width 17 height 17
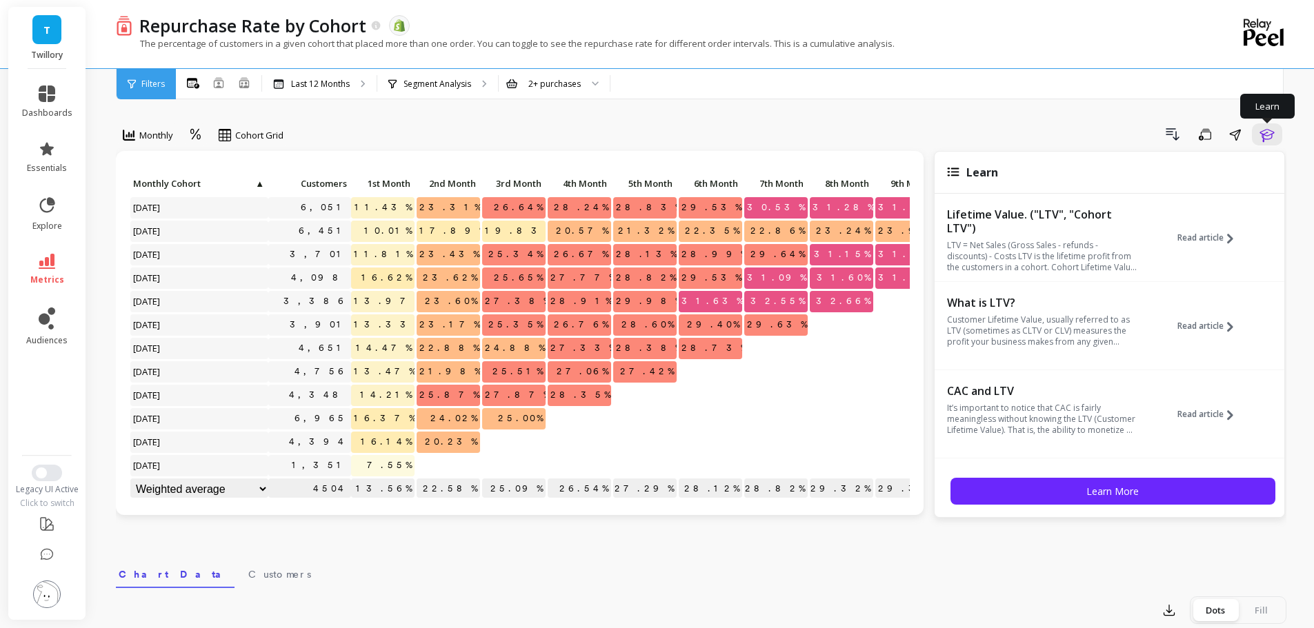
click at [286, 46] on p "The percentage of customers in a given cohort that placed more than one order. …" at bounding box center [505, 43] width 779 height 12
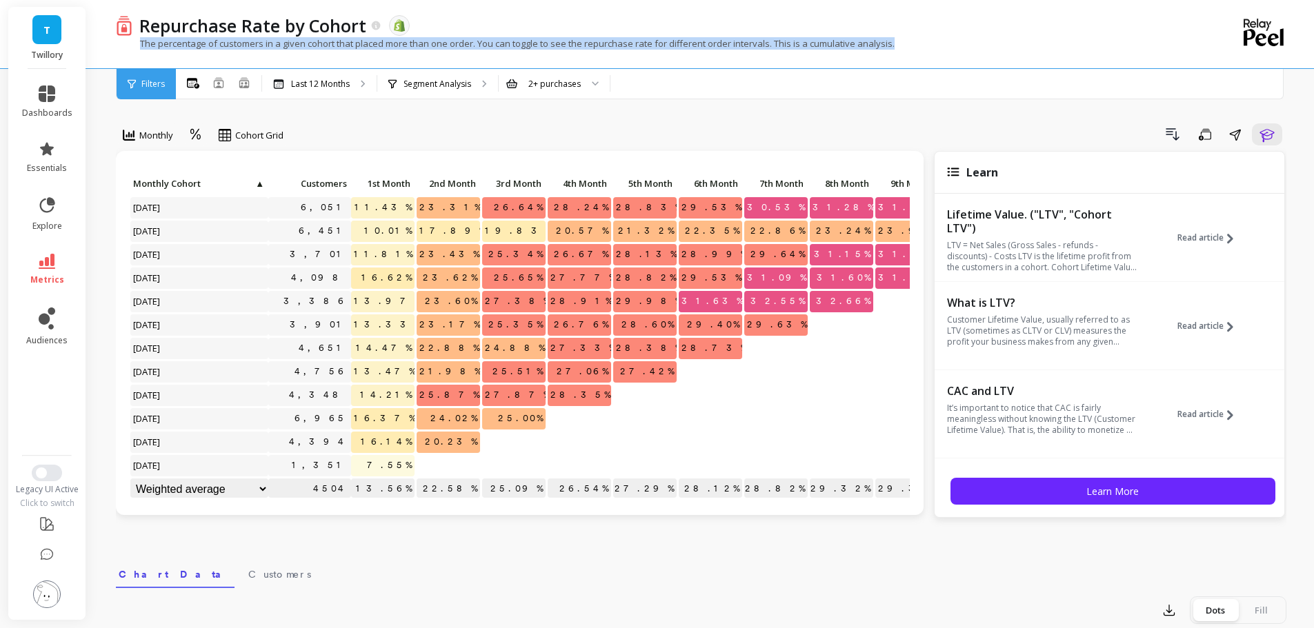
click at [286, 46] on p "The percentage of customers in a given cohort that placed more than one order. …" at bounding box center [505, 43] width 779 height 12
copy div "The percentage of customers in a given cohort that placed more than one order. …"
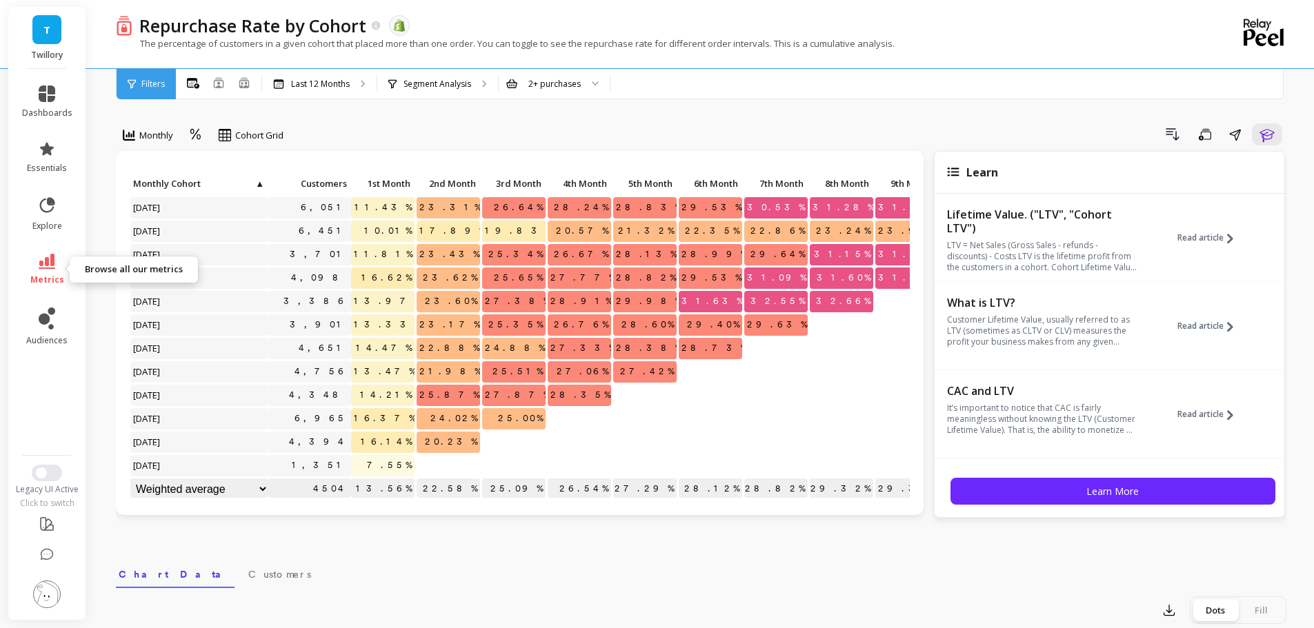
click at [46, 266] on icon at bounding box center [47, 261] width 17 height 15
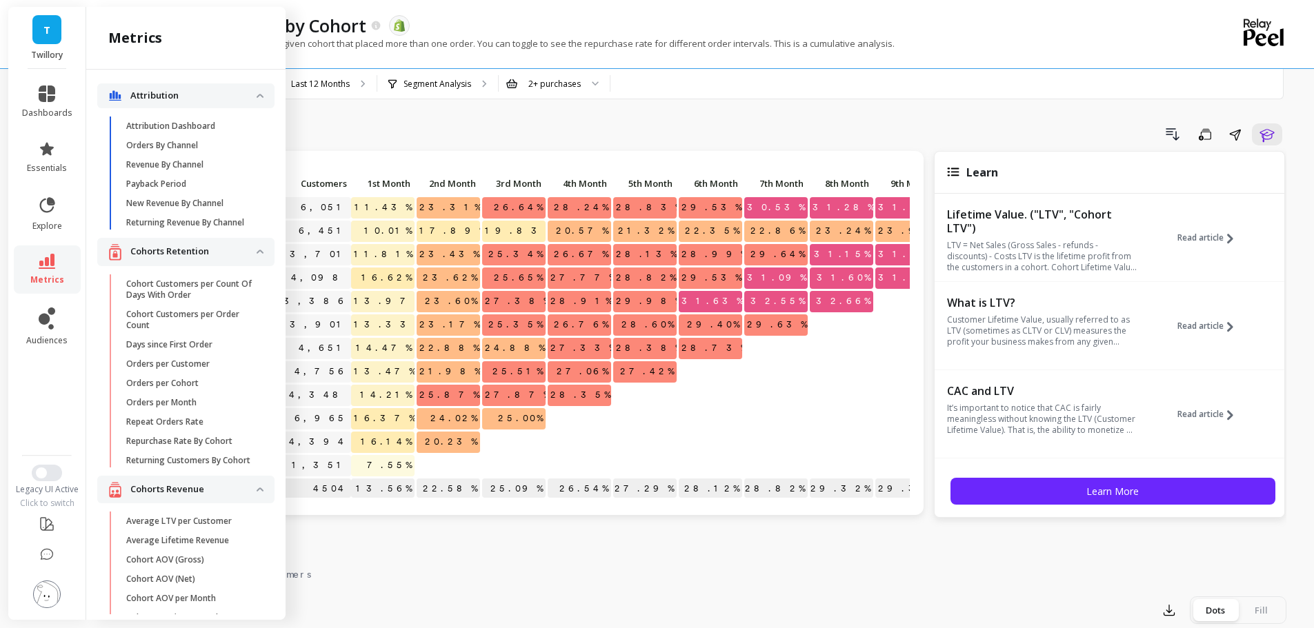
scroll to position [185, 0]
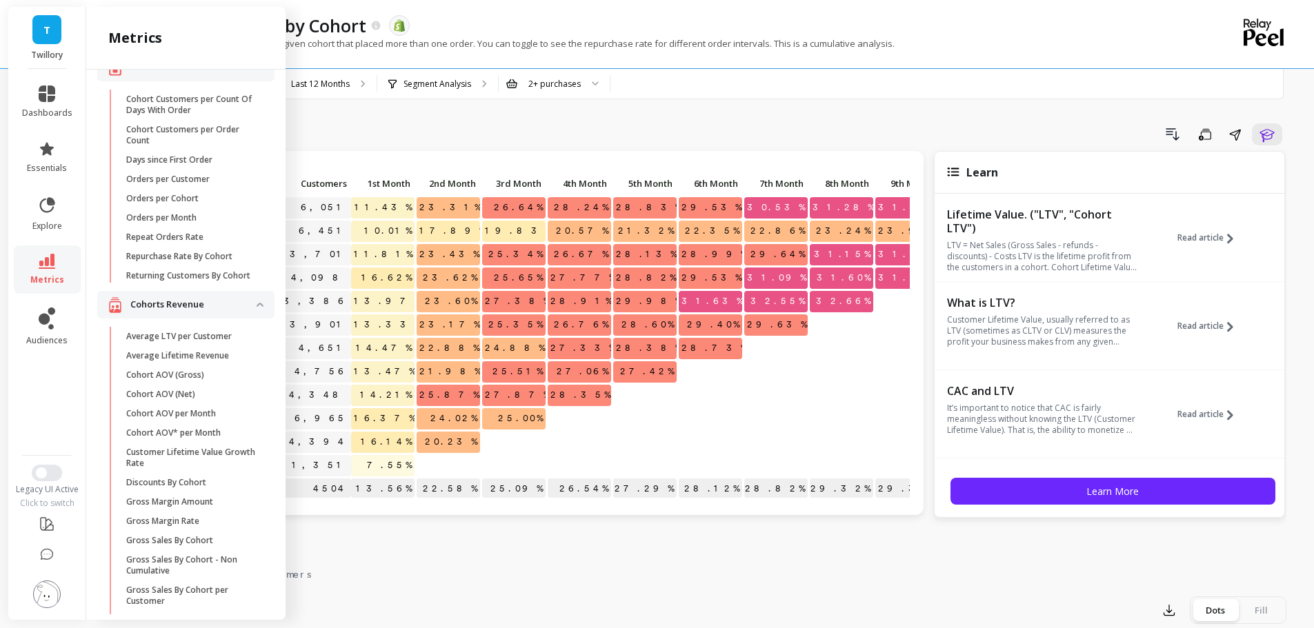
click at [402, 124] on div "Drill Down Save Share Learn" at bounding box center [789, 134] width 993 height 22
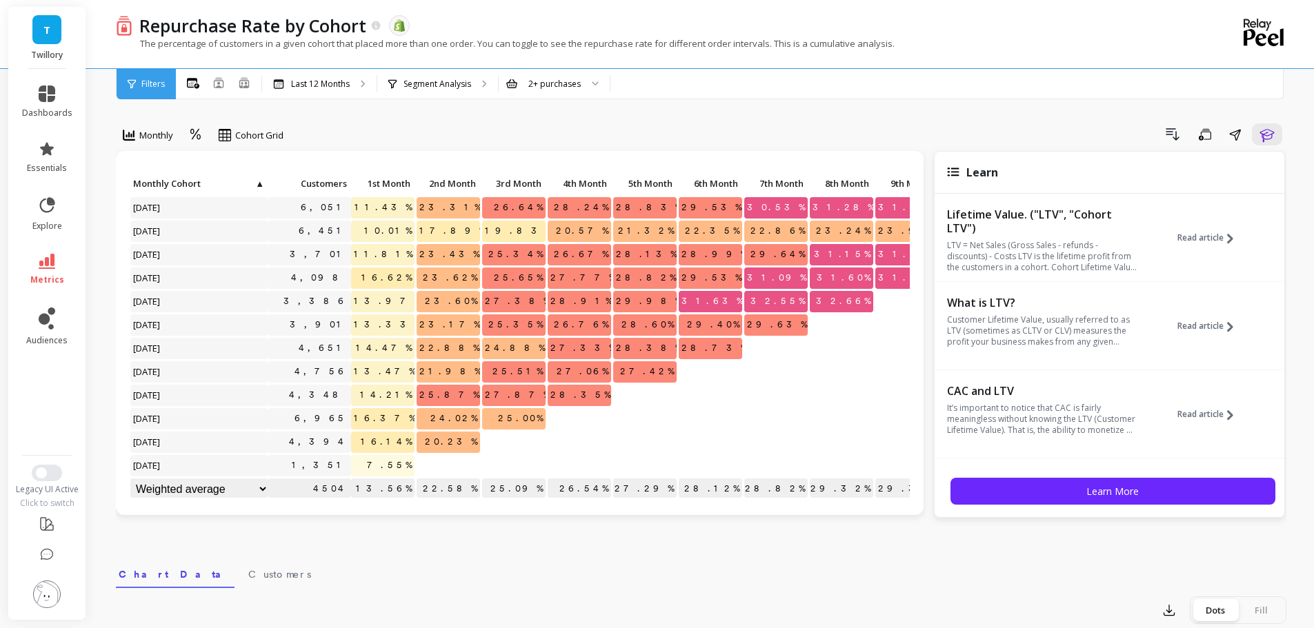
click at [338, 46] on p "The percentage of customers in a given cohort that placed more than one order. …" at bounding box center [505, 43] width 779 height 12
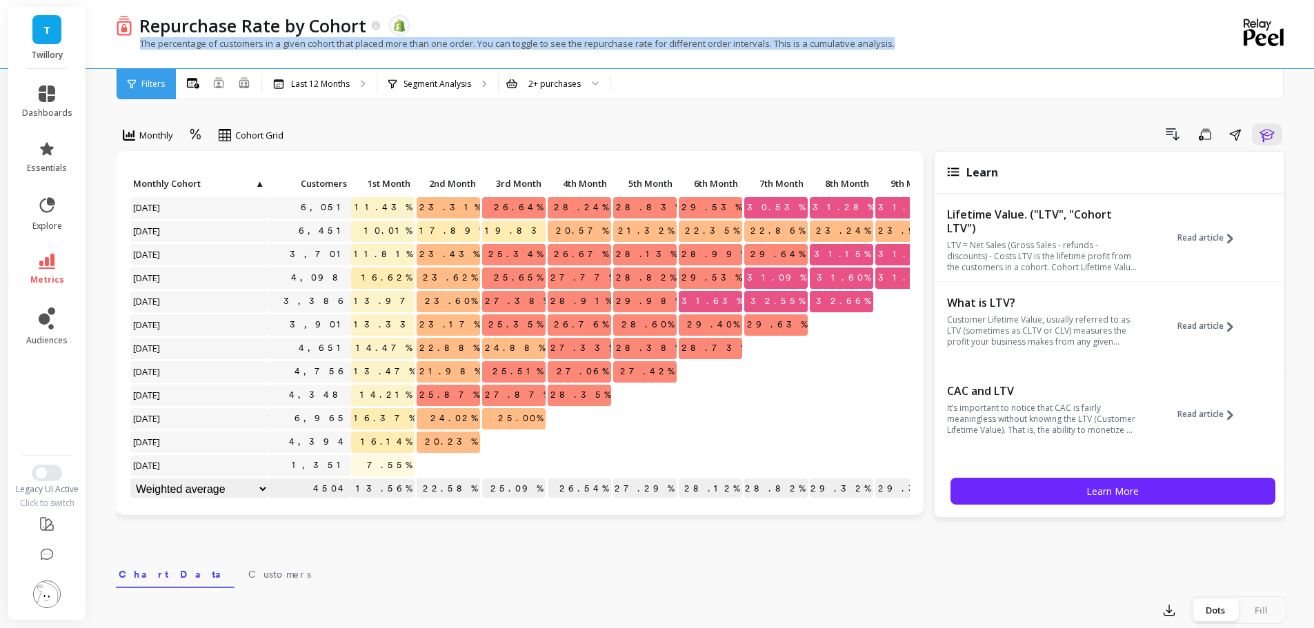
click at [338, 46] on p "The percentage of customers in a given cohort that placed more than one order. …" at bounding box center [505, 43] width 779 height 12
copy div "The percentage of customers in a given cohort that placed more than one order. …"
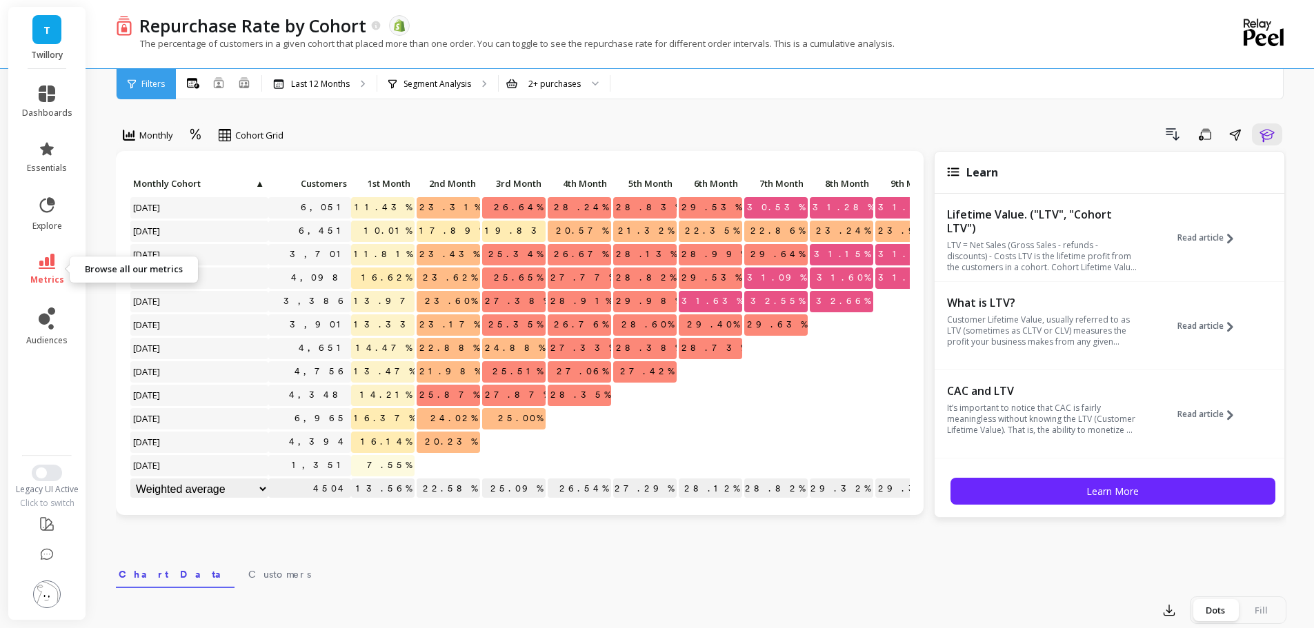
click at [52, 271] on link "metrics" at bounding box center [47, 270] width 50 height 32
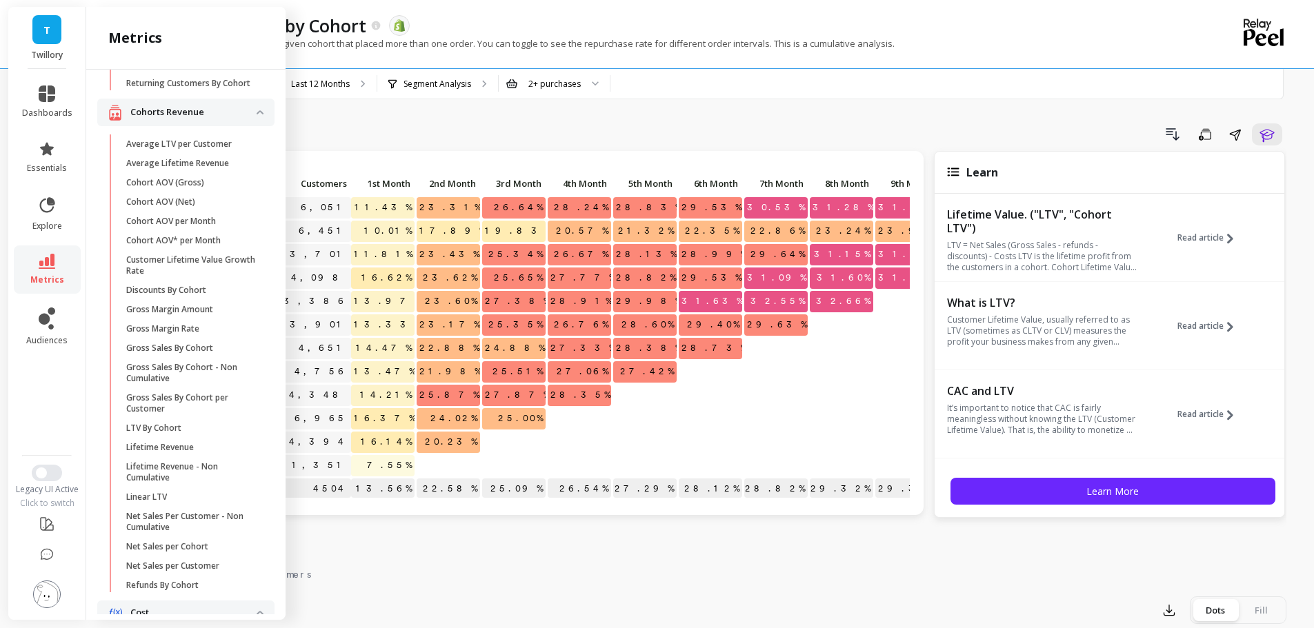
scroll to position [392, 0]
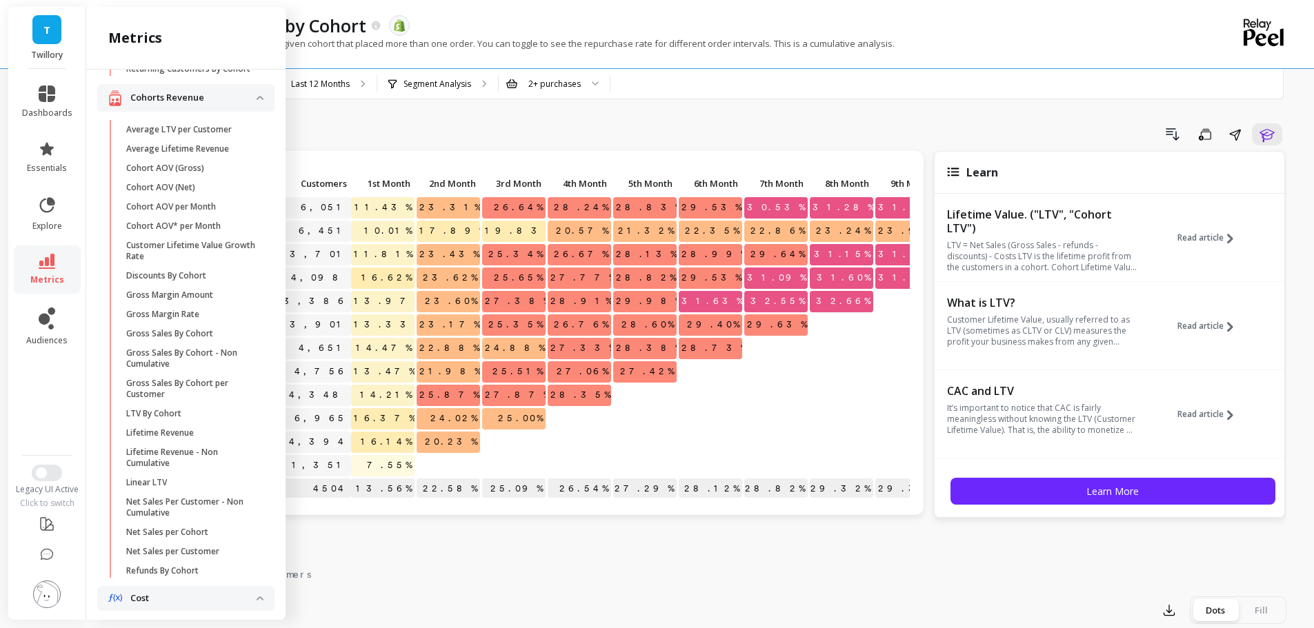
click at [178, 419] on p "LTV By Cohort" at bounding box center [153, 413] width 55 height 11
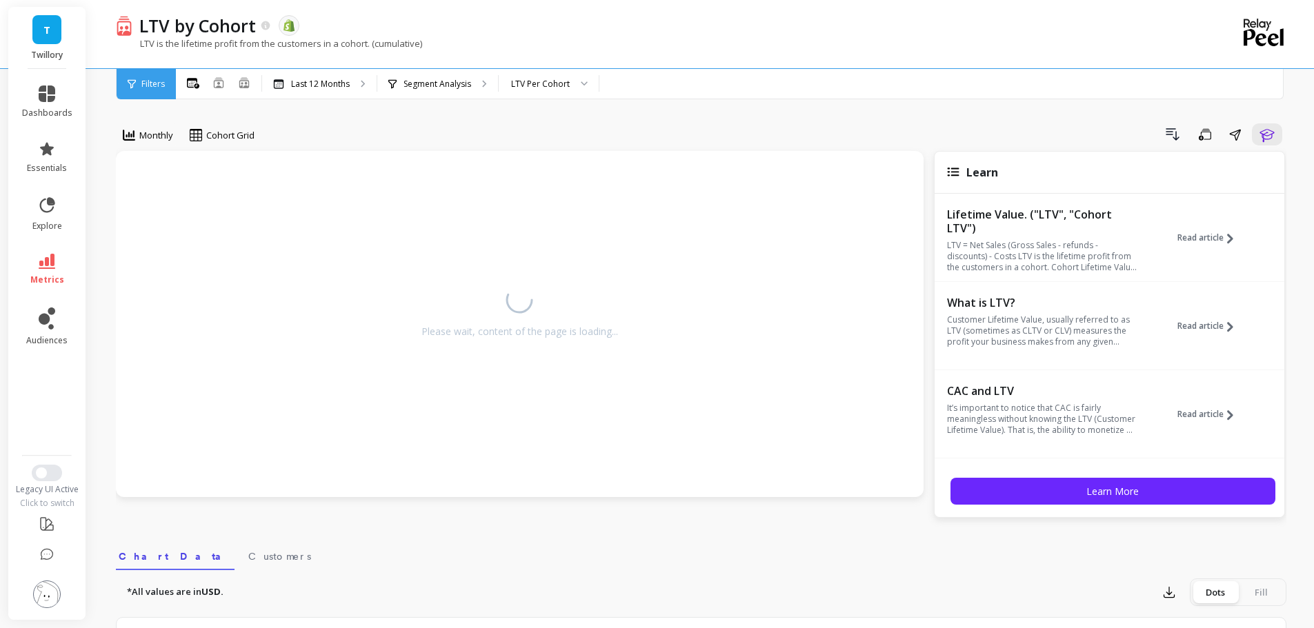
click at [1268, 132] on icon "button" at bounding box center [1266, 134] width 17 height 17
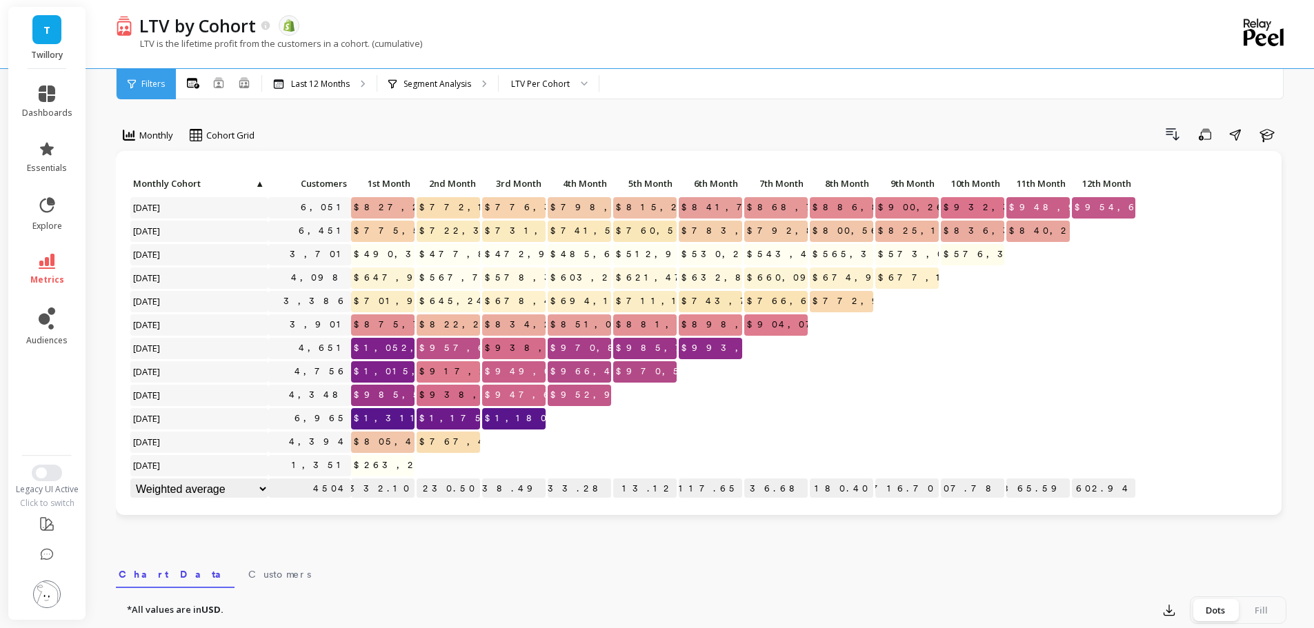
click at [791, 121] on div "Monthly Cohort Grid Drill Down Save Share Learn Click to create an audience 6,0…" at bounding box center [701, 581] width 1170 height 1053
click at [220, 83] on icon at bounding box center [218, 82] width 11 height 11
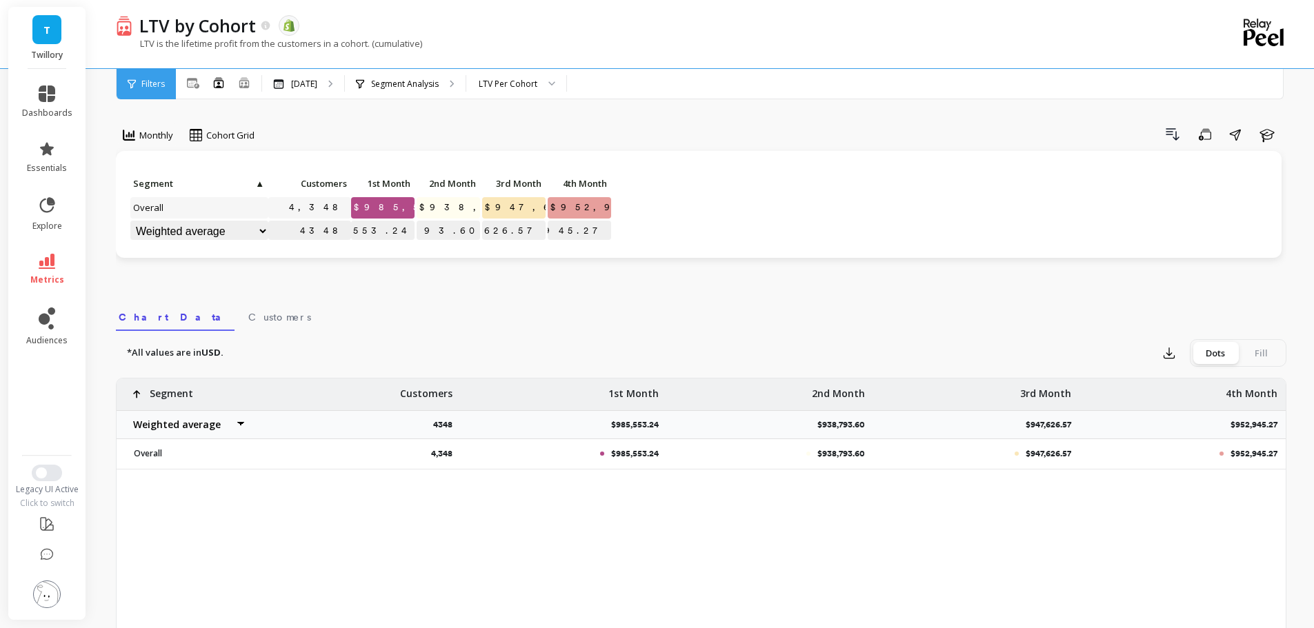
click at [364, 120] on div "Monthly Cohort Grid Drill Down Save Share Learn Click to create an audience 4,3…" at bounding box center [701, 452] width 1170 height 794
click at [245, 86] on icon at bounding box center [244, 86] width 8 height 3
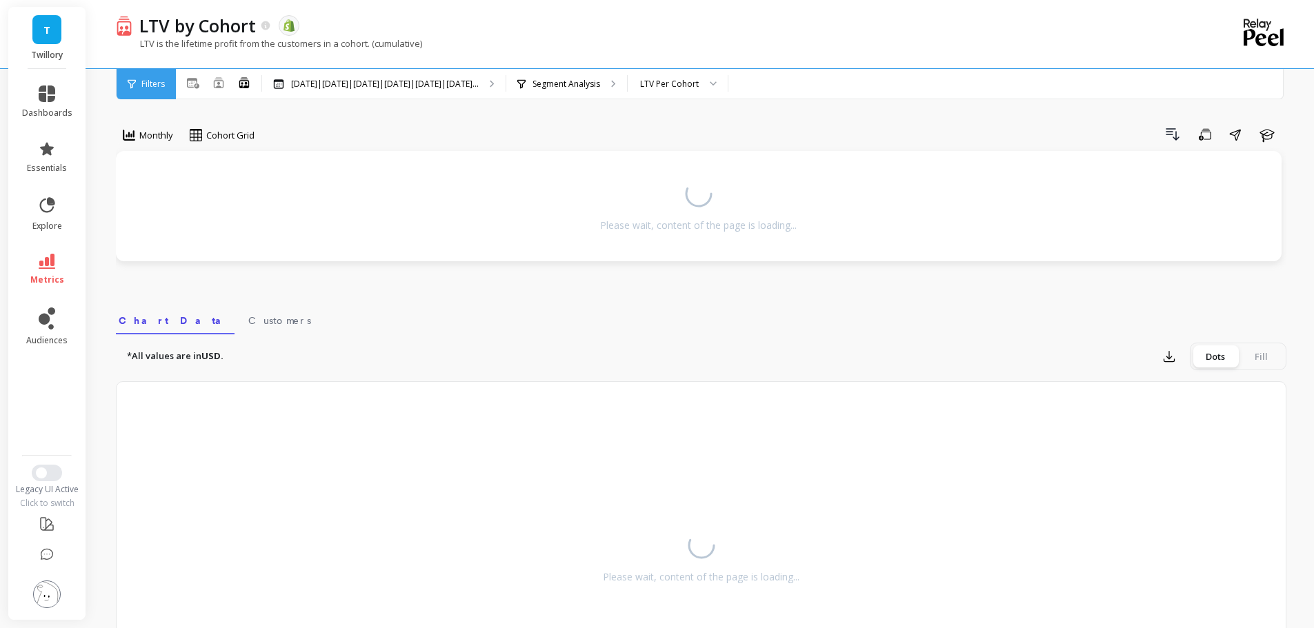
click at [309, 117] on div "Monthly Cohort Grid Drill Down Save Share Learn Please wait, content of the pag…" at bounding box center [701, 409] width 1170 height 708
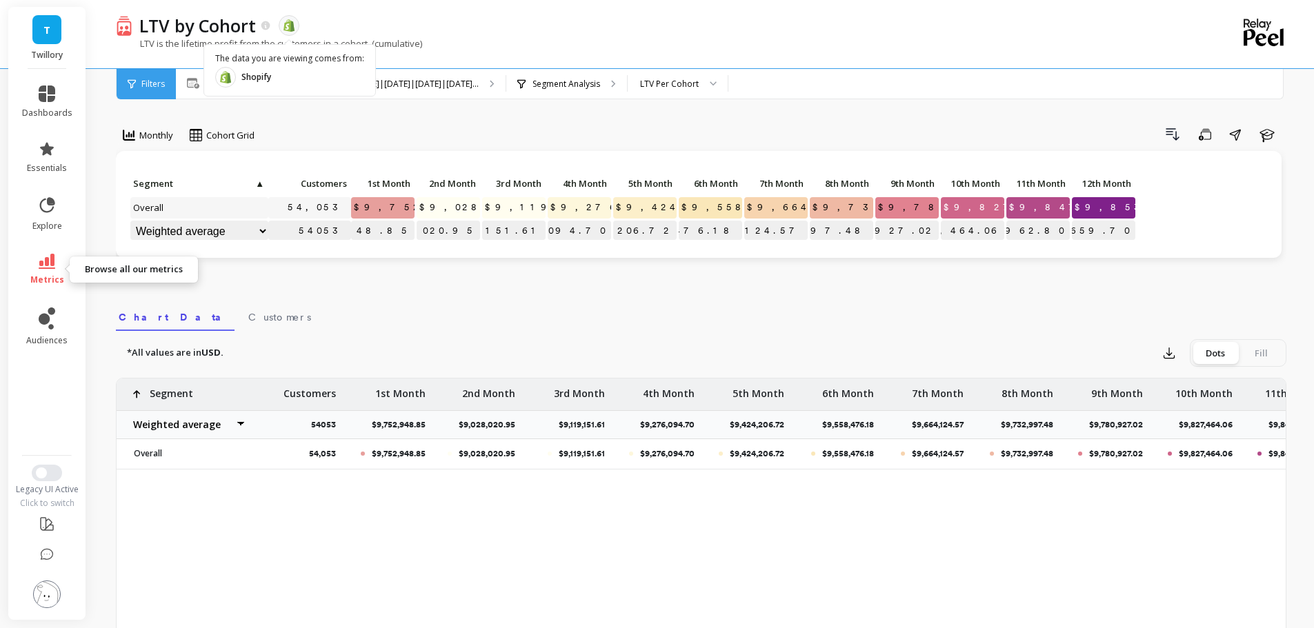
click at [52, 262] on icon at bounding box center [47, 261] width 17 height 15
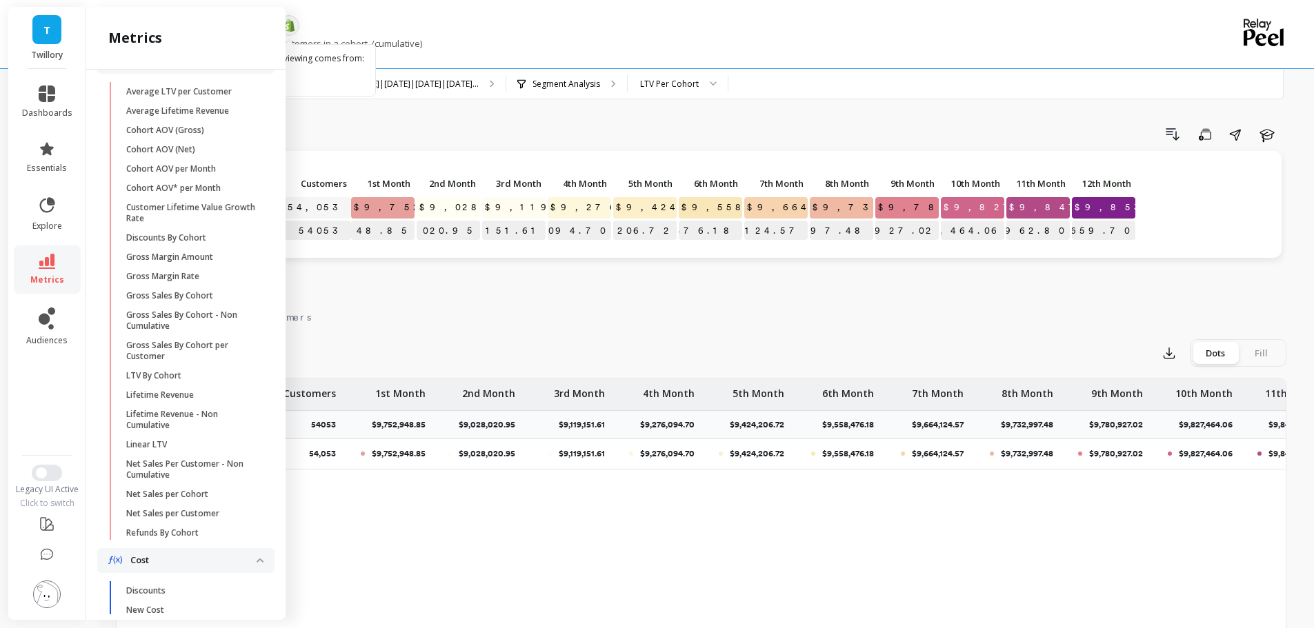
scroll to position [461, 0]
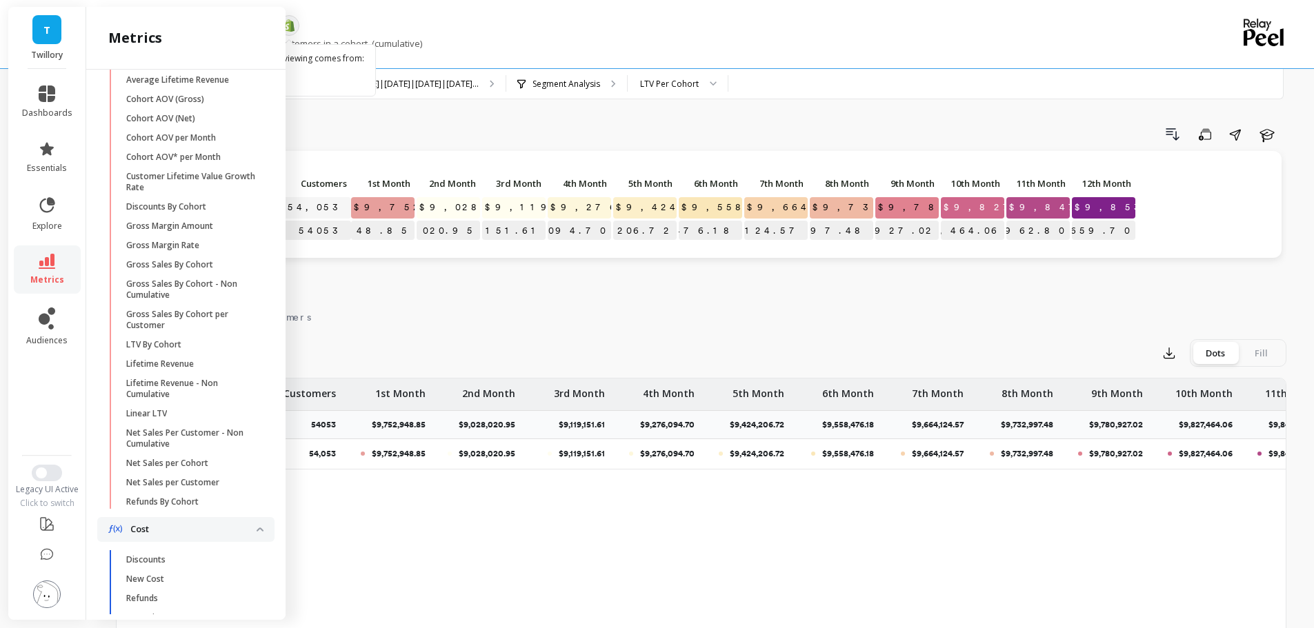
click at [179, 370] on p "Lifetime Revenue" at bounding box center [160, 364] width 68 height 11
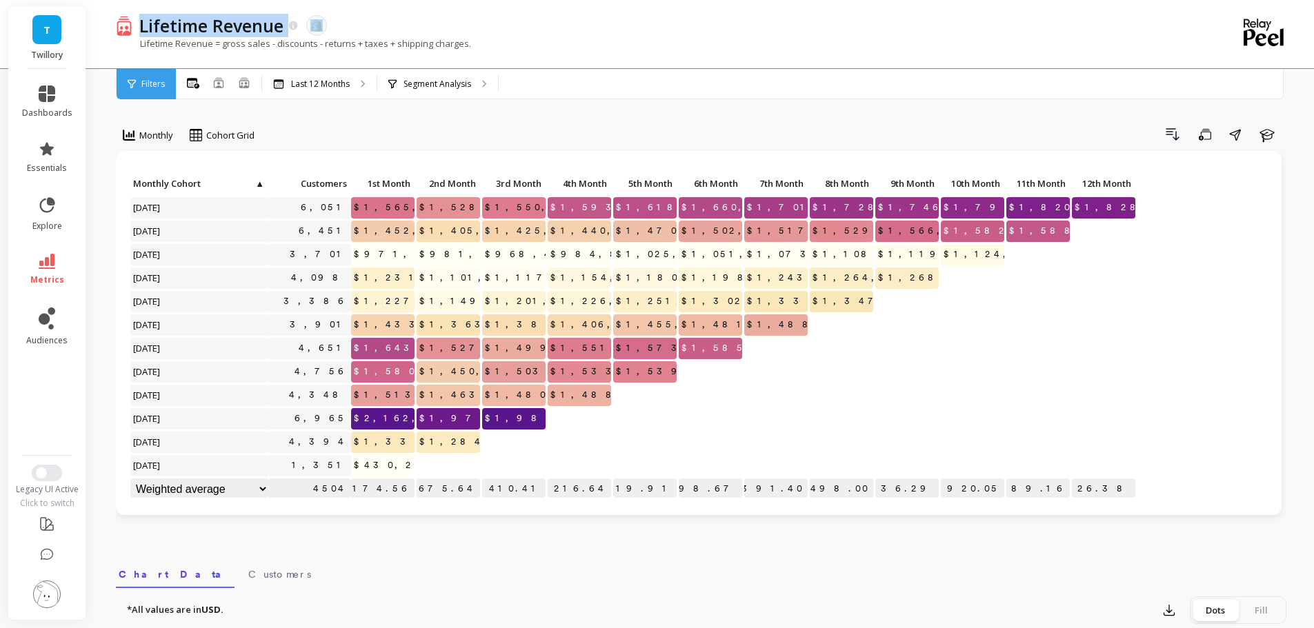
drag, startPoint x: 140, startPoint y: 27, endPoint x: 530, endPoint y: 26, distance: 389.6
click at [482, 27] on div "Lifetime Revenue The data you are viewing comes from: Shopify" at bounding box center [652, 25] width 1041 height 23
click at [530, 26] on div "Lifetime Revenue The data you are viewing comes from: Shopify" at bounding box center [652, 25] width 1041 height 23
click at [452, 15] on div "Lifetime Revenue The data you are viewing comes from: Shopify" at bounding box center [652, 25] width 1041 height 23
click at [221, 83] on icon at bounding box center [218, 82] width 11 height 11
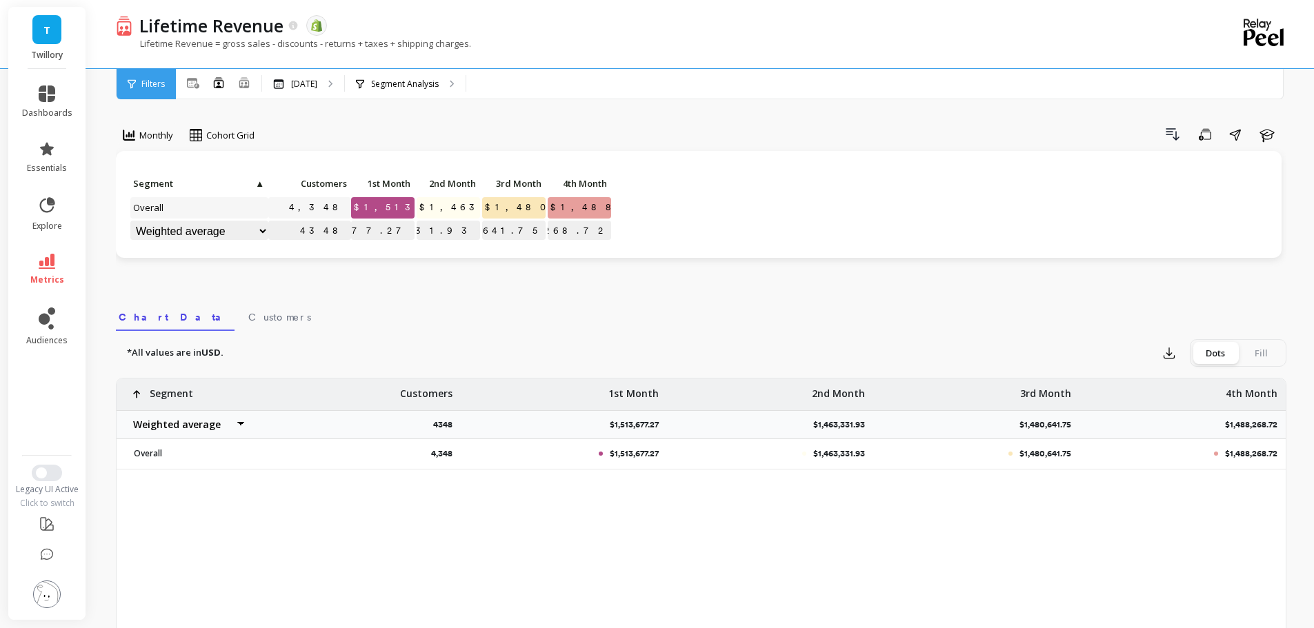
click at [520, 130] on div "Drill Down Save Share Learn" at bounding box center [775, 134] width 1022 height 22
click at [247, 81] on icon at bounding box center [244, 83] width 12 height 12
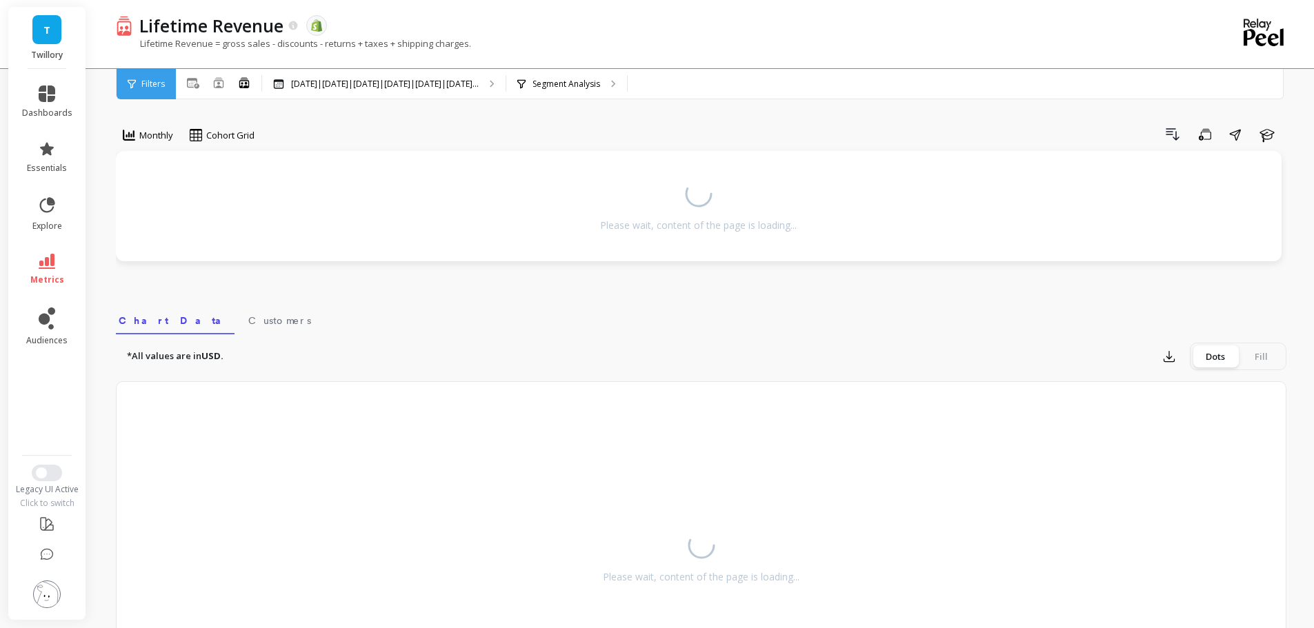
click at [404, 121] on div "Monthly Cohort Grid Drill Down Save Share Learn Please wait, content of the pag…" at bounding box center [701, 409] width 1170 height 708
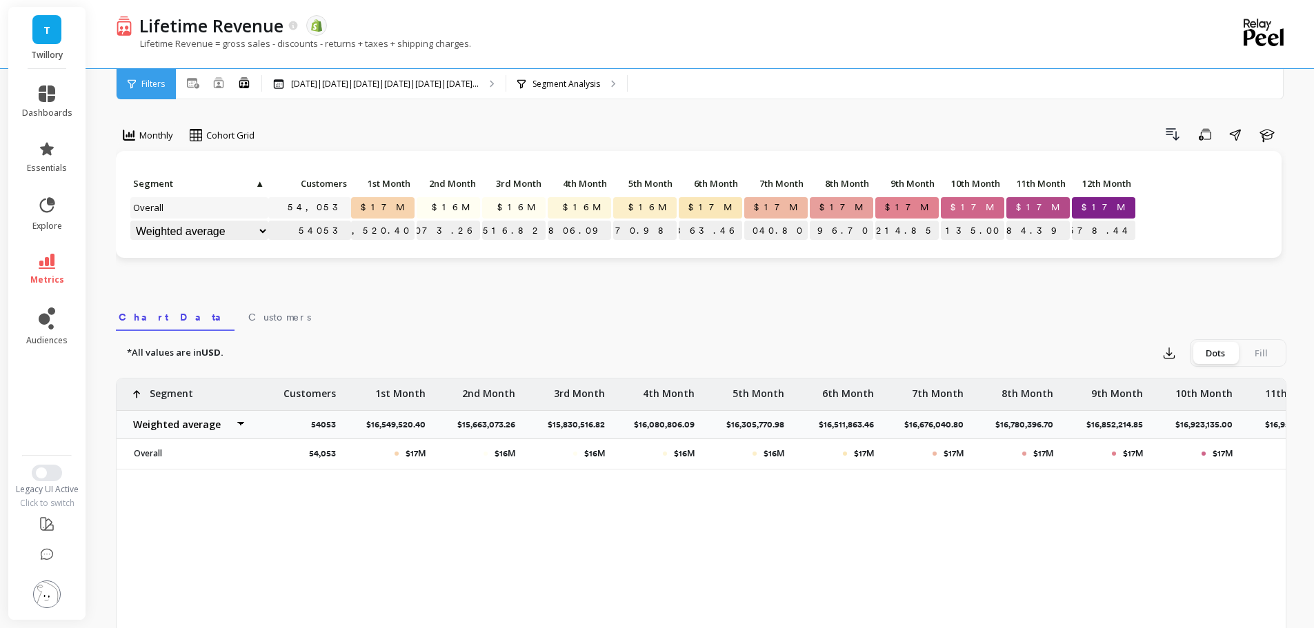
click at [338, 48] on p "Lifetime Revenue = gross sales - discounts - returns + taxes + shipping charges." at bounding box center [293, 43] width 355 height 12
click at [52, 265] on icon at bounding box center [47, 261] width 17 height 15
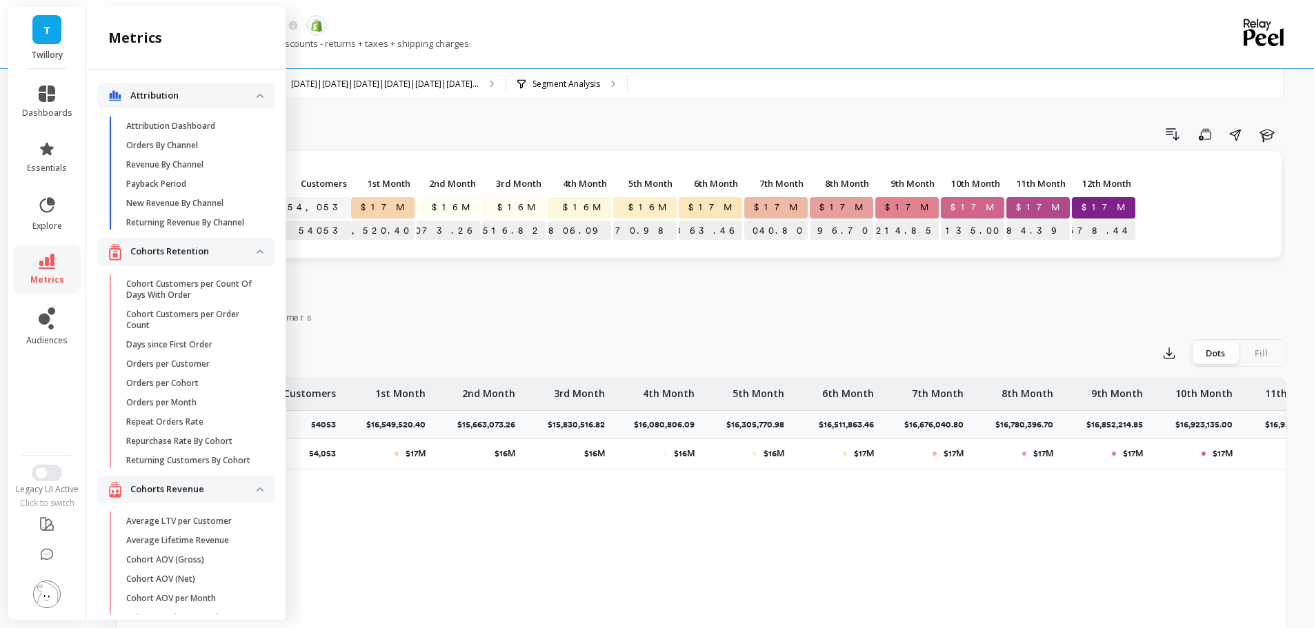
scroll to position [461, 0]
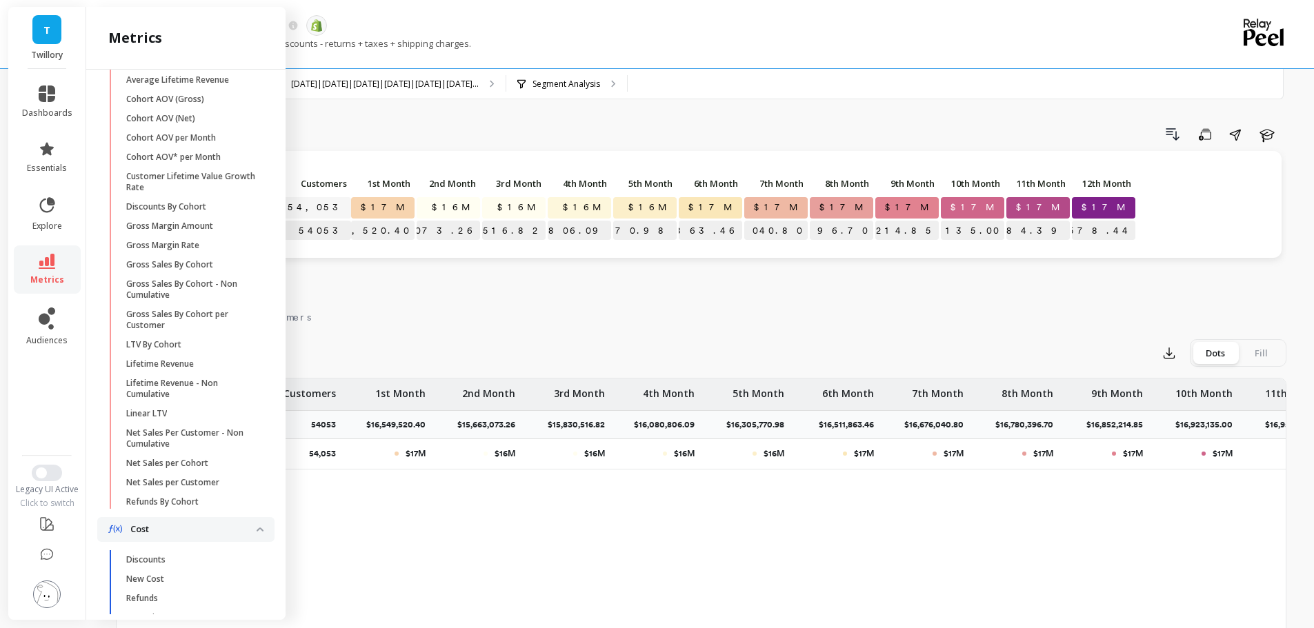
click at [192, 400] on p "Lifetime Revenue - Non Cumulative" at bounding box center [192, 389] width 132 height 22
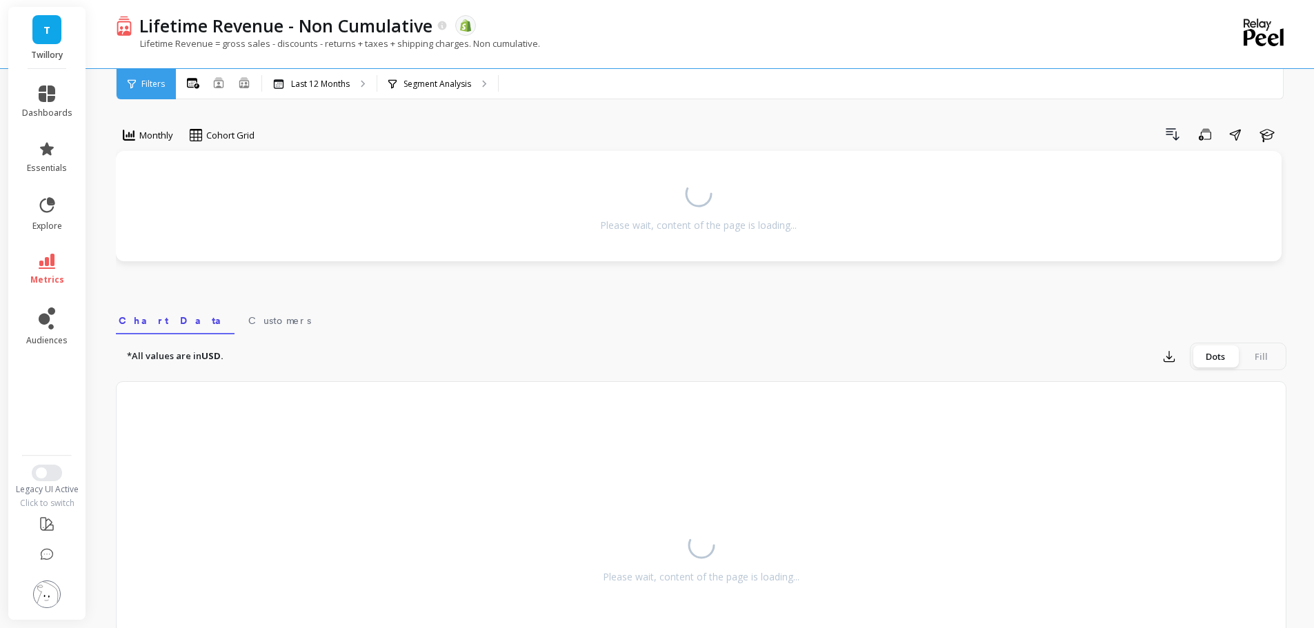
click at [412, 128] on div "Drill Down Save Share Learn" at bounding box center [775, 134] width 1022 height 22
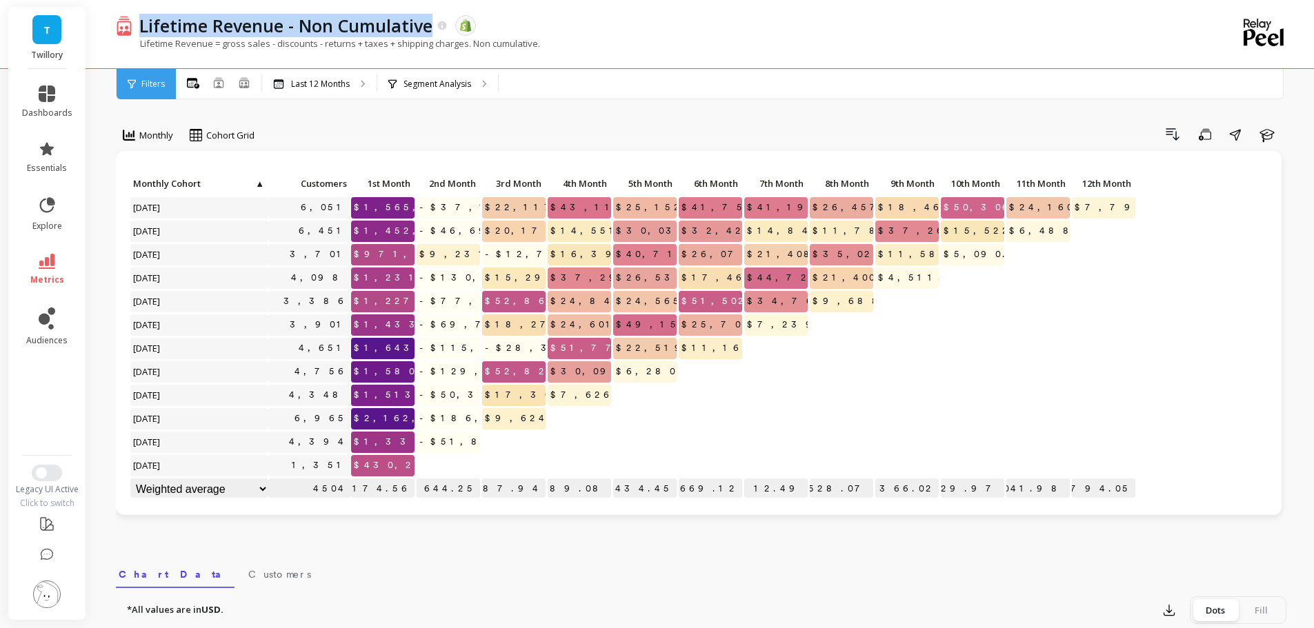
drag, startPoint x: 415, startPoint y: 23, endPoint x: 613, endPoint y: 12, distance: 198.2
click at [454, 28] on div "Lifetime Revenue - Non Cumulative The data you are viewing comes from: Shopify" at bounding box center [652, 25] width 1041 height 23
click at [614, 12] on div "Lifetime Revenue - Non Cumulative The data you are viewing comes from: Shopify …" at bounding box center [644, 34] width 1057 height 68
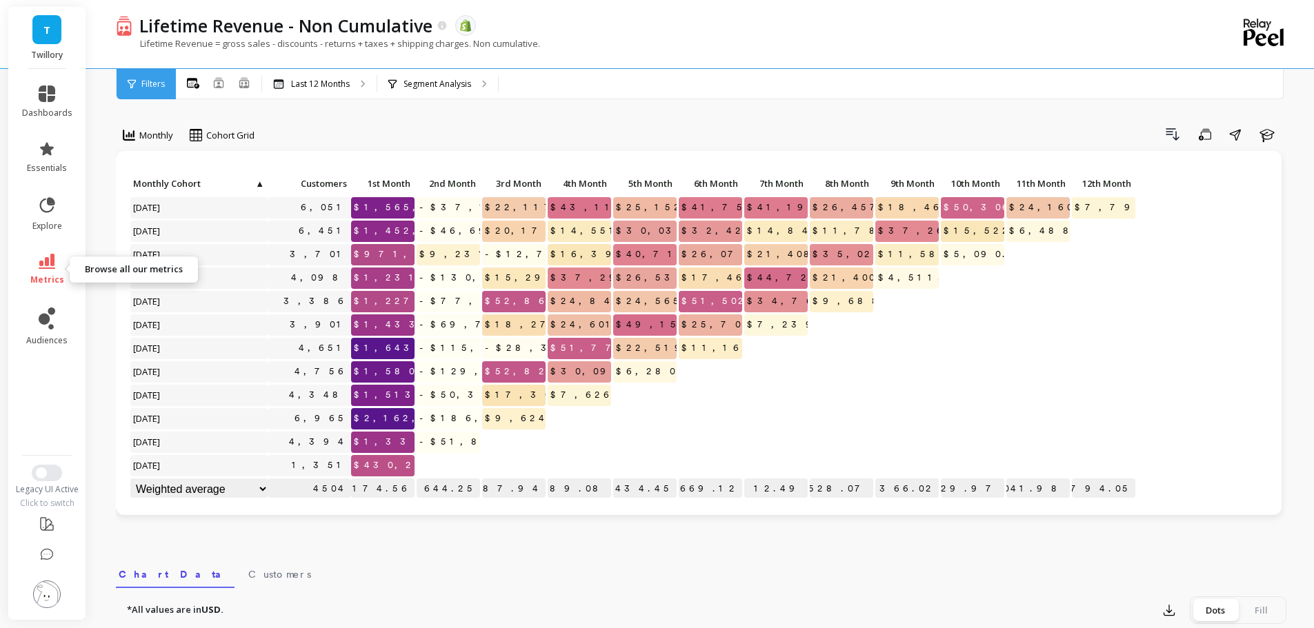
click at [58, 258] on link "metrics" at bounding box center [47, 270] width 50 height 32
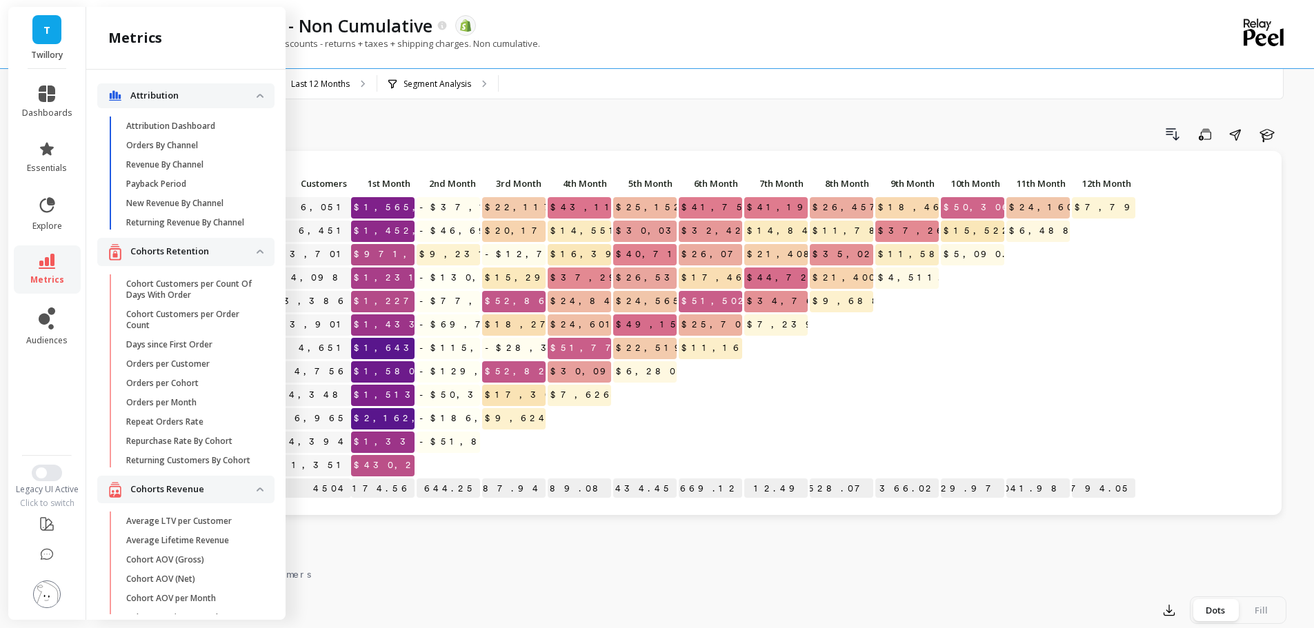
click at [679, 79] on div "All Months Single Cohort Combined Cohorts Last 12 Months Segment Analysis" at bounding box center [759, 84] width 1166 height 30
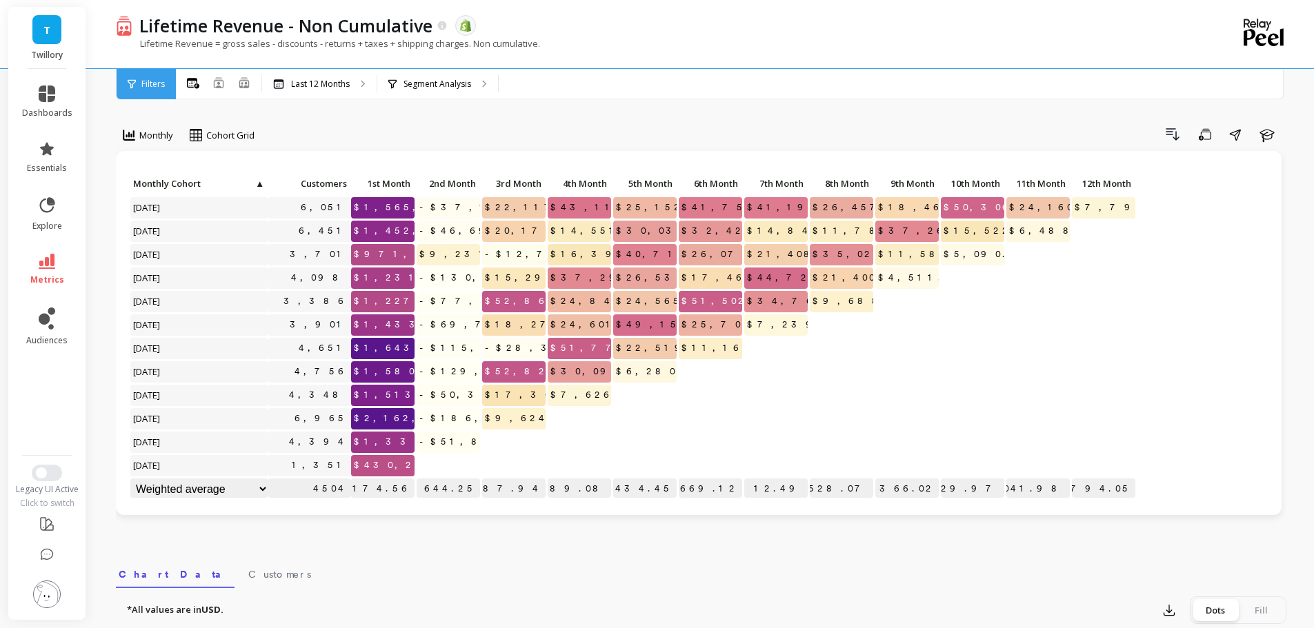
click at [297, 43] on p "Lifetime Revenue = gross sales - discounts - returns + taxes + shipping charges…" at bounding box center [328, 43] width 424 height 12
click at [377, 119] on div "Monthly Cohort Grid Drill Down Save Share Learn Click to create an audience 6,0…" at bounding box center [701, 581] width 1170 height 1053
click at [431, 117] on div "Monthly Cohort Grid Drill Down Save Share Learn Click to create an audience 6,0…" at bounding box center [701, 581] width 1170 height 1053
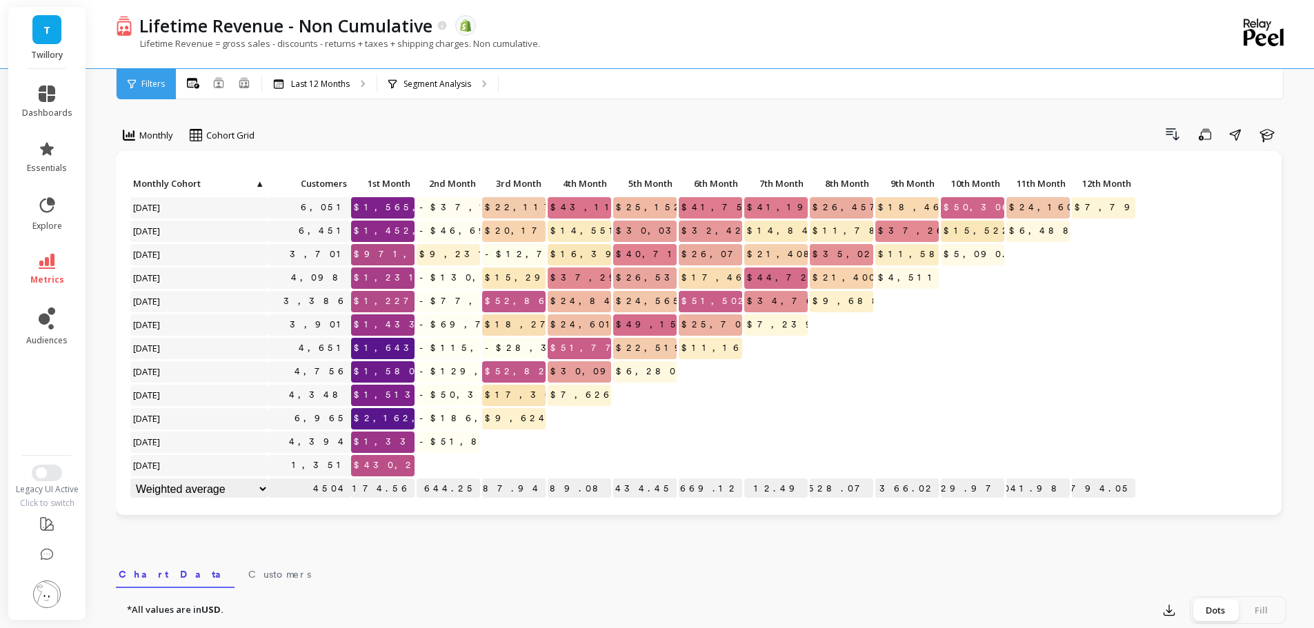
click at [221, 86] on icon at bounding box center [218, 82] width 11 height 11
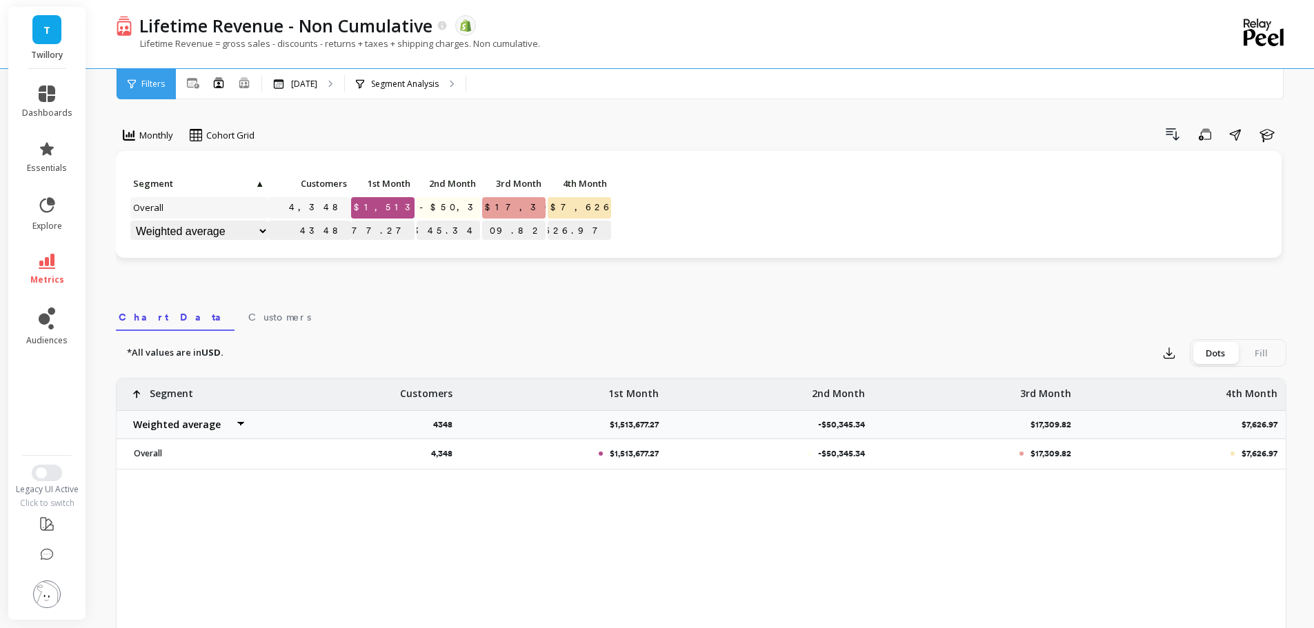
click at [391, 123] on div "Monthly Cohort Grid Drill Down Save Share Learn Click to create an audience 4,3…" at bounding box center [701, 452] width 1170 height 794
click at [243, 88] on icon at bounding box center [244, 82] width 10 height 10
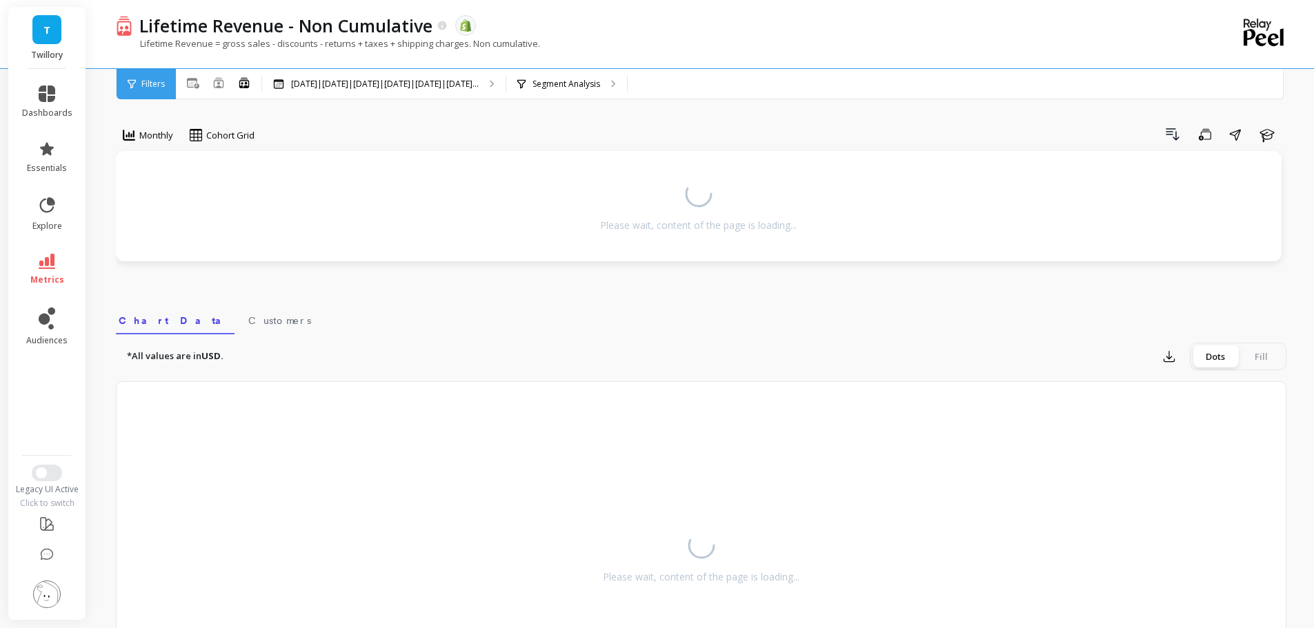
click at [390, 119] on div "Monthly Cohort Grid Drill Down Save Share Learn Please wait, content of the pag…" at bounding box center [701, 409] width 1170 height 708
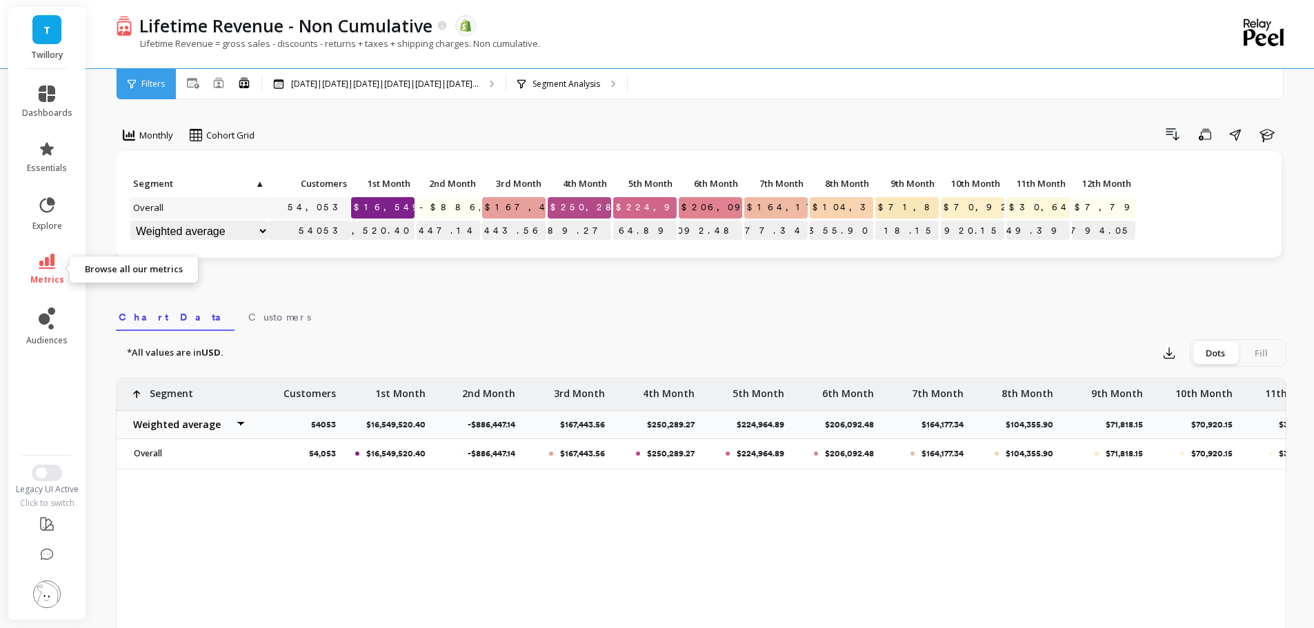
click at [56, 261] on link "metrics" at bounding box center [47, 270] width 50 height 32
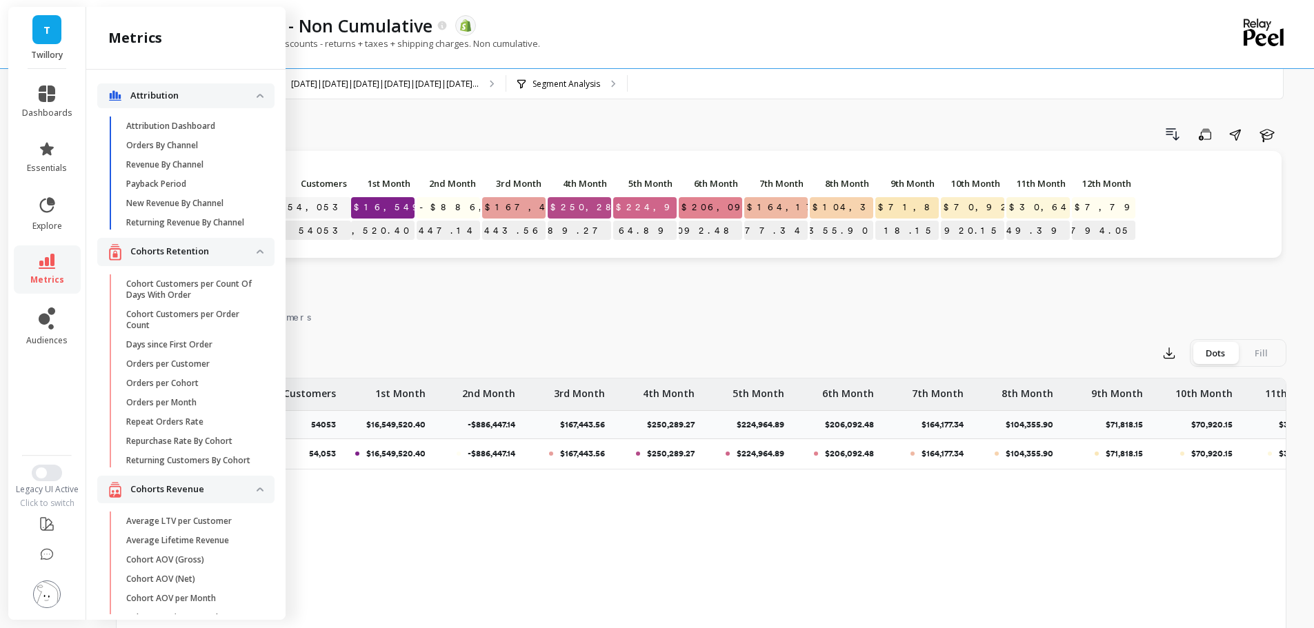
scroll to position [461, 0]
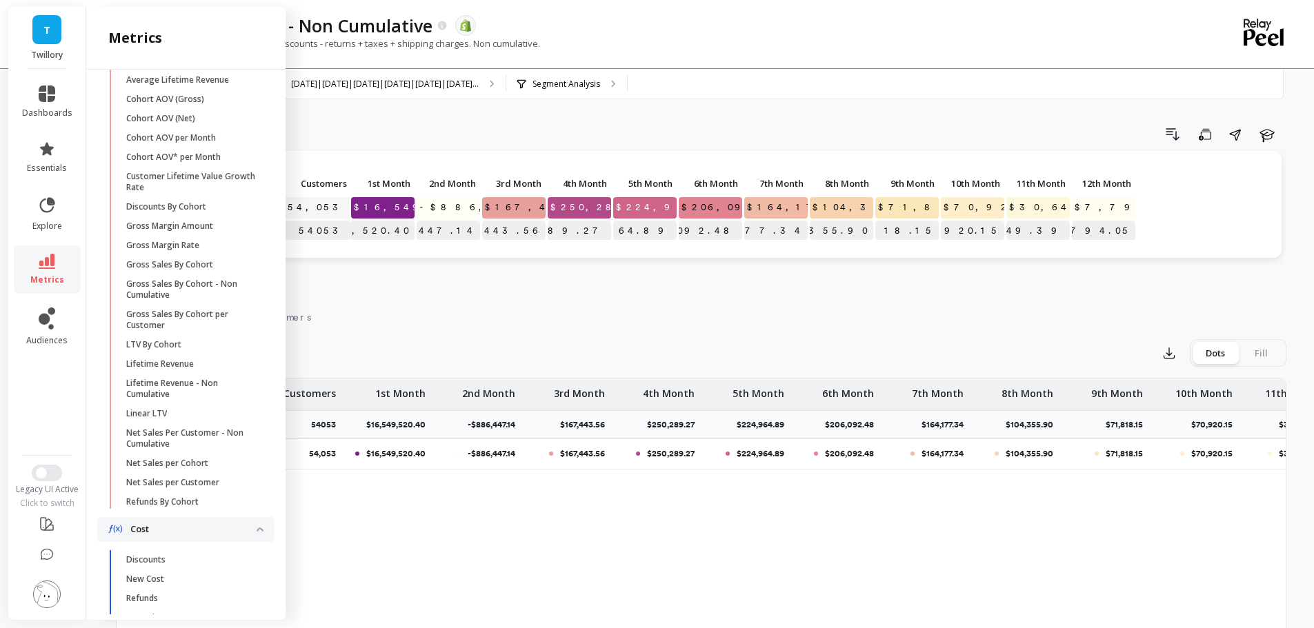
click at [166, 419] on p "Linear LTV" at bounding box center [146, 413] width 41 height 11
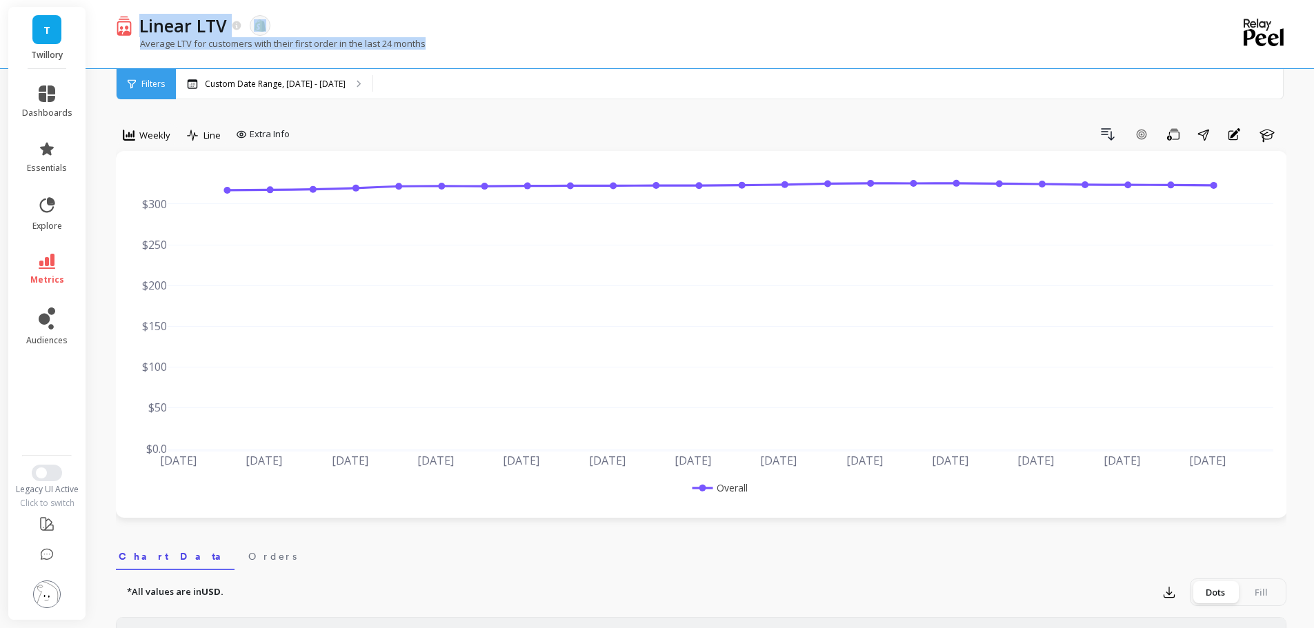
drag, startPoint x: 141, startPoint y: 32, endPoint x: 448, endPoint y: 61, distance: 308.2
click at [443, 68] on div "Linear LTV The data you are viewing comes from: Shopify Average LTV for custome…" at bounding box center [644, 34] width 1057 height 68
click at [451, 57] on div "Average LTV for customers with their first order in the last 24 months" at bounding box center [644, 50] width 1057 height 26
click at [301, 41] on p "Average LTV for customers with their first order in the last 24 months" at bounding box center [271, 43] width 310 height 12
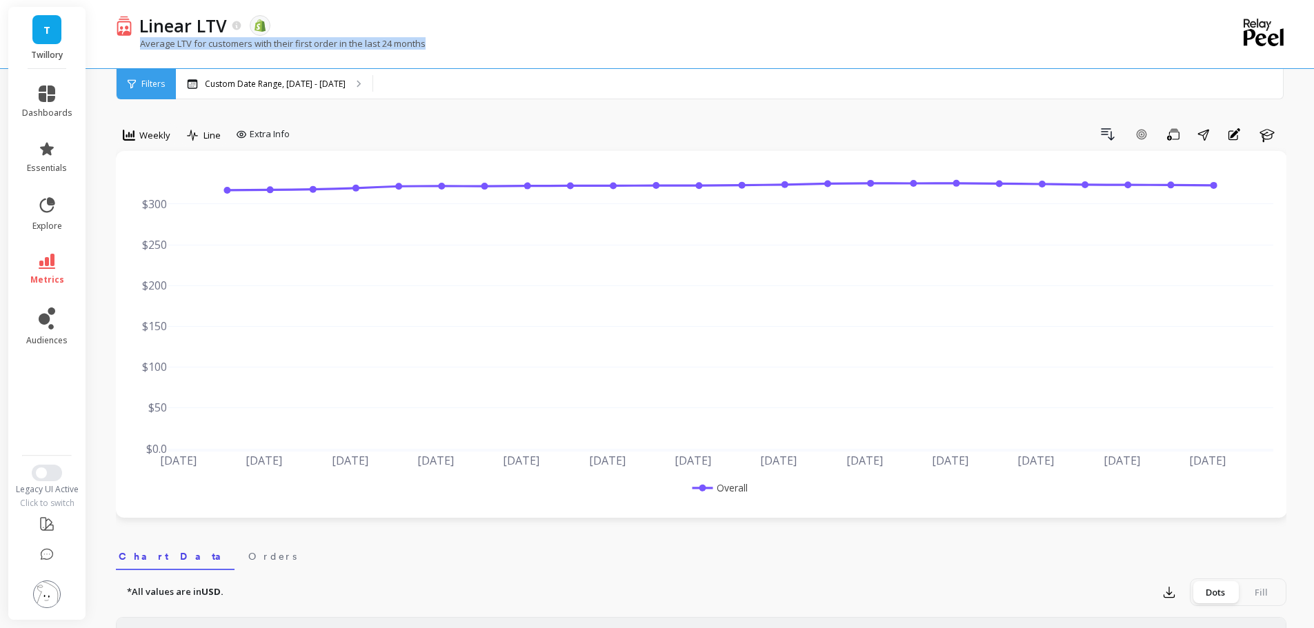
click at [301, 41] on p "Average LTV for customers with their first order in the last 24 months" at bounding box center [271, 43] width 310 height 12
click at [56, 253] on li "metrics" at bounding box center [47, 269] width 67 height 48
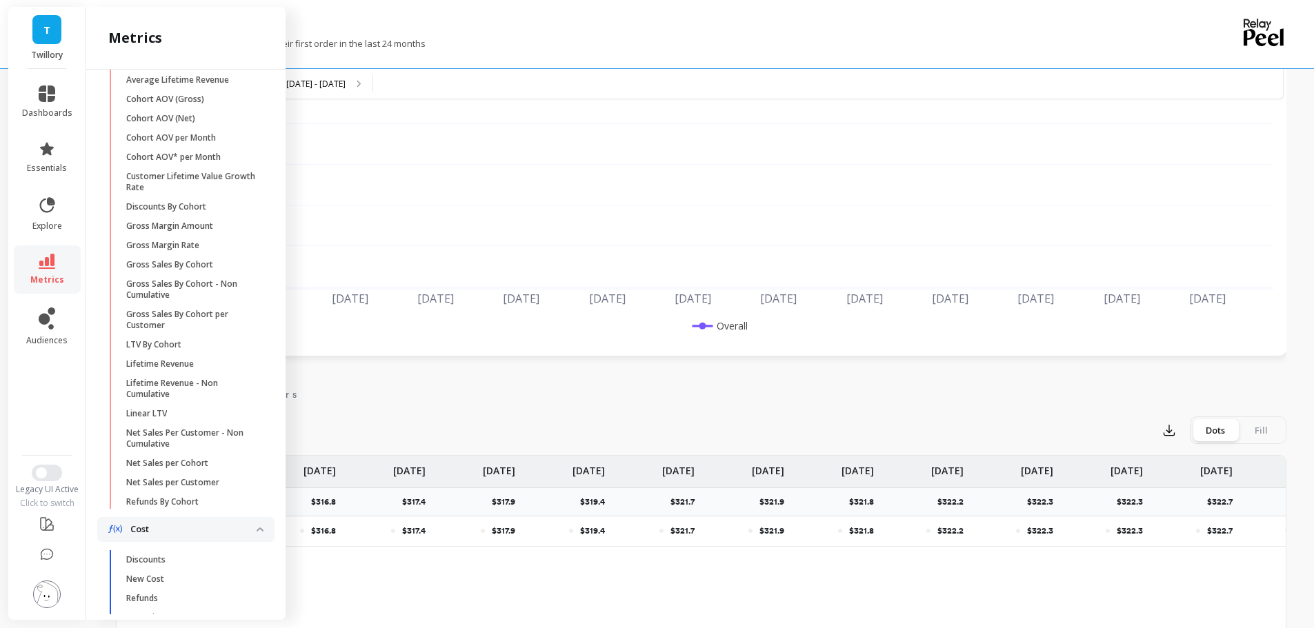
scroll to position [138, 0]
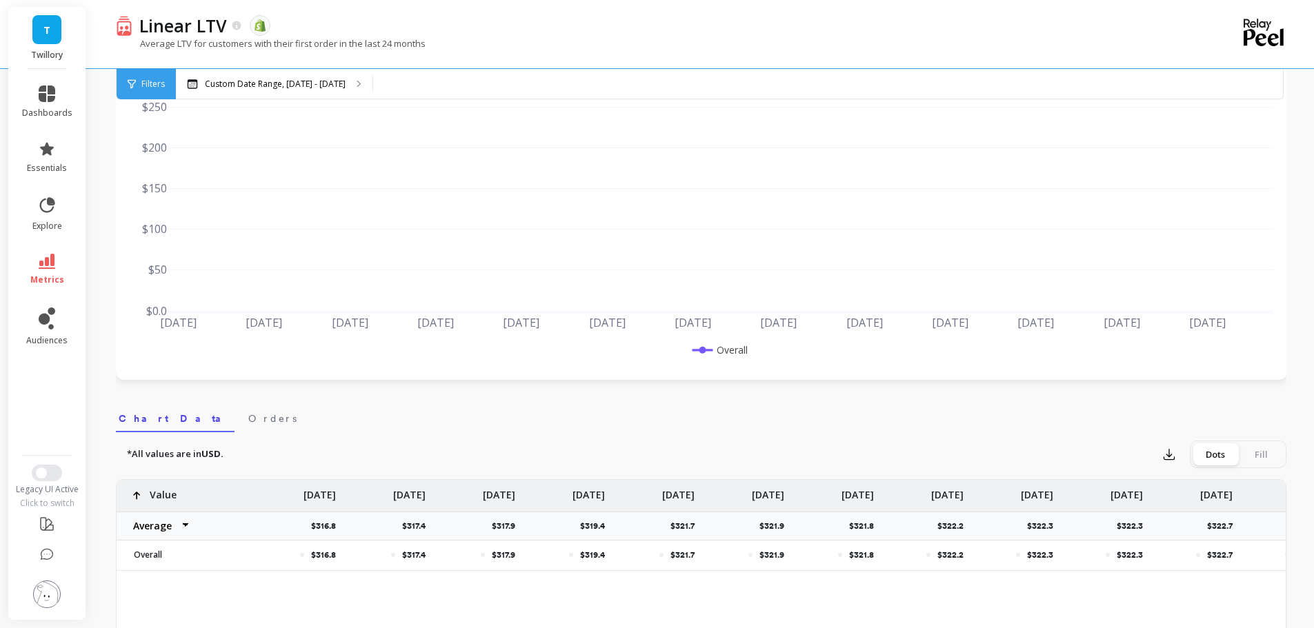
click at [632, 431] on nav "Chart Data Orders" at bounding box center [701, 417] width 1170 height 32
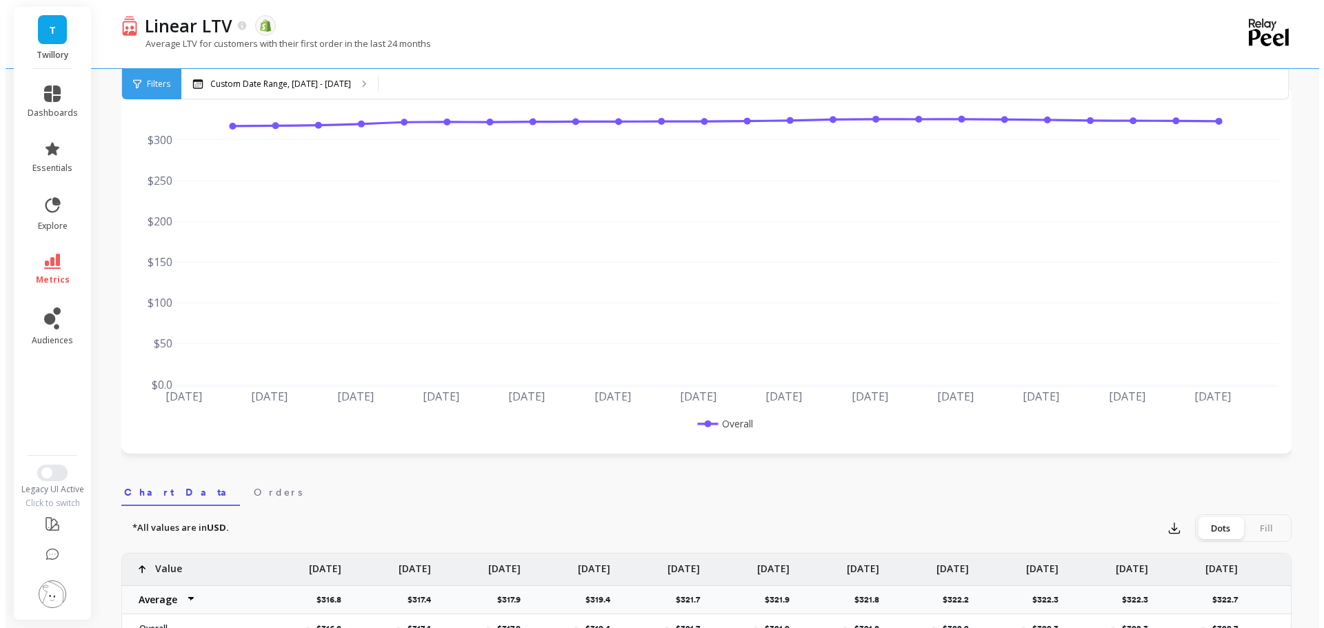
scroll to position [0, 0]
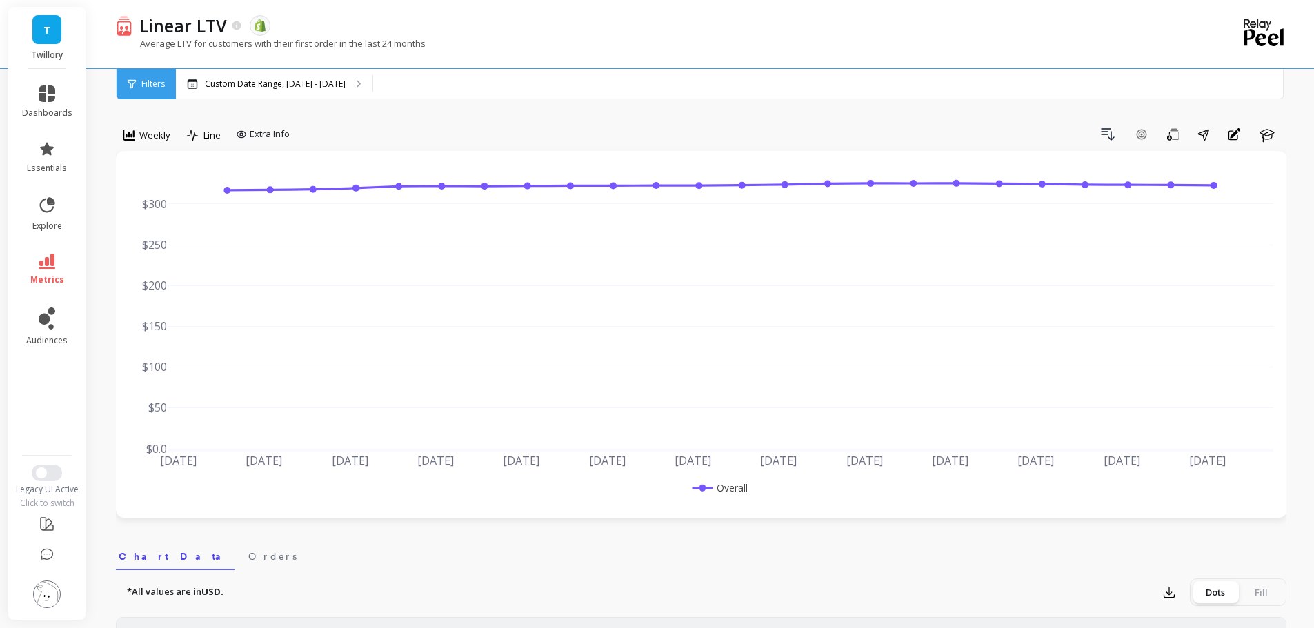
click at [152, 137] on span "Weekly" at bounding box center [154, 135] width 31 height 13
click at [162, 244] on div "Monthly" at bounding box center [167, 245] width 79 height 13
click at [150, 135] on span "Monthly" at bounding box center [156, 135] width 34 height 13
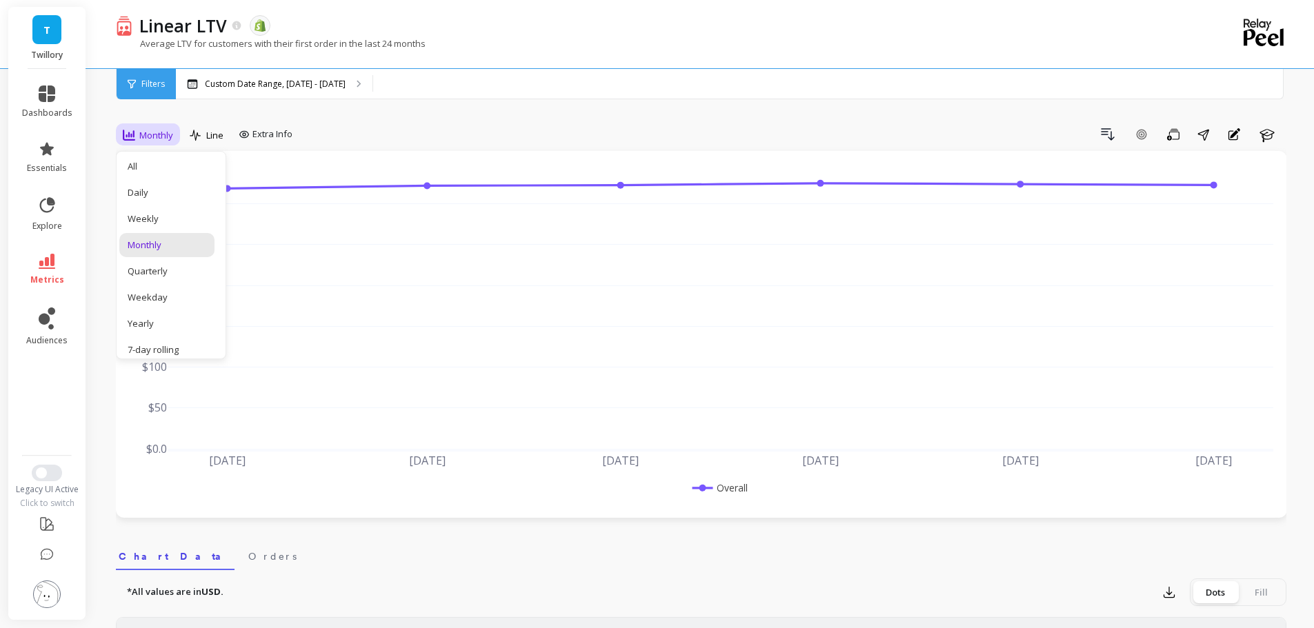
click at [154, 319] on div "Yearly" at bounding box center [167, 323] width 79 height 13
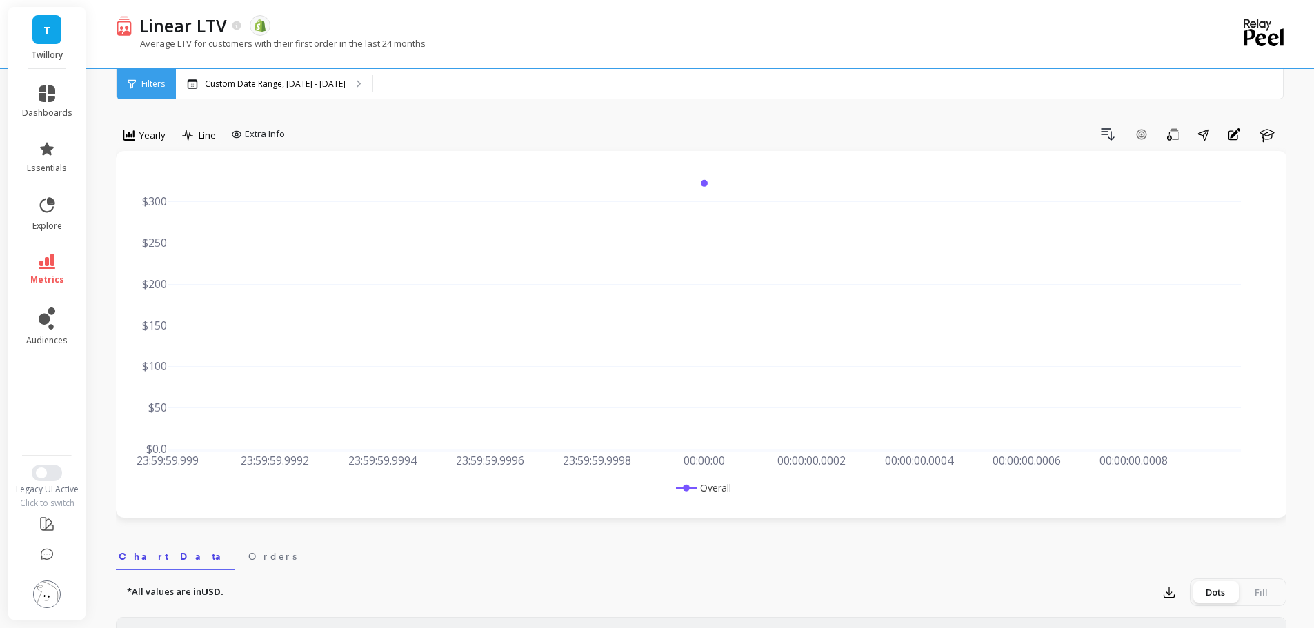
click at [157, 139] on span "Yearly" at bounding box center [152, 135] width 26 height 13
click at [397, 123] on div "Drill Down Add Goal Save Share Annotations Learn" at bounding box center [788, 134] width 996 height 22
click at [316, 86] on p "Custom Date Range, [DATE] - [DATE]" at bounding box center [275, 84] width 141 height 11
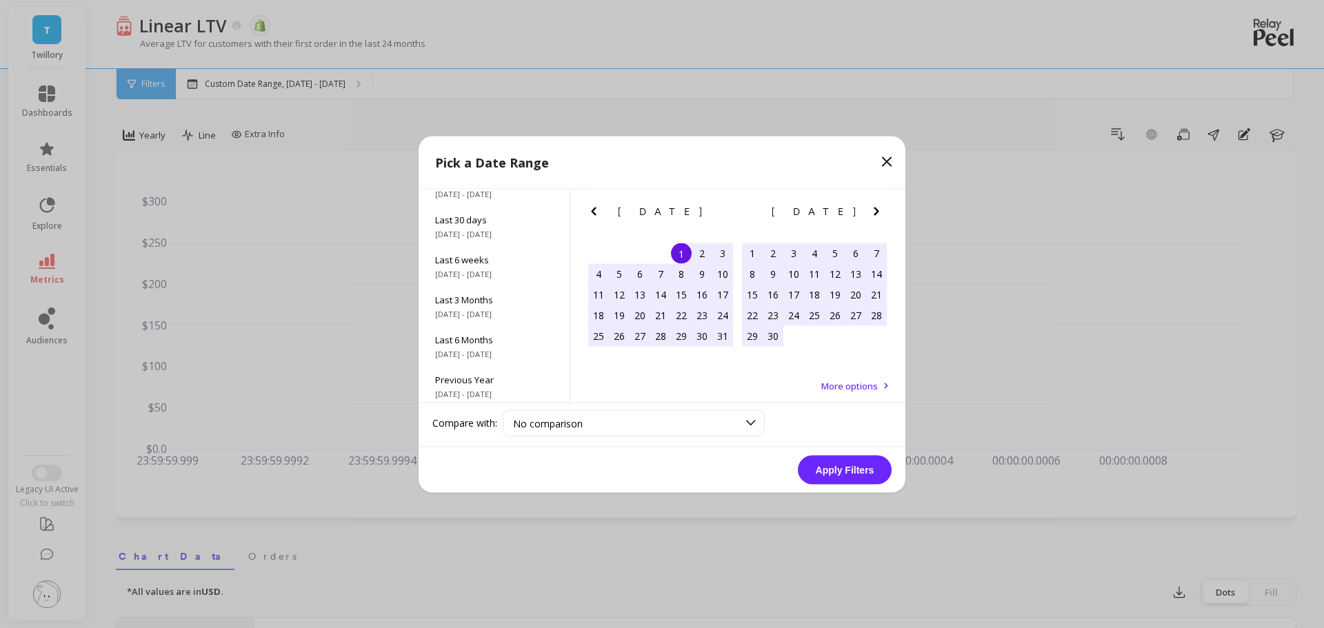
scroll to position [187, 0]
click at [501, 354] on span "[DATE] - [DATE]" at bounding box center [494, 349] width 118 height 11
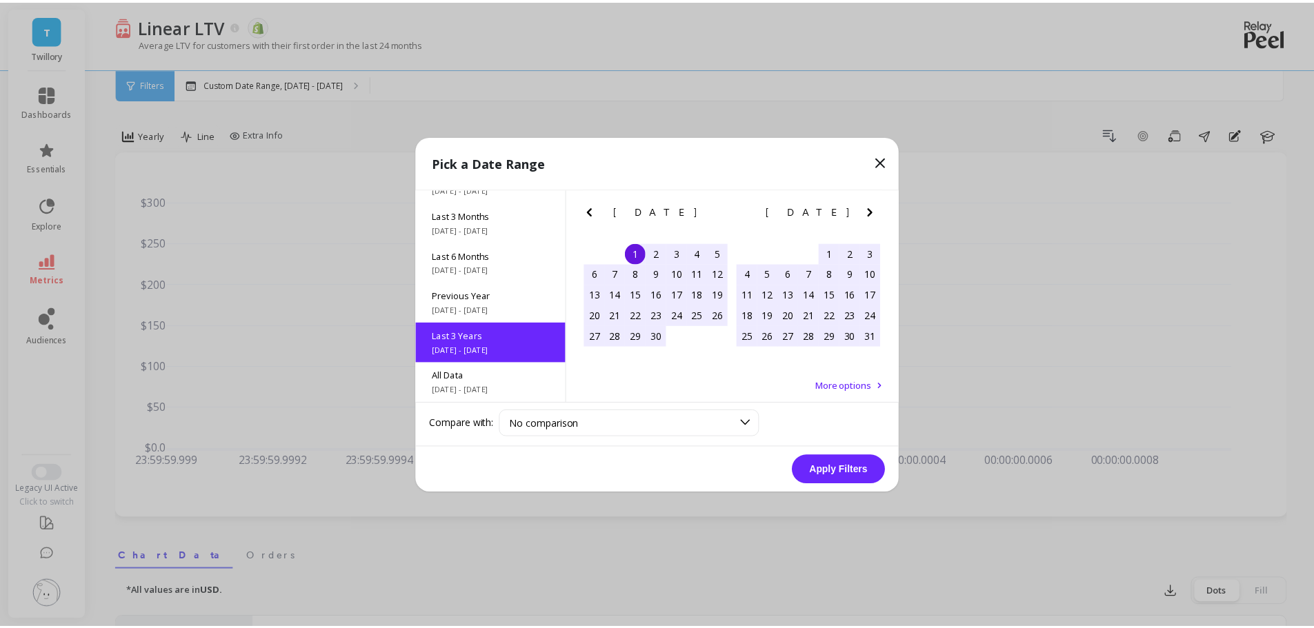
scroll to position [1, 0]
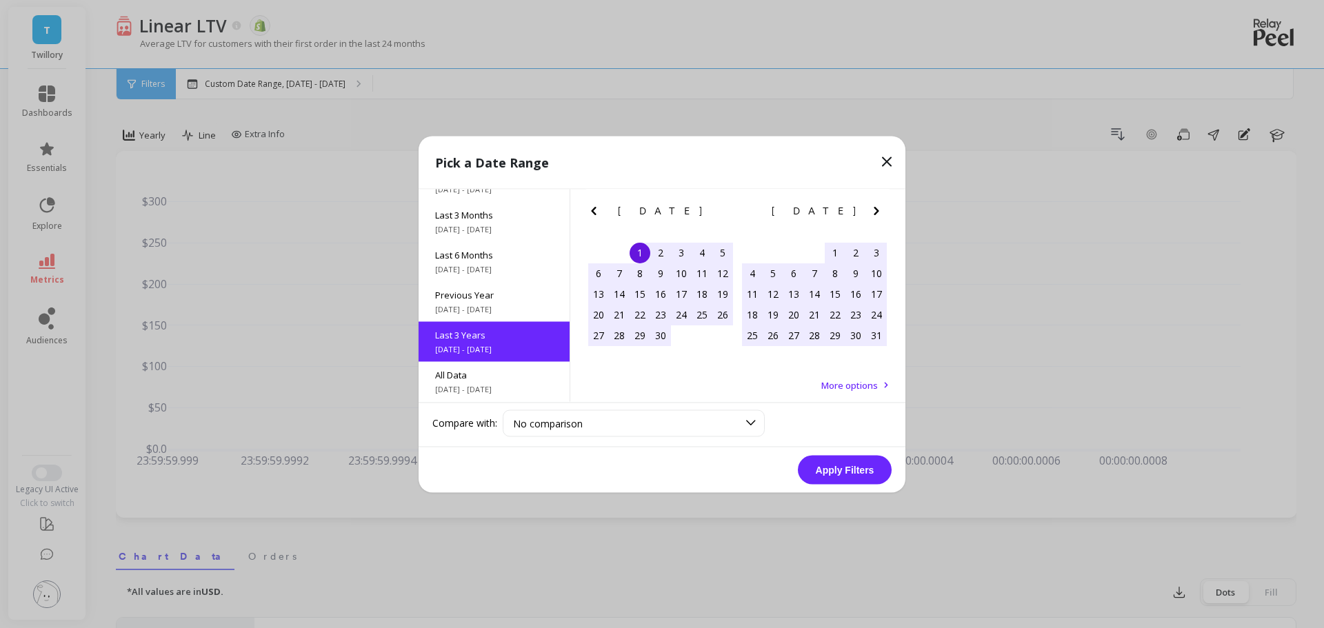
click at [832, 464] on button "Apply Filters" at bounding box center [845, 469] width 94 height 29
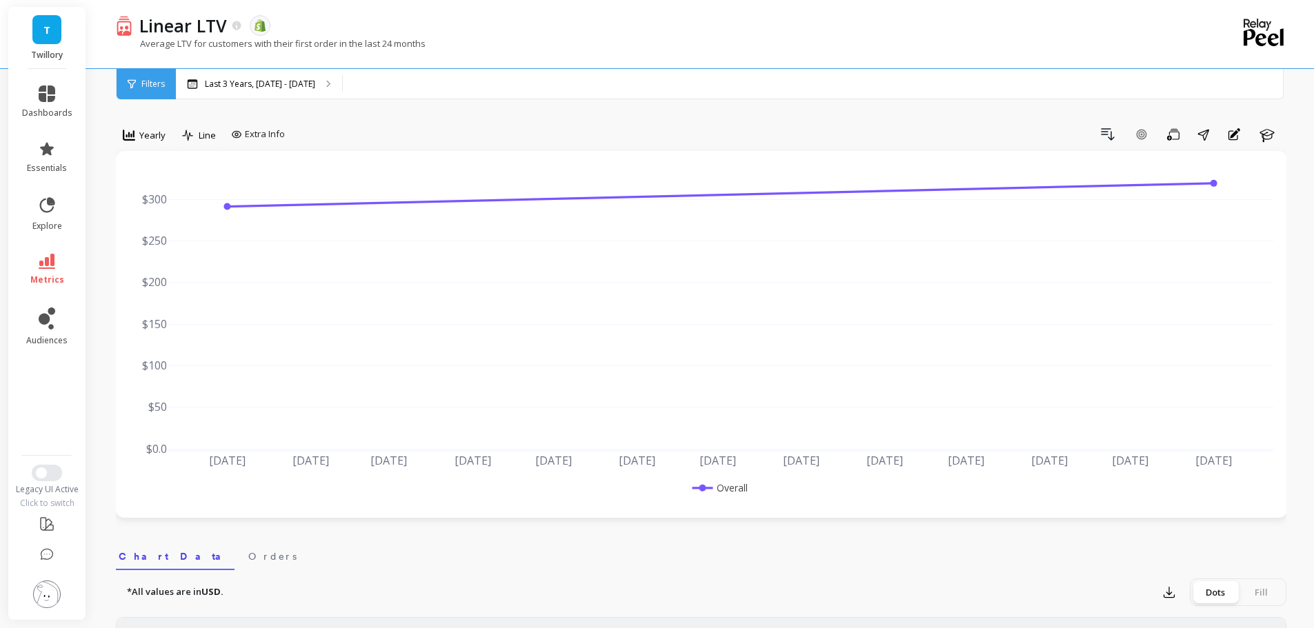
click at [147, 134] on span "Yearly" at bounding box center [152, 135] width 26 height 13
click at [157, 247] on div "Monthly" at bounding box center [167, 245] width 79 height 13
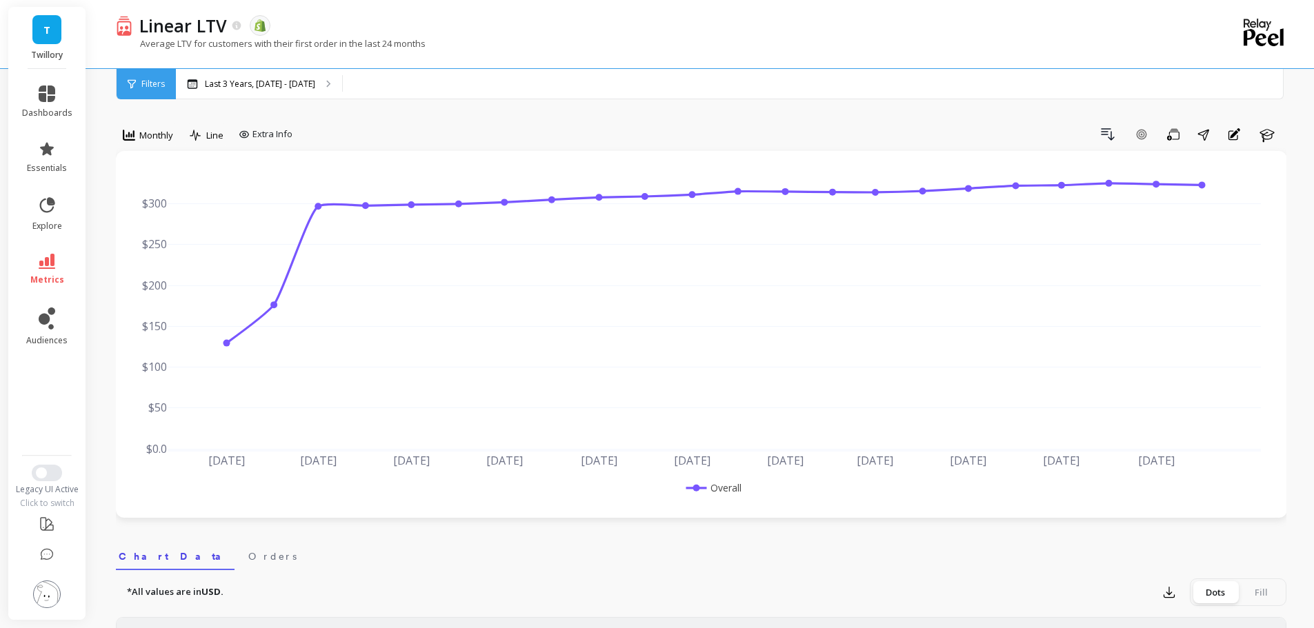
click at [166, 139] on span "Monthly" at bounding box center [156, 135] width 34 height 13
click at [408, 123] on div "Drill Down Add Goal Save Share Annotations Learn" at bounding box center [792, 134] width 988 height 22
click at [331, 93] on div "Last 3 Years, [DATE] - [DATE]" at bounding box center [259, 84] width 166 height 30
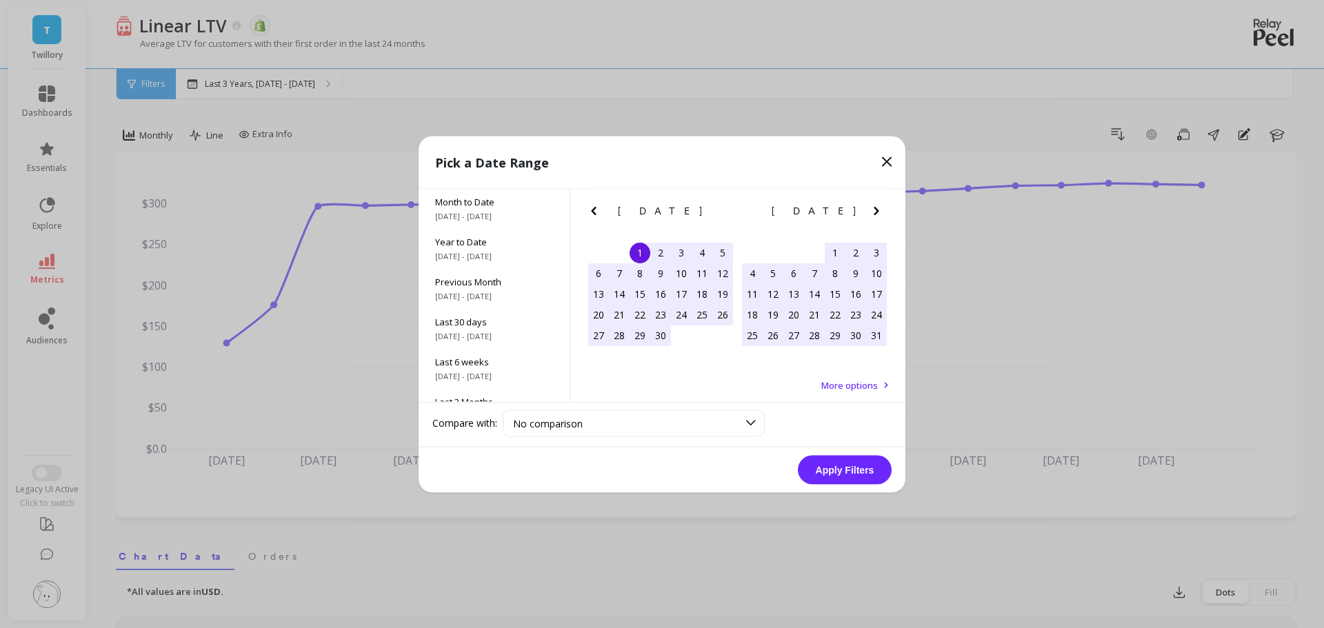
click at [512, 250] on div "Year to Date [DATE] - [DATE]" at bounding box center [494, 248] width 151 height 40
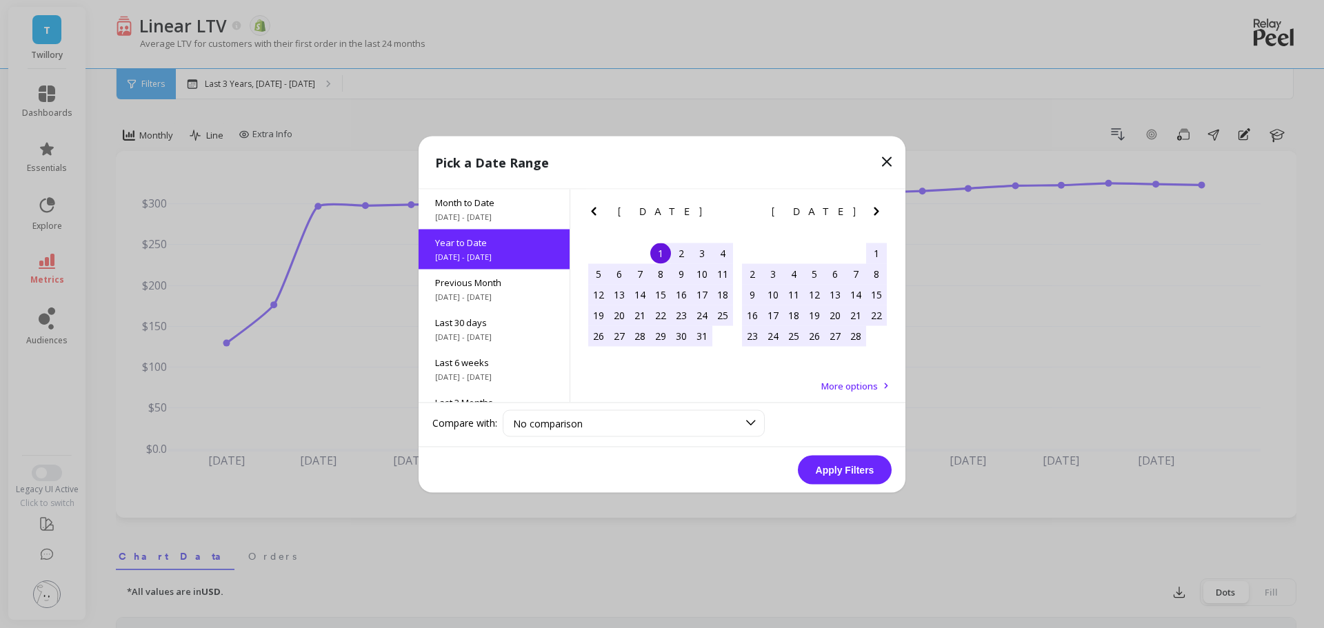
click at [825, 466] on button "Apply Filters" at bounding box center [845, 469] width 94 height 29
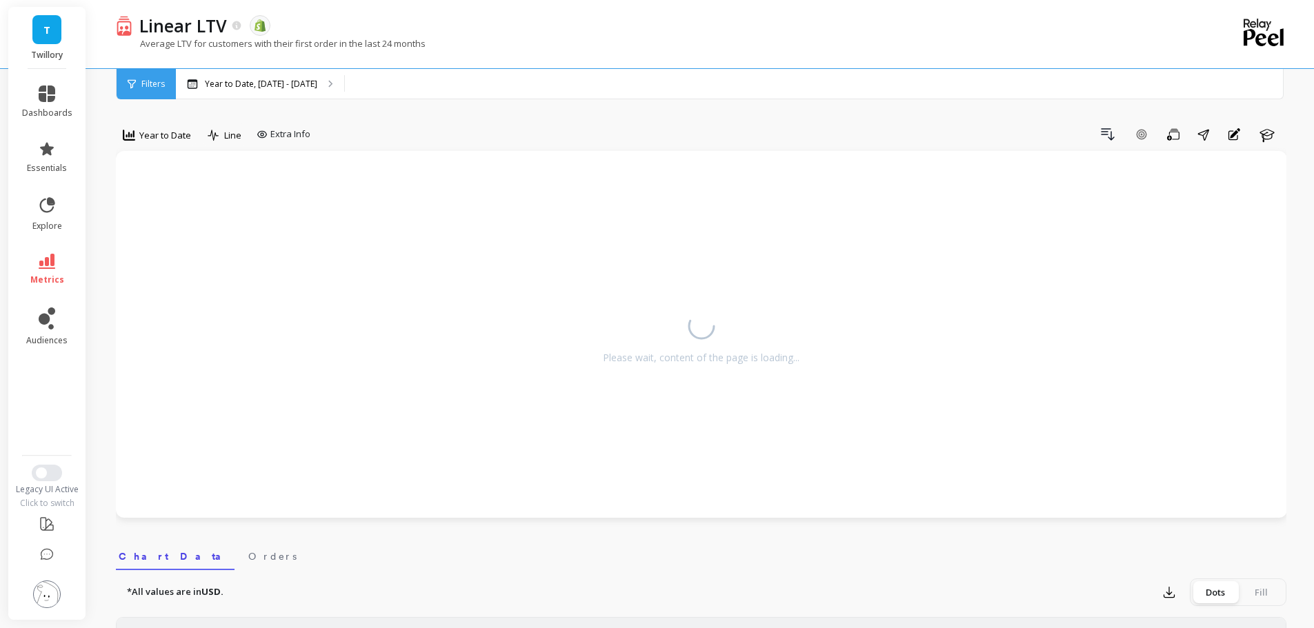
click at [563, 128] on div "Drill Down Add Goal Save Share Annotations Learn" at bounding box center [801, 134] width 970 height 22
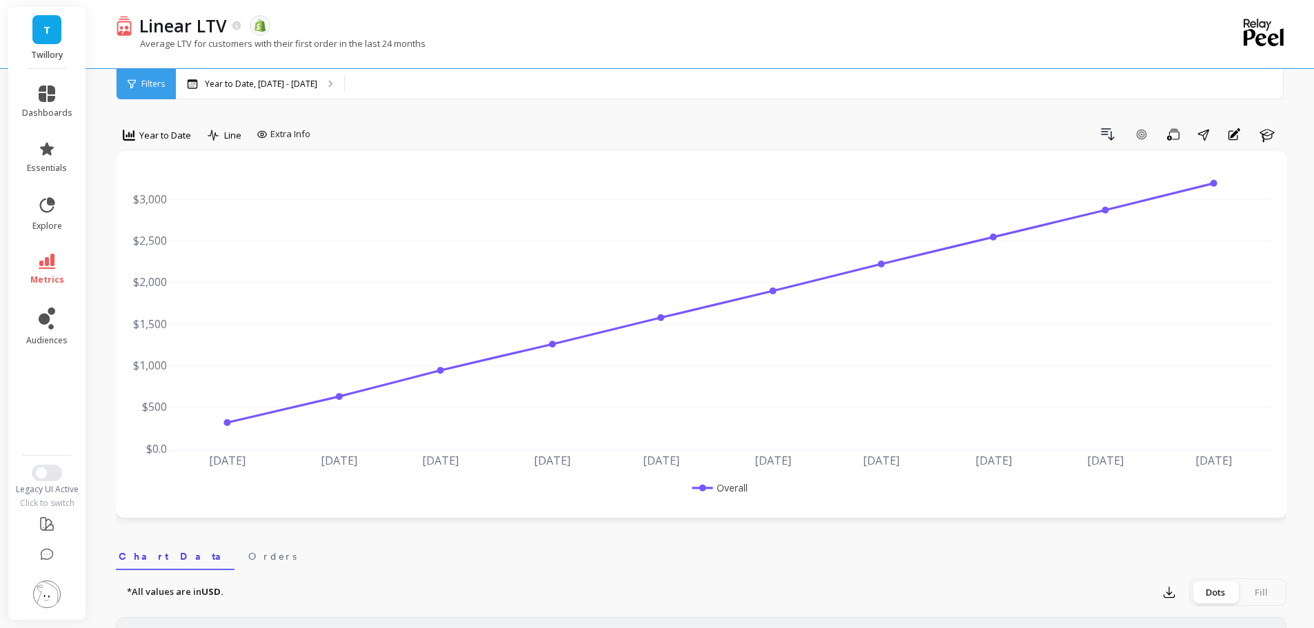
click at [169, 135] on span "Year to Date" at bounding box center [165, 135] width 52 height 13
click at [170, 249] on div "Monthly" at bounding box center [167, 245] width 79 height 13
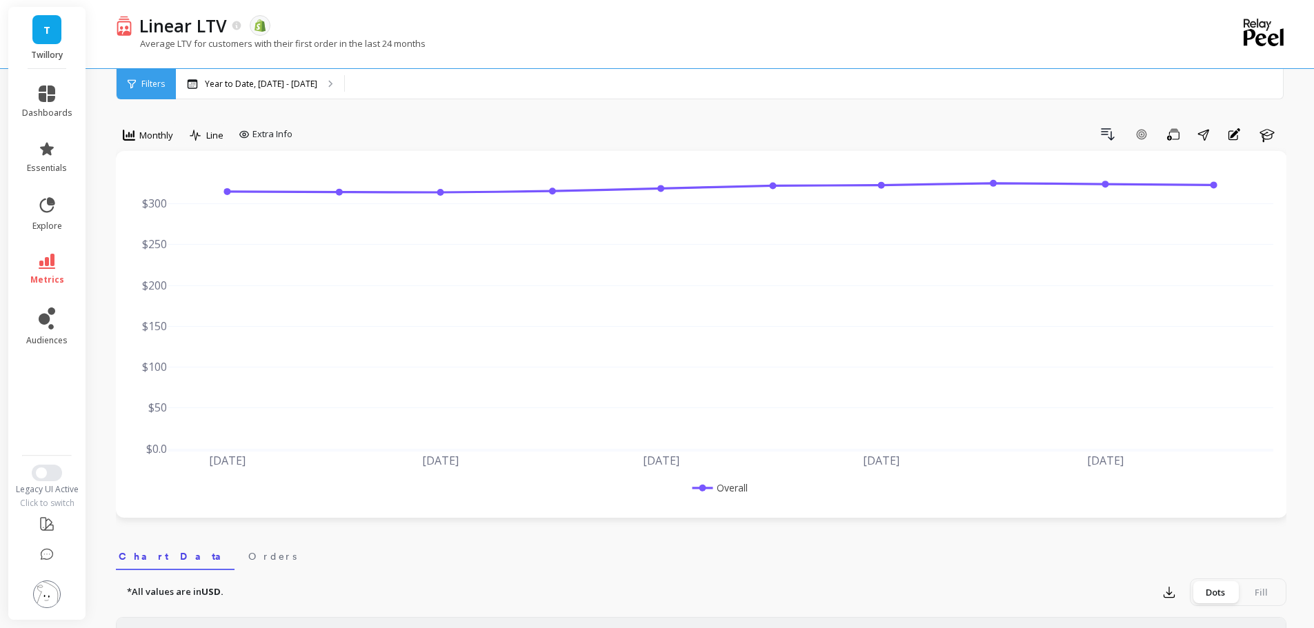
click at [417, 126] on div "Drill Down Add Goal Save Share Annotations Learn" at bounding box center [792, 134] width 988 height 22
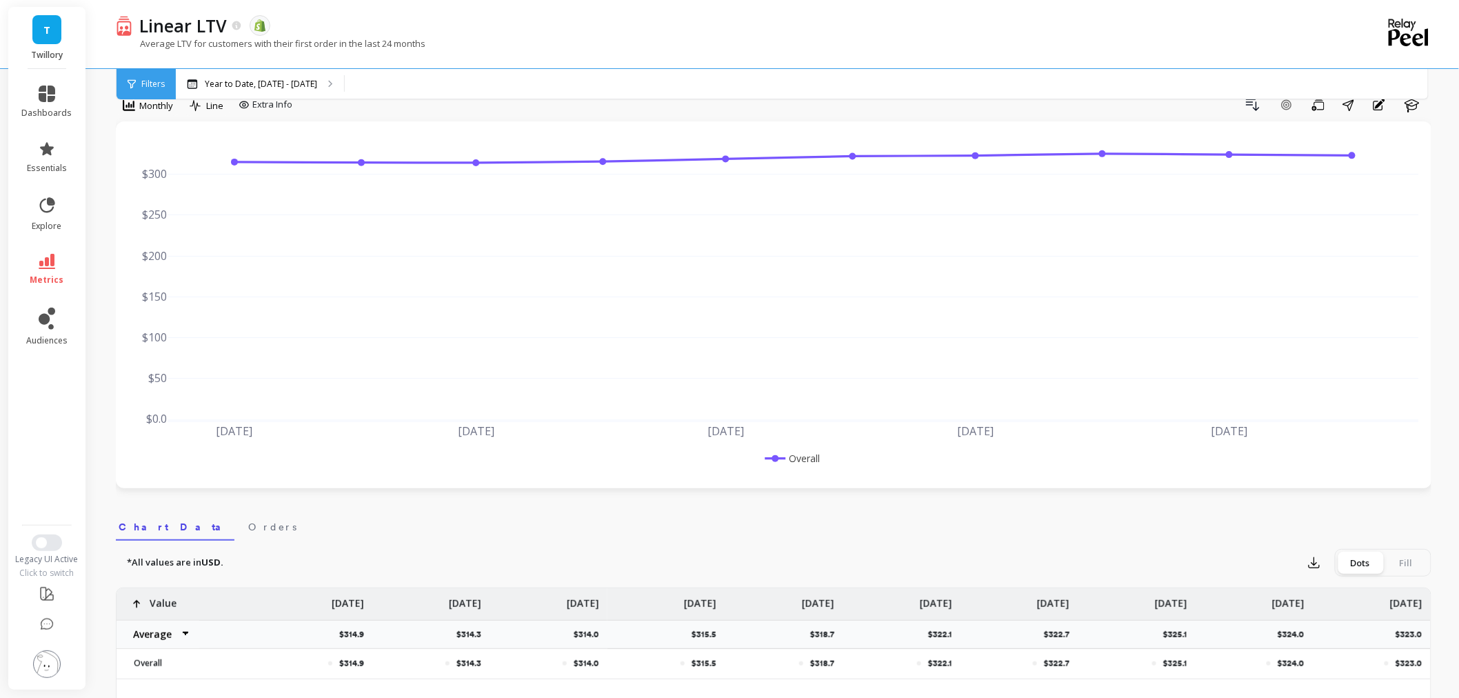
scroll to position [26, 0]
click at [600, 38] on div "Average LTV for customers with their first order in the last 24 months" at bounding box center [717, 50] width 1203 height 26
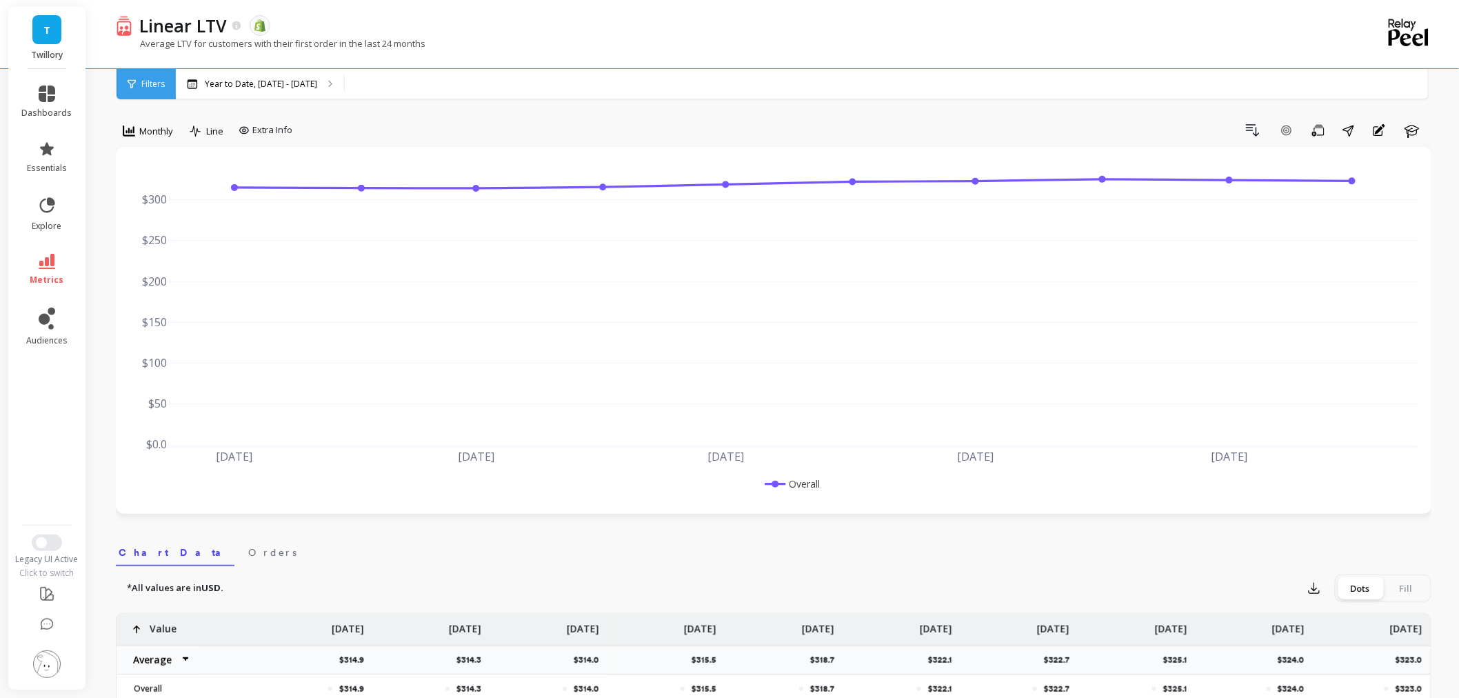
scroll to position [0, 0]
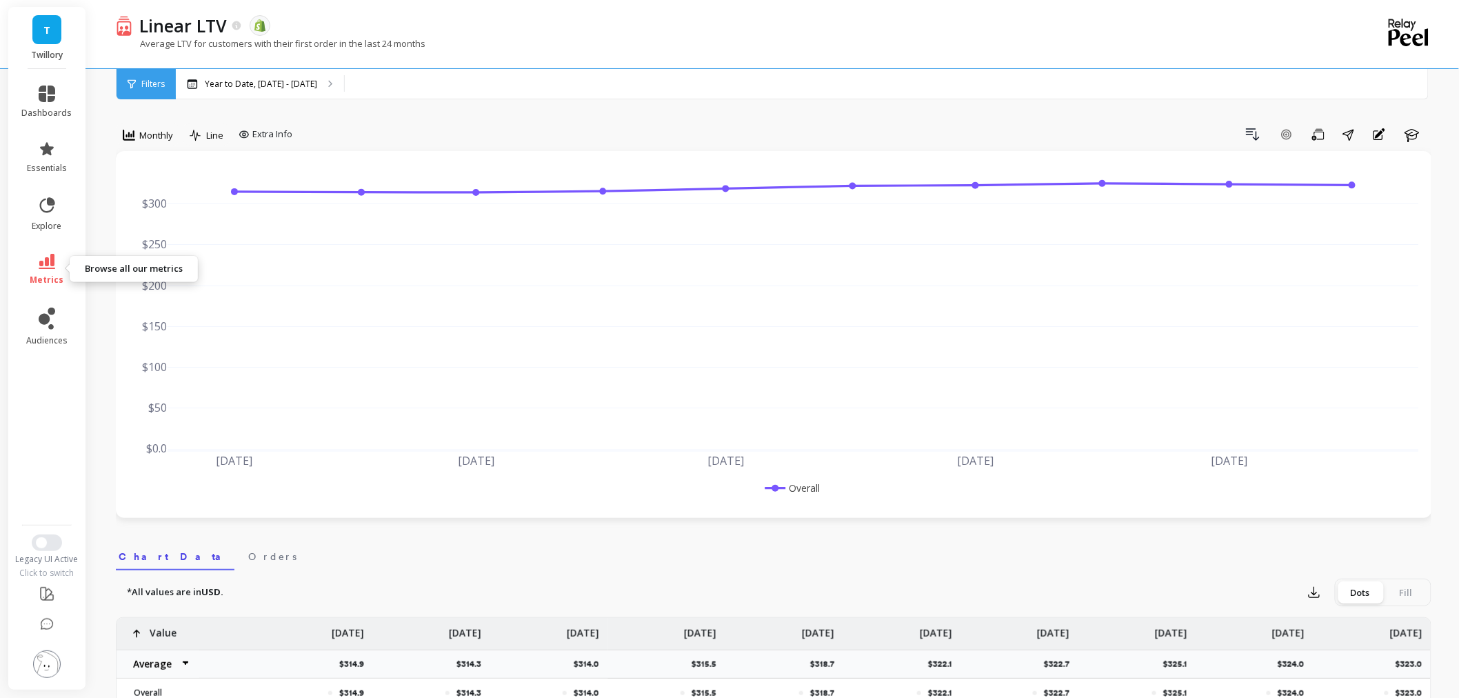
click at [46, 259] on icon at bounding box center [47, 261] width 17 height 15
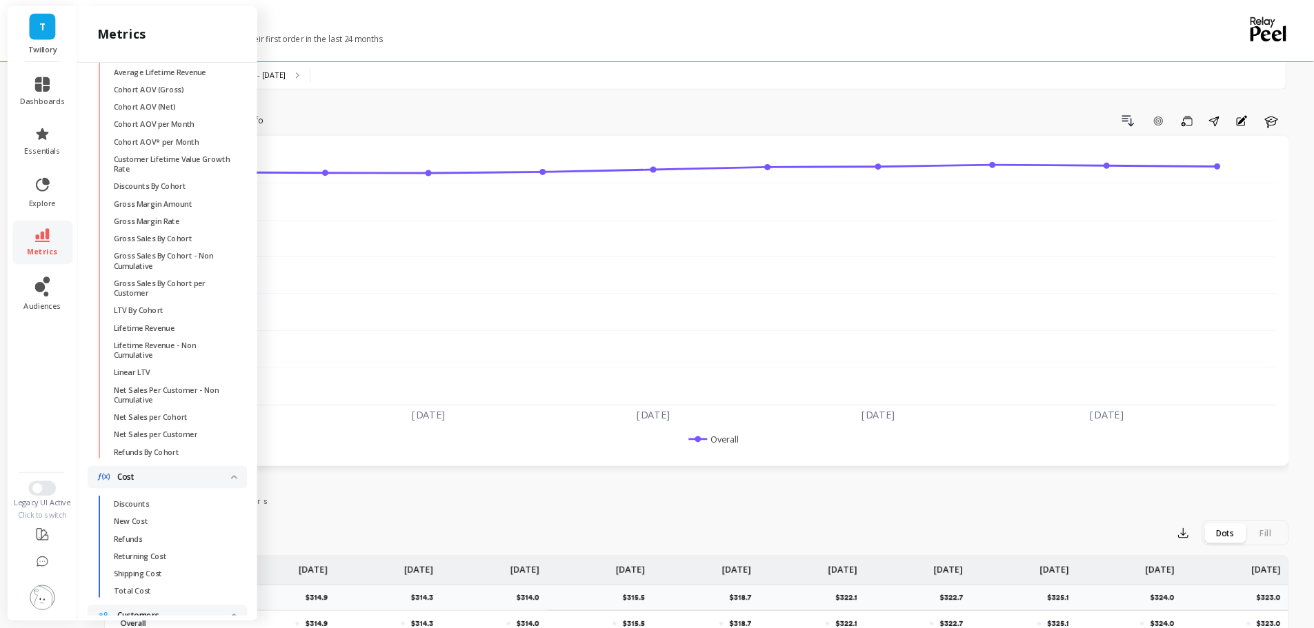
scroll to position [461, 0]
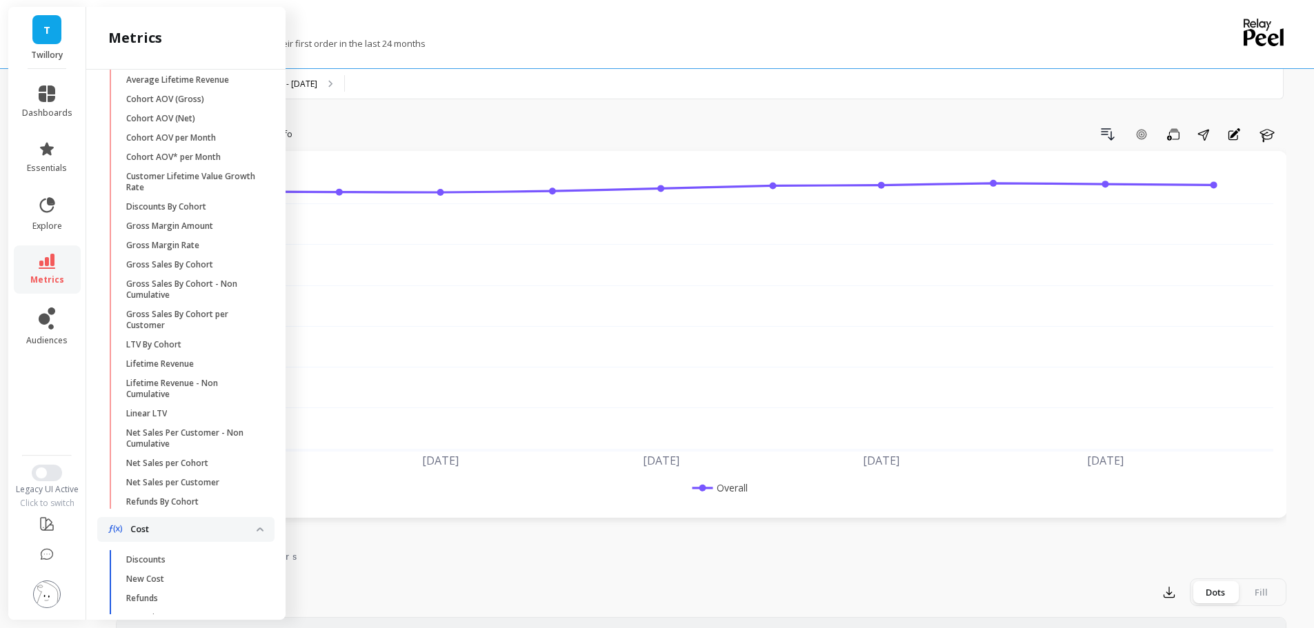
click at [183, 450] on p "Net Sales Per Customer - Non Cumulative" at bounding box center [192, 439] width 132 height 22
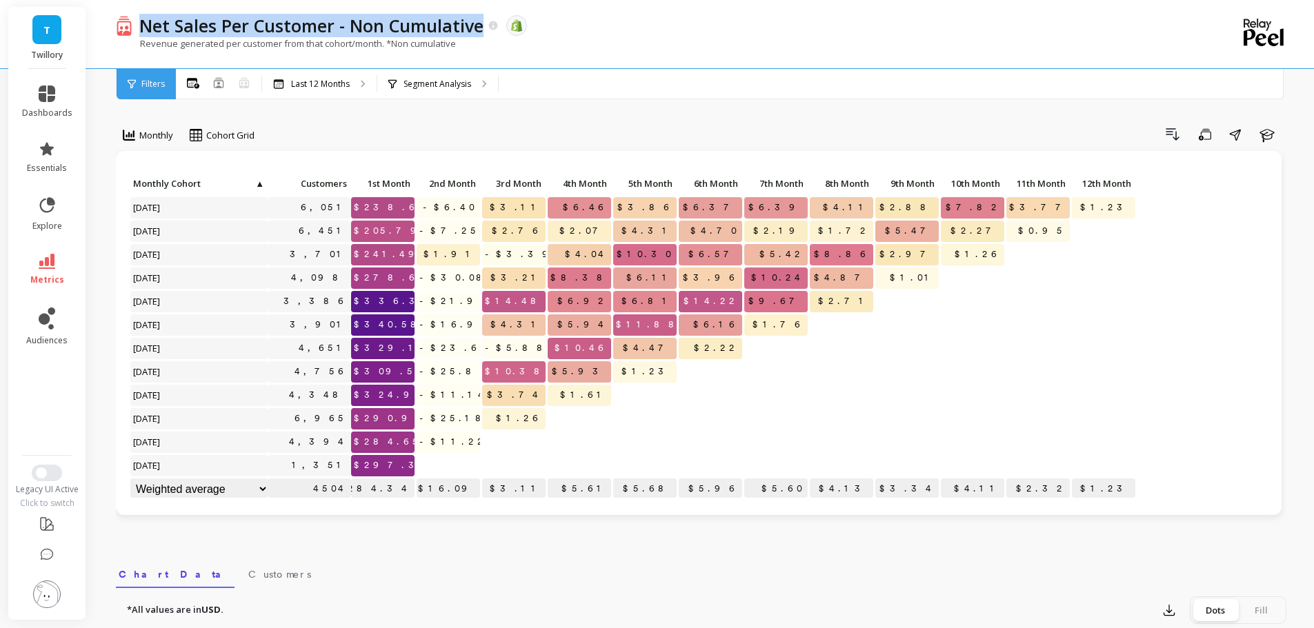
drag, startPoint x: 461, startPoint y: 43, endPoint x: 480, endPoint y: 31, distance: 23.0
click at [480, 31] on p "Net Sales Per Customer - Non Cumulative" at bounding box center [311, 25] width 344 height 23
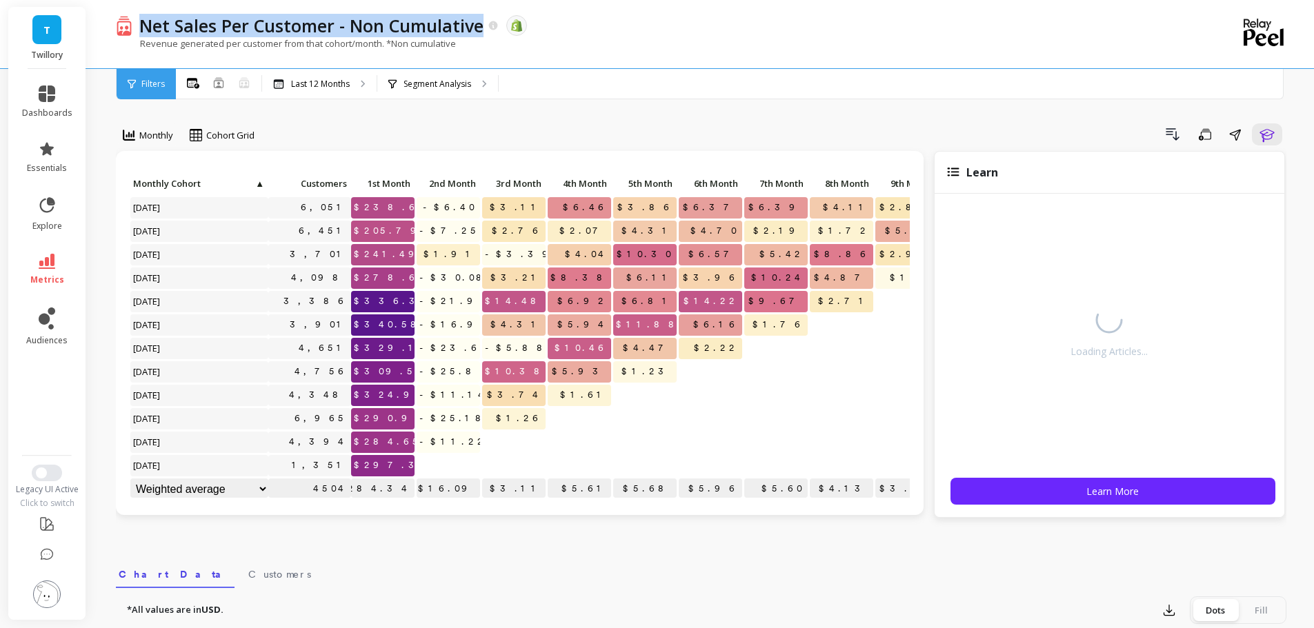
click at [685, 46] on div "Revenue generated per customer from that cohort/month. *Non cumulative" at bounding box center [644, 50] width 1057 height 26
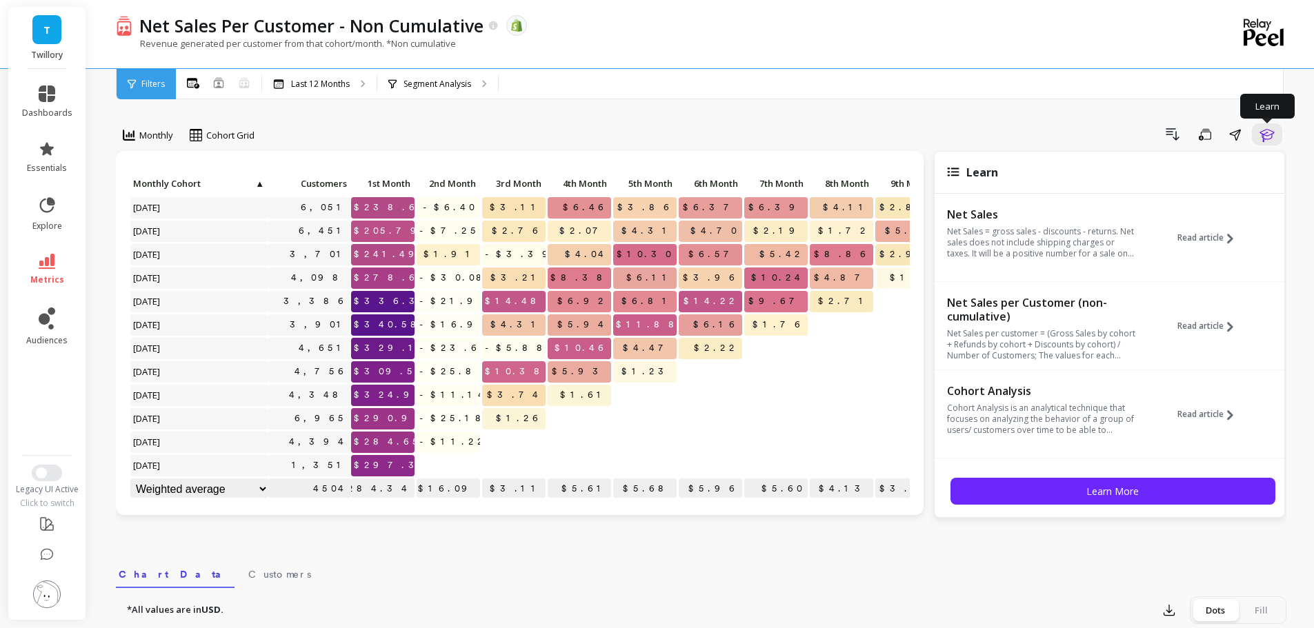
drag, startPoint x: 1263, startPoint y: 138, endPoint x: 530, endPoint y: 131, distance: 733.1
click at [1262, 138] on icon "button" at bounding box center [1266, 134] width 17 height 17
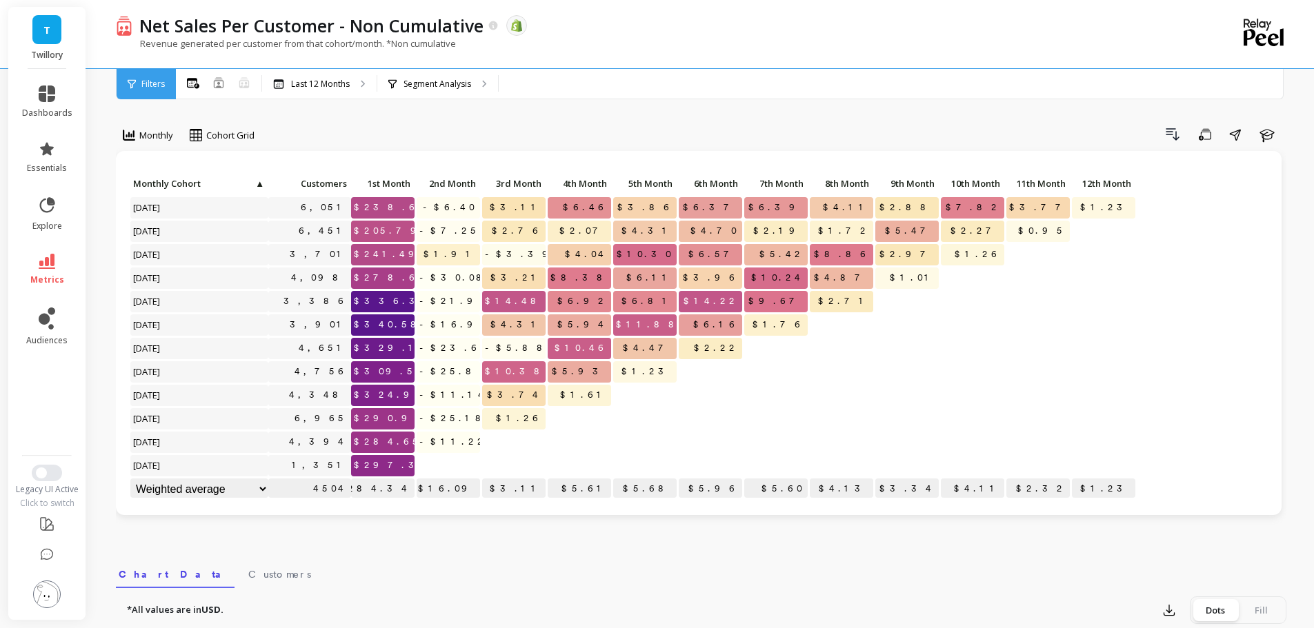
click at [524, 121] on div "Monthly Cohort Grid Drill Down Save Share Learn Click to create an audience 6,0…" at bounding box center [701, 581] width 1170 height 1053
click at [332, 38] on p "Revenue generated per customer from that cohort/month. *Non cumulative" at bounding box center [286, 43] width 340 height 12
click at [221, 81] on icon at bounding box center [219, 82] width 10 height 10
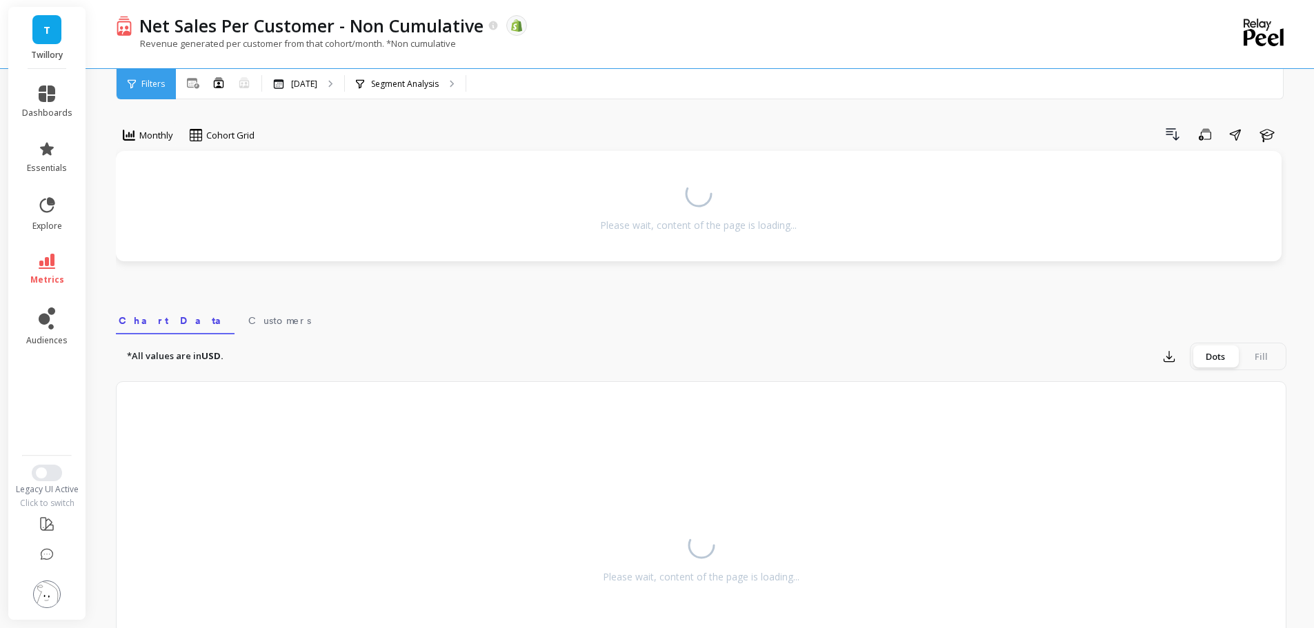
click at [368, 123] on div "Monthly Cohort Grid Drill Down Save Share Learn Please wait, content of the pag…" at bounding box center [701, 409] width 1170 height 708
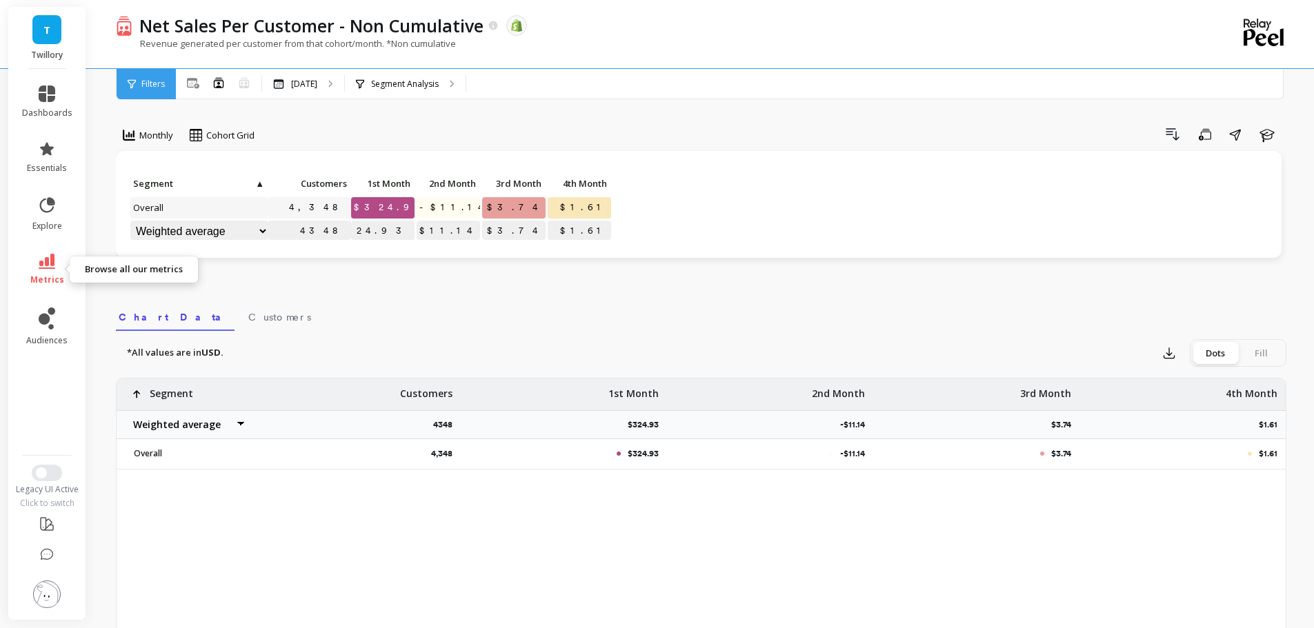
click at [52, 271] on link "metrics" at bounding box center [47, 270] width 50 height 32
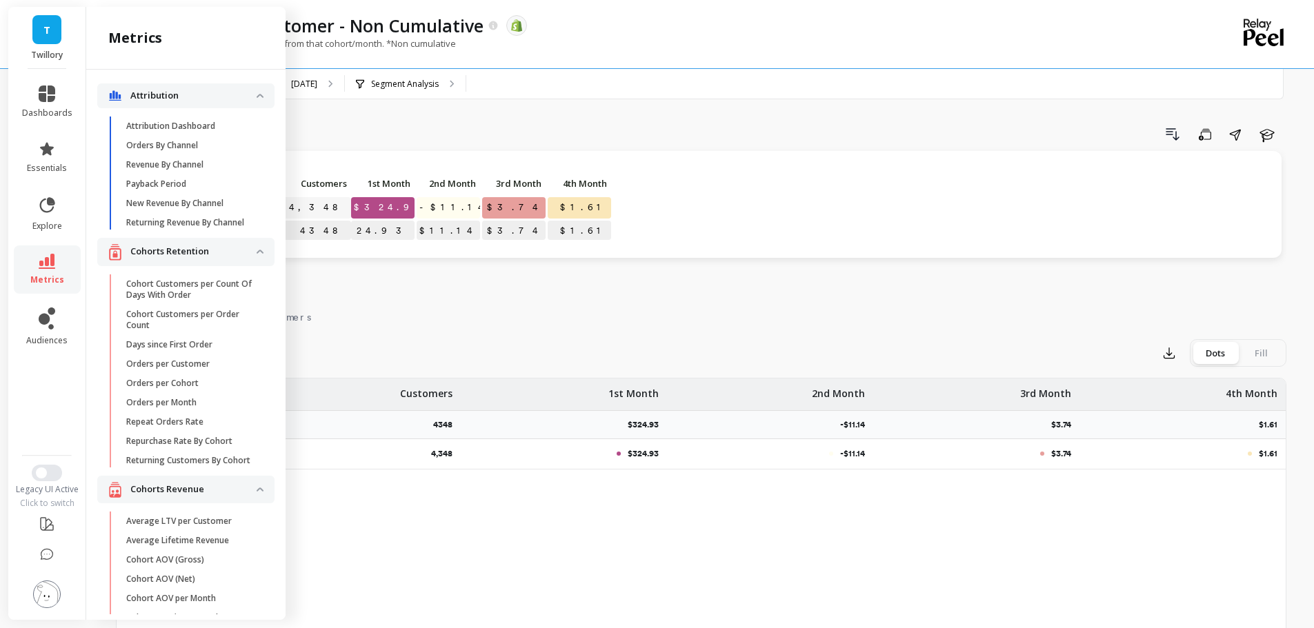
scroll to position [461, 0]
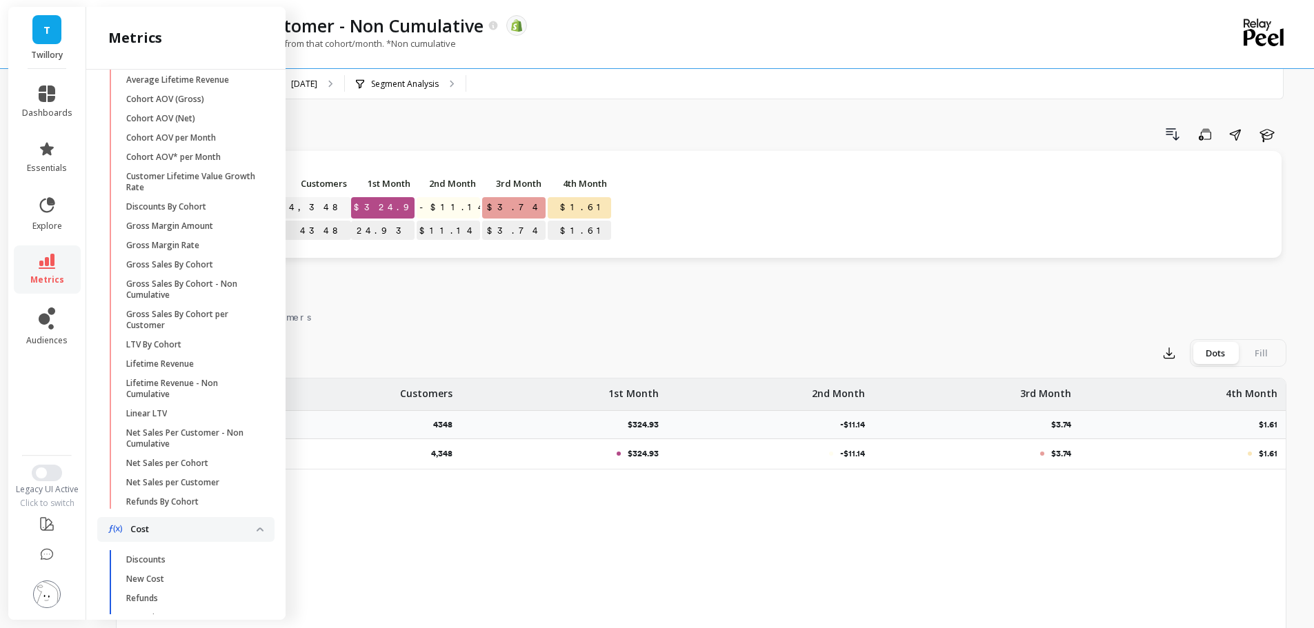
click at [198, 469] on p "Net Sales per Cohort" at bounding box center [167, 463] width 82 height 11
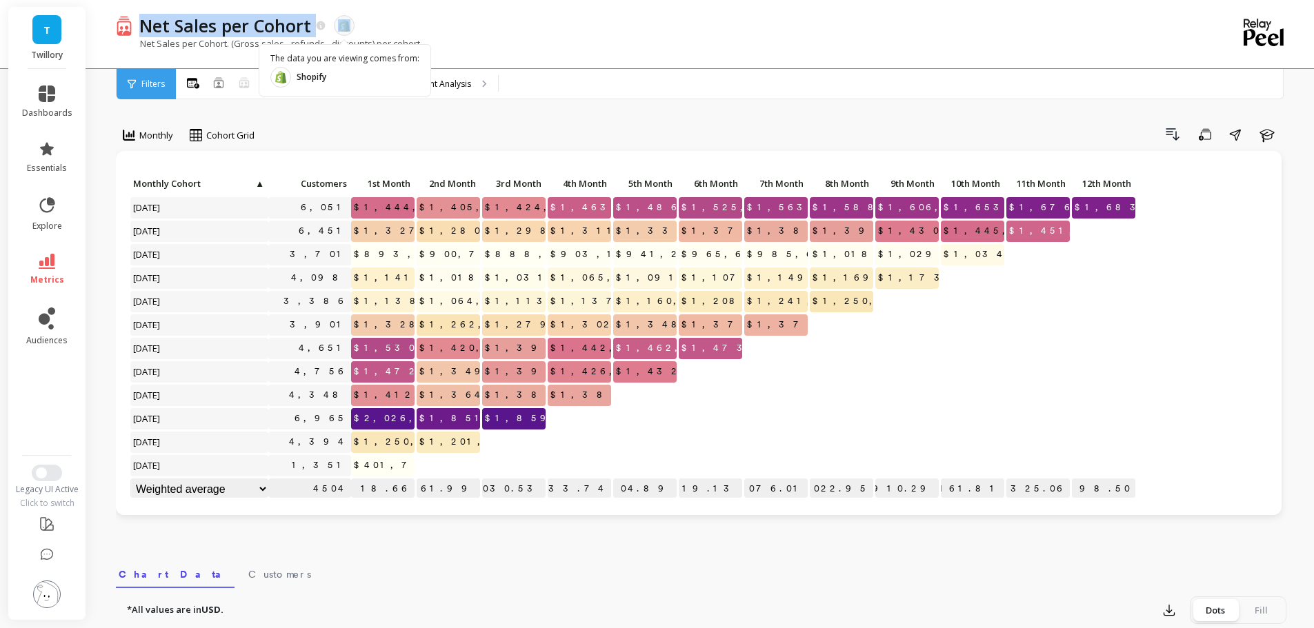
drag, startPoint x: 142, startPoint y: 30, endPoint x: 505, endPoint y: 59, distance: 364.6
click at [419, 43] on div "Net Sales per Cohort The data you are viewing comes from: Shopify Net Sales per…" at bounding box center [644, 34] width 1057 height 68
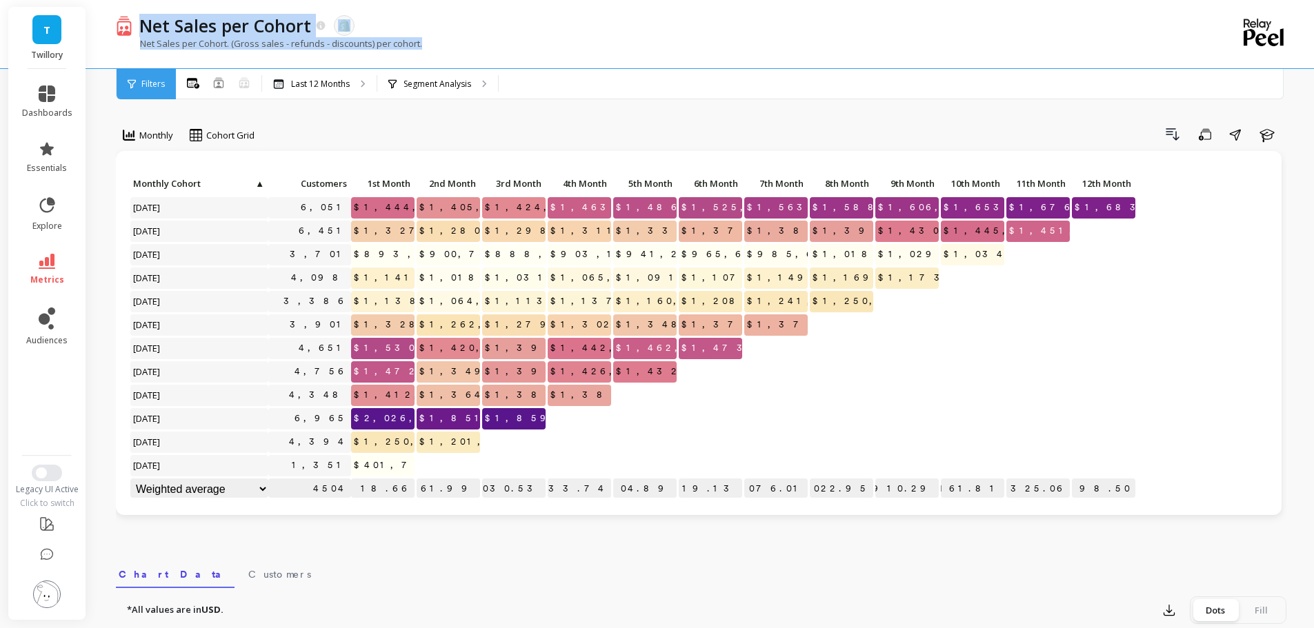
click at [541, 63] on div "Net Sales per Cohort. (Gross sales - refunds - discounts) per cohort." at bounding box center [644, 50] width 1057 height 26
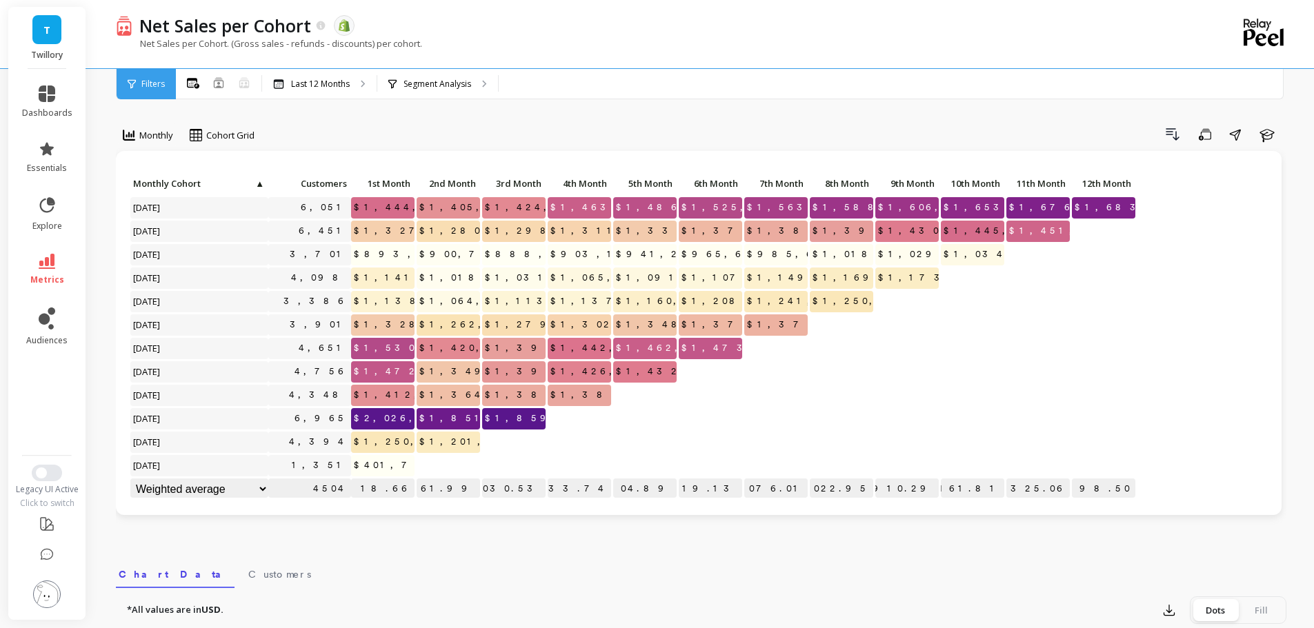
click at [263, 39] on p "Net Sales per Cohort. (Gross sales - refunds - discounts) per cohort." at bounding box center [269, 43] width 306 height 12
click at [533, 130] on div "Drill Down Save Share Learn" at bounding box center [775, 134] width 1022 height 22
click at [211, 78] on div "All Months Single Cohort Combined Cohorts - Not supported" at bounding box center [219, 84] width 86 height 18
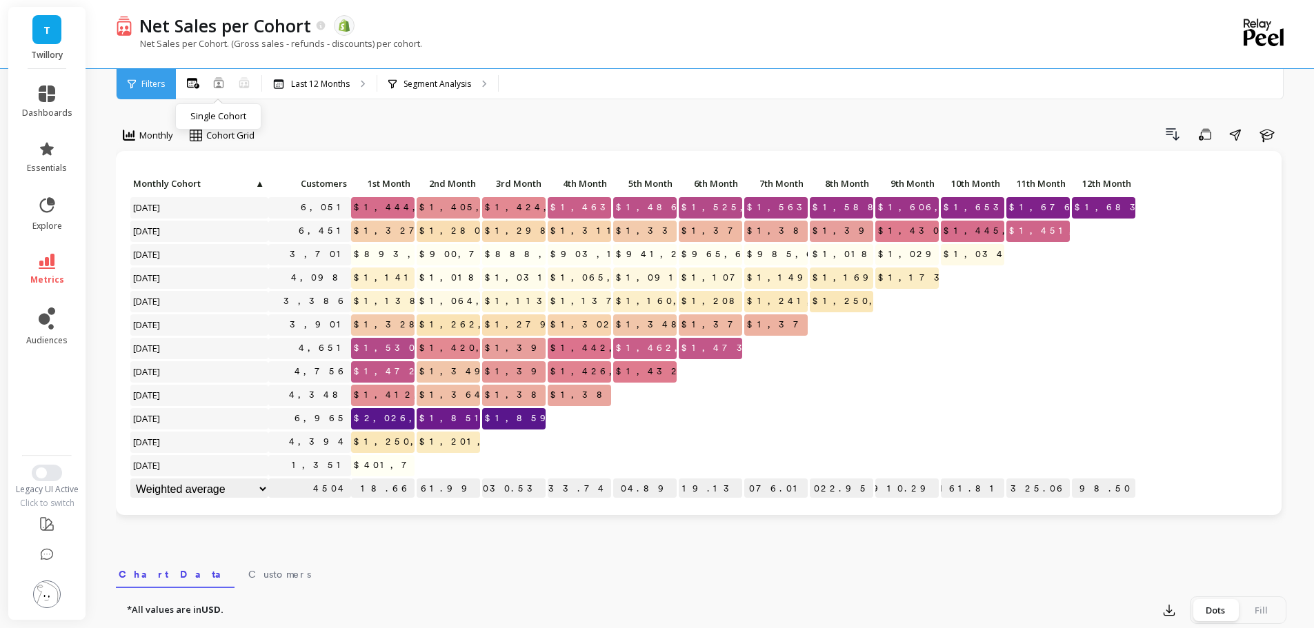
click at [219, 81] on icon at bounding box center [218, 82] width 11 height 11
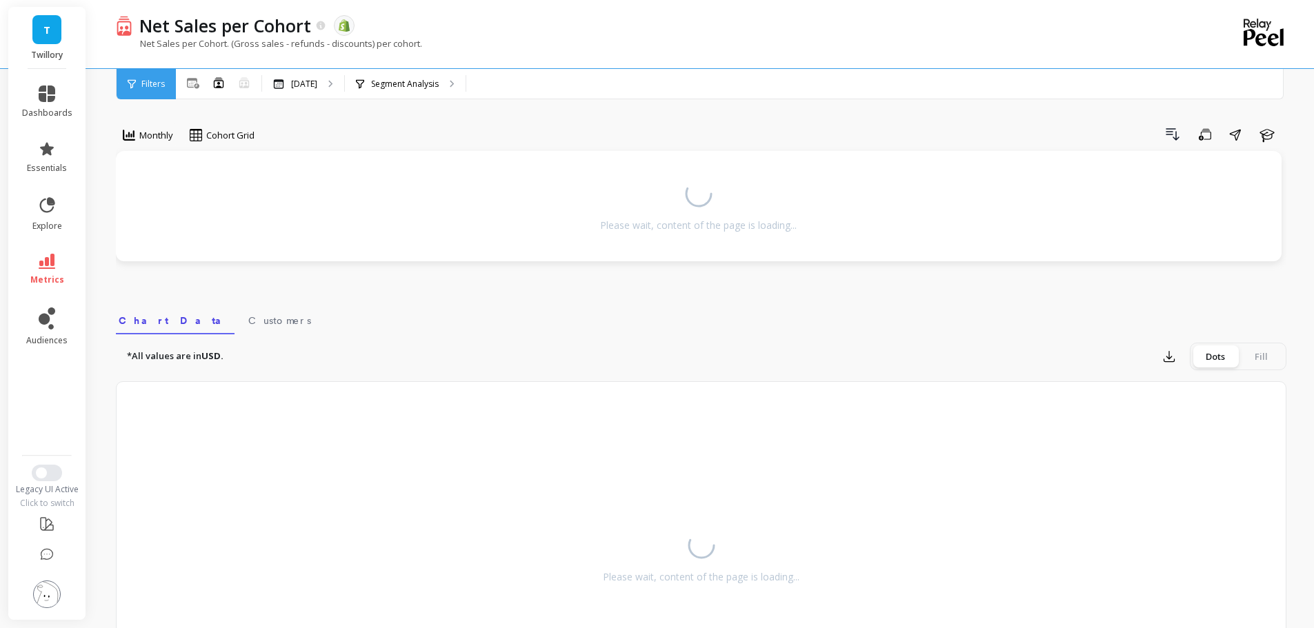
click at [330, 119] on div "Monthly Cohort Grid Drill Down Save Share Learn Please wait, content of the pag…" at bounding box center [701, 409] width 1170 height 708
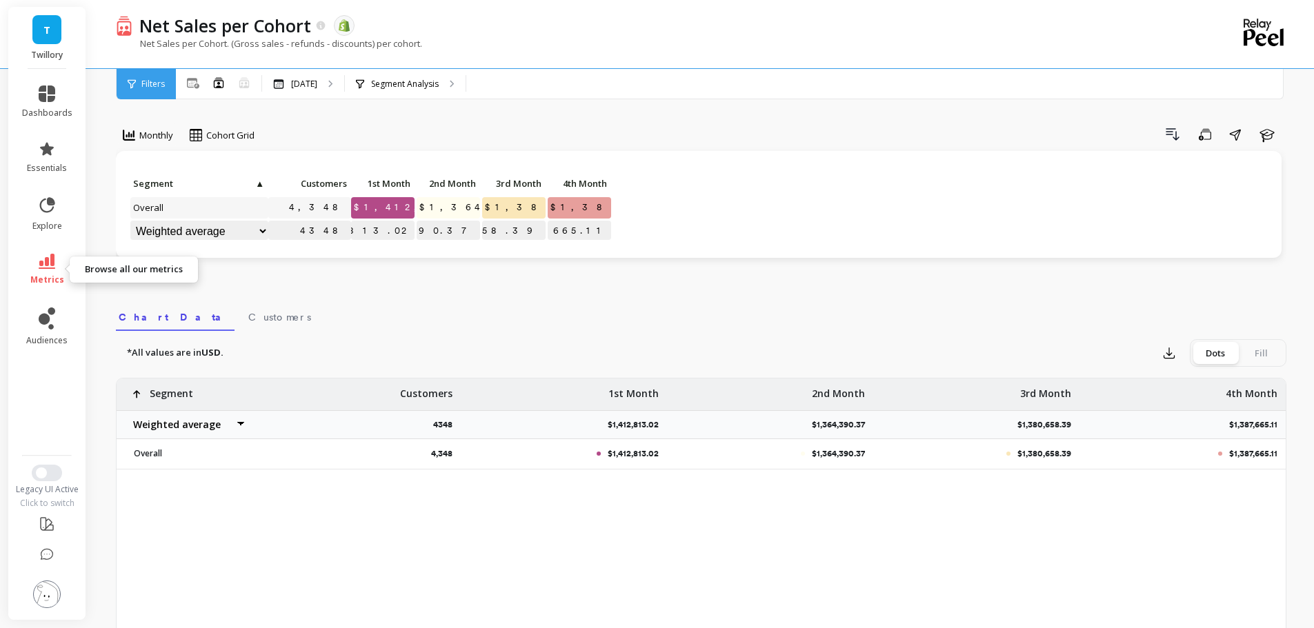
click at [39, 264] on icon at bounding box center [47, 261] width 17 height 15
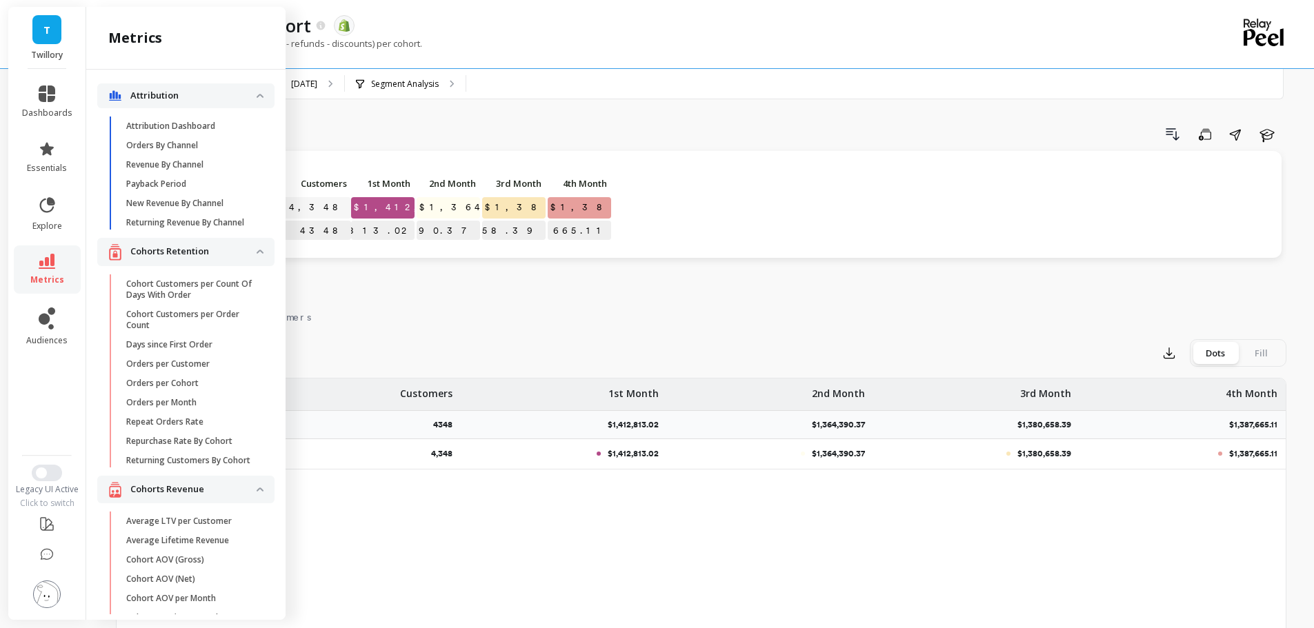
scroll to position [461, 0]
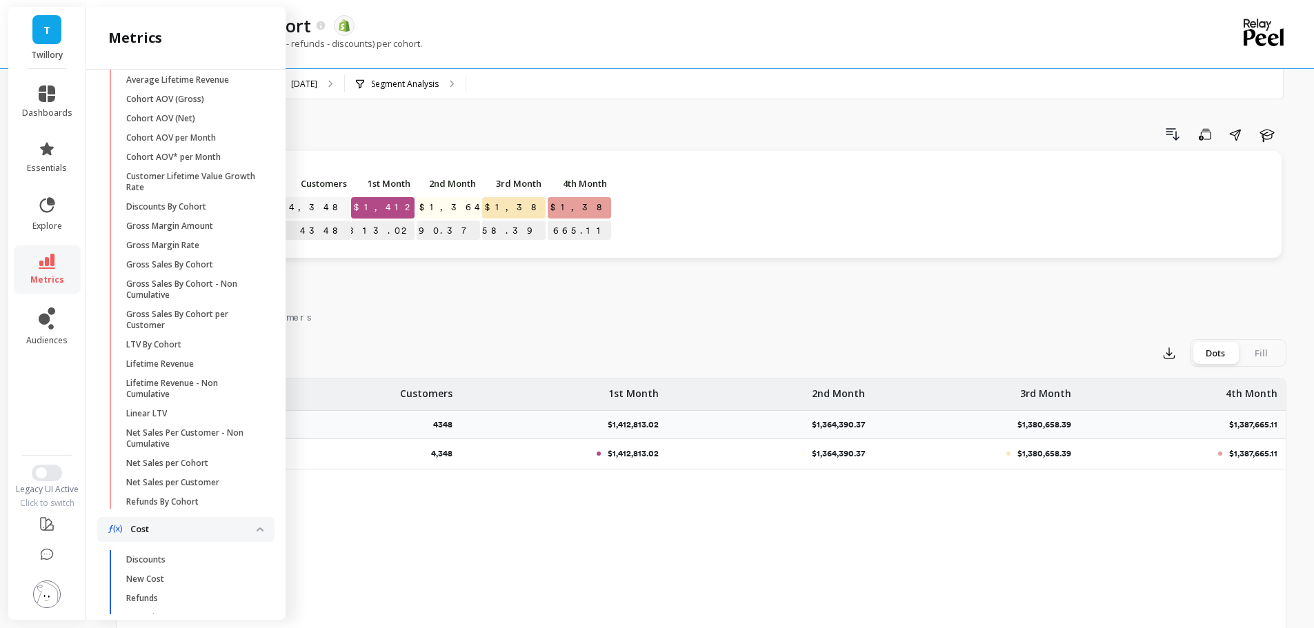
click at [177, 488] on p "Net Sales per Customer" at bounding box center [172, 482] width 93 height 11
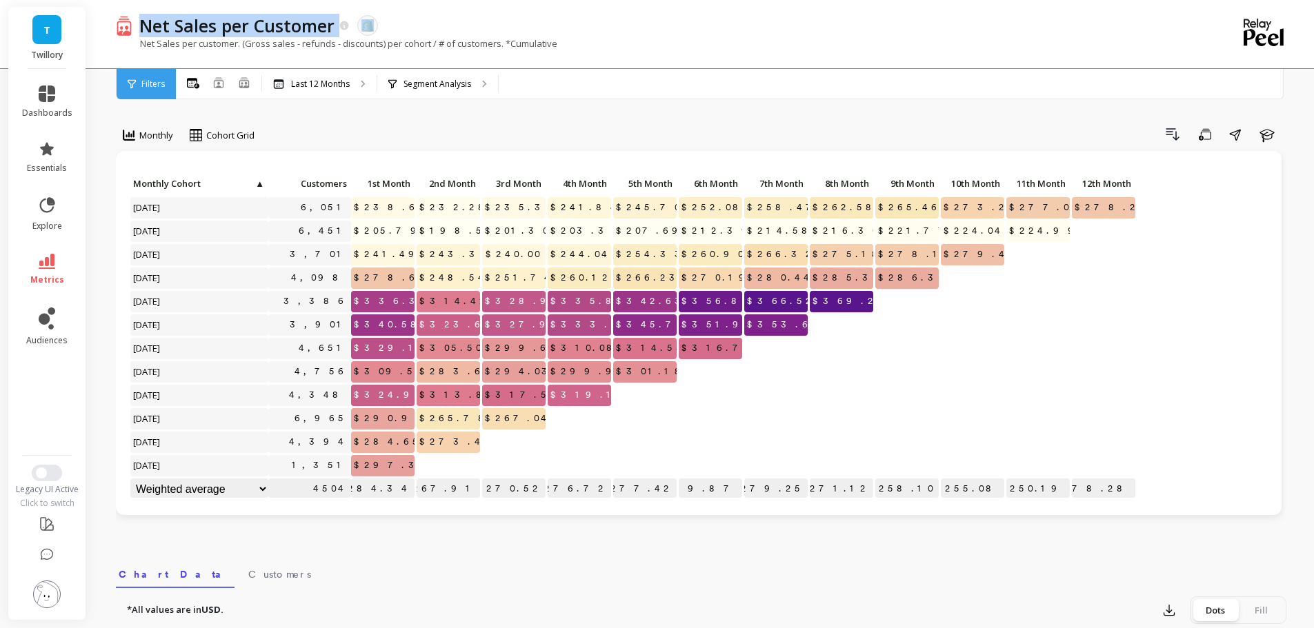
drag, startPoint x: 141, startPoint y: 28, endPoint x: 621, endPoint y: 29, distance: 479.9
click at [621, 29] on div "Net Sales per Customer The data you are viewing comes from: Shopify" at bounding box center [652, 25] width 1041 height 23
click at [263, 41] on p "Net Sales per customer. (Gross sales - refunds - discounts) per cohort / # of c…" at bounding box center [336, 43] width 441 height 12
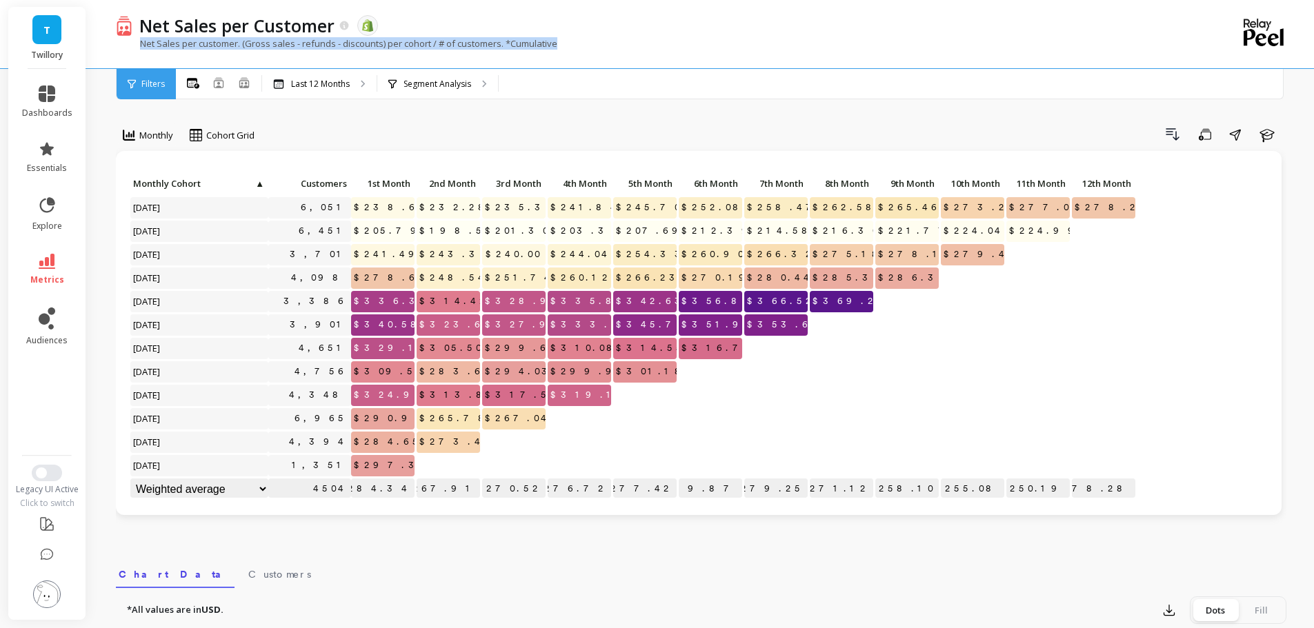
click at [263, 41] on p "Net Sales per customer. (Gross sales - refunds - discounts) per cohort / # of c…" at bounding box center [336, 43] width 441 height 12
click at [439, 126] on div "Drill Down Save Share Learn" at bounding box center [775, 134] width 1022 height 22
click at [217, 86] on icon at bounding box center [219, 82] width 10 height 10
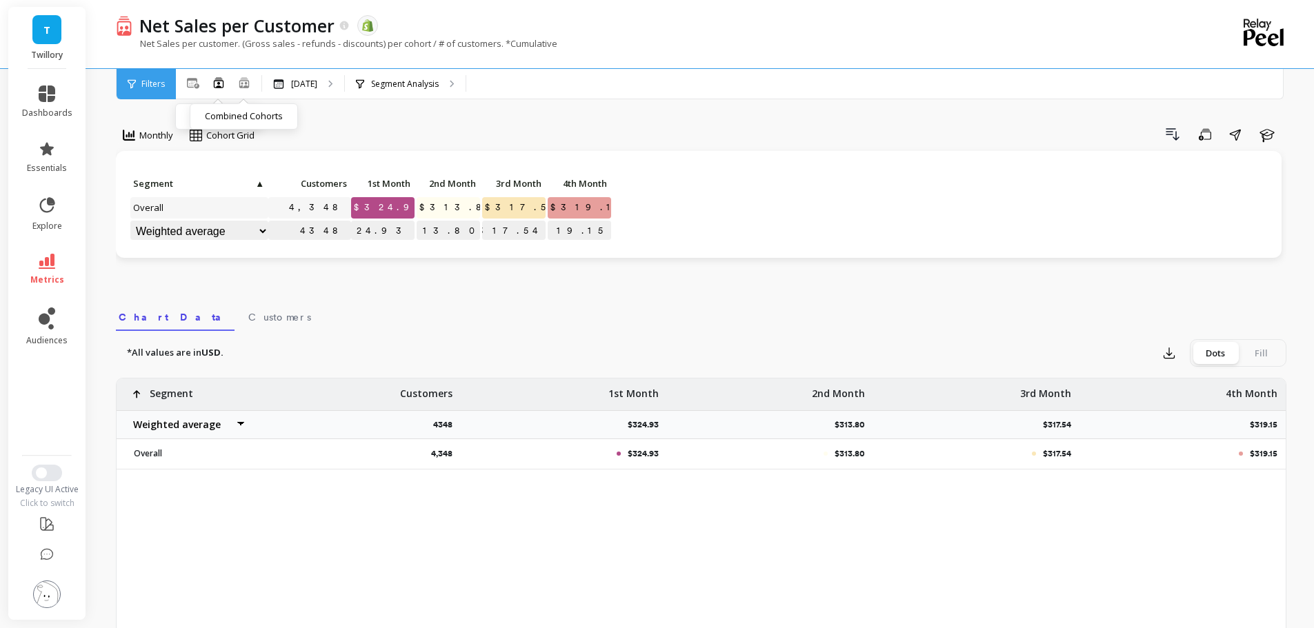
click at [247, 82] on icon at bounding box center [244, 83] width 12 height 12
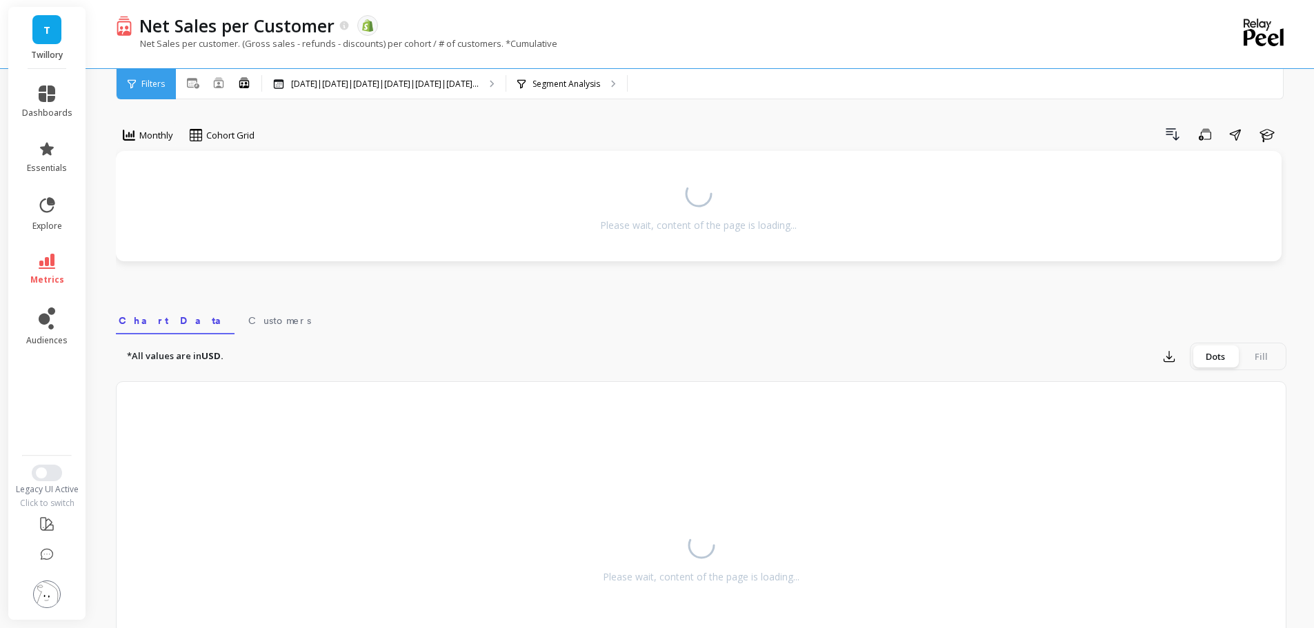
click at [385, 112] on div "Monthly Cohort Grid Drill Down Save Share Learn Please wait, content of the pag…" at bounding box center [701, 409] width 1170 height 708
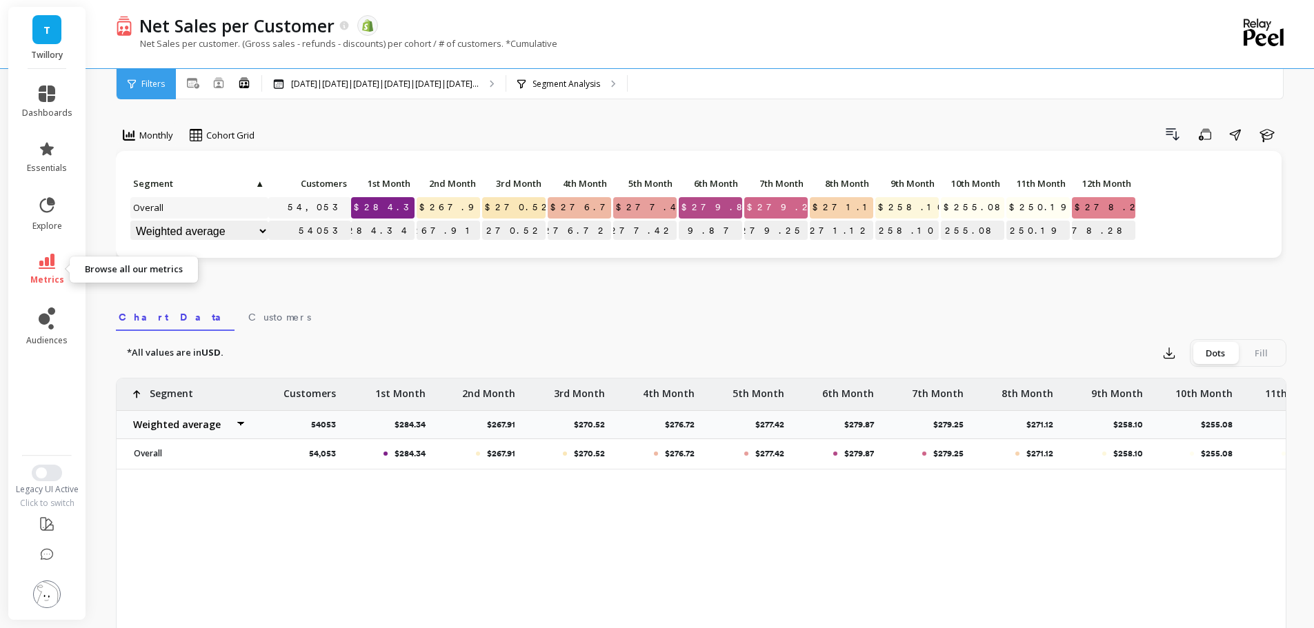
click at [54, 266] on icon at bounding box center [47, 261] width 17 height 15
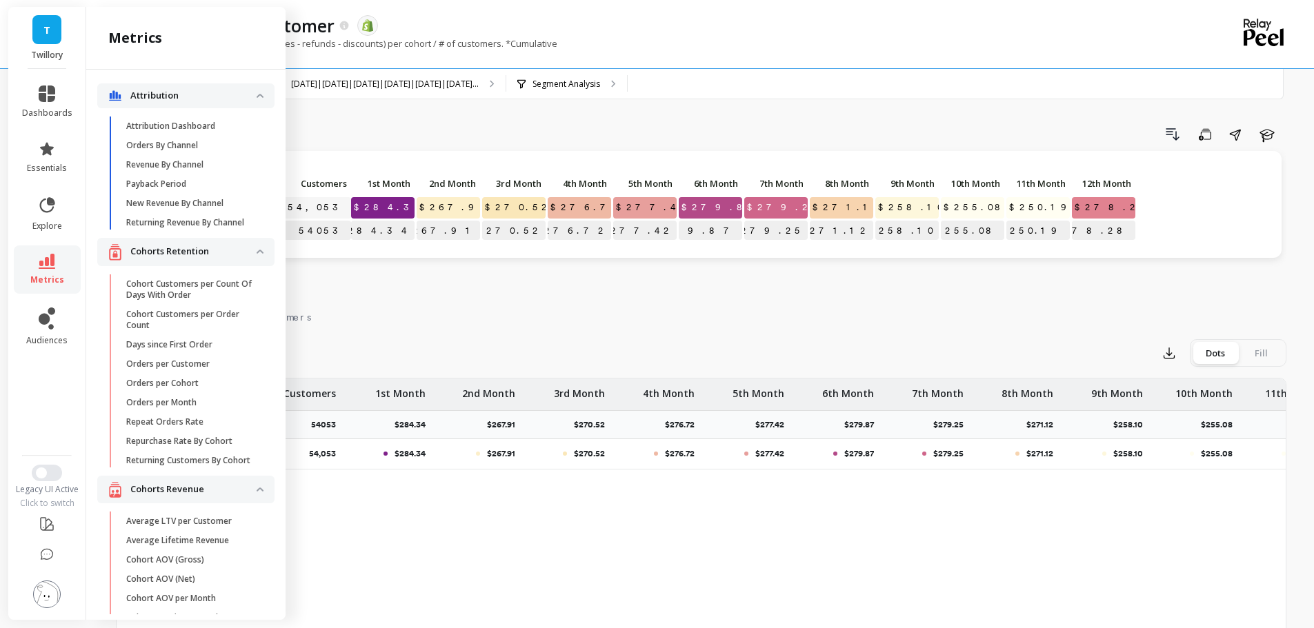
scroll to position [461, 0]
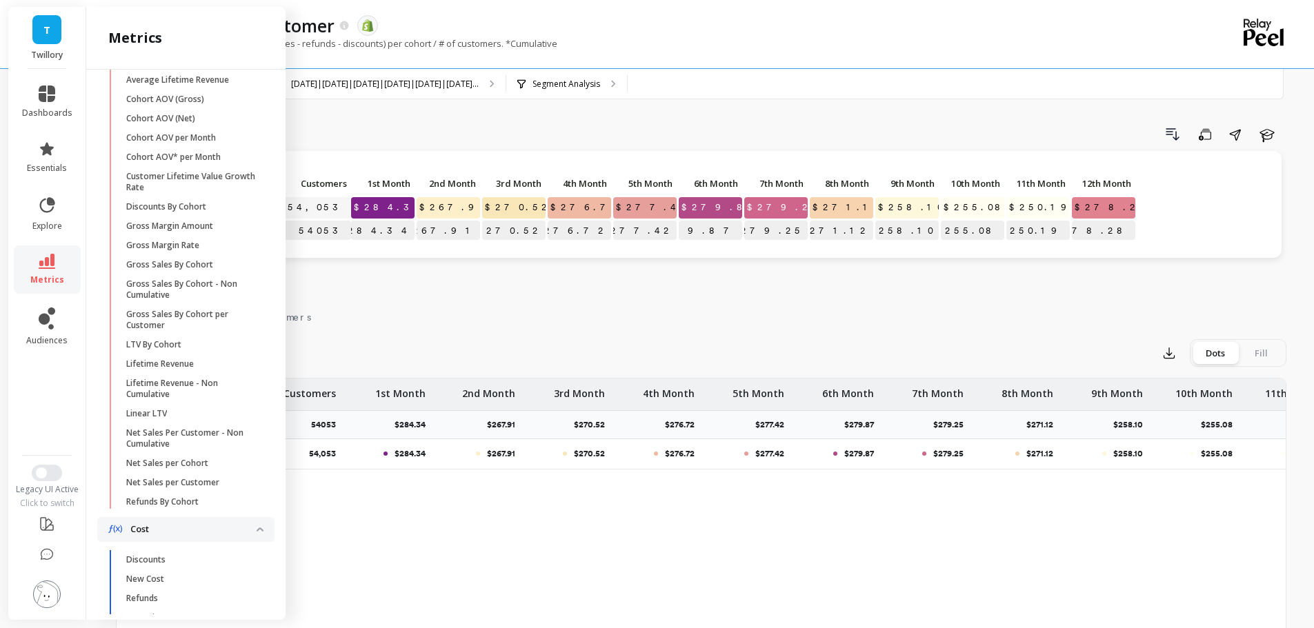
click at [193, 508] on p "Refunds By Cohort" at bounding box center [162, 501] width 72 height 11
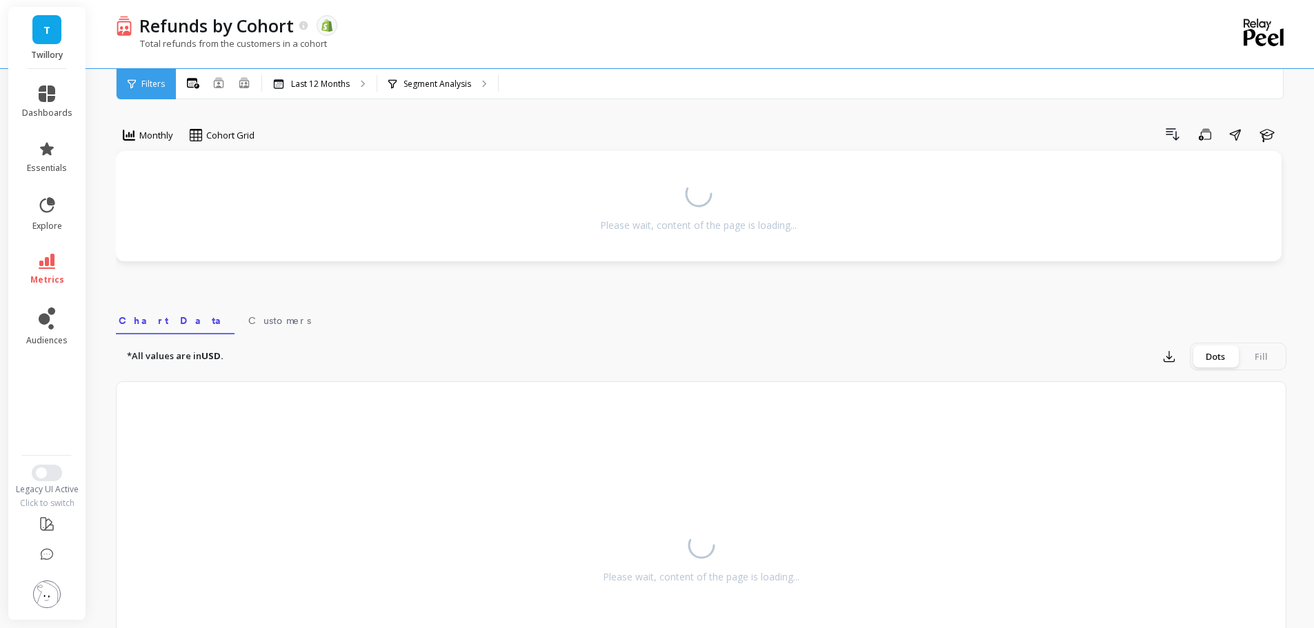
click at [408, 116] on div "Monthly Cohort Grid Drill Down Save Share Learn Please wait, content of the pag…" at bounding box center [701, 409] width 1170 height 708
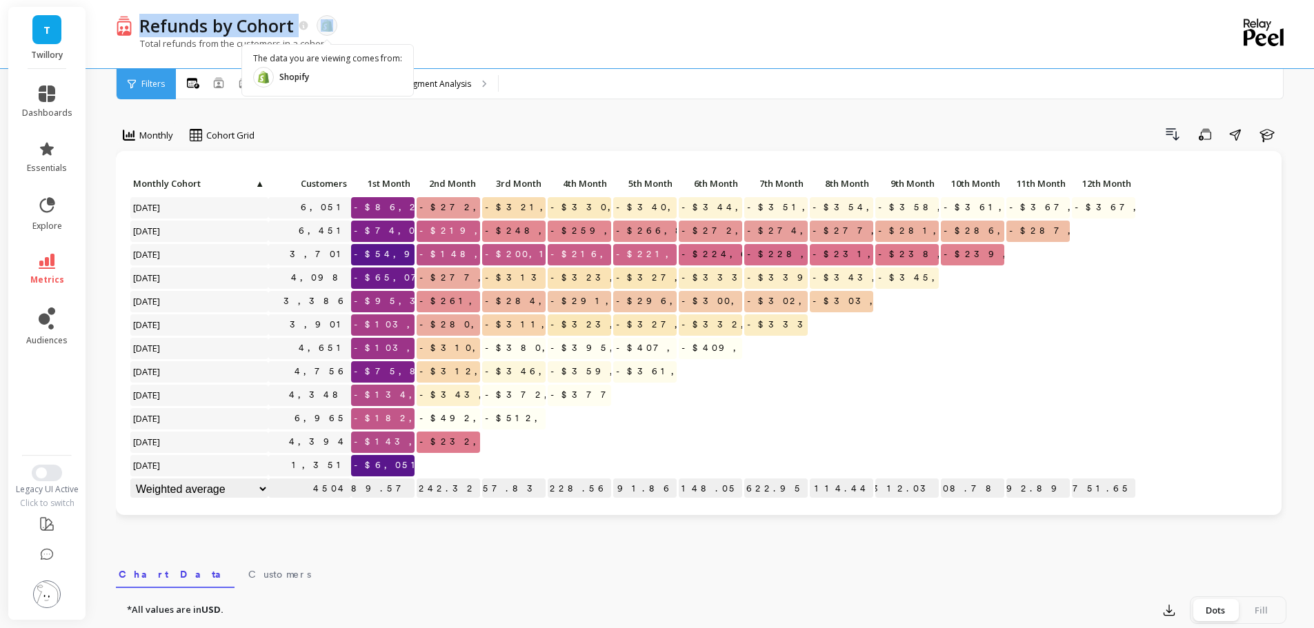
drag, startPoint x: 142, startPoint y: 27, endPoint x: 385, endPoint y: 28, distance: 243.4
click at [379, 30] on div "Refunds by Cohort The data you are viewing comes from: Shopify" at bounding box center [652, 25] width 1041 height 23
click at [392, 28] on div "Refunds by Cohort The data you are viewing comes from: Shopify" at bounding box center [652, 25] width 1041 height 23
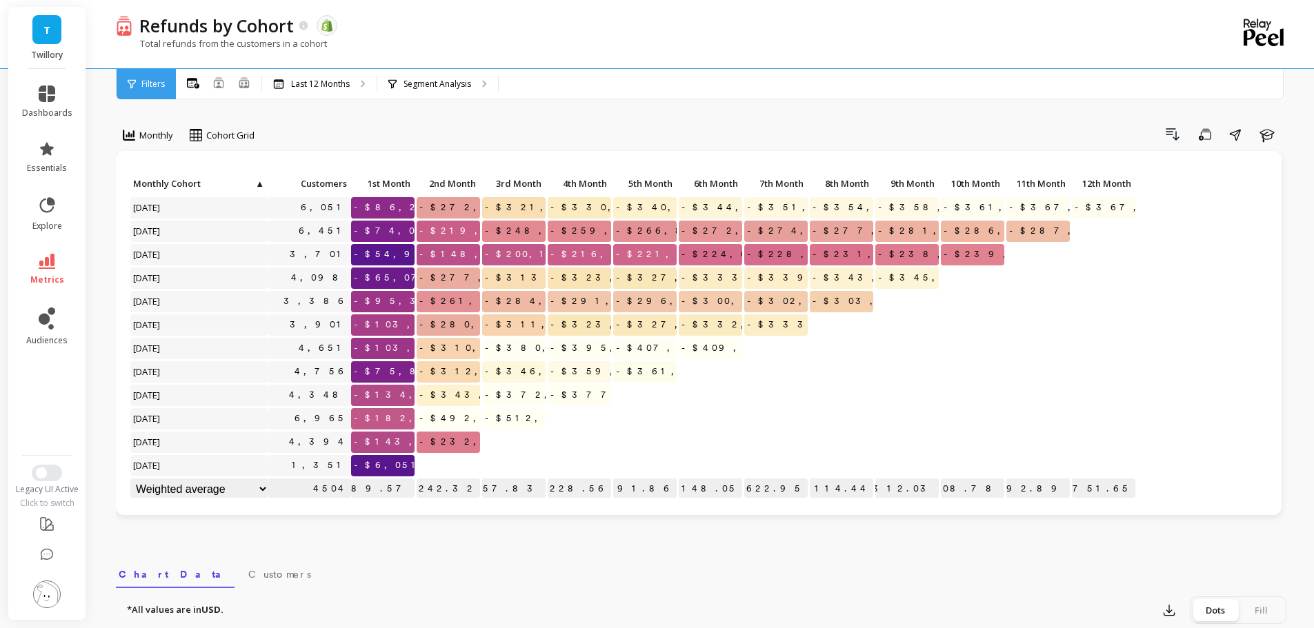
click at [272, 41] on p "Total refunds from the customers in a cohort" at bounding box center [221, 43] width 211 height 12
click at [452, 134] on div "Drill Down Save Share Learn" at bounding box center [775, 134] width 1022 height 22
click at [308, 88] on p "Last 12 Months" at bounding box center [320, 84] width 59 height 11
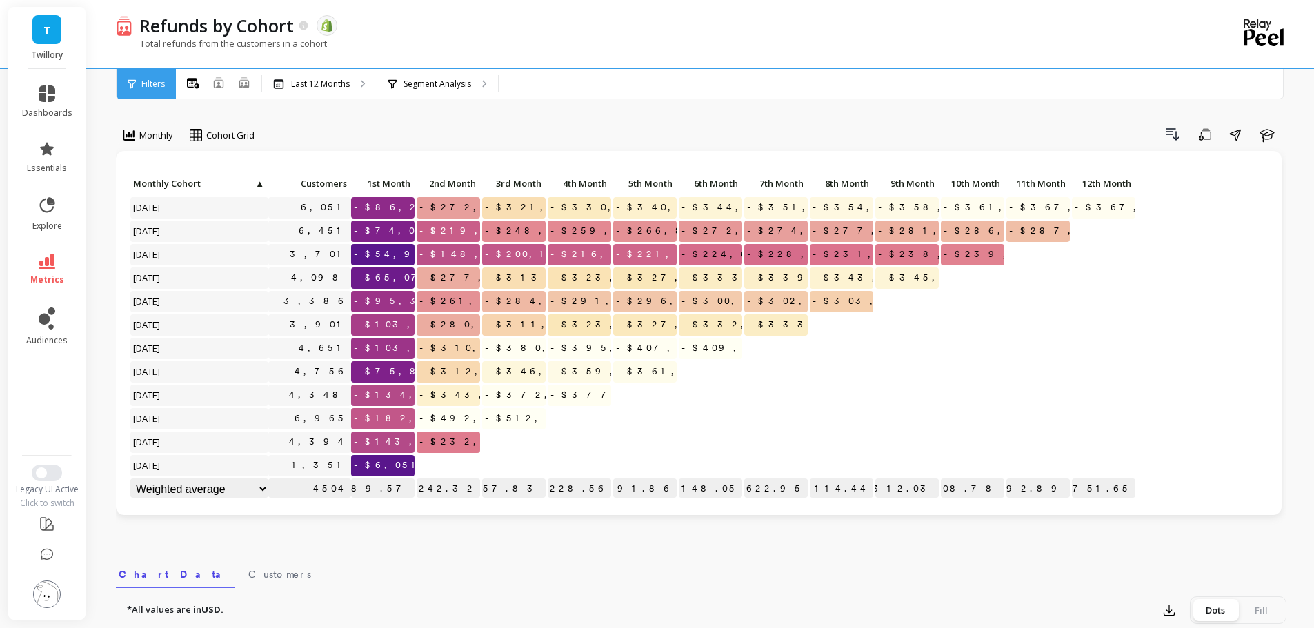
click at [157, 139] on span "Monthly" at bounding box center [156, 135] width 34 height 13
click at [290, 131] on div "Drill Down Save Share Learn" at bounding box center [775, 134] width 1022 height 22
click at [215, 84] on icon at bounding box center [218, 82] width 11 height 11
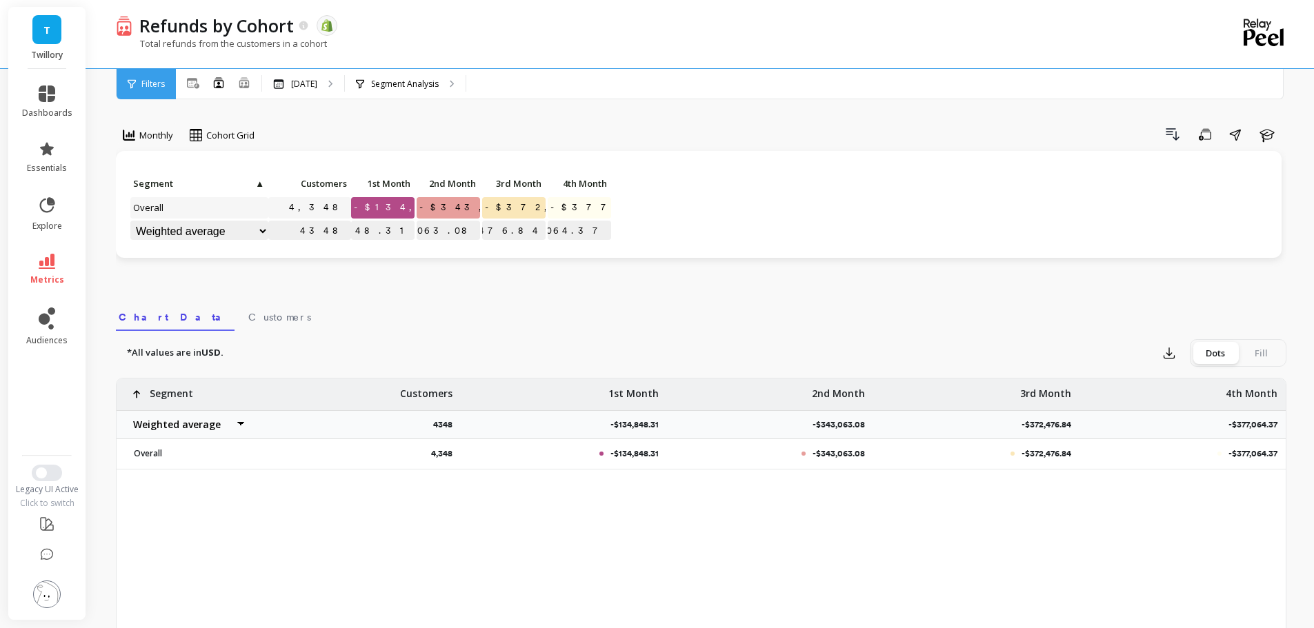
click at [356, 125] on div "Drill Down Save Share Learn" at bounding box center [775, 134] width 1022 height 22
click at [247, 86] on icon at bounding box center [244, 86] width 8 height 3
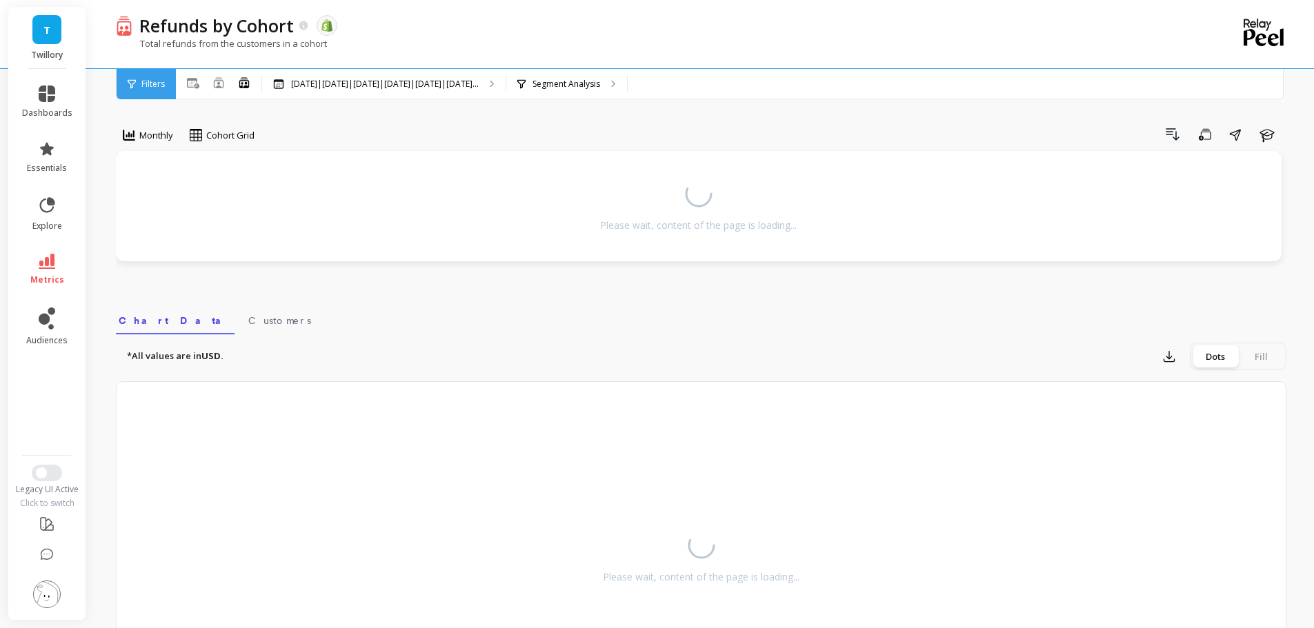
click at [333, 127] on div "Drill Down Save Share Learn" at bounding box center [775, 134] width 1022 height 22
